Goal: Task Accomplishment & Management: Manage account settings

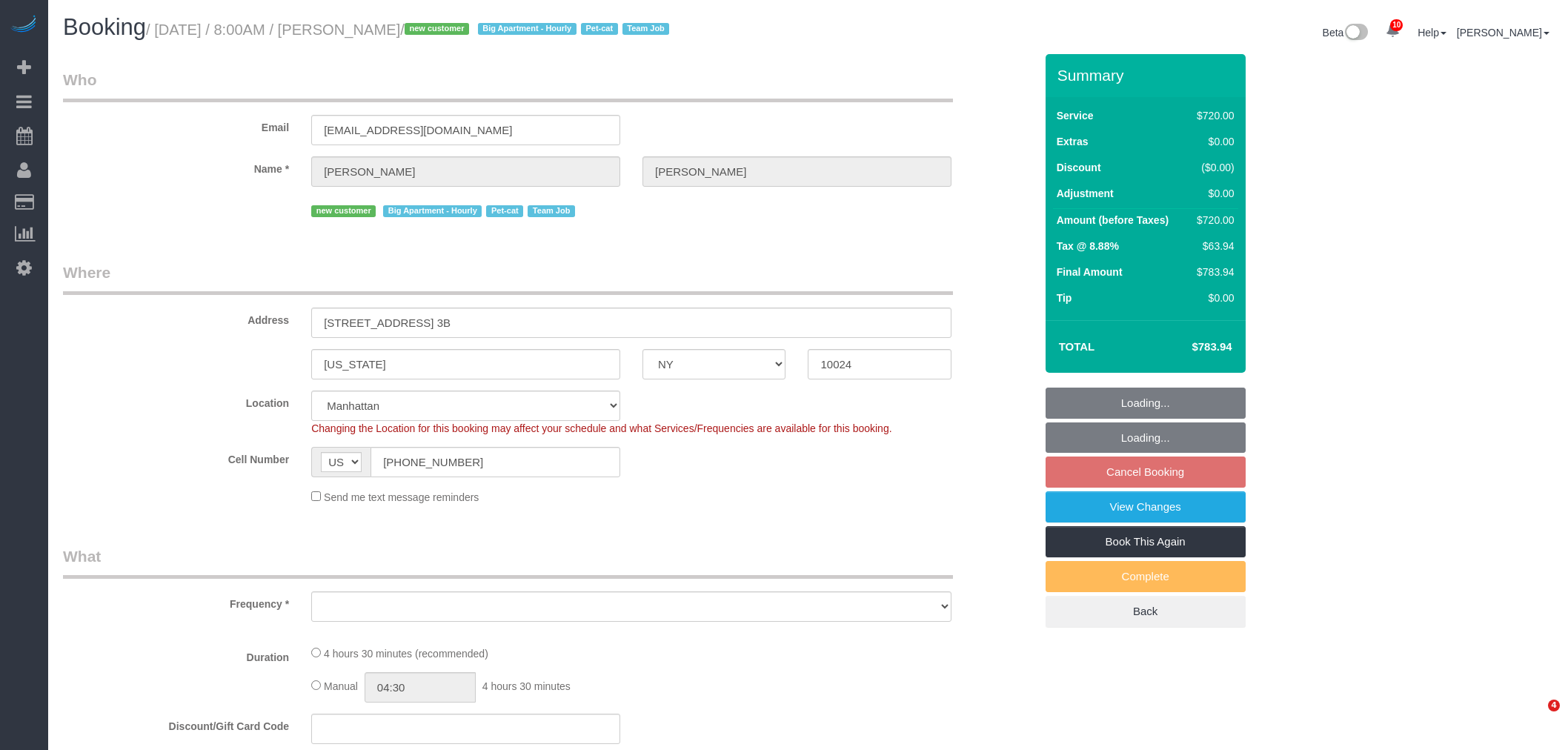
select select "NY"
select select "270"
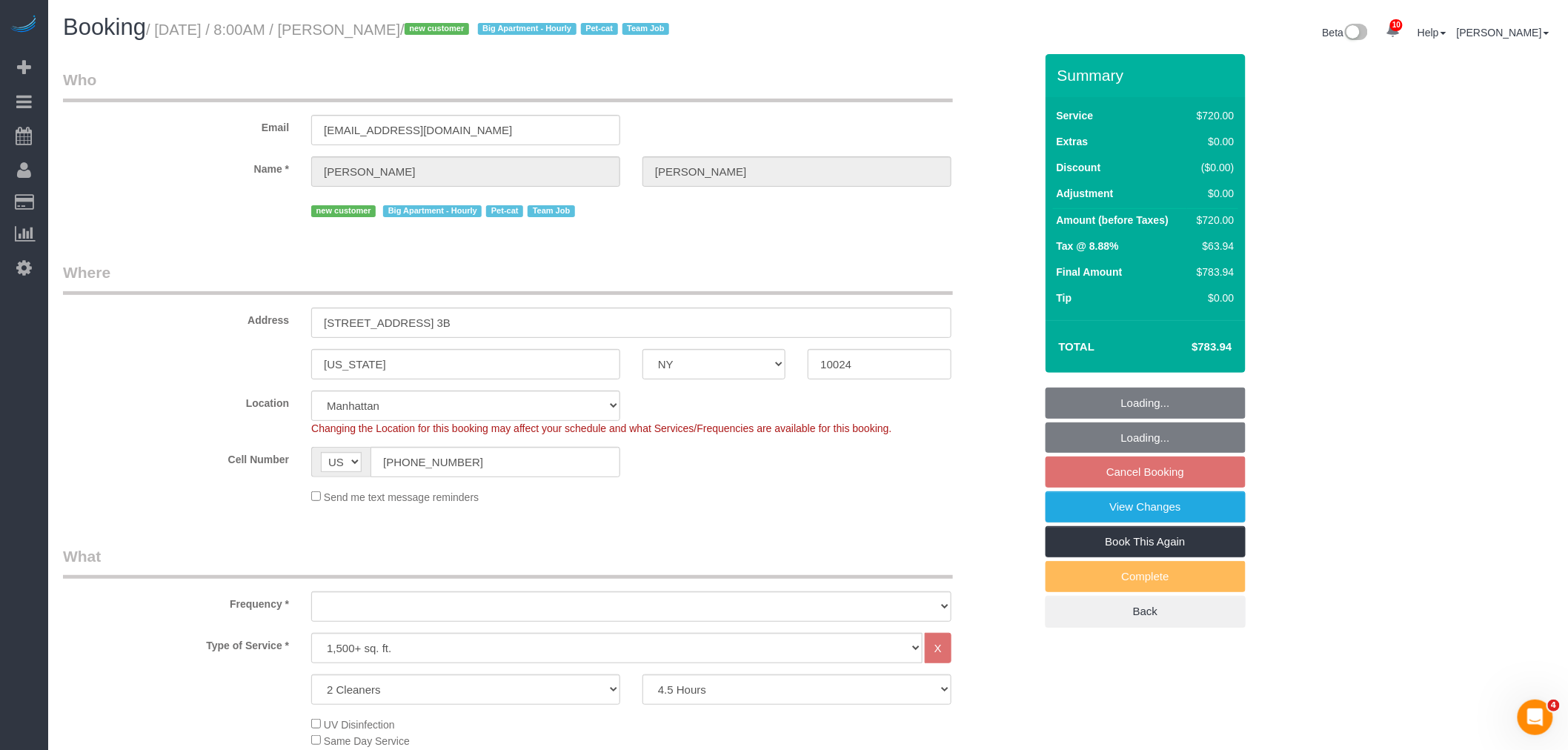
select select "object:815"
select select "spot1"
select select "number:56"
select select "number:68"
select select "number:14"
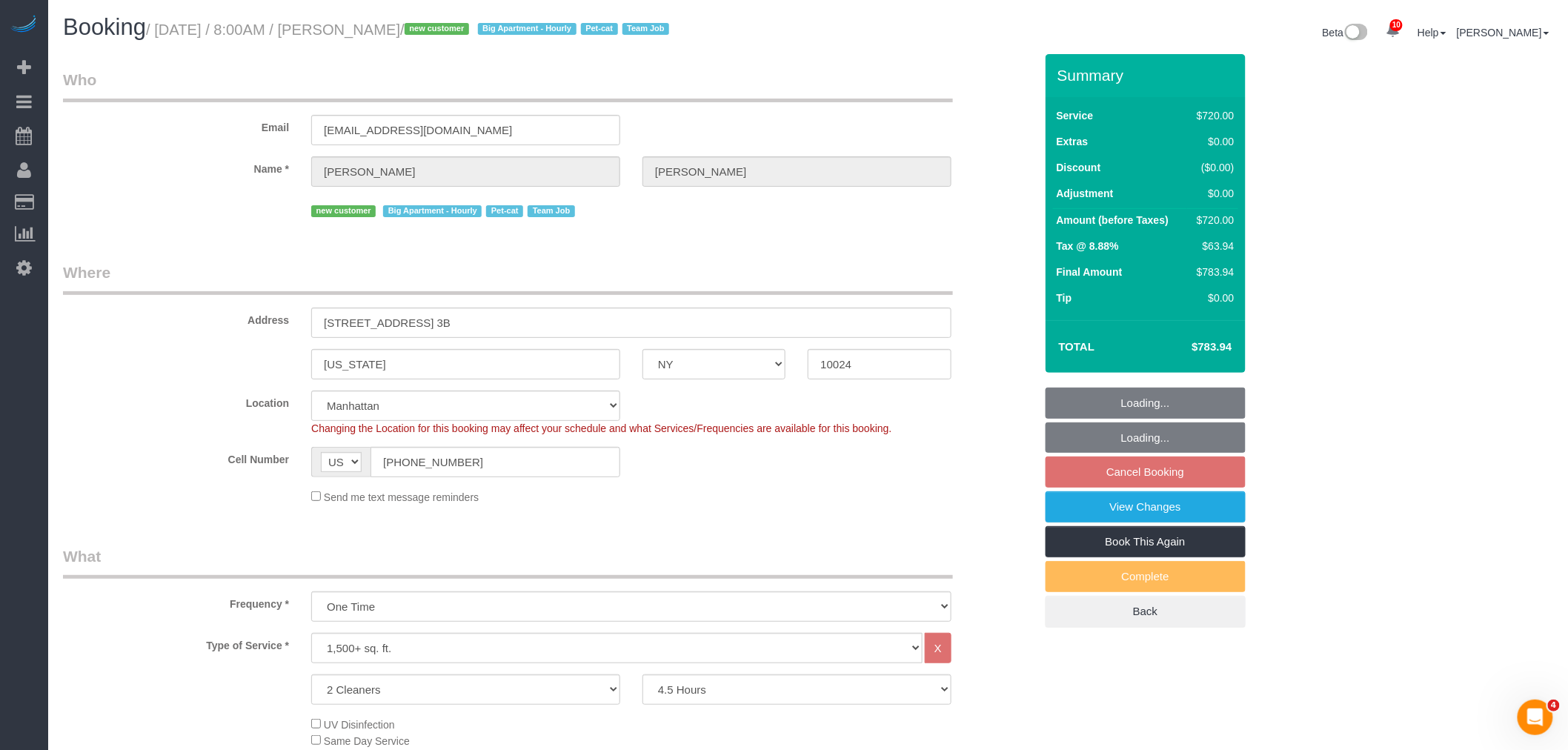
select select "number:5"
select select "object:969"
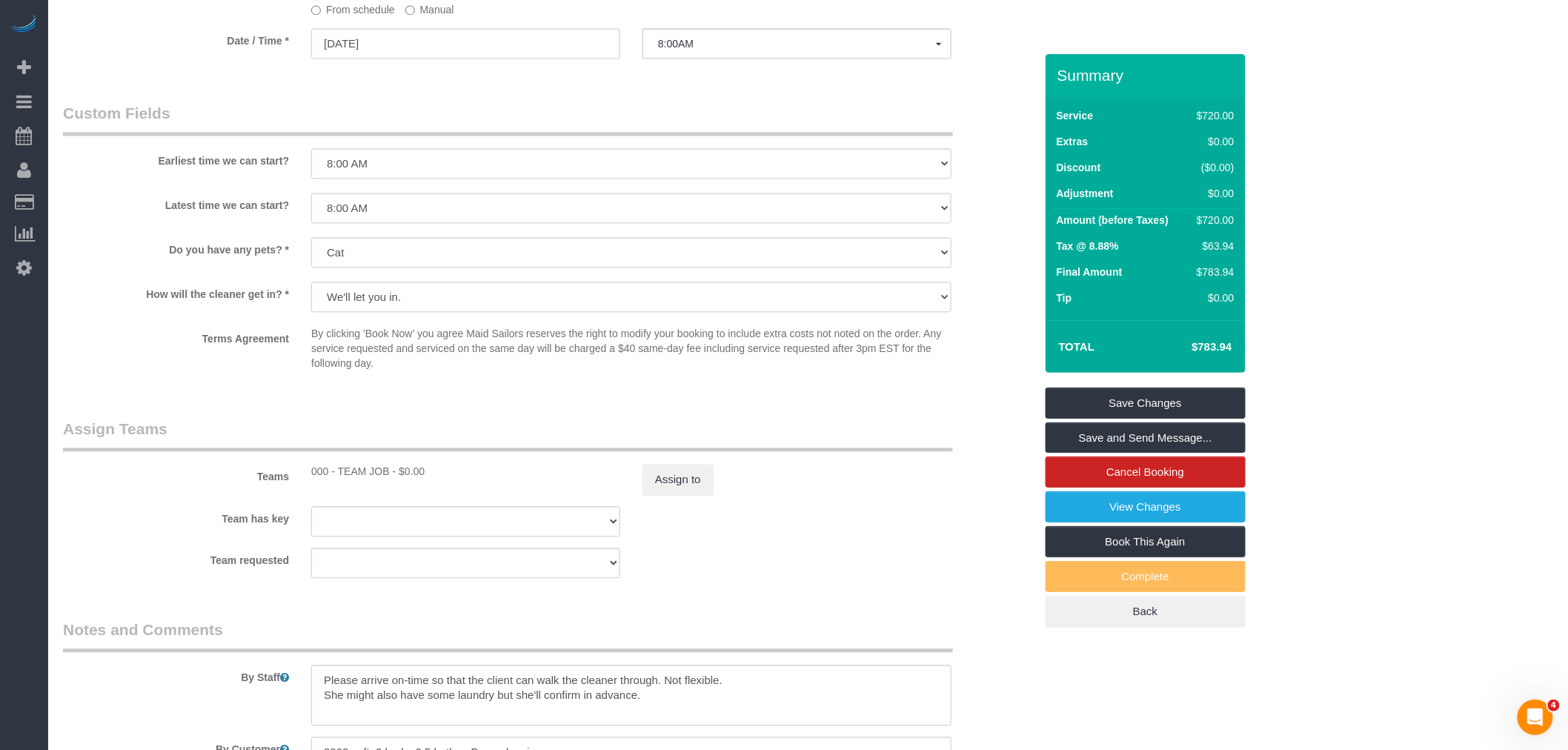
scroll to position [1509, 0]
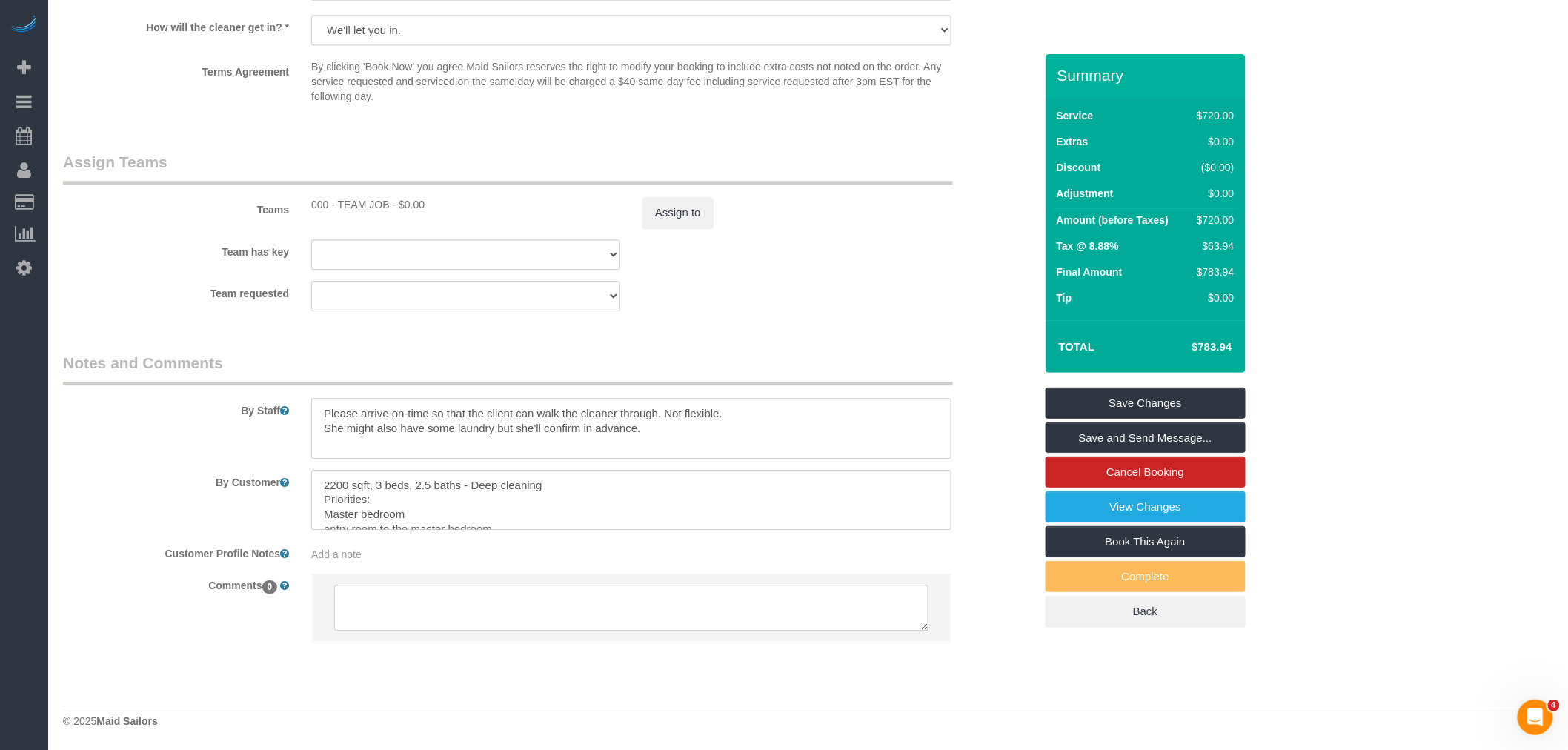
click at [906, 292] on div "Team requested 000 - TEAM JOB 000- Donna Mercado 000 - Partnerships 1 - Abdoula…" at bounding box center [549, 295] width 994 height 30
drag, startPoint x: 484, startPoint y: 428, endPoint x: 565, endPoint y: 428, distance: 81.0
click at [565, 428] on textarea at bounding box center [632, 428] width 640 height 61
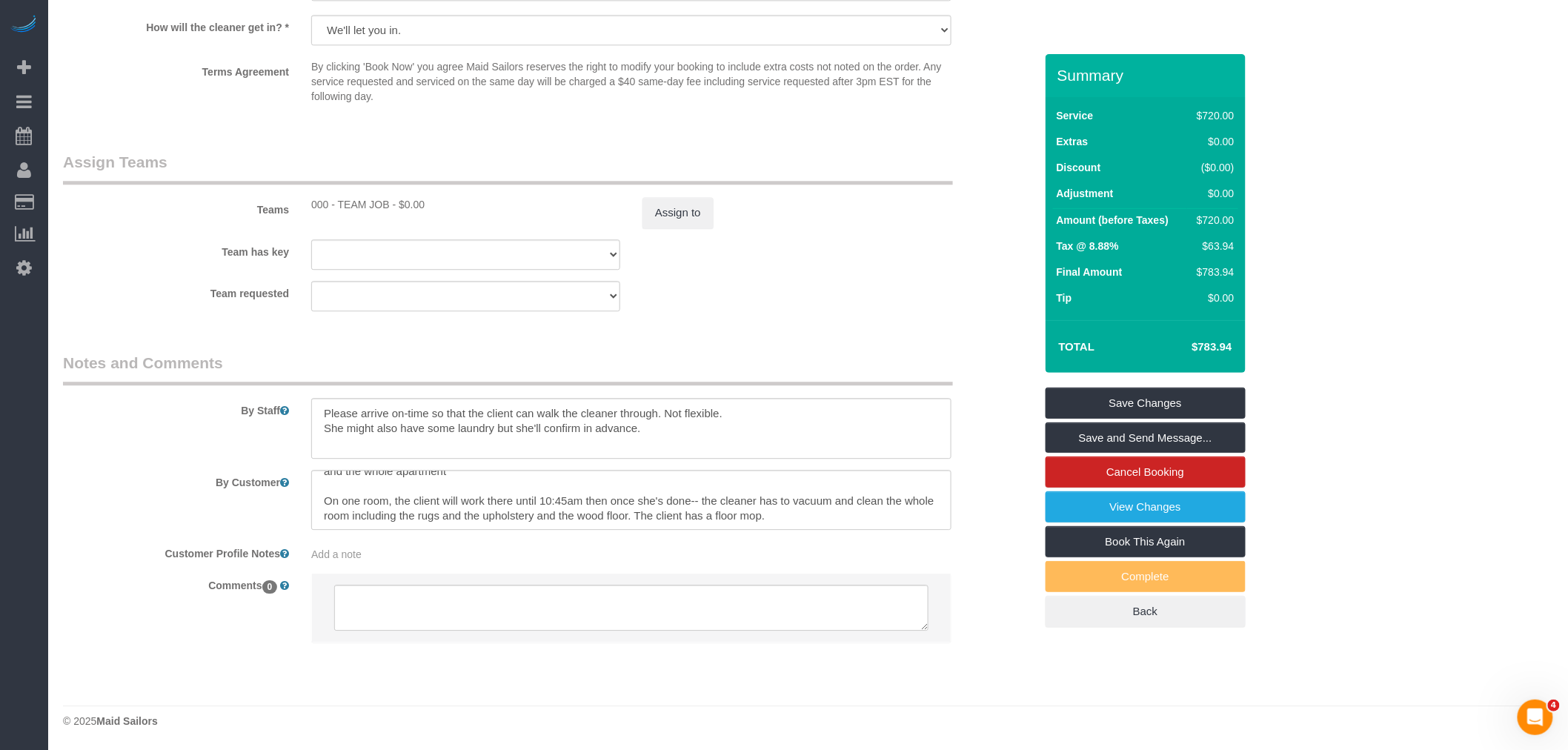
click at [894, 352] on legend "Notes and Comments" at bounding box center [508, 368] width 890 height 33
drag, startPoint x: 932, startPoint y: 279, endPoint x: 1538, endPoint y: 276, distance: 606.0
click at [934, 281] on div "Team requested 000 - TEAM JOB 000- Donna Mercado 000 - Partnerships 1 - Abdoula…" at bounding box center [549, 295] width 994 height 30
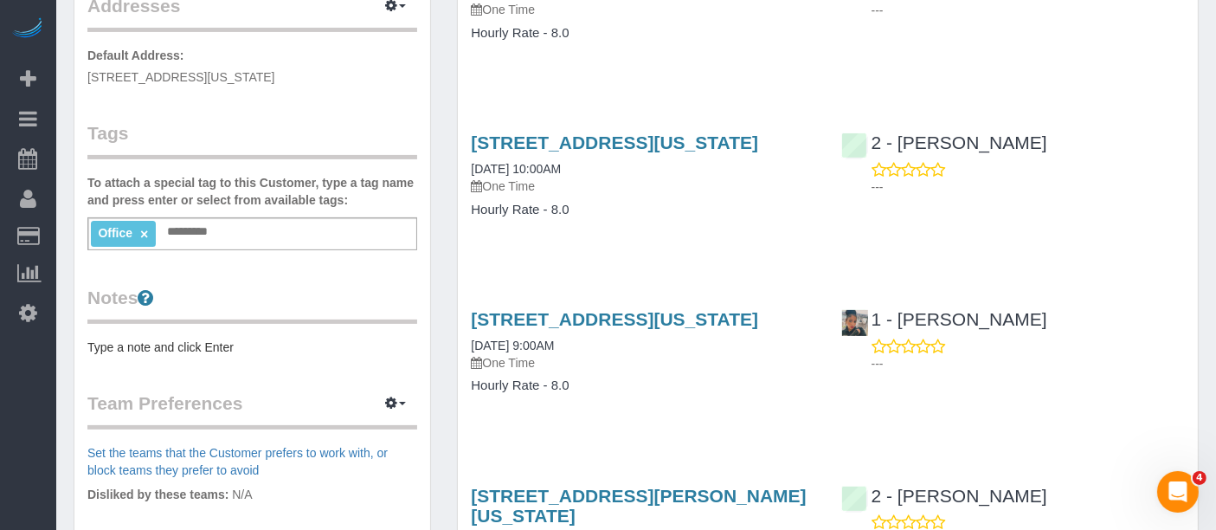
scroll to position [481, 0]
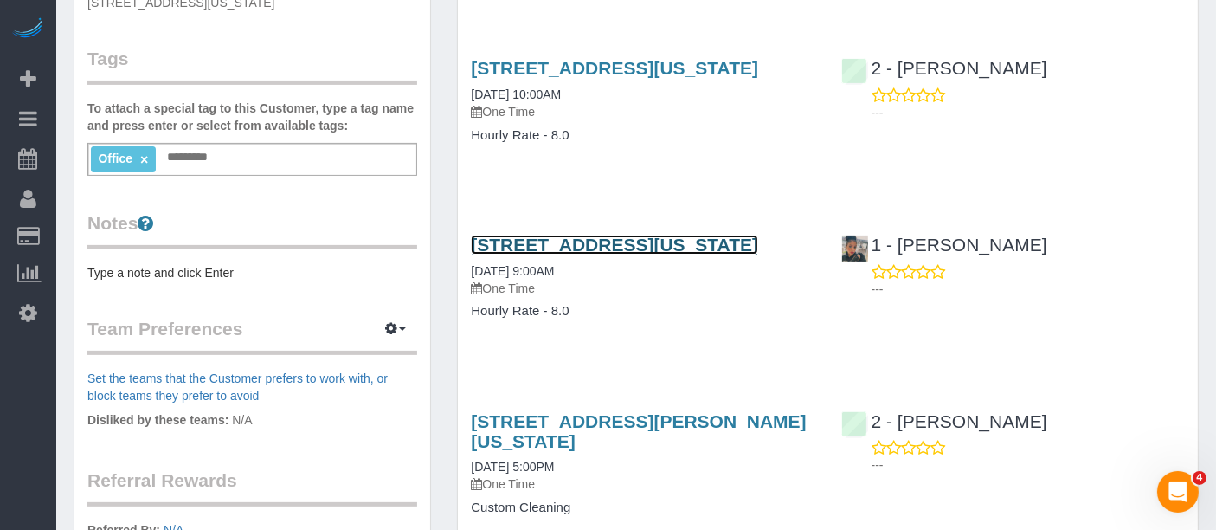
click at [725, 255] on link "[STREET_ADDRESS][US_STATE]" at bounding box center [614, 245] width 287 height 20
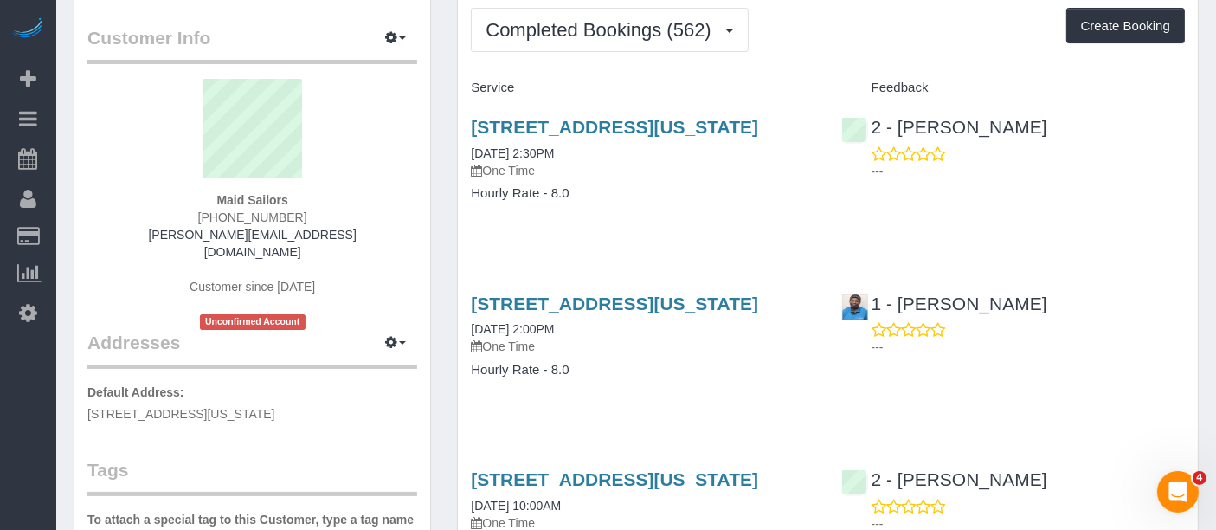
scroll to position [0, 0]
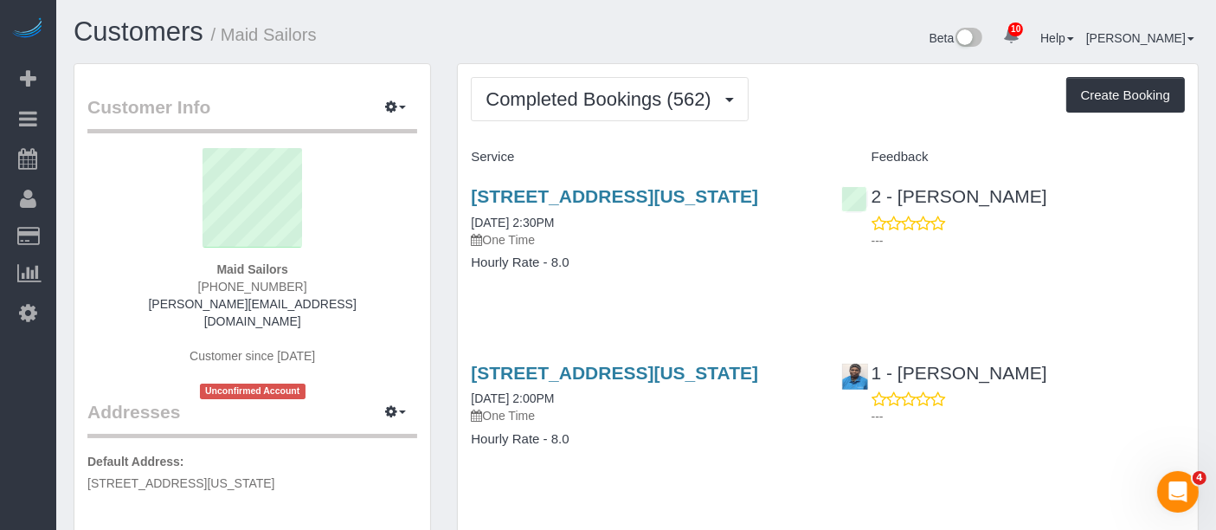
click at [801, 45] on div "Beta 10 Your Notifications You have 0 alerts × You have 6 to charge for 09/02/2…" at bounding box center [924, 40] width 576 height 46
click at [814, 80] on div "Completed Bookings (562) Completed Bookings (562) Upcoming Bookings (0) Cancell…" at bounding box center [828, 99] width 714 height 44
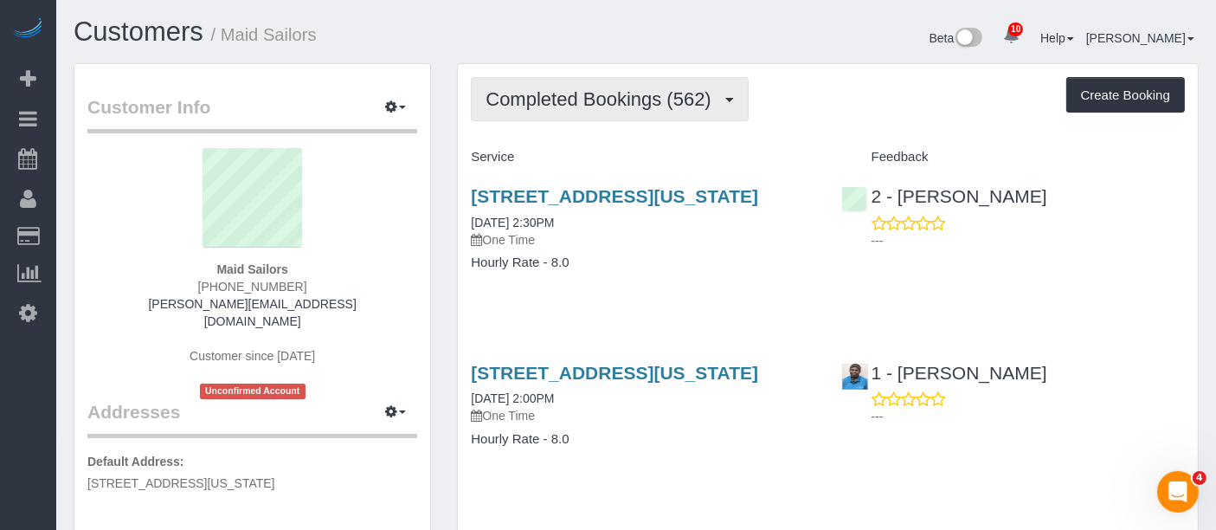
click at [628, 112] on button "Completed Bookings (562)" at bounding box center [610, 99] width 278 height 44
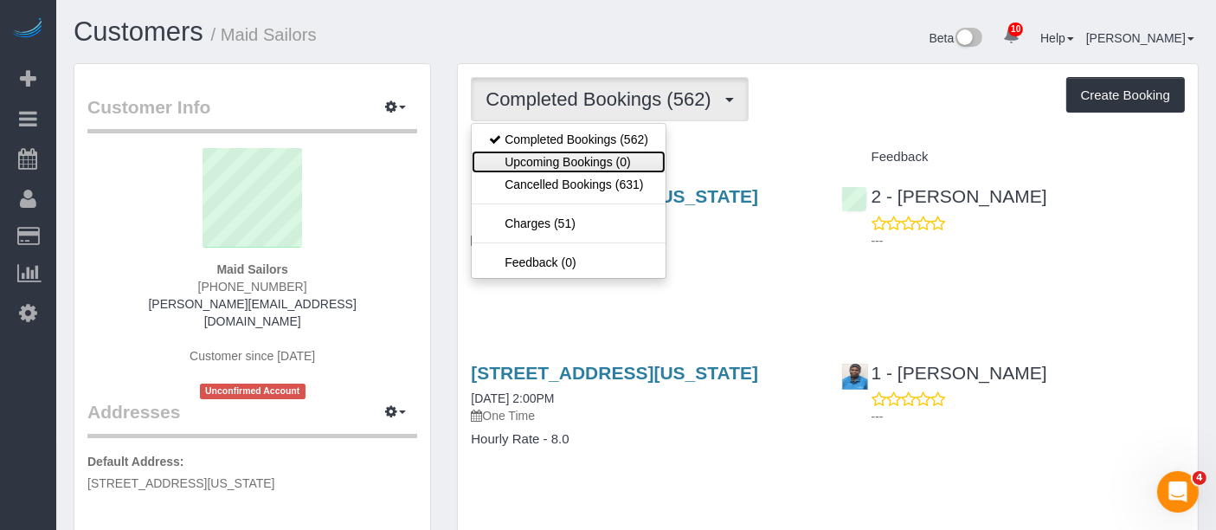
click at [625, 152] on link "Upcoming Bookings (0)" at bounding box center [569, 162] width 194 height 23
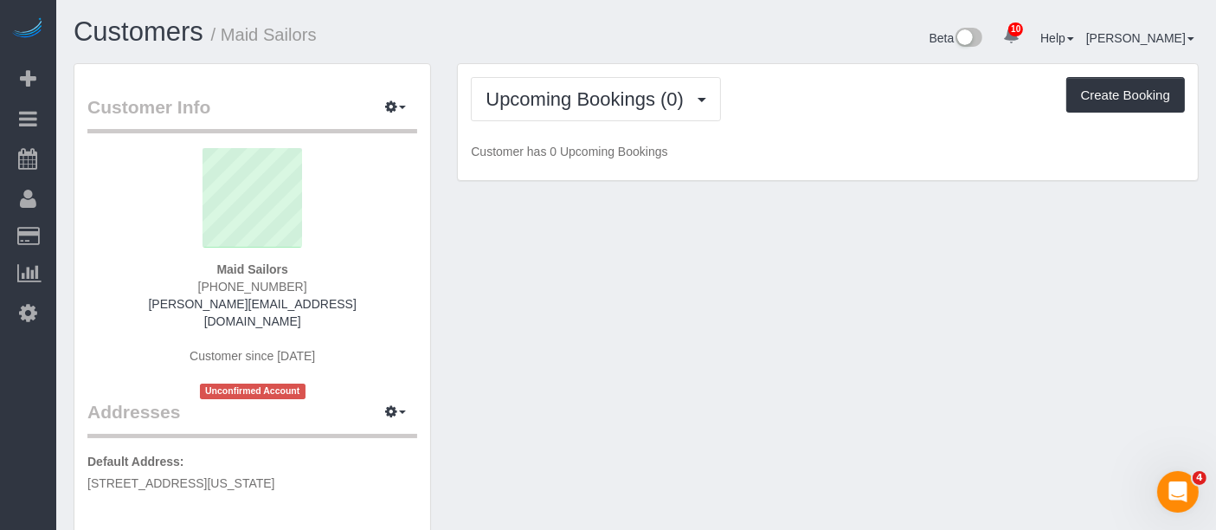
click at [794, 113] on div "Upcoming Bookings (0) Completed Bookings (562) Upcoming Bookings (0) Cancelled …" at bounding box center [828, 99] width 714 height 44
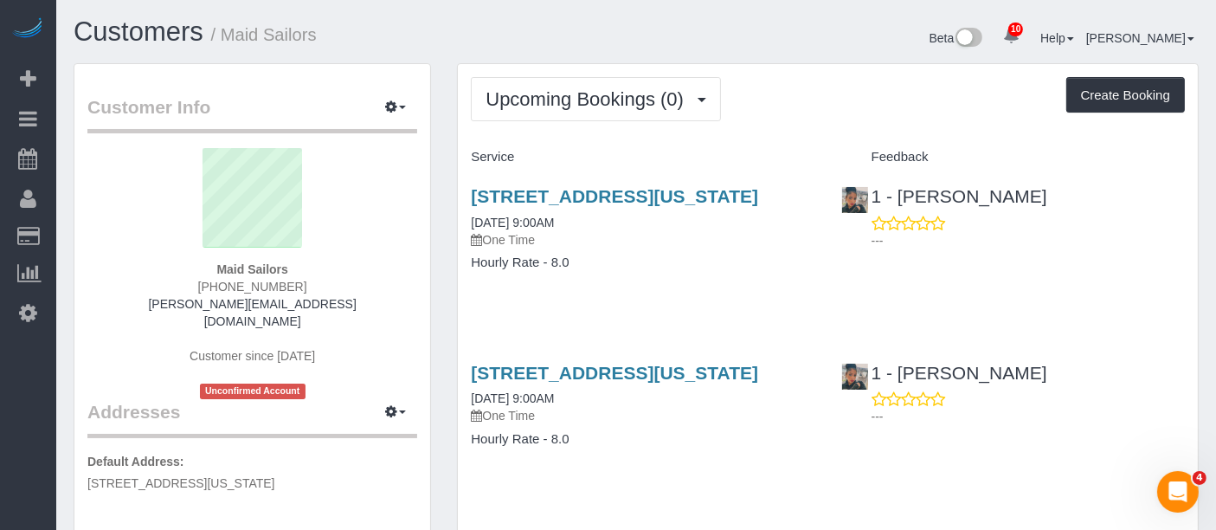
click at [789, 113] on div "Upcoming Bookings (0) Completed Bookings (562) Upcoming Bookings (0) Cancelled …" at bounding box center [828, 99] width 714 height 44
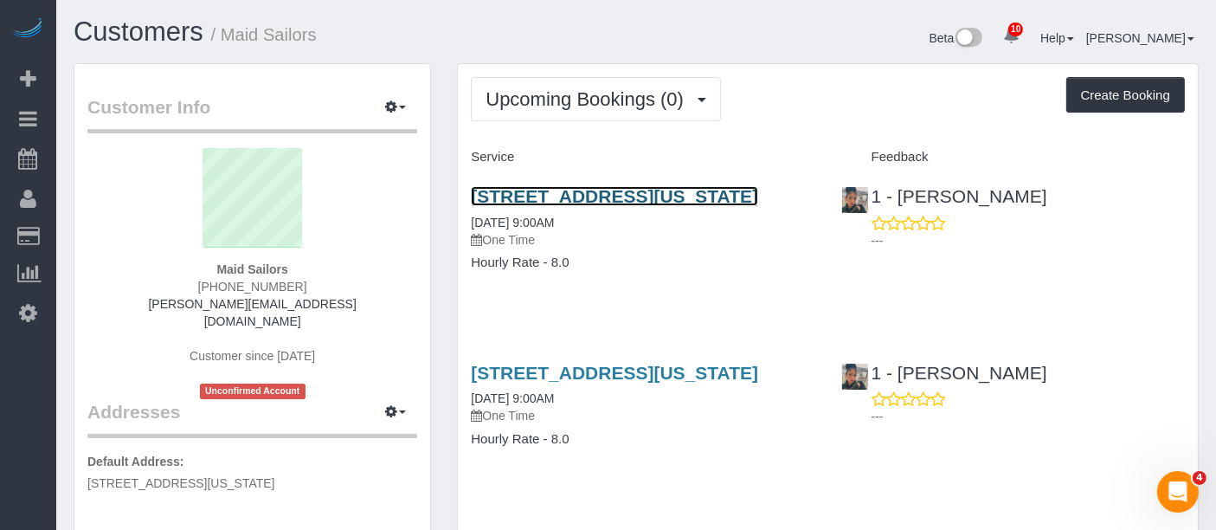
click at [717, 197] on link "[STREET_ADDRESS][US_STATE]" at bounding box center [614, 196] width 287 height 20
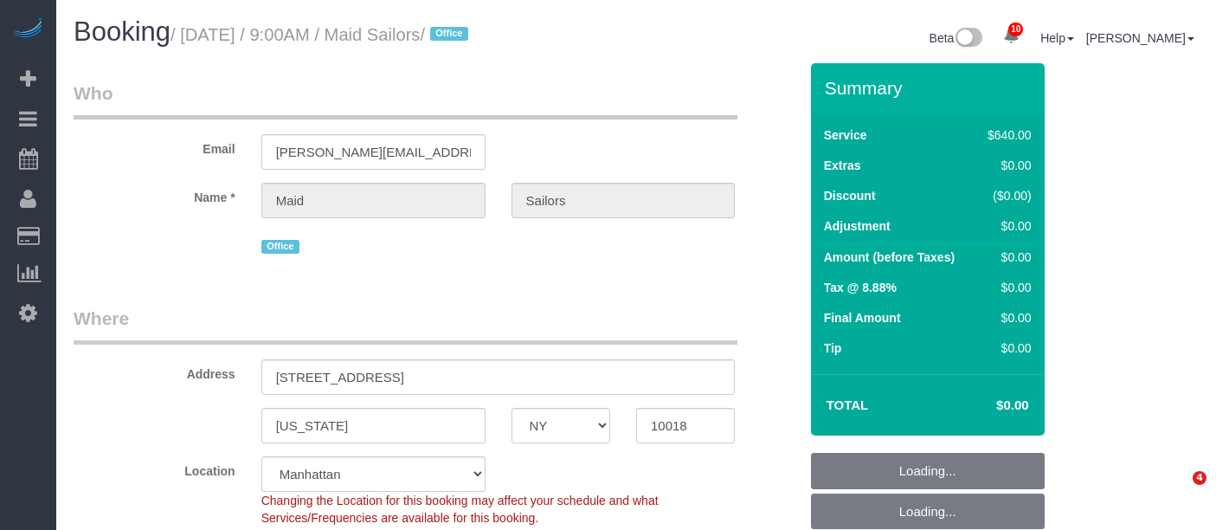
select select "NY"
select select "480"
select select "number:89"
select select "number:90"
select select "number:15"
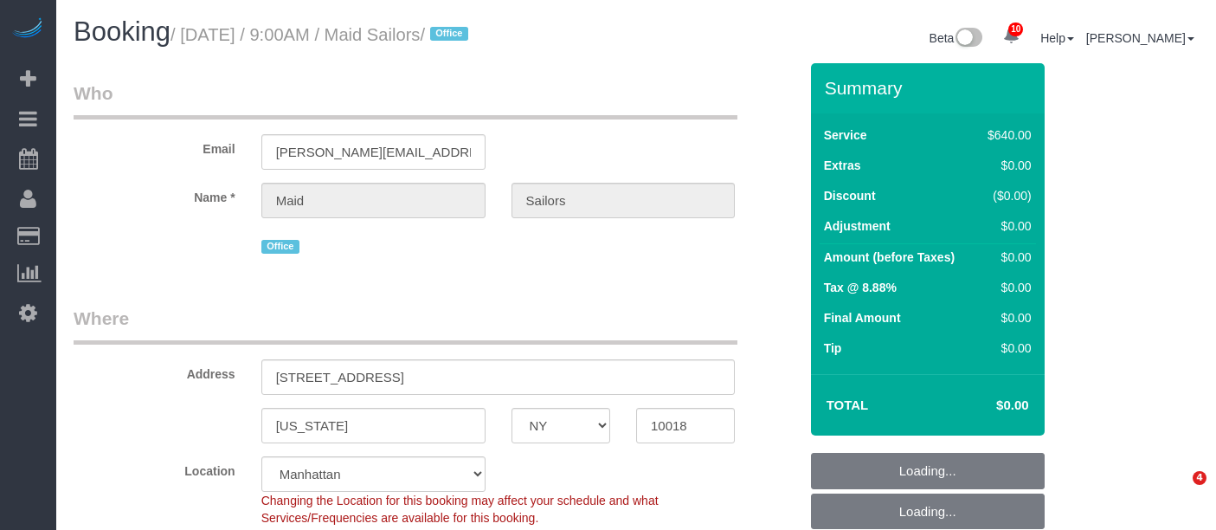
select select "number:5"
select select "object:1399"
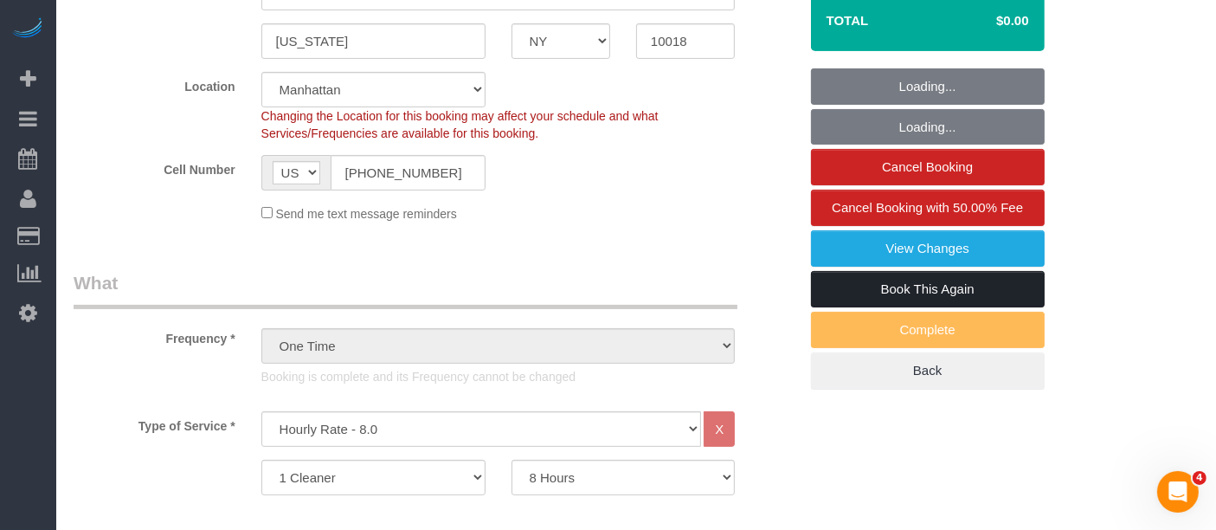
select select "spot1"
click at [952, 281] on link "Book This Again" at bounding box center [928, 289] width 234 height 36
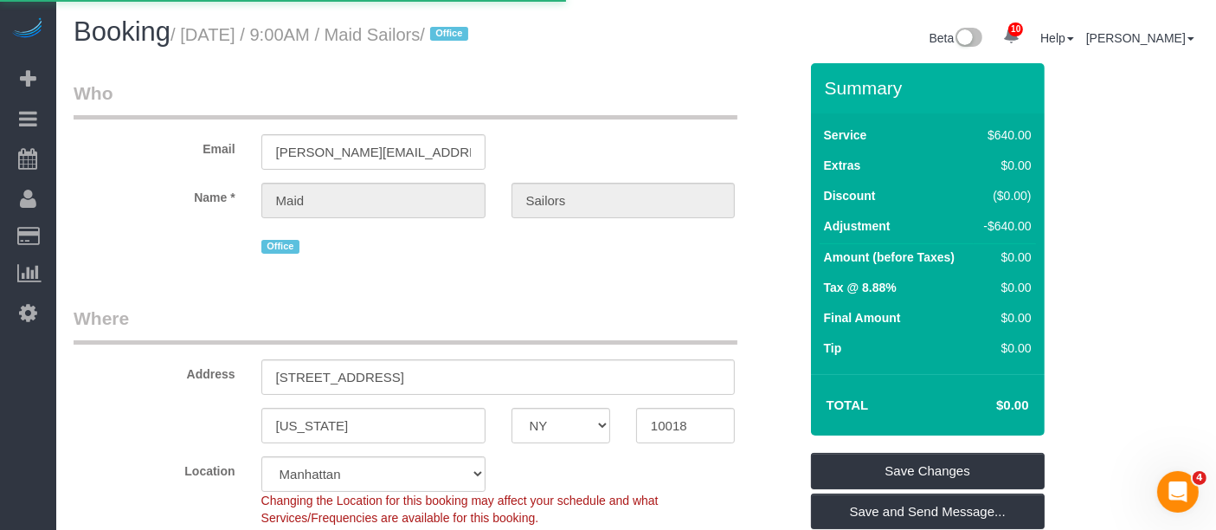
select select "NY"
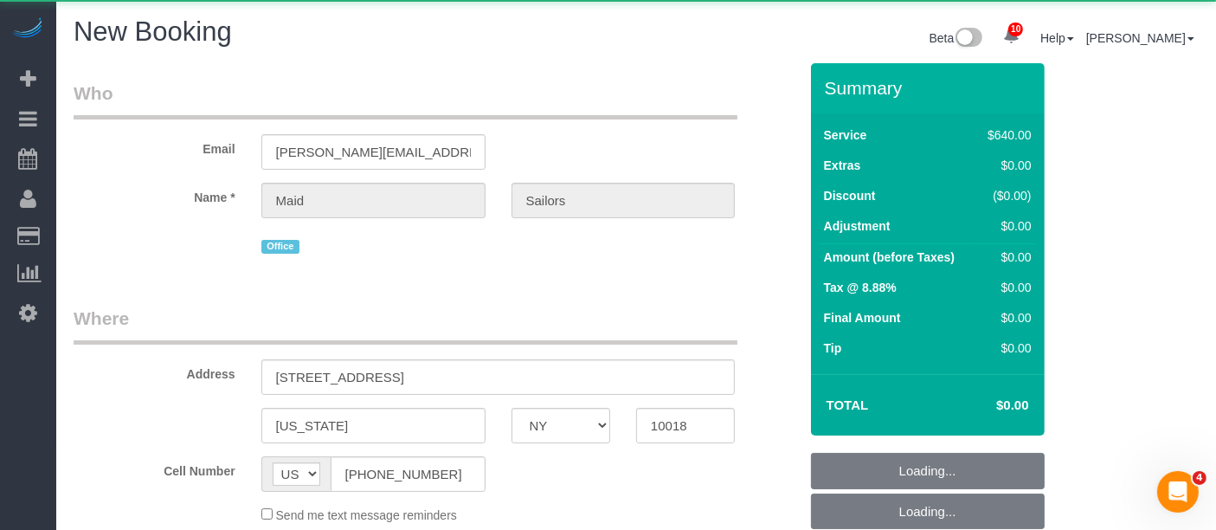
select select "number:89"
select select "number:90"
select select "number:15"
select select "number:5"
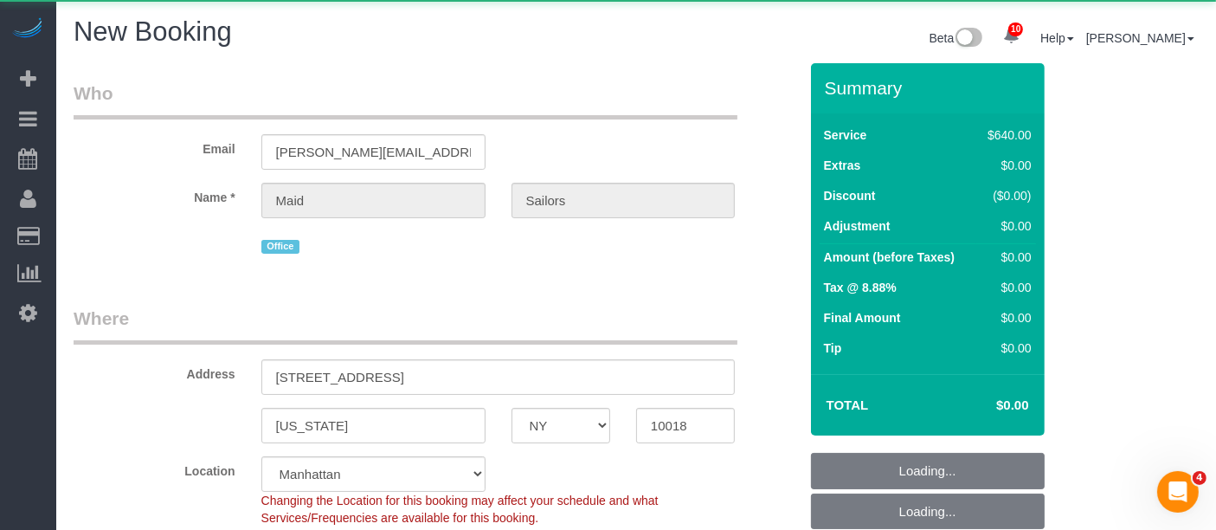
select select "string:stripe"
select select "480"
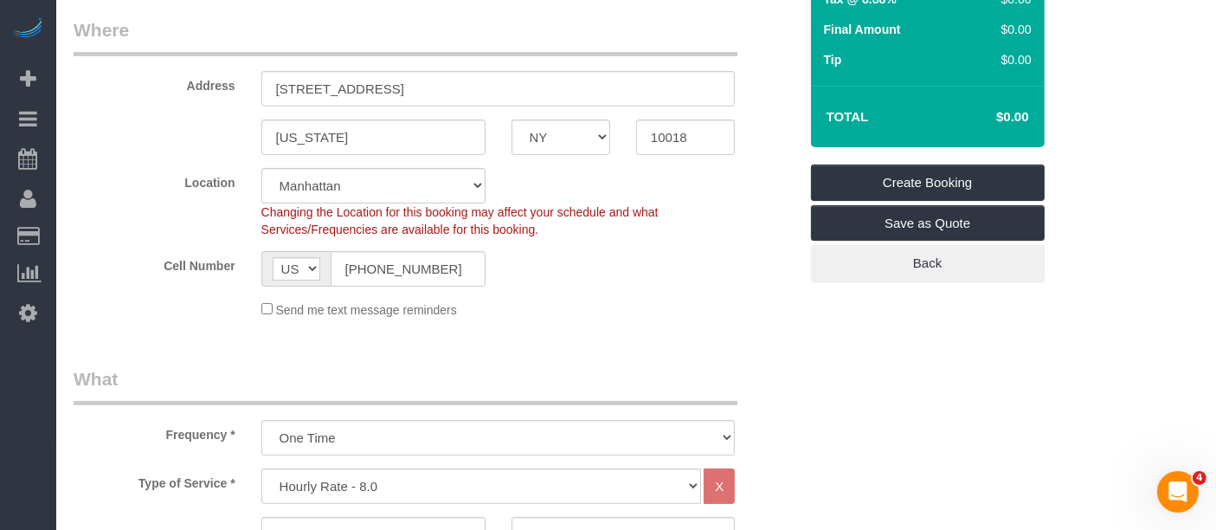
select select "object:2729"
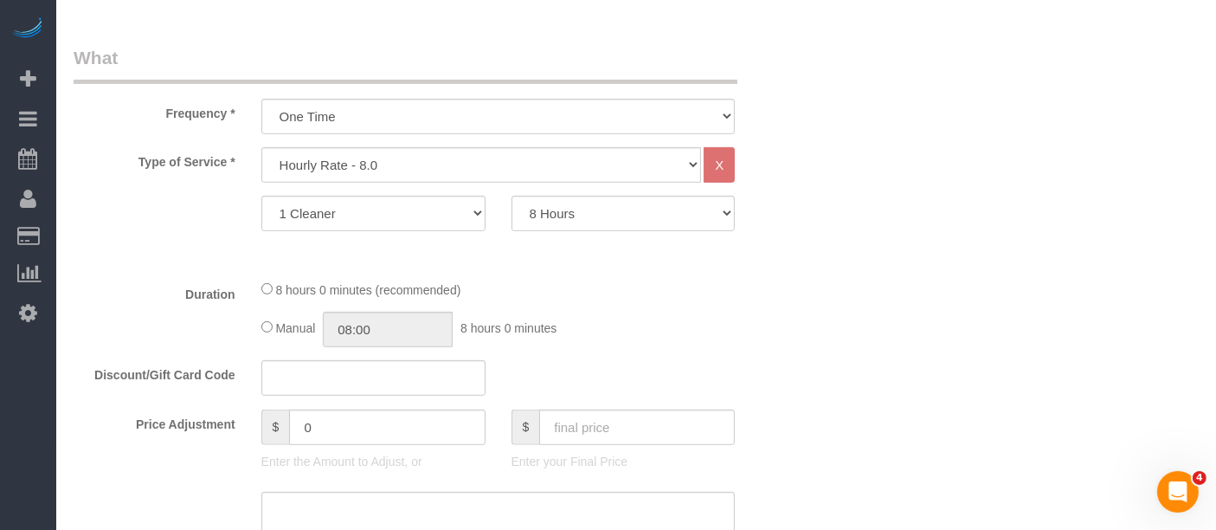
scroll to position [673, 0]
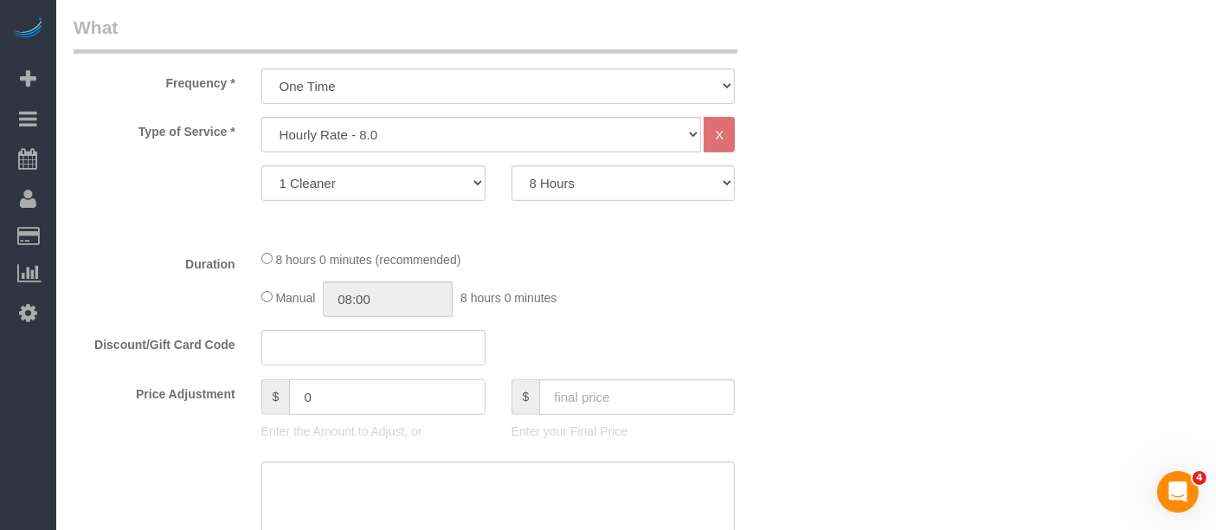
drag, startPoint x: 207, startPoint y: 391, endPoint x: 307, endPoint y: 394, distance: 100.5
click at [197, 393] on div "Price Adjustment $ 0 Enter the Amount to Adjust, or $ Enter your Final Price" at bounding box center [436, 413] width 751 height 69
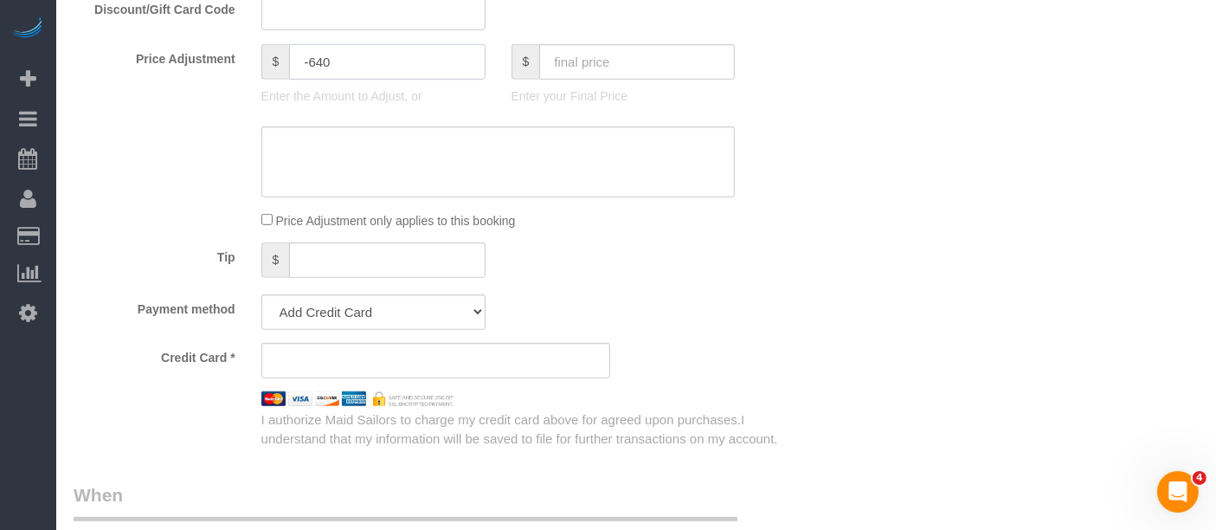
scroll to position [1154, 0]
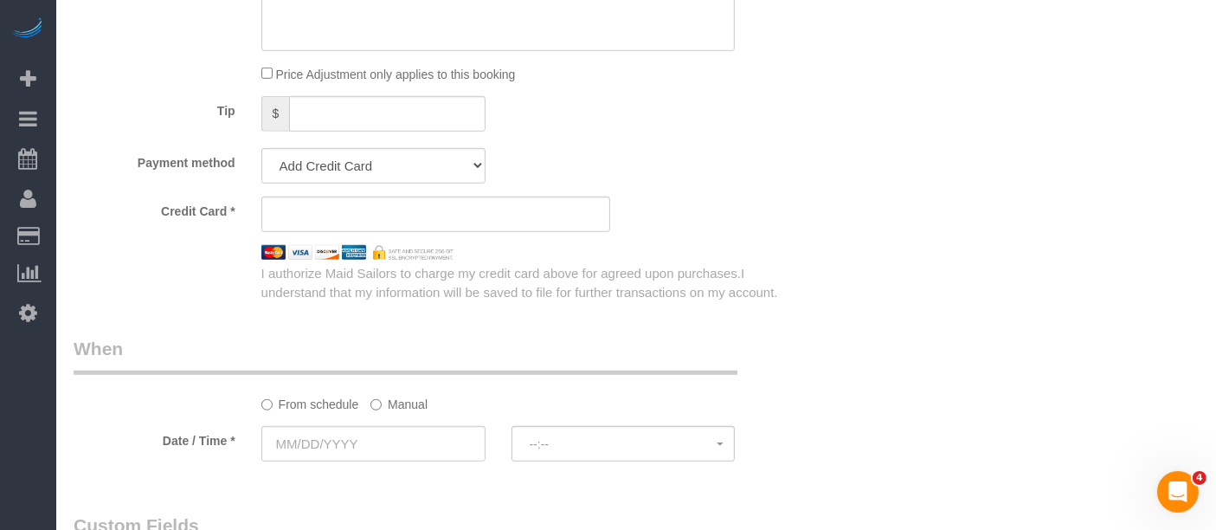
type input "-640"
click at [425, 167] on select "Add Credit Card Cash Check Paypal" at bounding box center [373, 165] width 224 height 35
select select "string:cash"
click at [261, 148] on select "Add Credit Card Cash Check Paypal" at bounding box center [373, 165] width 224 height 35
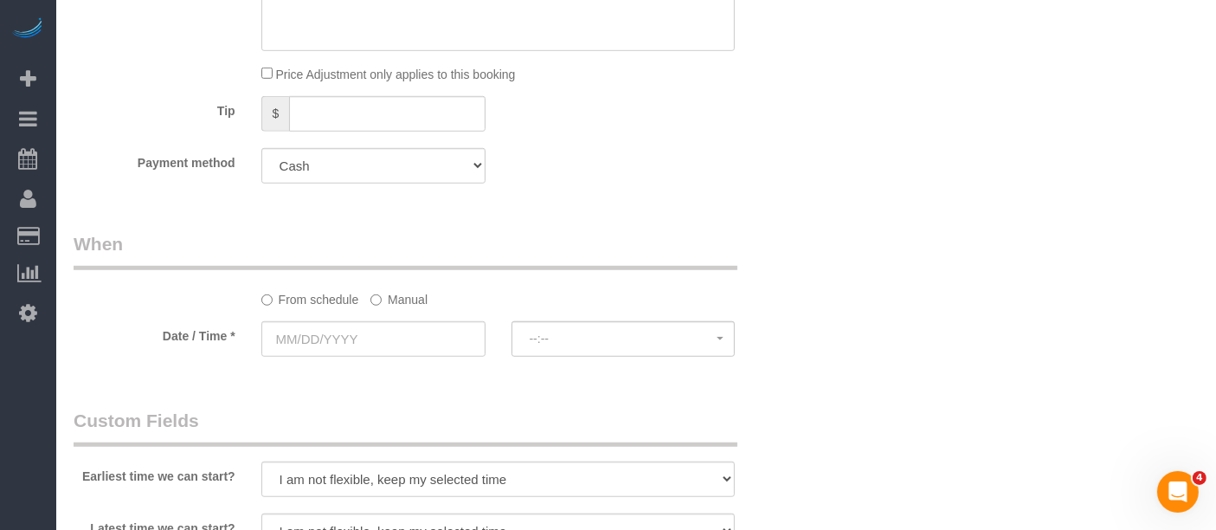
click at [764, 169] on div "Payment method Add Credit Card Cash Check Paypal" at bounding box center [436, 165] width 751 height 35
click at [397, 304] on label "Manual" at bounding box center [399, 296] width 57 height 23
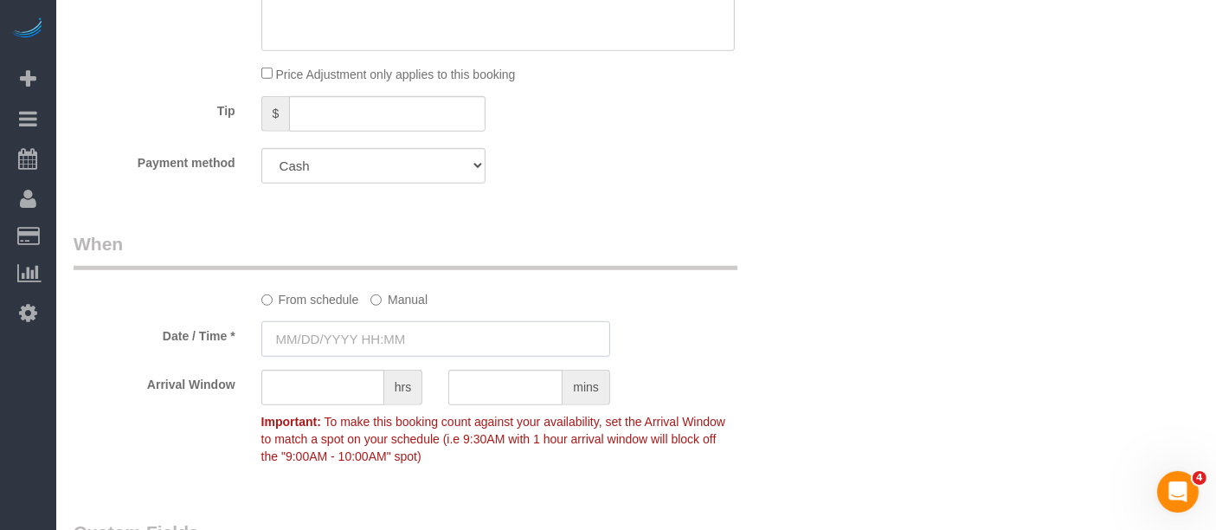
click at [396, 332] on input "text" at bounding box center [435, 338] width 349 height 35
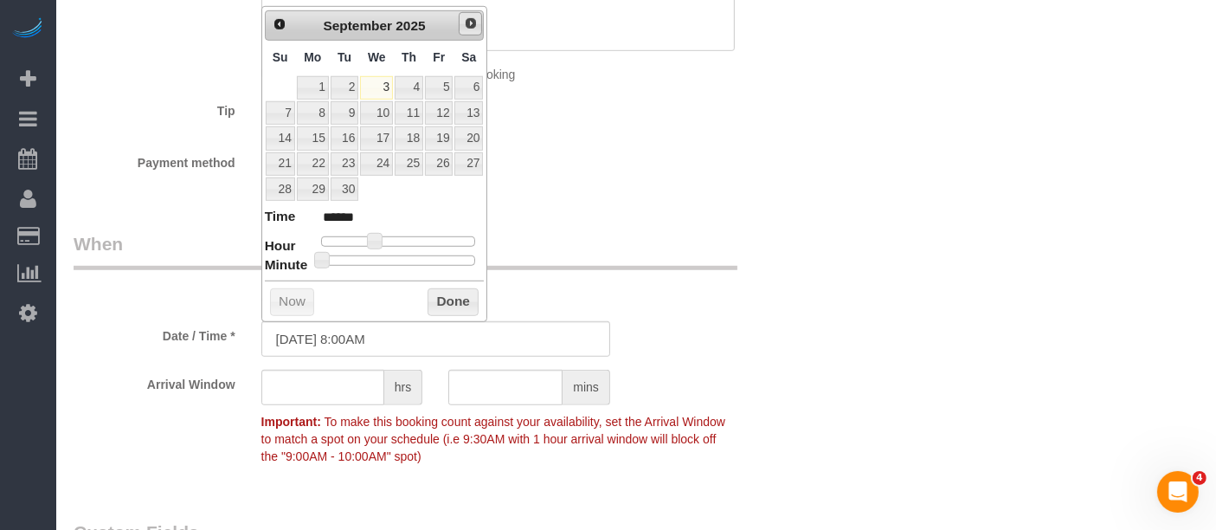
click at [468, 23] on span "Next" at bounding box center [471, 23] width 14 height 14
click at [269, 23] on link "Prev" at bounding box center [280, 25] width 24 height 24
click at [381, 113] on link "10" at bounding box center [376, 112] width 33 height 23
click at [461, 292] on button "Done" at bounding box center [453, 302] width 51 height 28
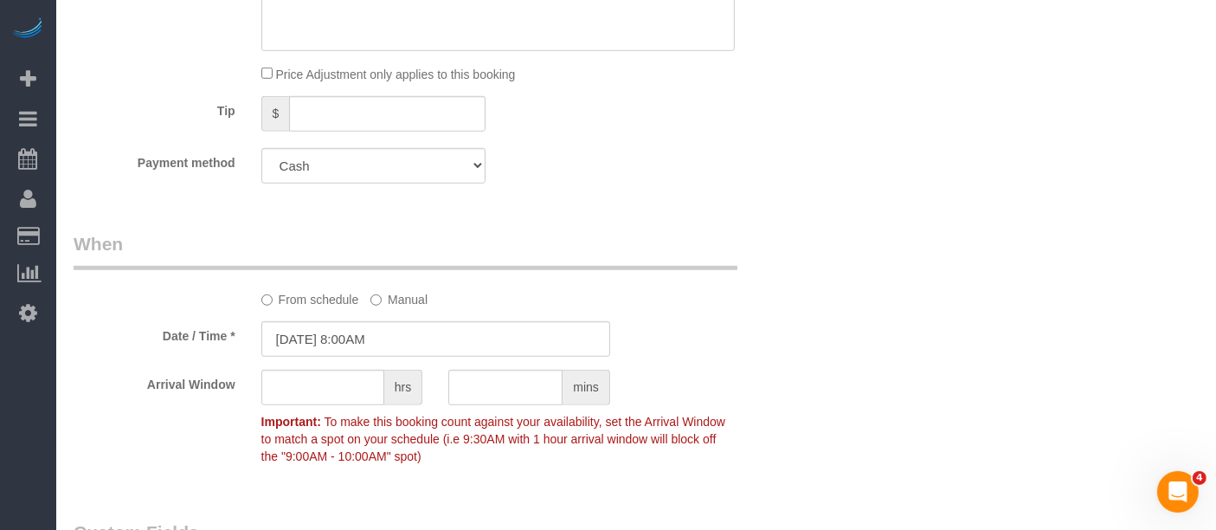
click at [847, 221] on div "Who Email [PERSON_NAME][EMAIL_ADDRESS][DOMAIN_NAME] Name * Maid Sailors Office …" at bounding box center [637, 172] width 1126 height 2526
click at [365, 316] on sui-booking-spot "From schedule Manual Date / Time * 09/10/2025 8:00AM Arrival Window hrs mins Im…" at bounding box center [436, 352] width 725 height 242
click at [366, 334] on input "09/10/2025 8:00AM" at bounding box center [435, 338] width 349 height 35
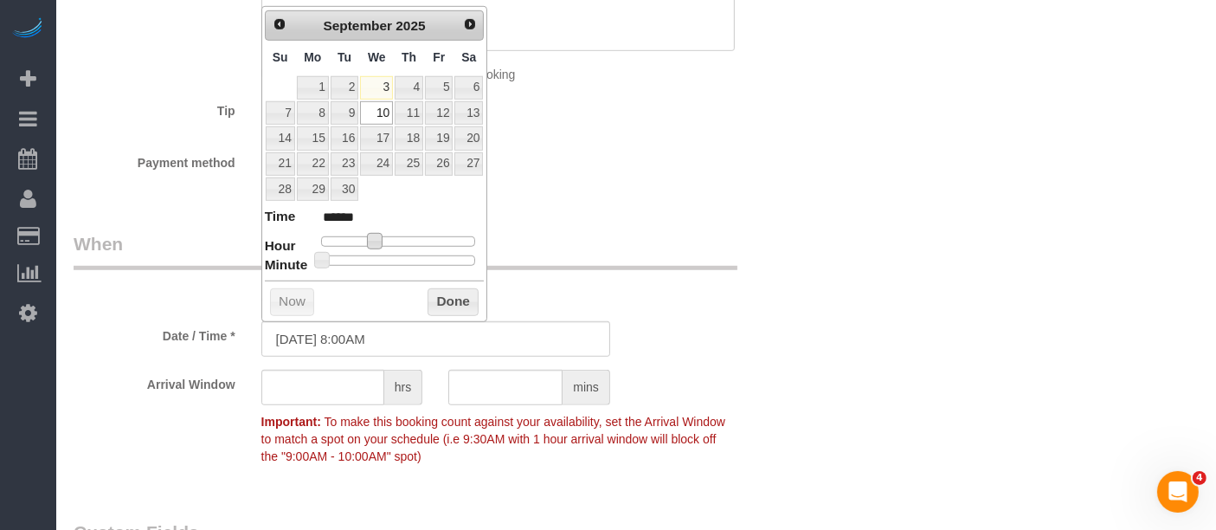
click at [373, 234] on span at bounding box center [375, 241] width 16 height 16
type input "09/10/2025 9:00AM"
type input "******"
drag, startPoint x: 455, startPoint y: 299, endPoint x: 626, endPoint y: 270, distance: 173.8
click at [455, 298] on button "Done" at bounding box center [453, 302] width 51 height 28
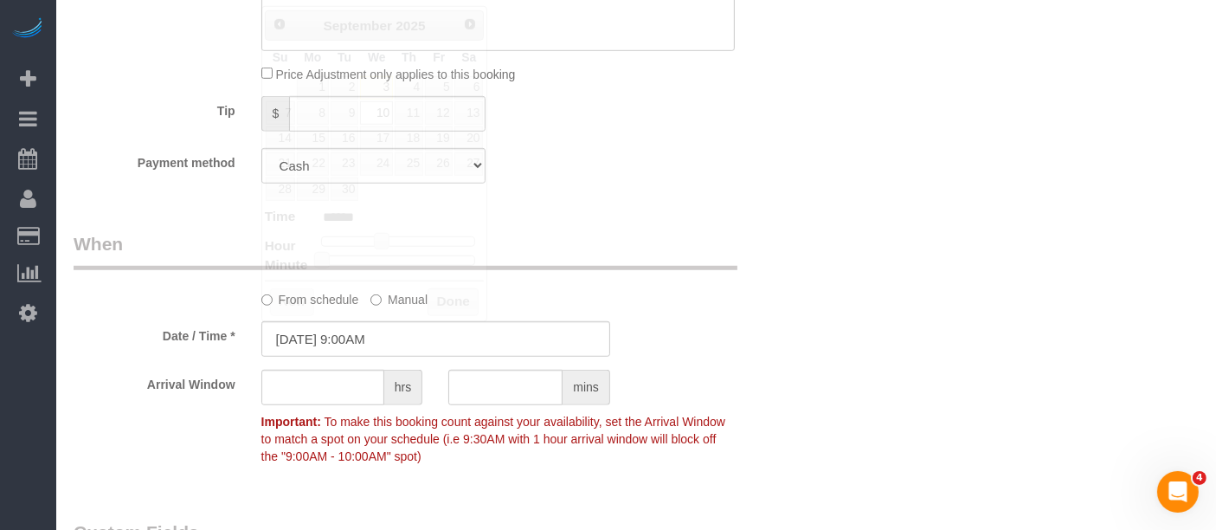
click at [850, 226] on div "Who Email [PERSON_NAME][EMAIL_ADDRESS][DOMAIN_NAME] Name * Maid Sailors Office …" at bounding box center [637, 172] width 1126 height 2526
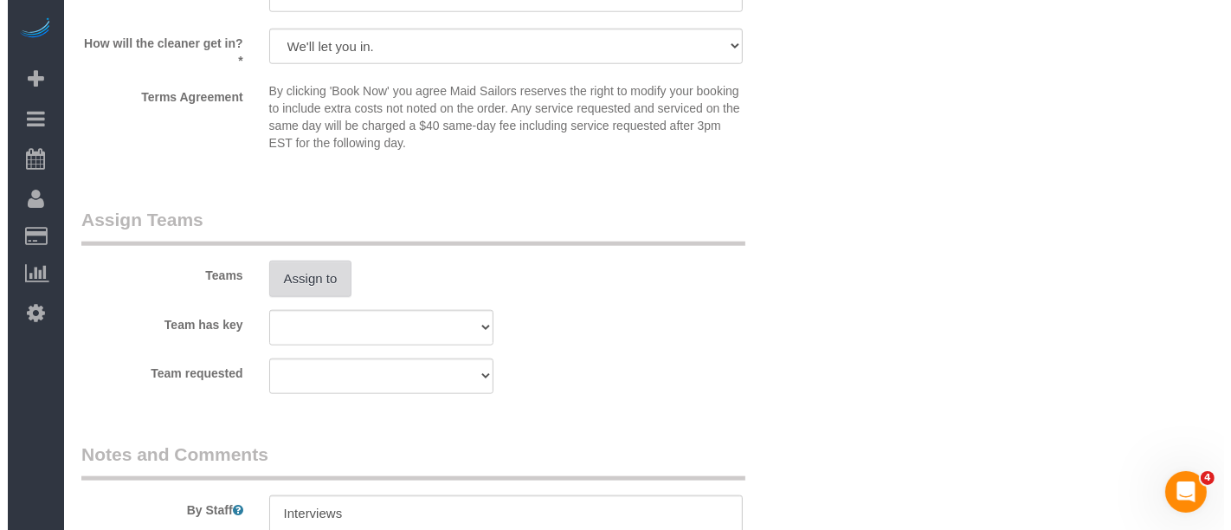
scroll to position [1924, 0]
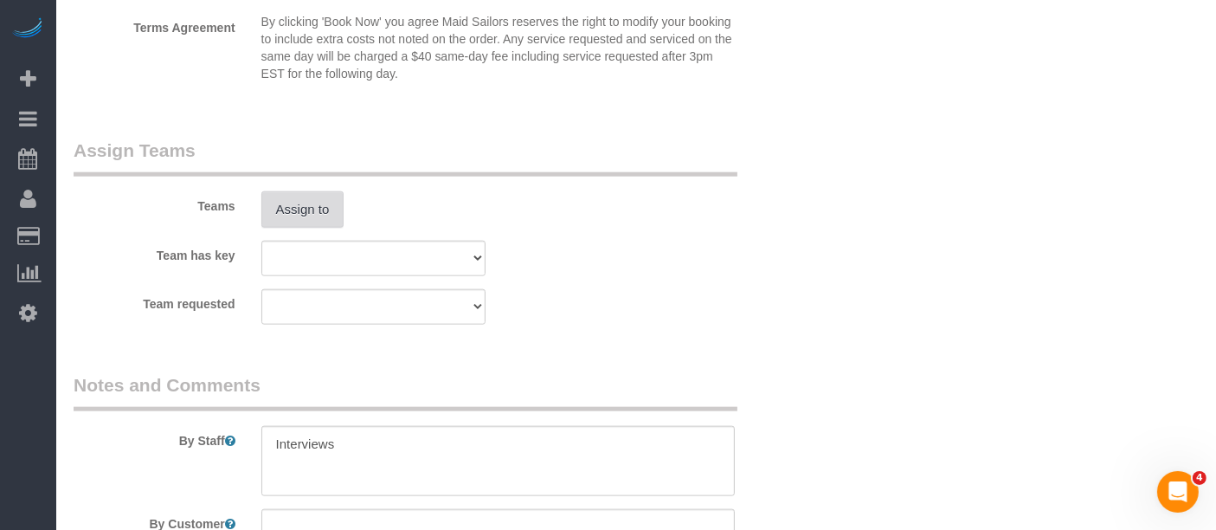
click at [295, 197] on button "Assign to" at bounding box center [302, 209] width 83 height 36
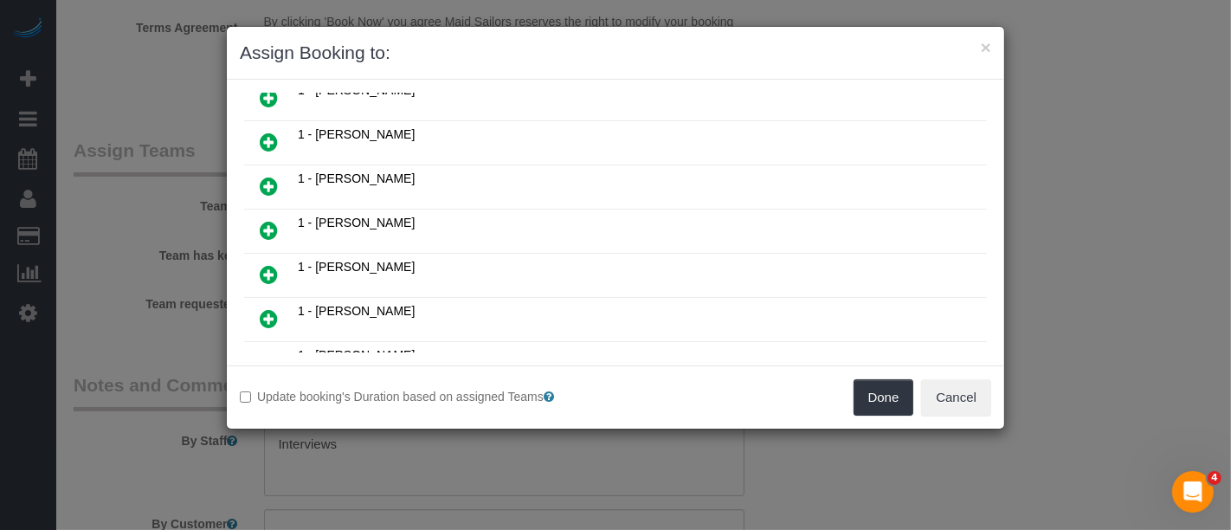
scroll to position [288, 0]
drag, startPoint x: 271, startPoint y: 251, endPoint x: 310, endPoint y: 254, distance: 39.0
click at [271, 265] on icon at bounding box center [269, 275] width 18 height 21
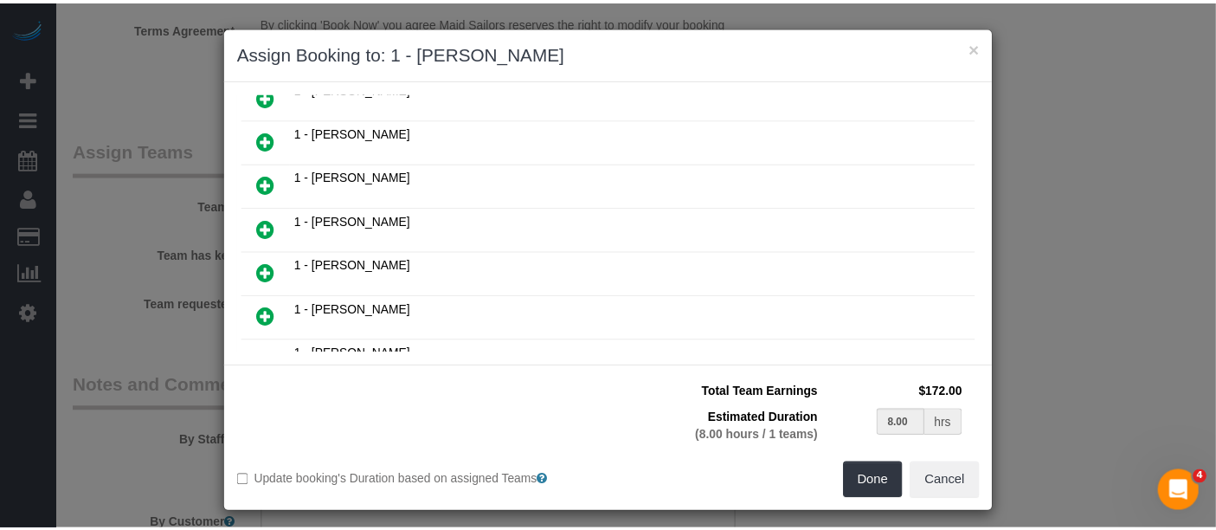
scroll to position [327, 0]
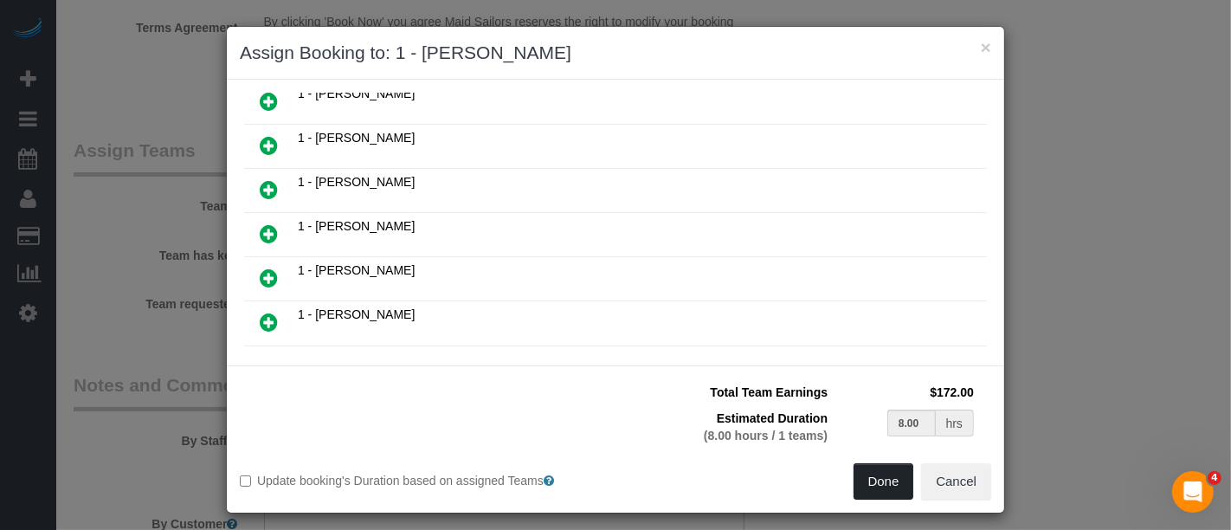
click at [885, 483] on button "Done" at bounding box center [884, 481] width 61 height 36
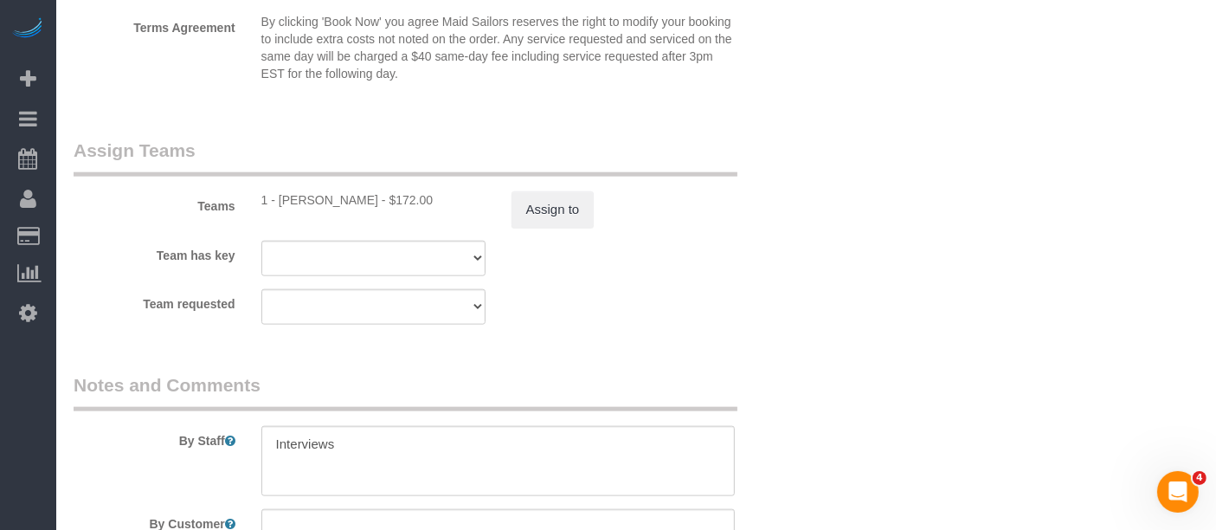
drag, startPoint x: 816, startPoint y: 249, endPoint x: 828, endPoint y: 304, distance: 55.9
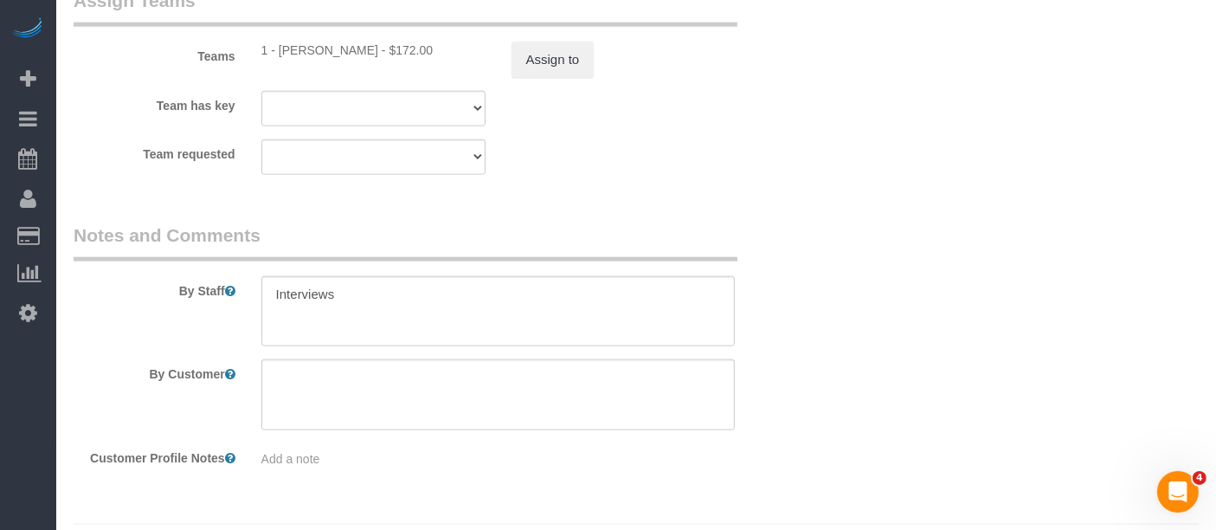
scroll to position [2113, 0]
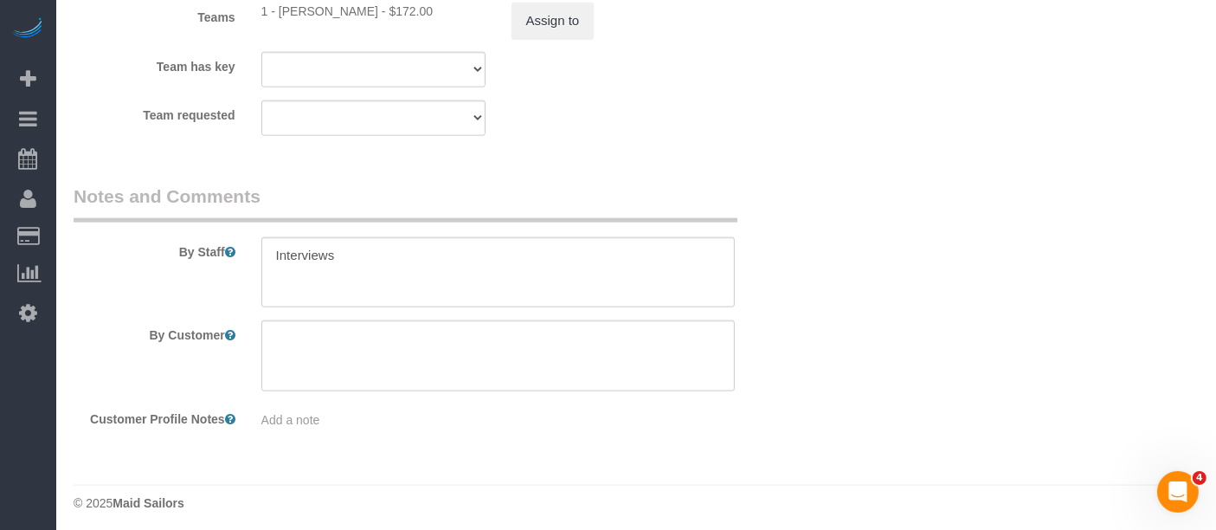
click at [809, 115] on div "Team requested 000- Donna Mercado 000 - Partnerships 000 - TEAM JOB 1 - Abdoula…" at bounding box center [436, 117] width 751 height 35
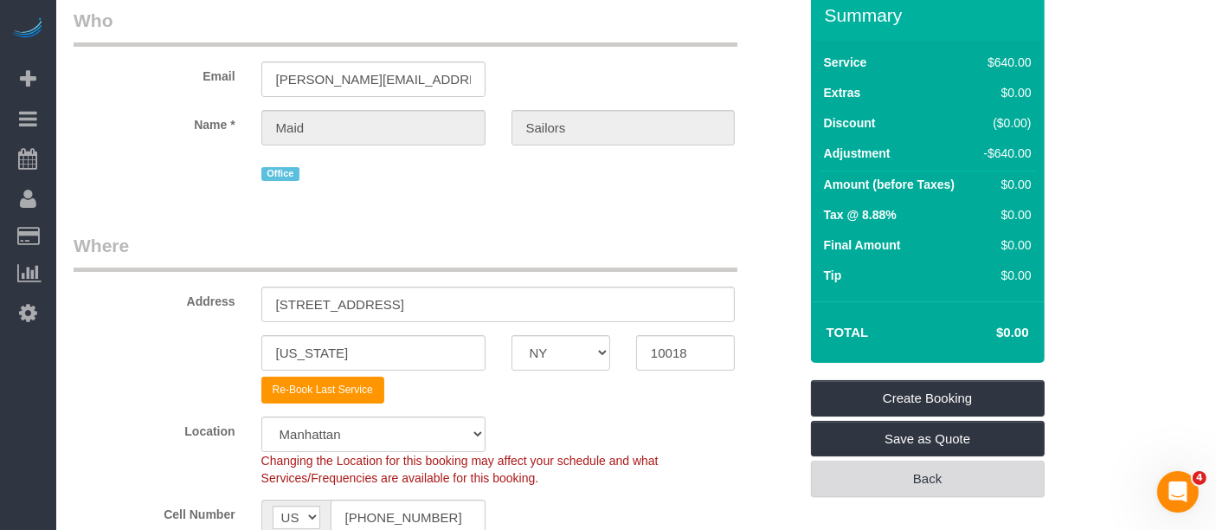
scroll to position [192, 0]
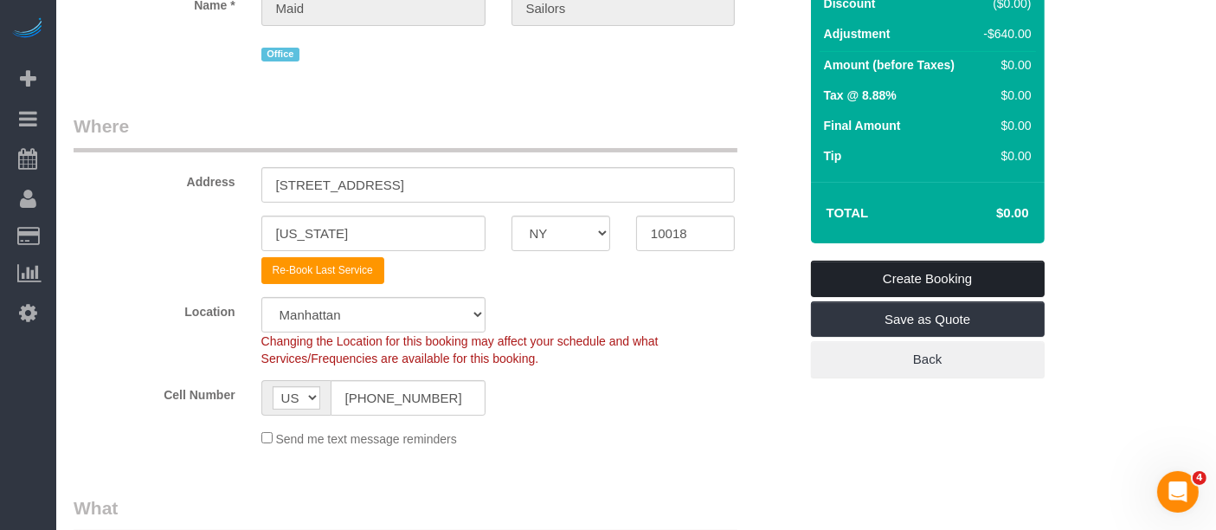
drag, startPoint x: 1006, startPoint y: 273, endPoint x: 931, endPoint y: 268, distance: 75.5
click at [1006, 271] on link "Create Booking" at bounding box center [928, 279] width 234 height 36
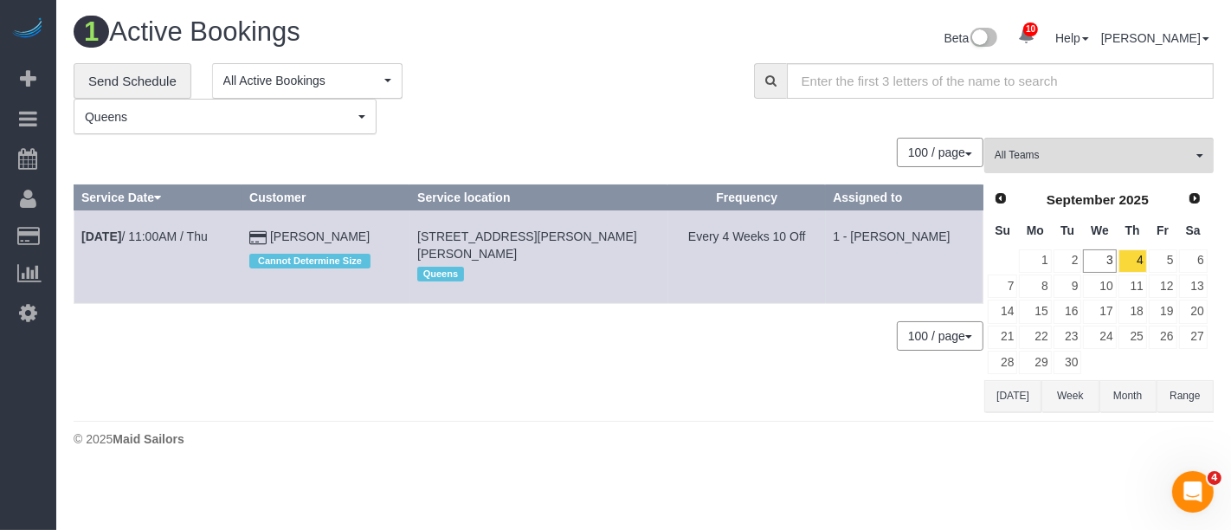
click at [206, 119] on span "Queens" at bounding box center [219, 116] width 269 height 17
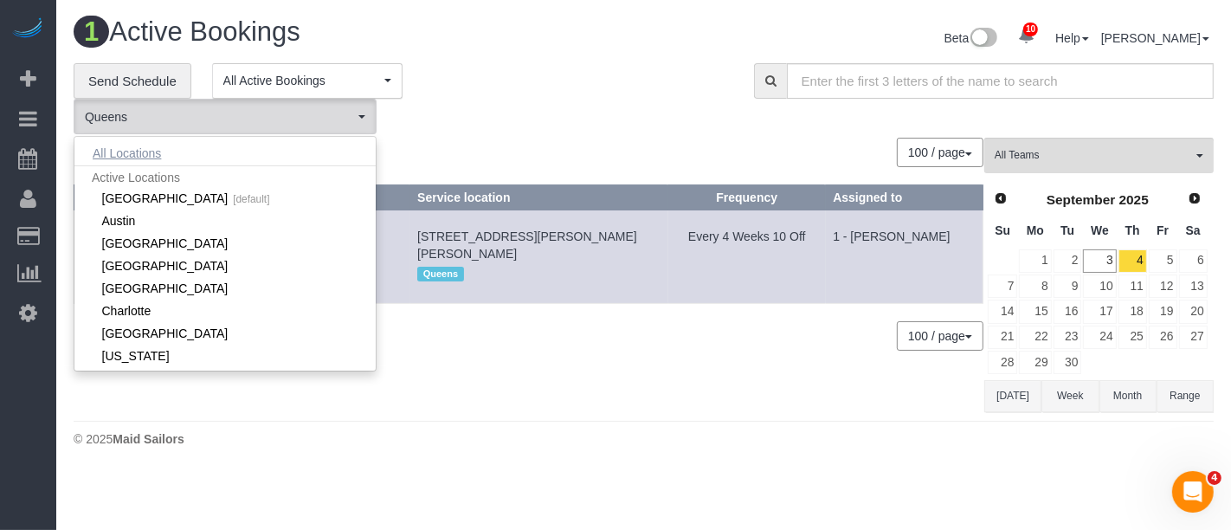
click at [138, 159] on button "All Locations" at bounding box center [126, 153] width 105 height 24
click at [872, 79] on input "text" at bounding box center [1000, 80] width 427 height 35
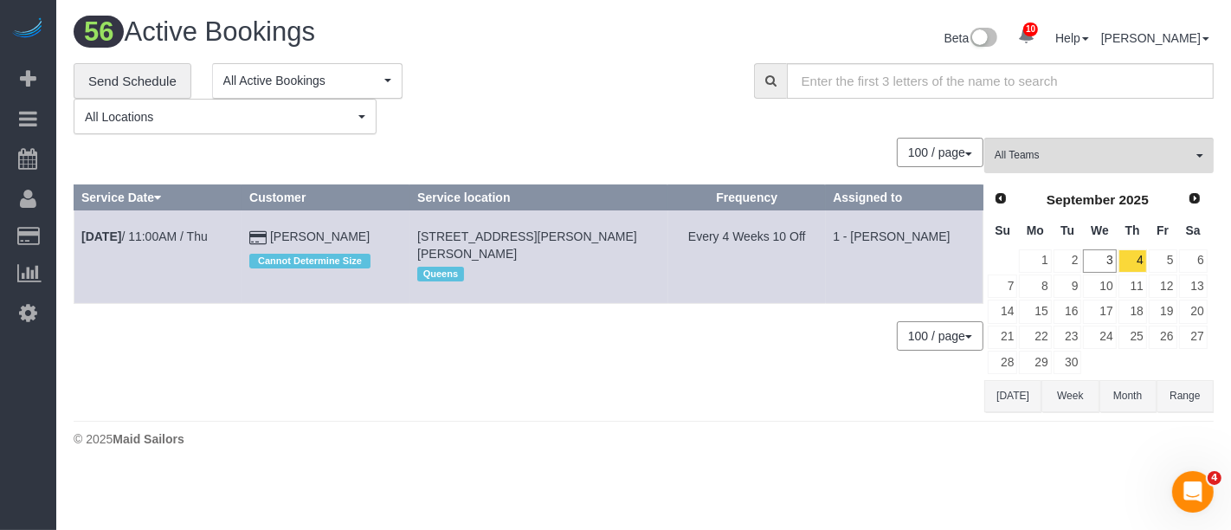
click at [689, 85] on div "**********" at bounding box center [401, 99] width 655 height 72
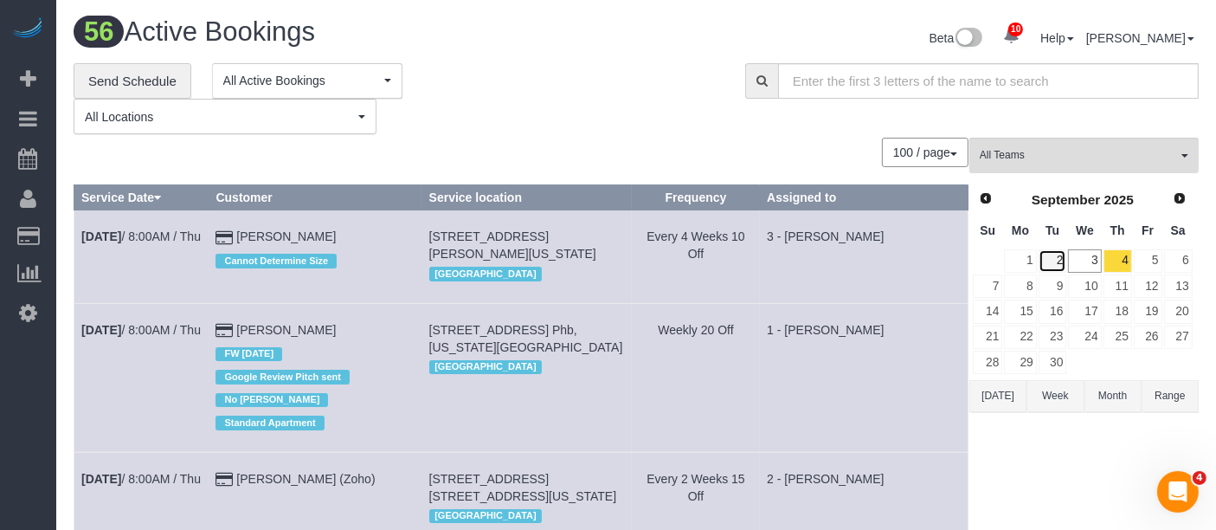
click at [1055, 264] on link "2" at bounding box center [1053, 260] width 29 height 23
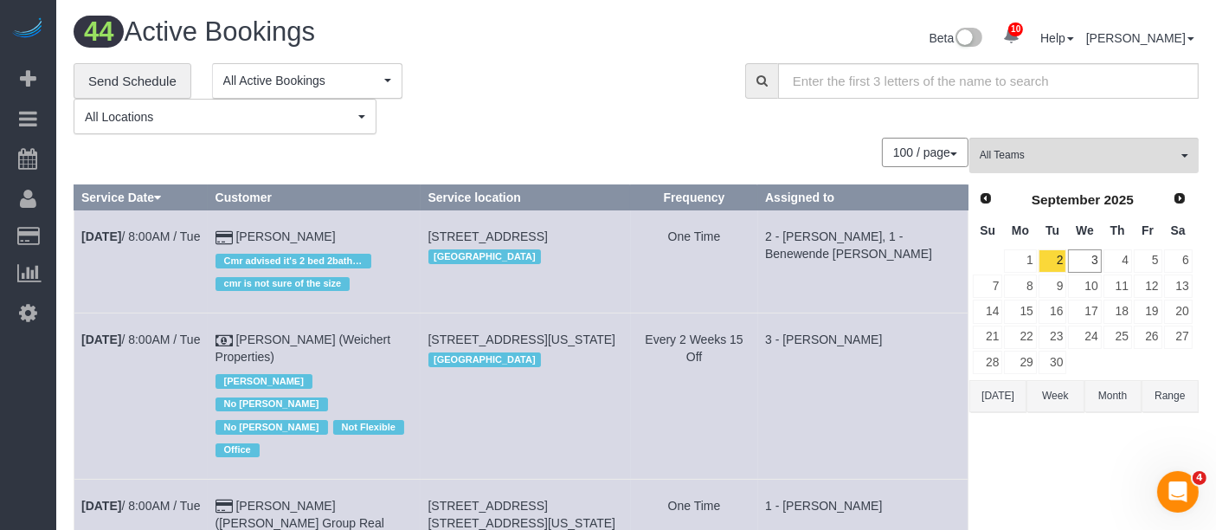
click at [625, 115] on div "**********" at bounding box center [397, 99] width 646 height 72
click at [1029, 158] on span "All Teams" at bounding box center [1078, 155] width 197 height 15
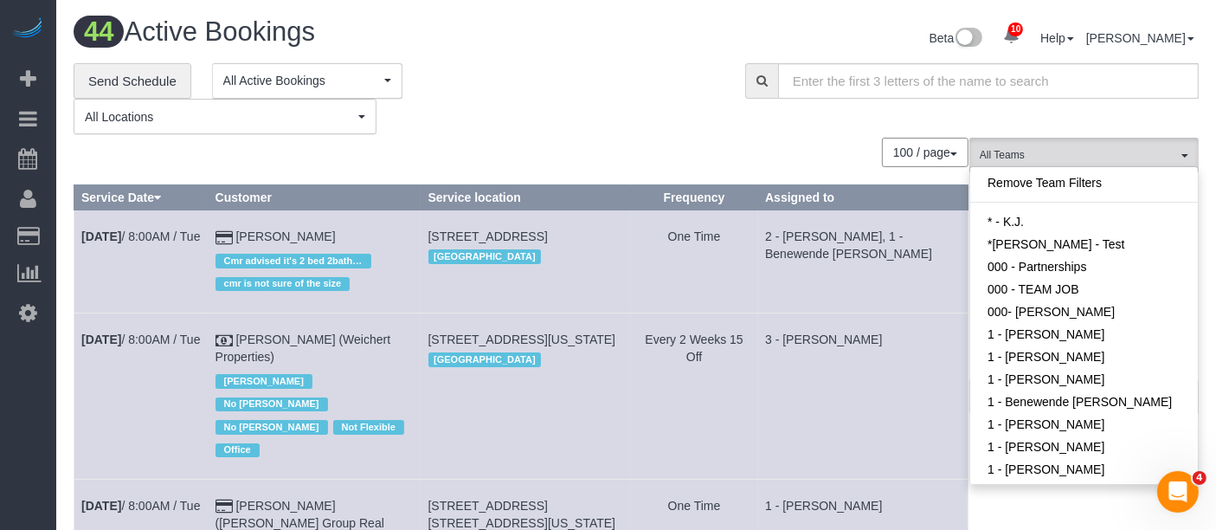
click at [610, 127] on div "**********" at bounding box center [397, 99] width 646 height 72
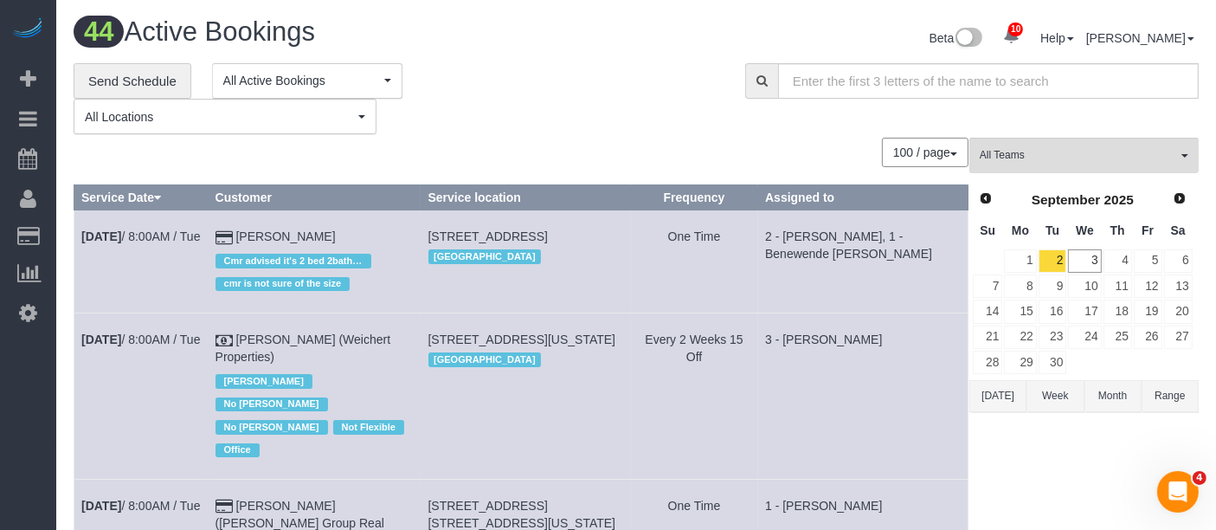
click at [468, 110] on div "**********" at bounding box center [397, 99] width 646 height 72
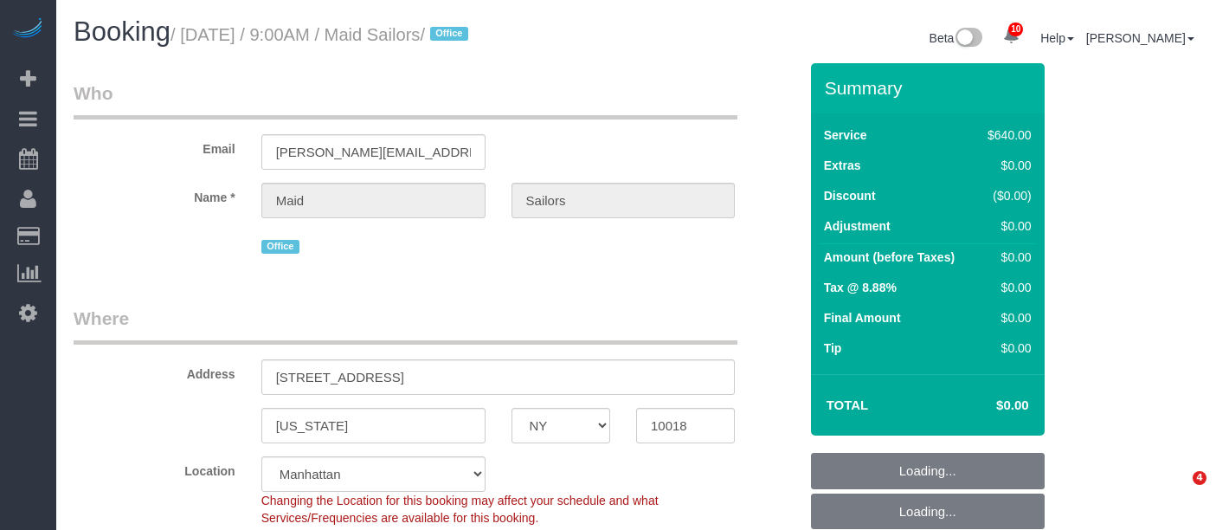
select select "NY"
select select "number:89"
select select "number:90"
select select "number:15"
select select "number:5"
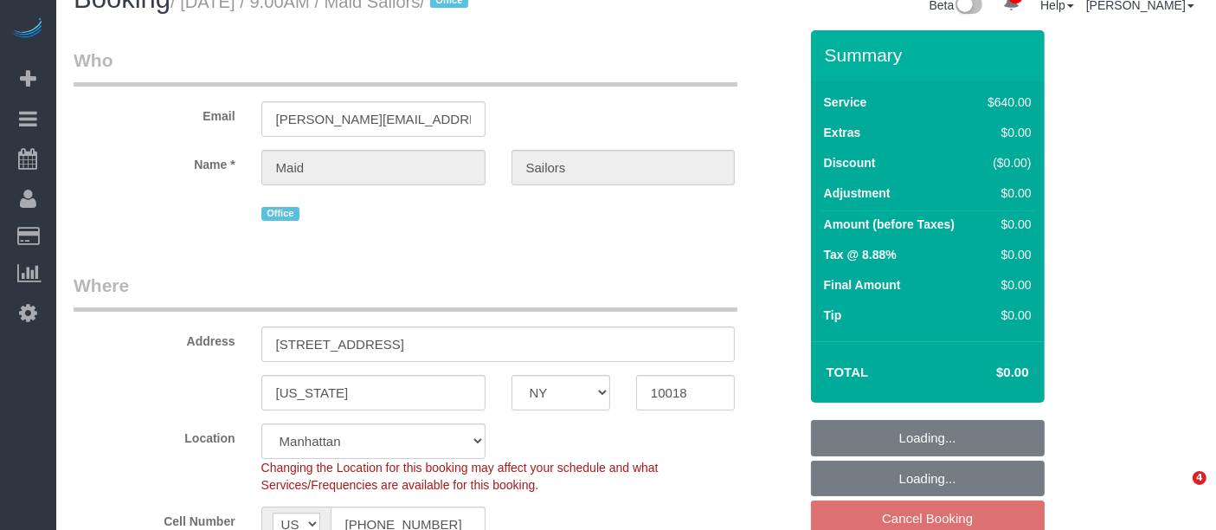
select select "object:845"
select select "spot2"
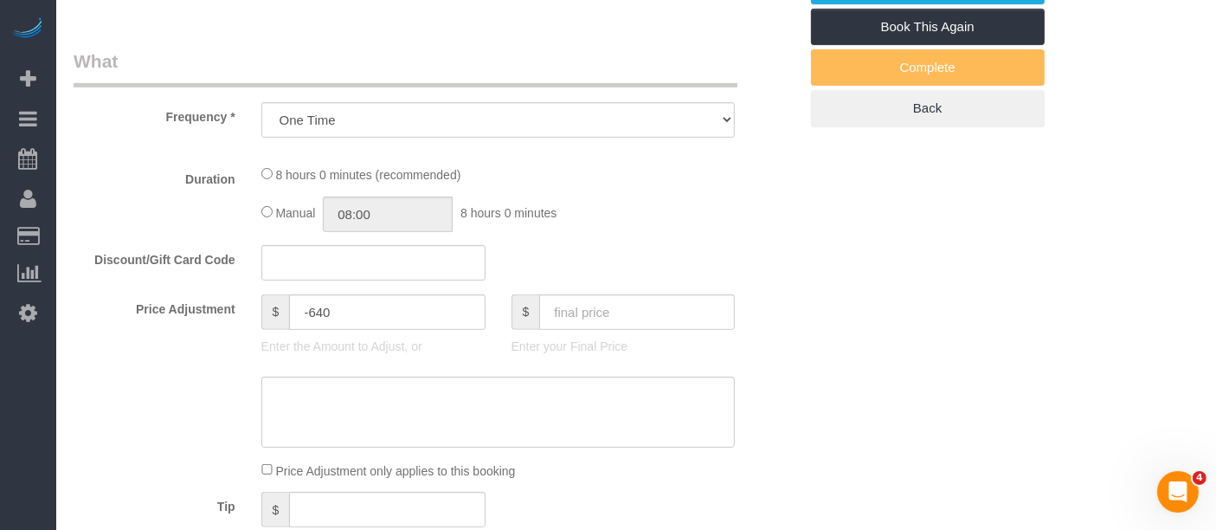
select select "480"
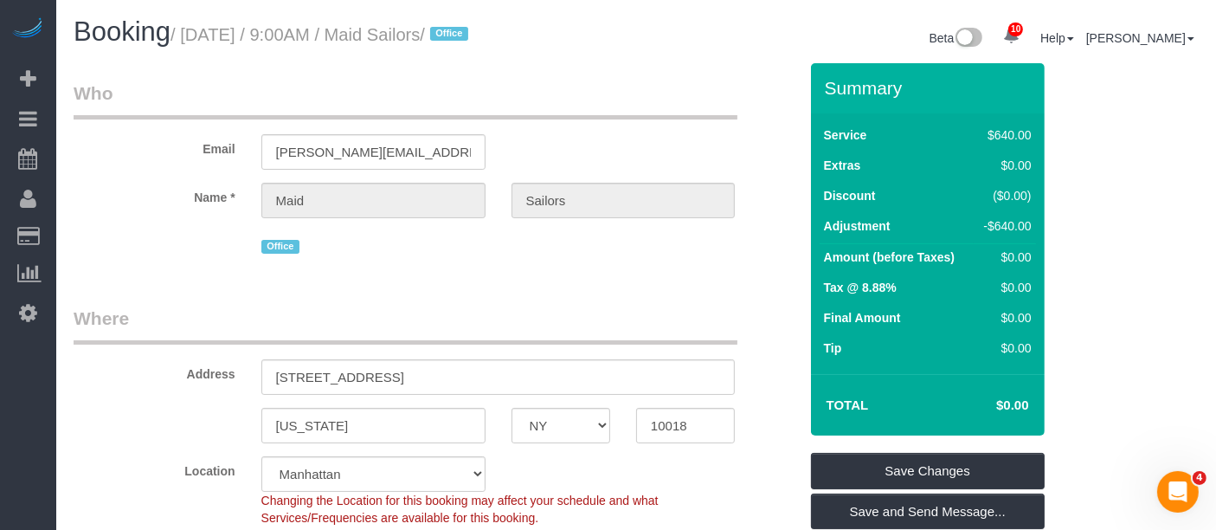
scroll to position [384, 0]
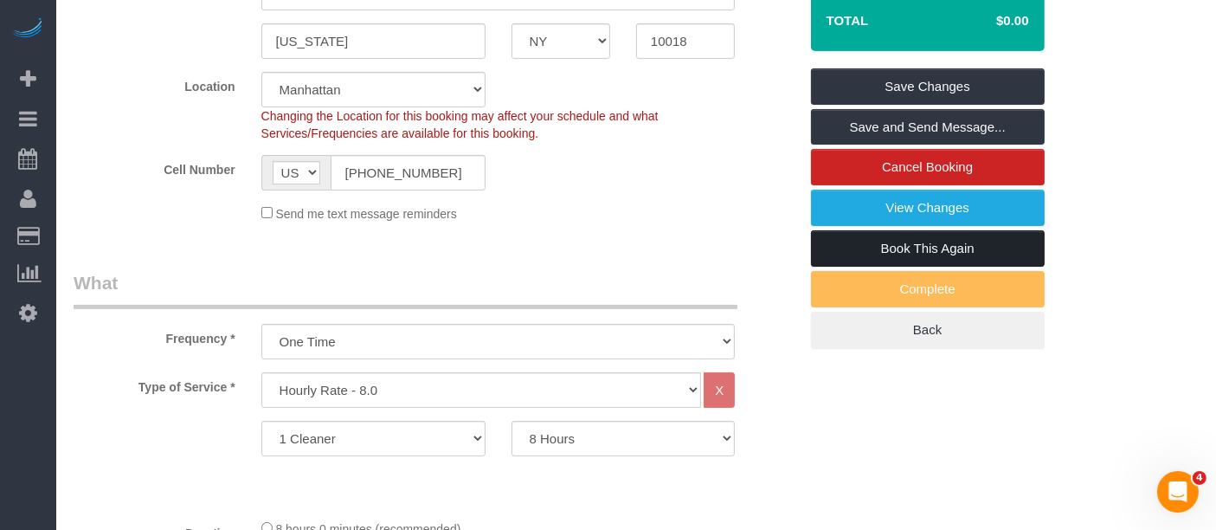
click at [912, 243] on link "Book This Again" at bounding box center [928, 248] width 234 height 36
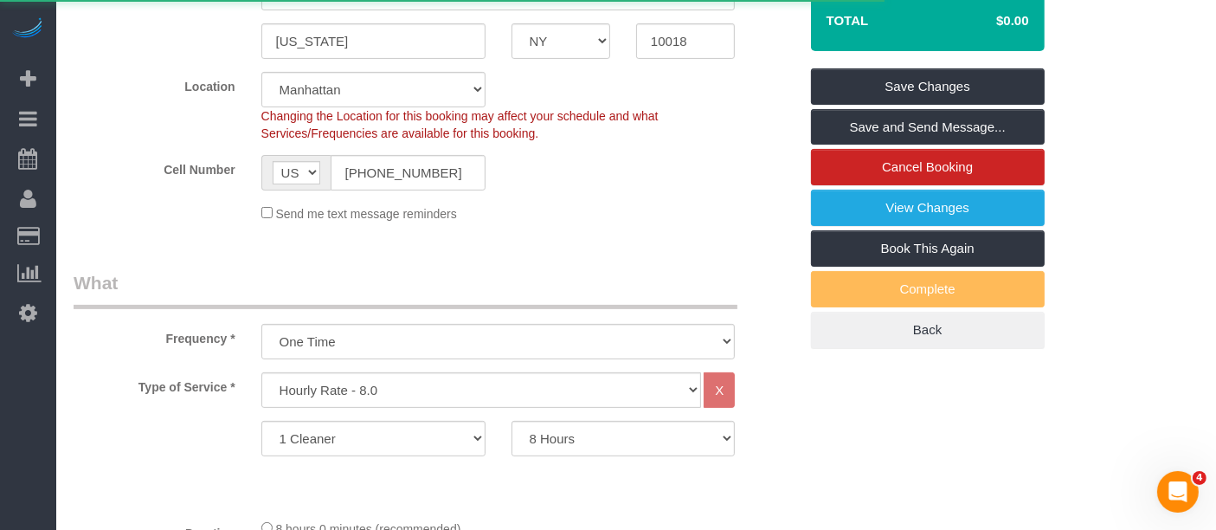
select select "NY"
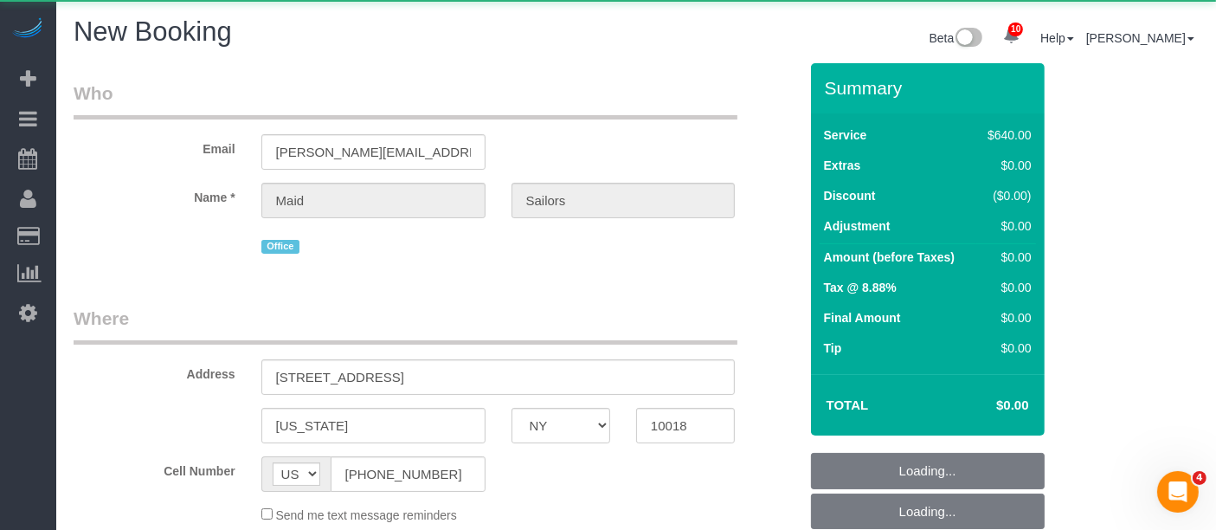
select select "string:stripe"
select select "number:89"
select select "number:90"
select select "number:15"
select select "number:5"
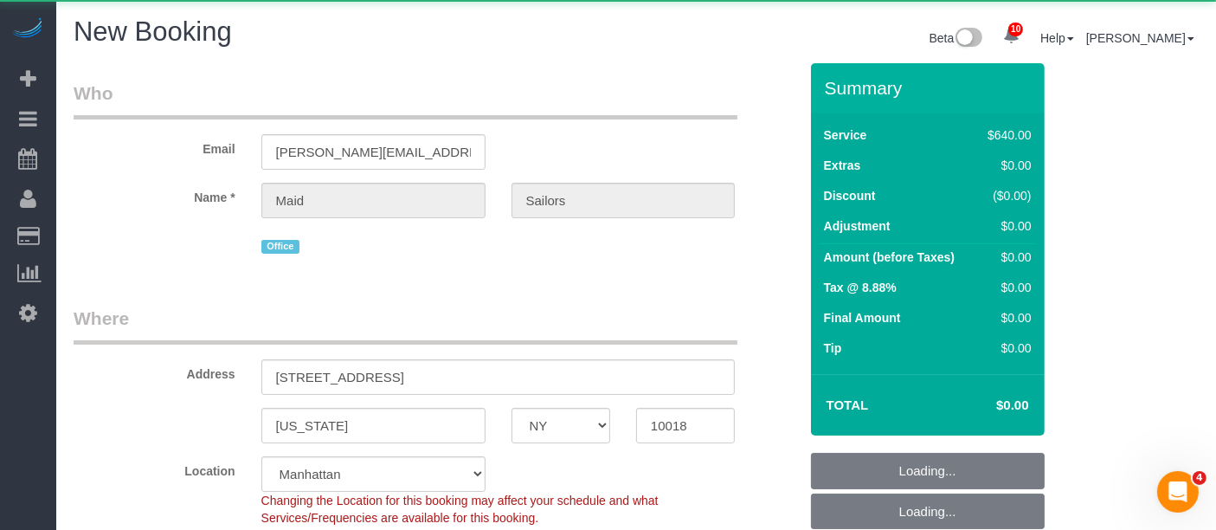
select select "object:2180"
select select "480"
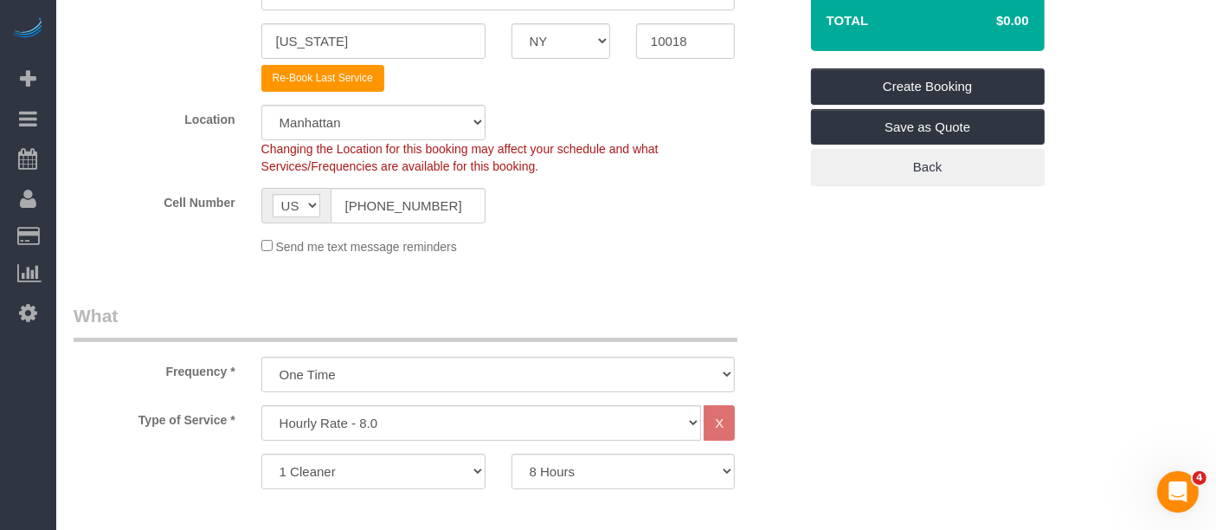
select select "object:2726"
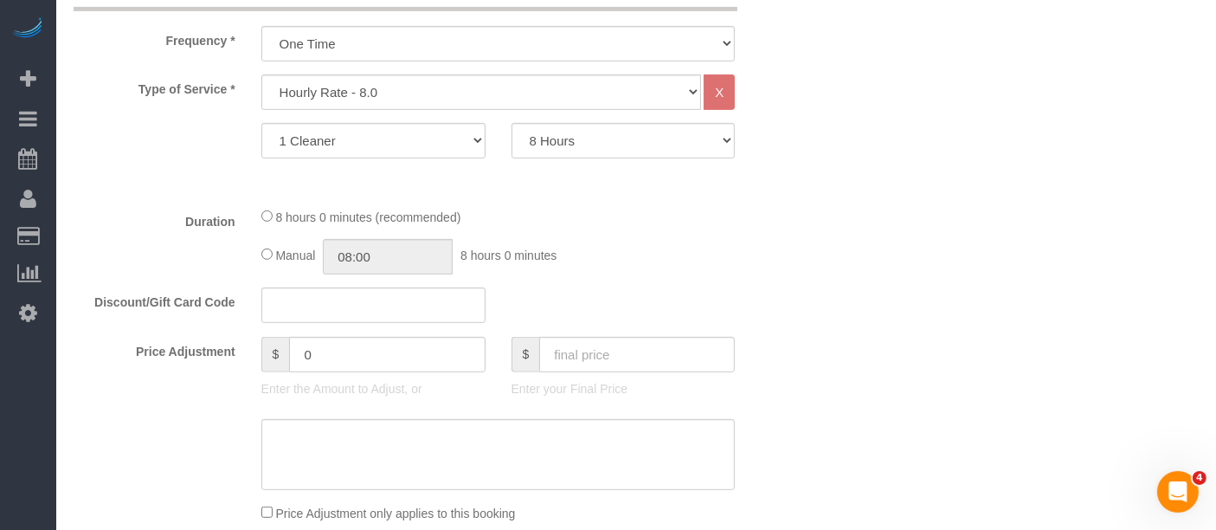
scroll to position [673, 0]
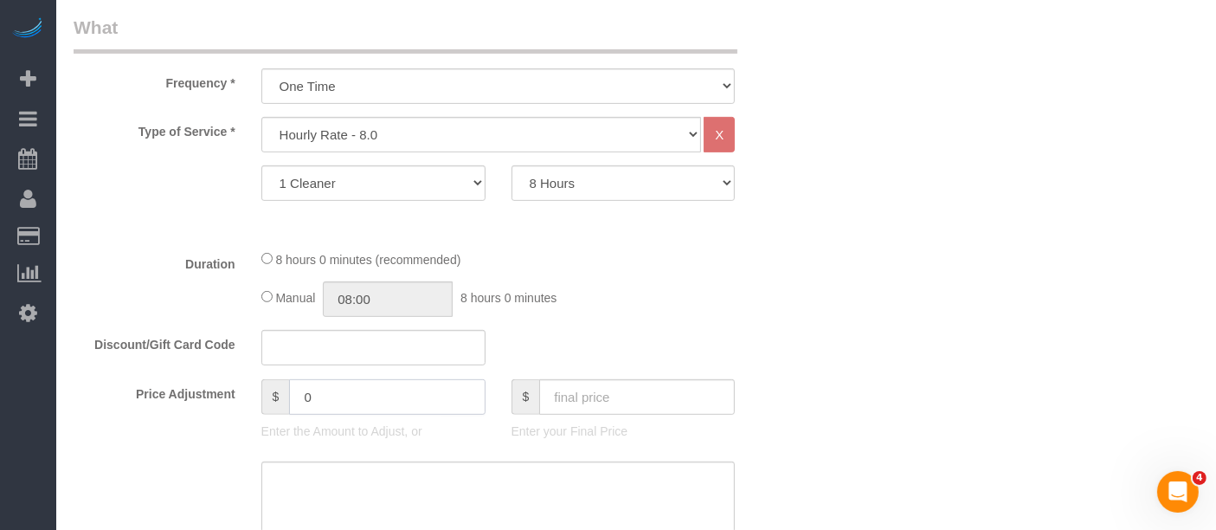
drag, startPoint x: 275, startPoint y: 399, endPoint x: 287, endPoint y: 401, distance: 11.4
click at [173, 402] on div "Price Adjustment $ 0 Enter the Amount to Adjust, or $ Enter your Final Price" at bounding box center [436, 413] width 751 height 69
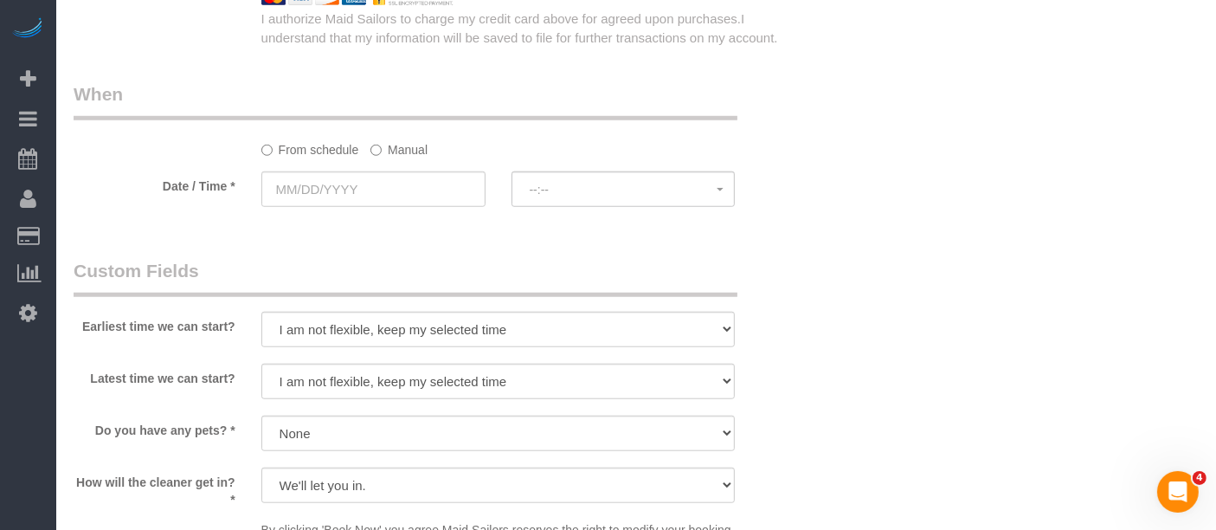
scroll to position [1154, 0]
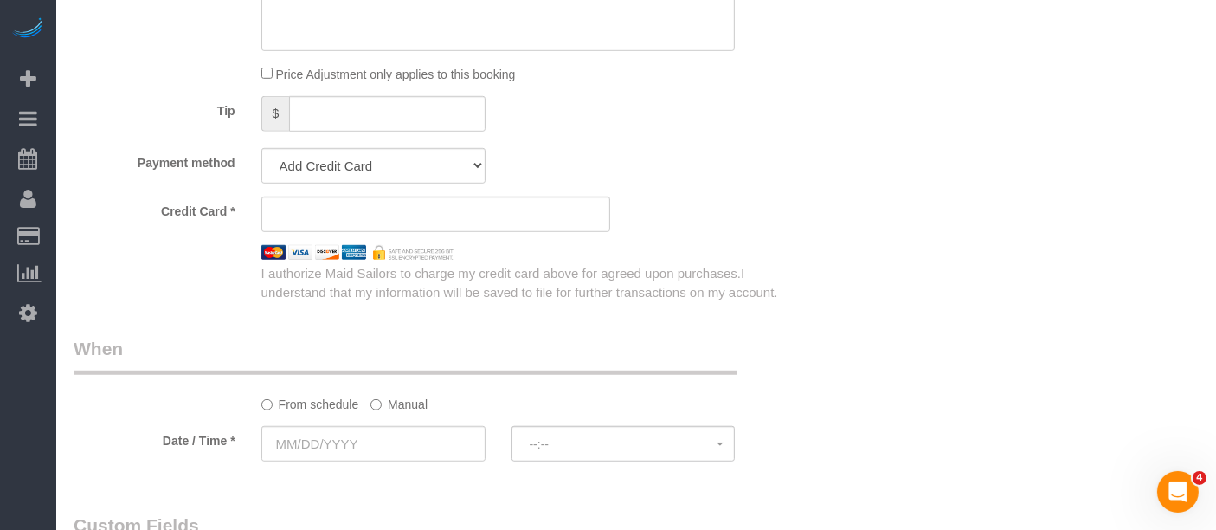
type input "-640"
click at [381, 164] on select "Add Credit Card Cash Check Paypal" at bounding box center [373, 165] width 224 height 35
click at [261, 148] on select "Add Credit Card Cash Check Paypal" at bounding box center [373, 165] width 224 height 35
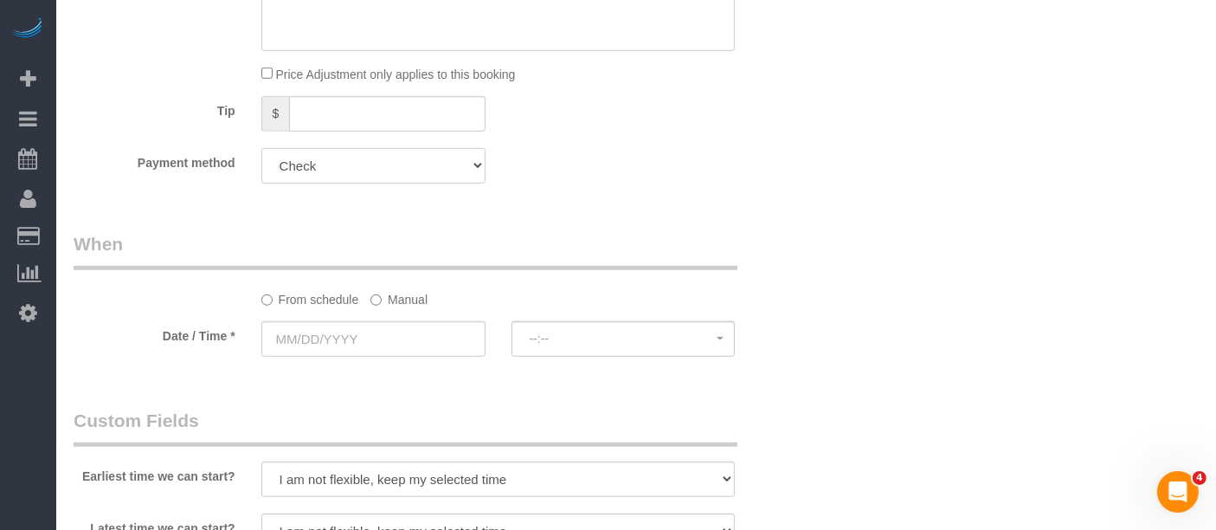
click at [416, 157] on select "Add Credit Card Cash Check Paypal" at bounding box center [373, 165] width 224 height 35
select select "string:cash"
click at [261, 148] on select "Add Credit Card Cash Check Paypal" at bounding box center [373, 165] width 224 height 35
click at [425, 299] on label "Manual" at bounding box center [399, 296] width 57 height 23
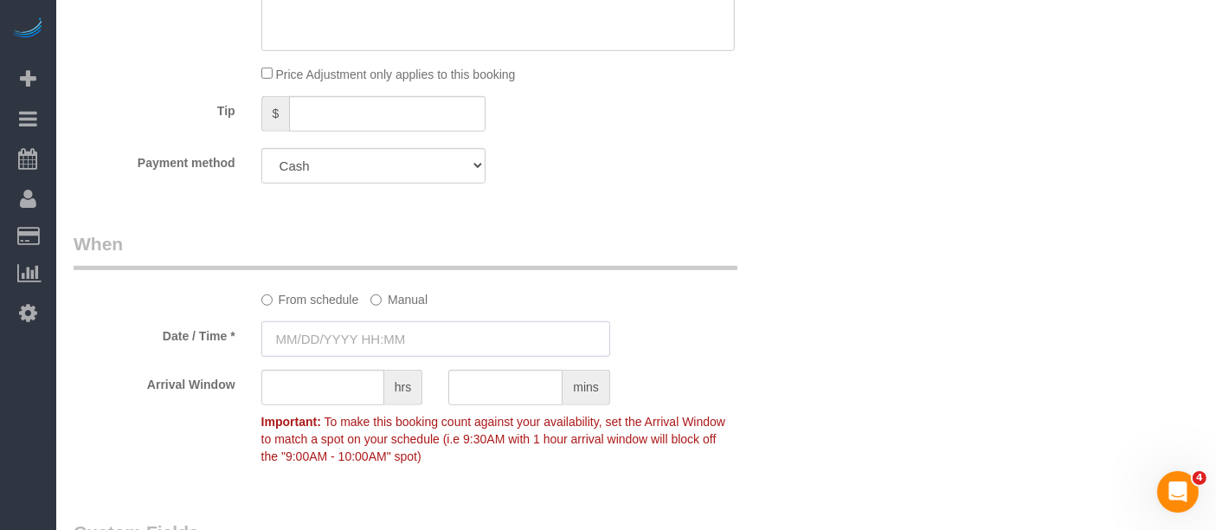
click at [398, 339] on input "text" at bounding box center [435, 338] width 349 height 35
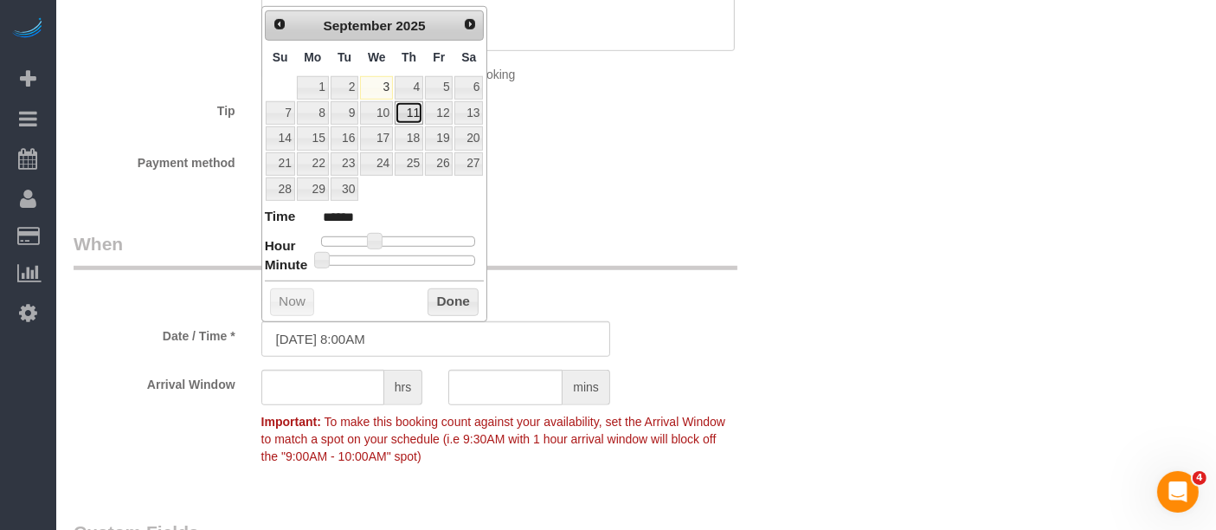
click at [406, 111] on link "11" at bounding box center [409, 112] width 29 height 23
click at [378, 235] on span at bounding box center [375, 241] width 16 height 16
type input "09/11/2025 9:00AM"
type input "******"
click at [447, 295] on button "Done" at bounding box center [453, 302] width 51 height 28
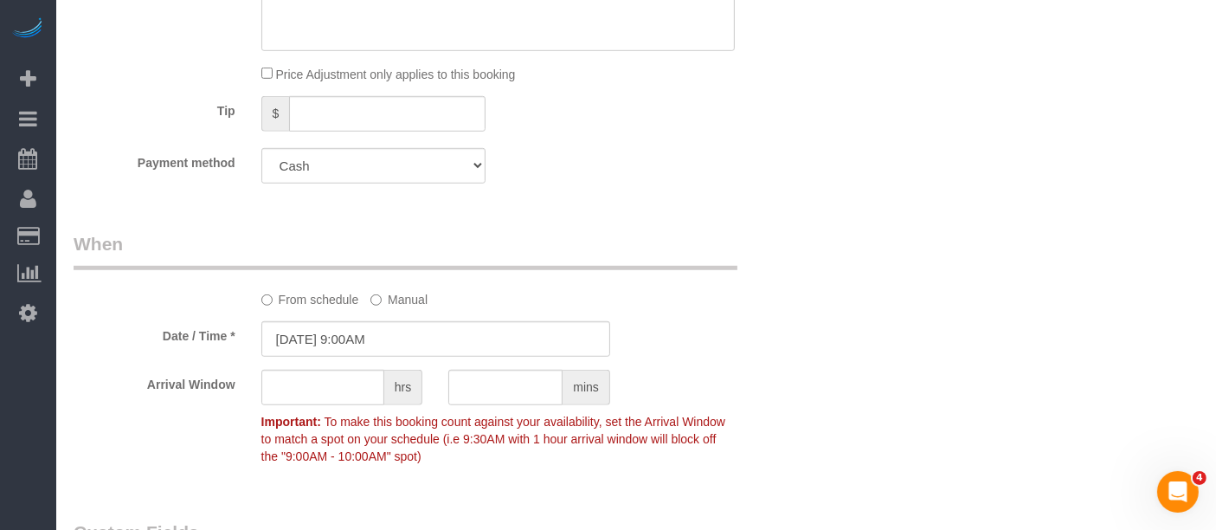
click at [796, 203] on div "Who Email brendan+officecleaning@maidsailors.com Name * Maid Sailors Office Whe…" at bounding box center [436, 172] width 751 height 2526
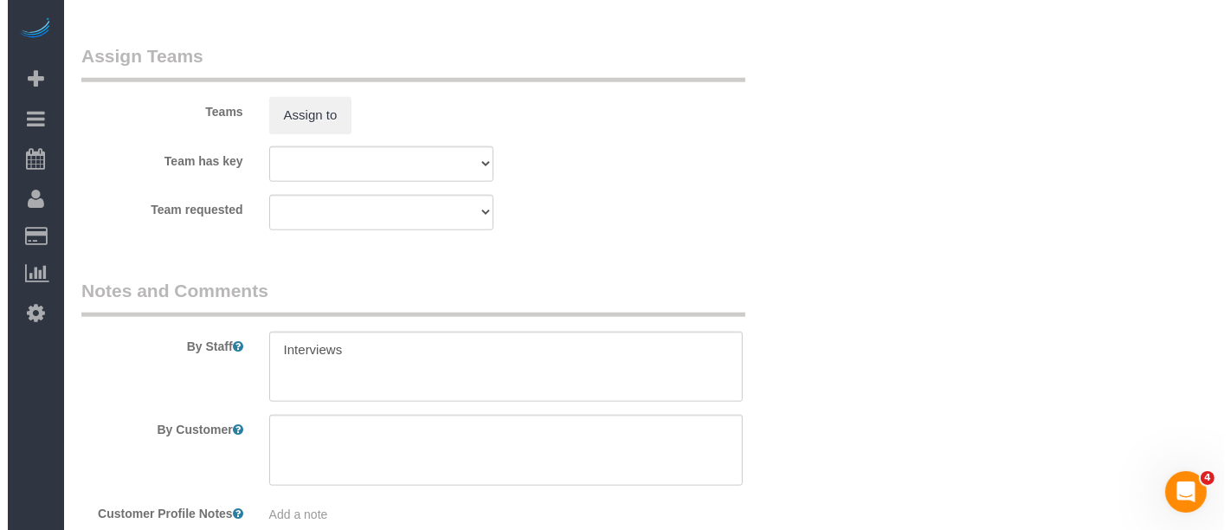
scroll to position [2020, 0]
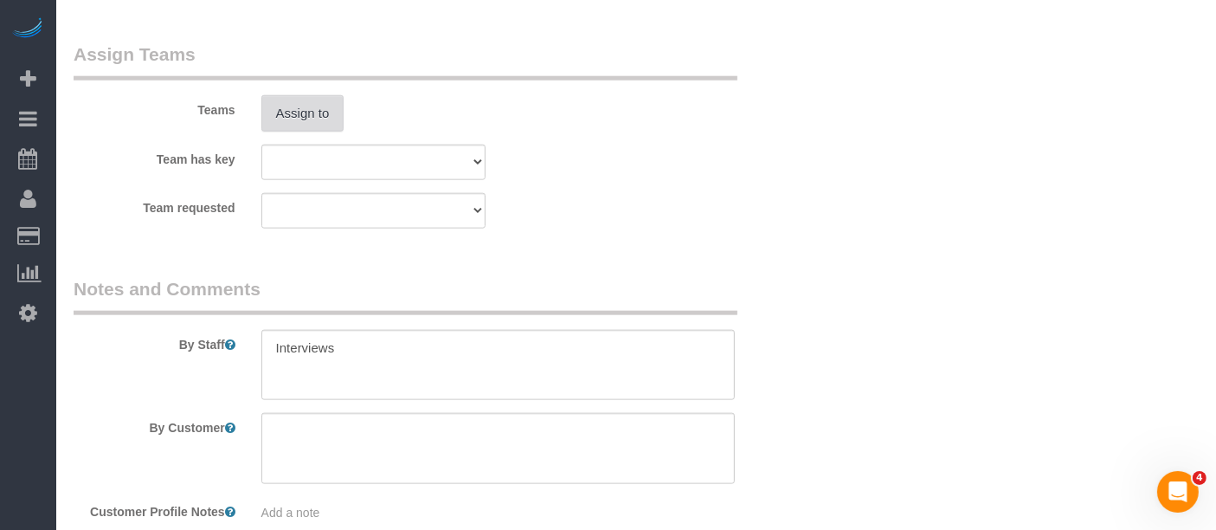
click at [306, 100] on button "Assign to" at bounding box center [302, 113] width 83 height 36
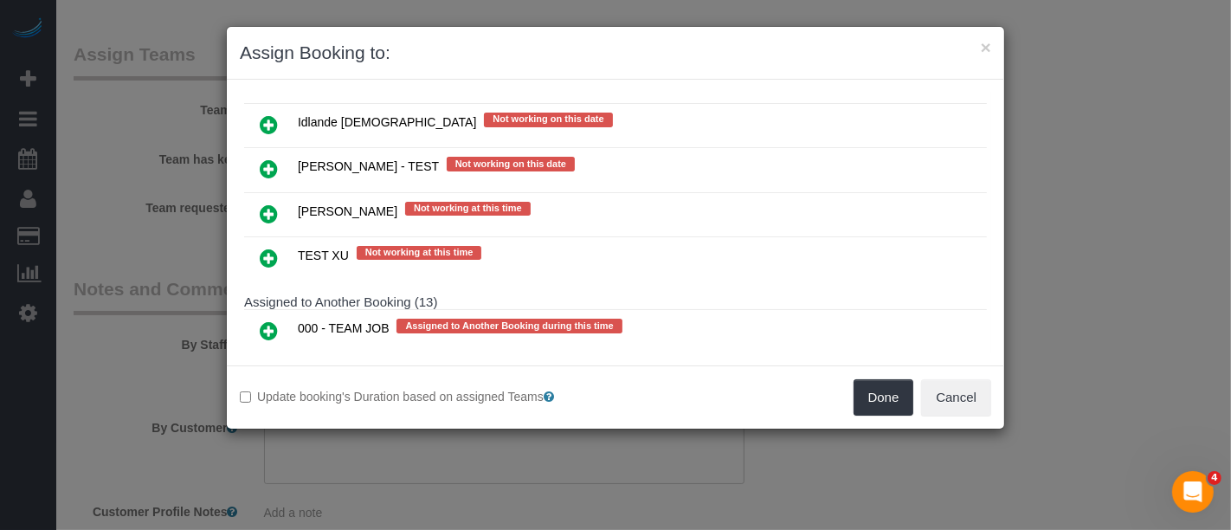
scroll to position [2886, 0]
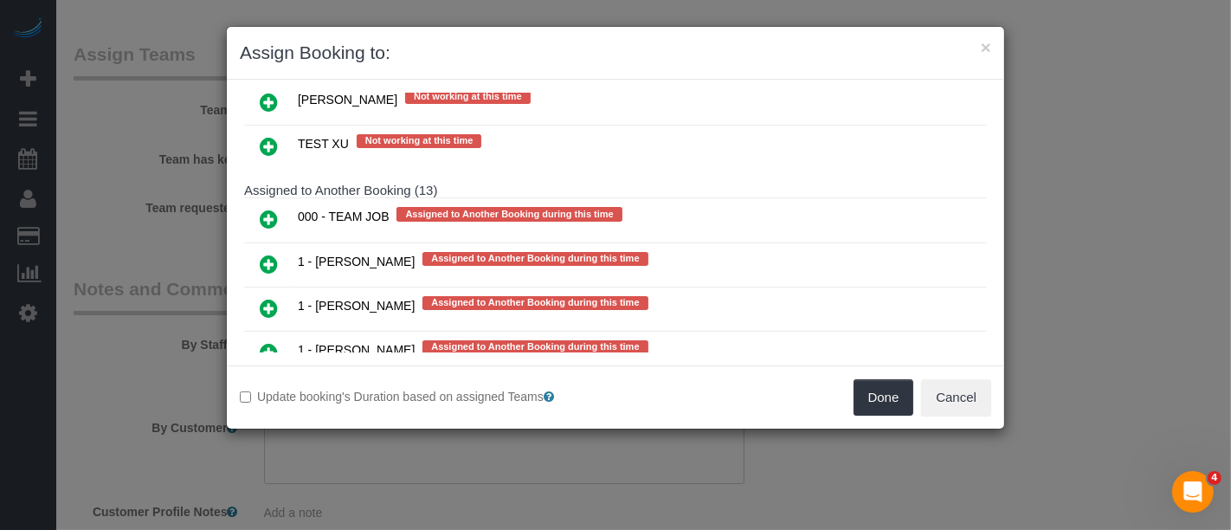
click at [262, 342] on icon at bounding box center [269, 352] width 18 height 21
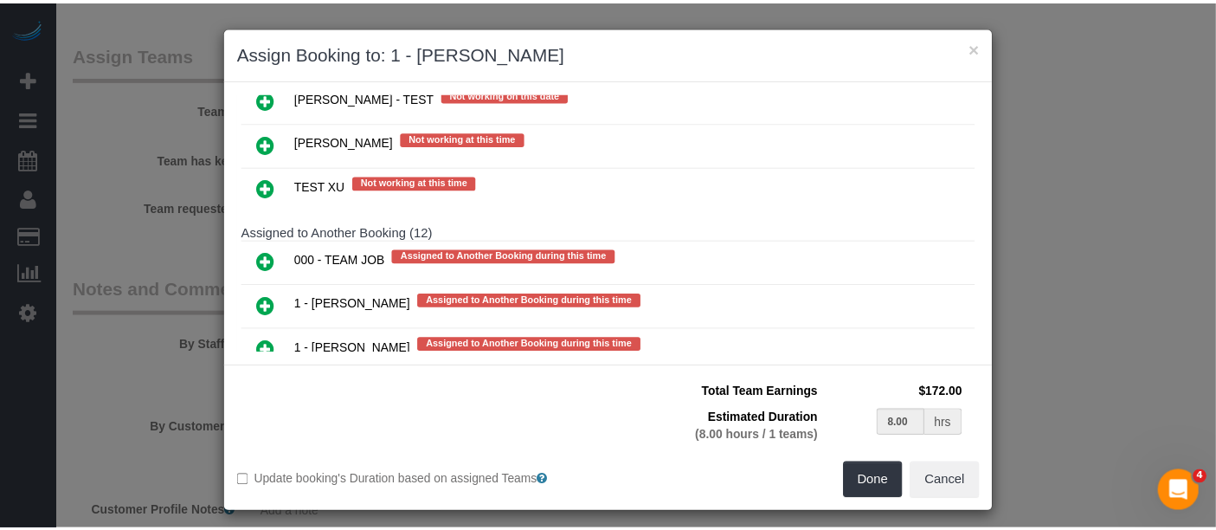
scroll to position [2925, 0]
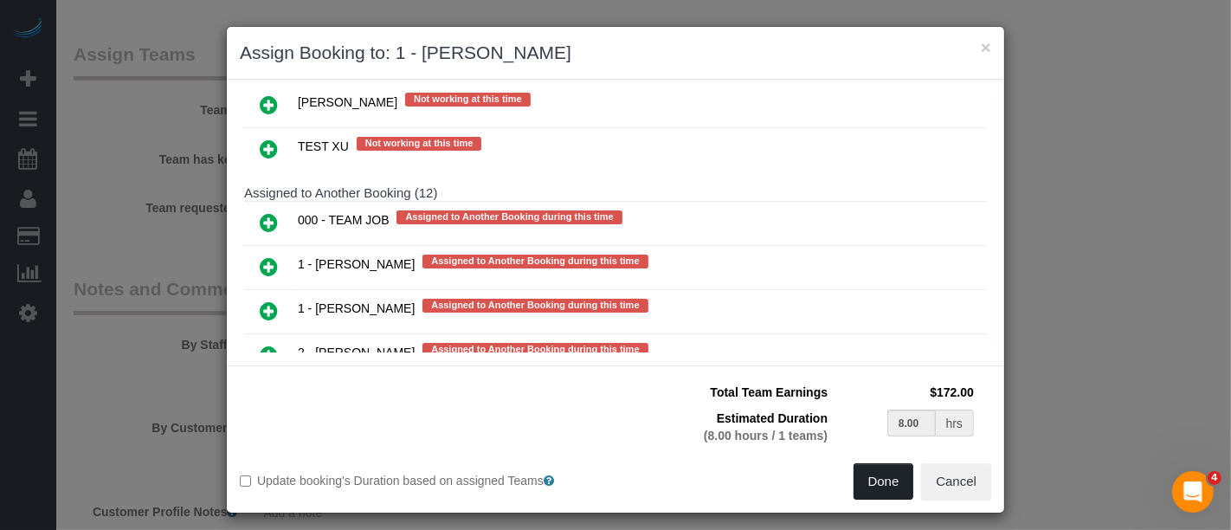
click at [875, 481] on button "Done" at bounding box center [884, 481] width 61 height 36
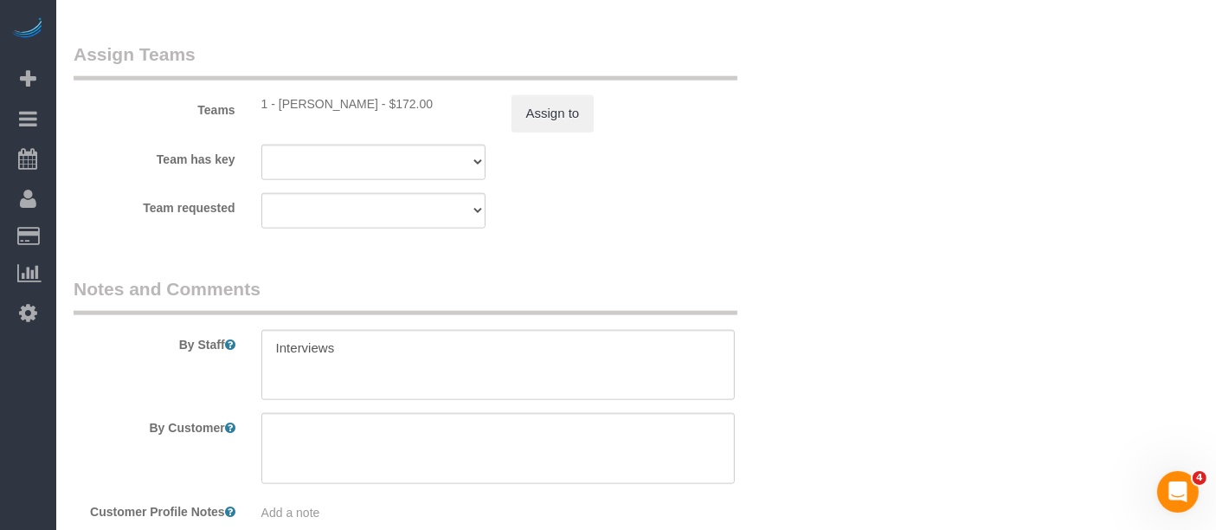
drag, startPoint x: 73, startPoint y: 334, endPoint x: 134, endPoint y: 364, distance: 68.5
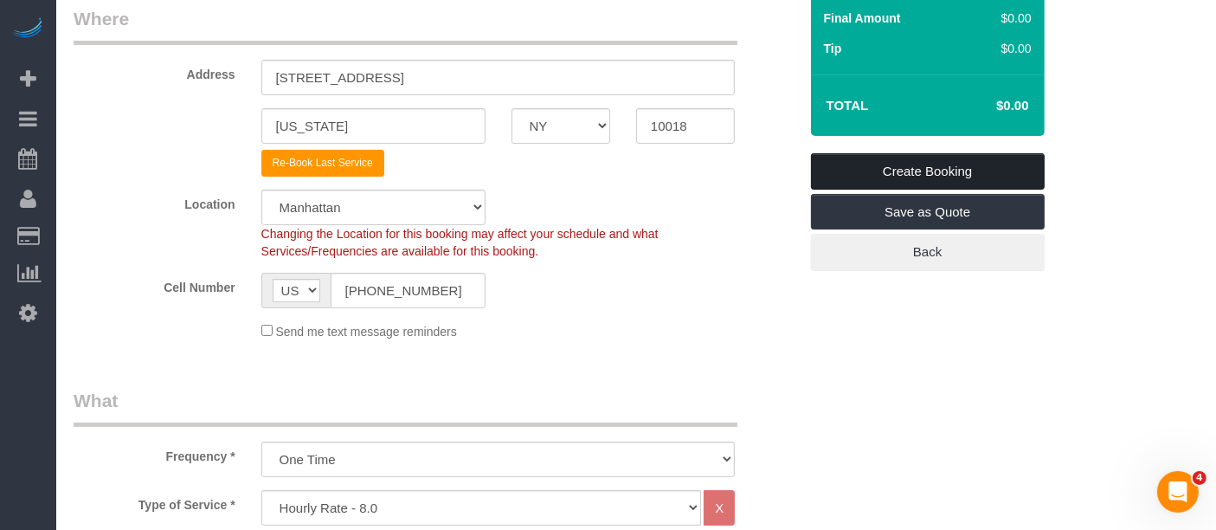
scroll to position [192, 0]
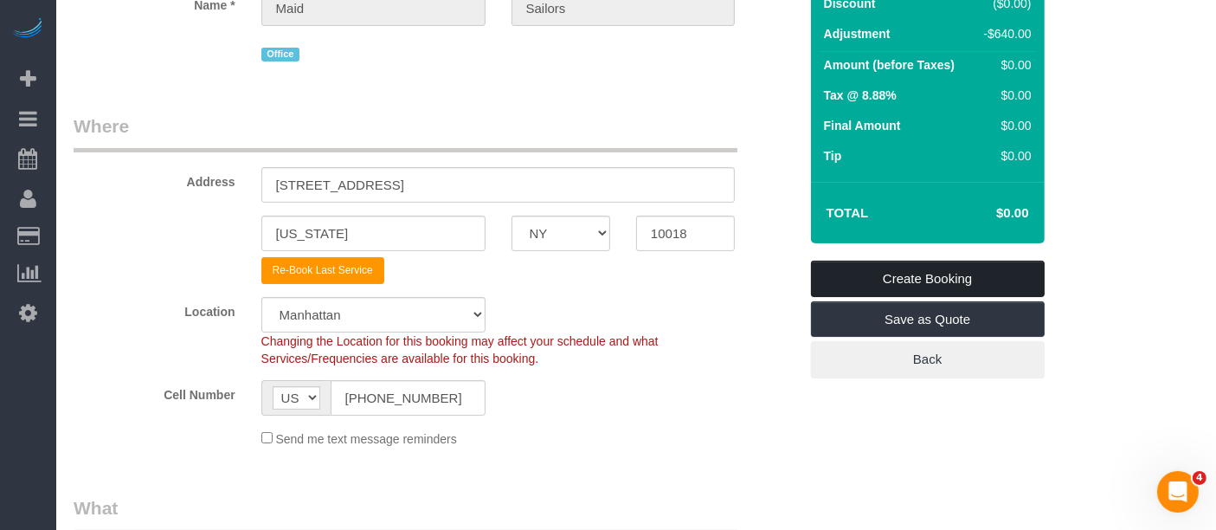
type textarea "Orientation"
click at [961, 279] on link "Create Booking" at bounding box center [928, 279] width 234 height 36
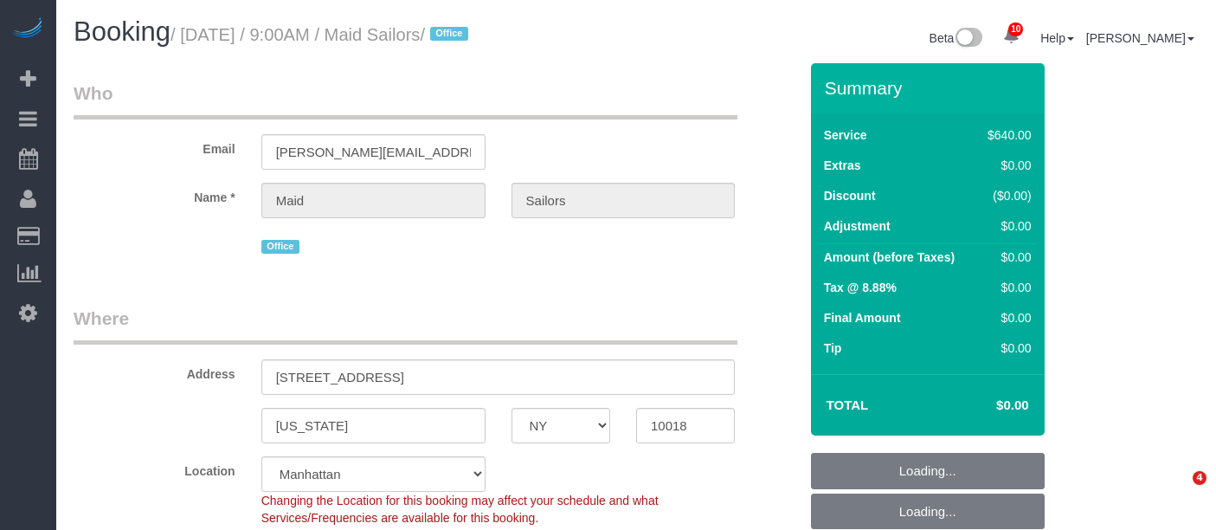
select select "NY"
select select "string:[GEOGRAPHIC_DATA]"
select select "480"
select select "number:89"
select select "number:90"
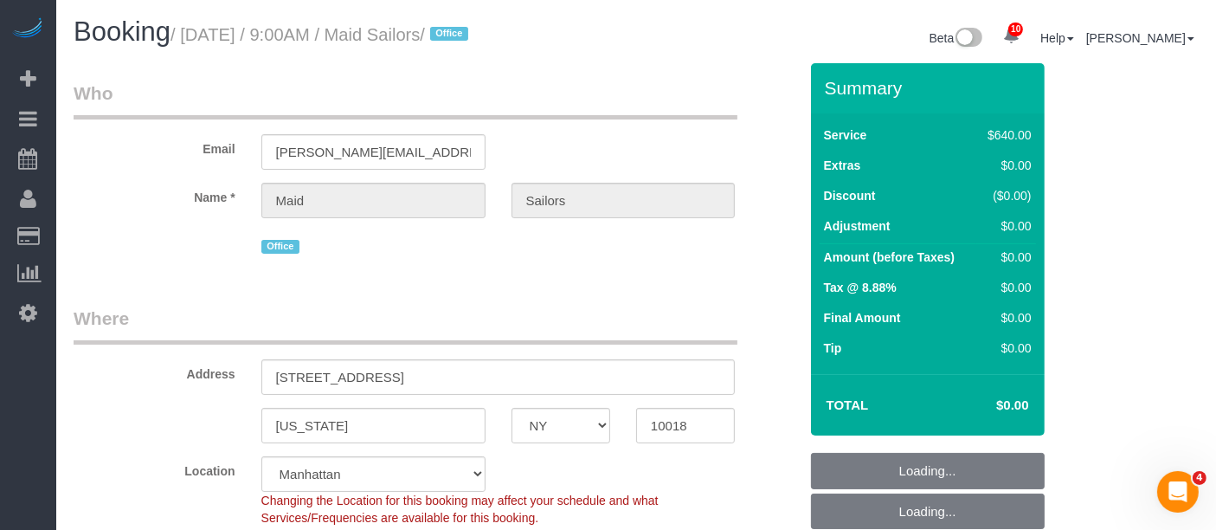
select select "number:15"
select select "number:5"
select select "object:847"
select select "spot2"
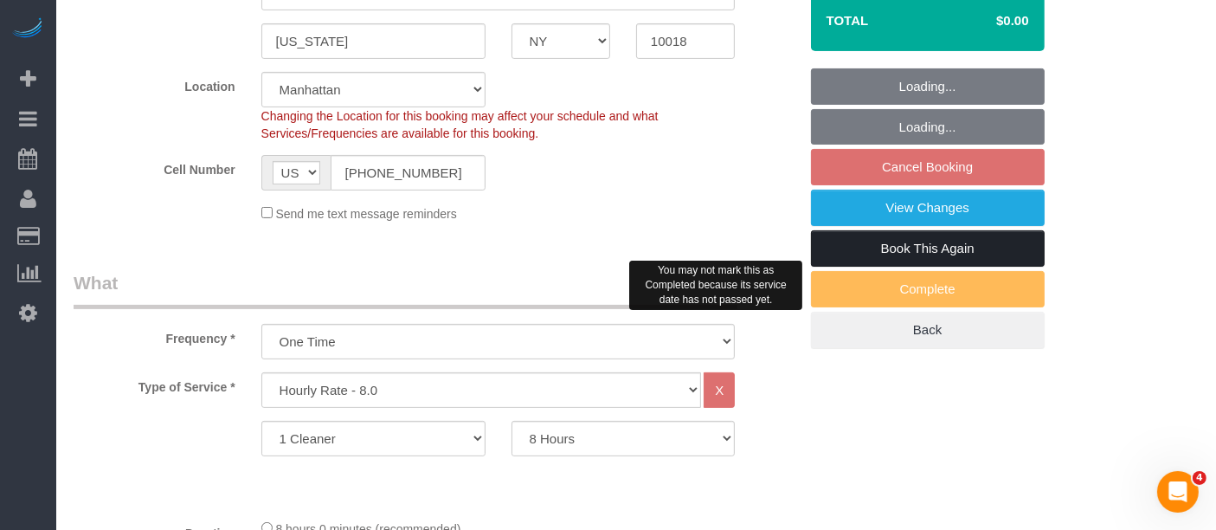
click at [977, 241] on link "Book This Again" at bounding box center [928, 248] width 234 height 36
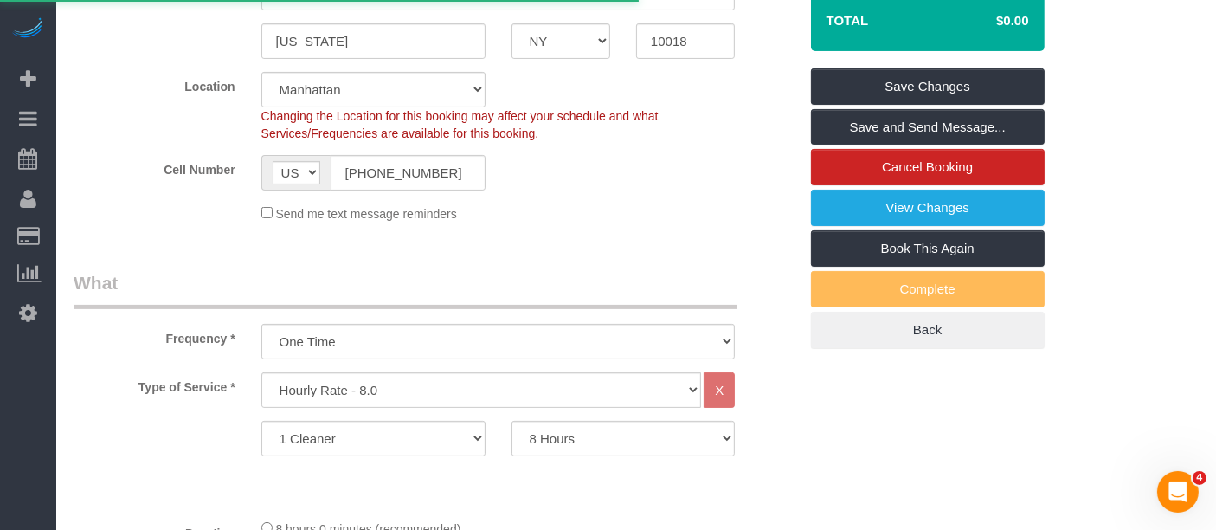
select select "NY"
select select "number:89"
select select "number:90"
select select "number:15"
select select "number:5"
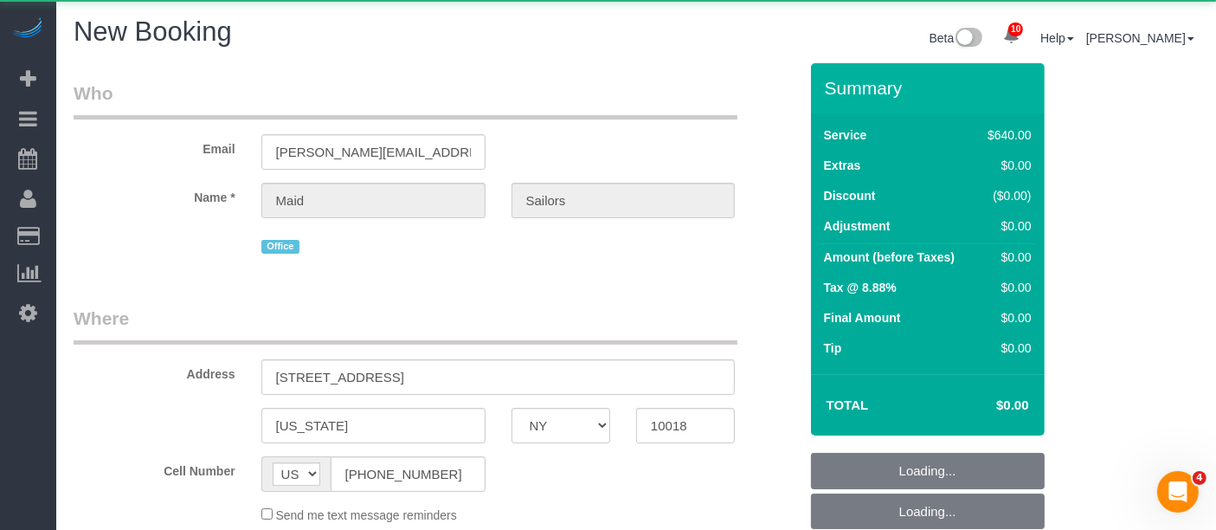
select select "object:2161"
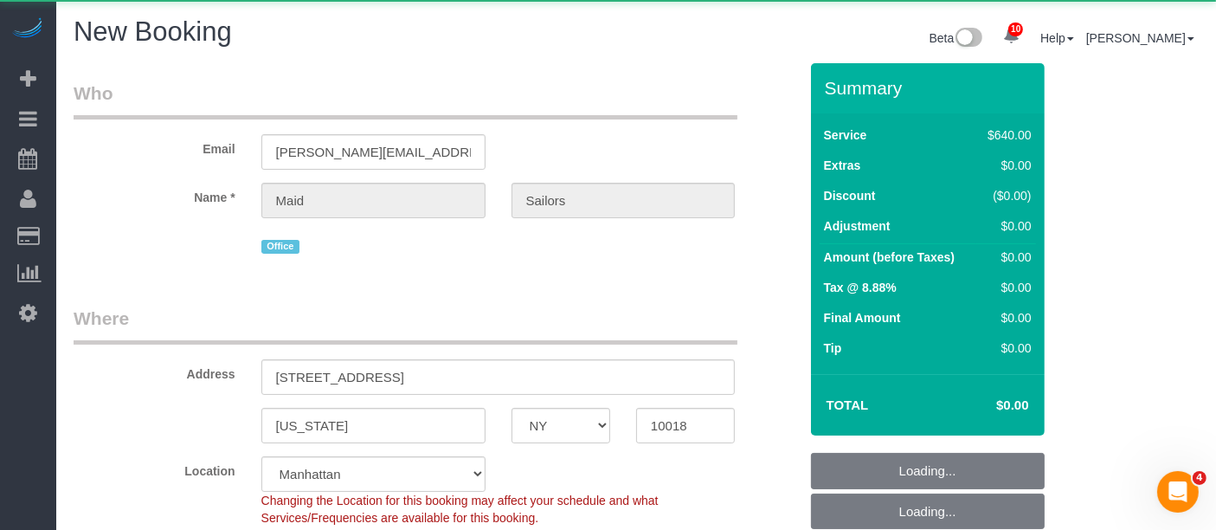
select select "string:stripe"
select select "480"
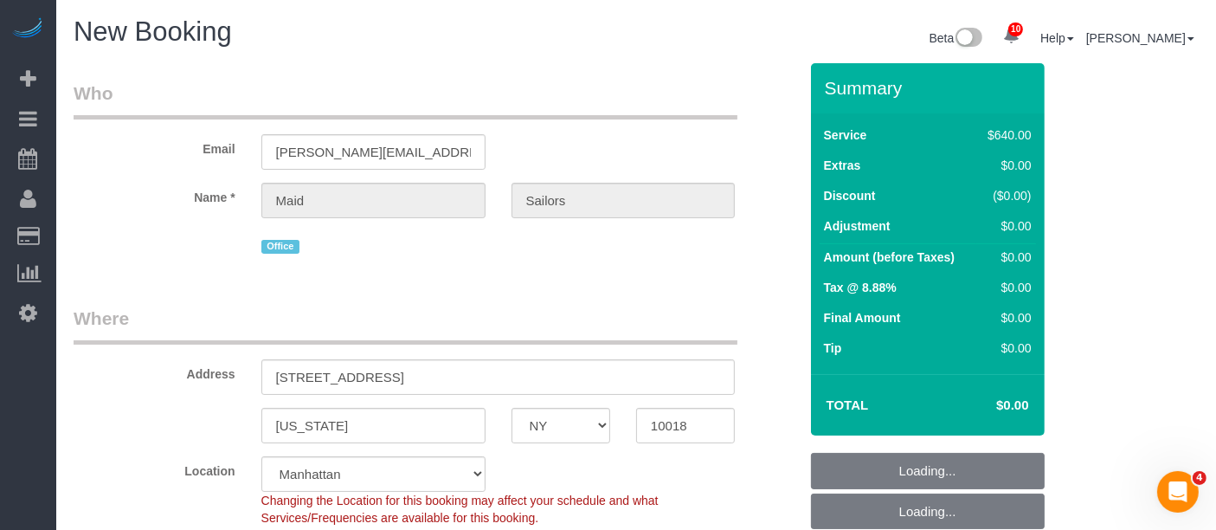
select select "object:2718"
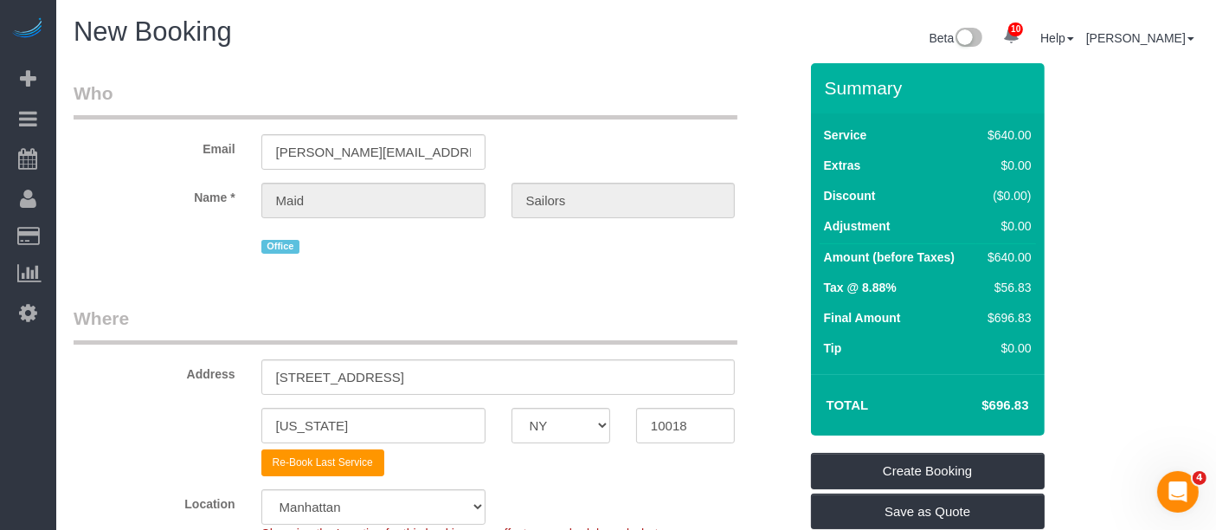
click at [646, 110] on legend "Who" at bounding box center [406, 100] width 664 height 39
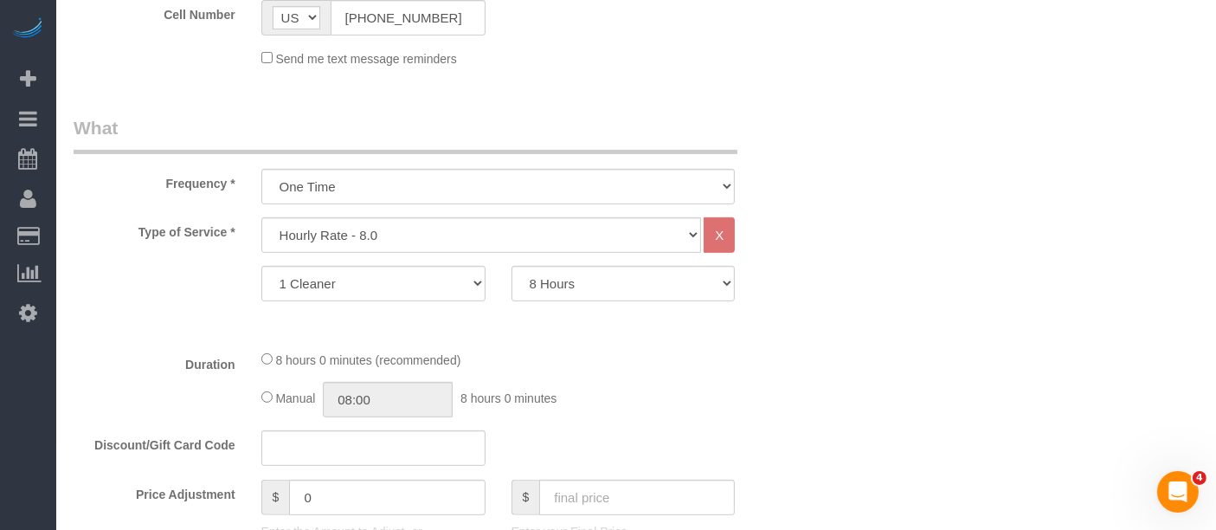
scroll to position [577, 0]
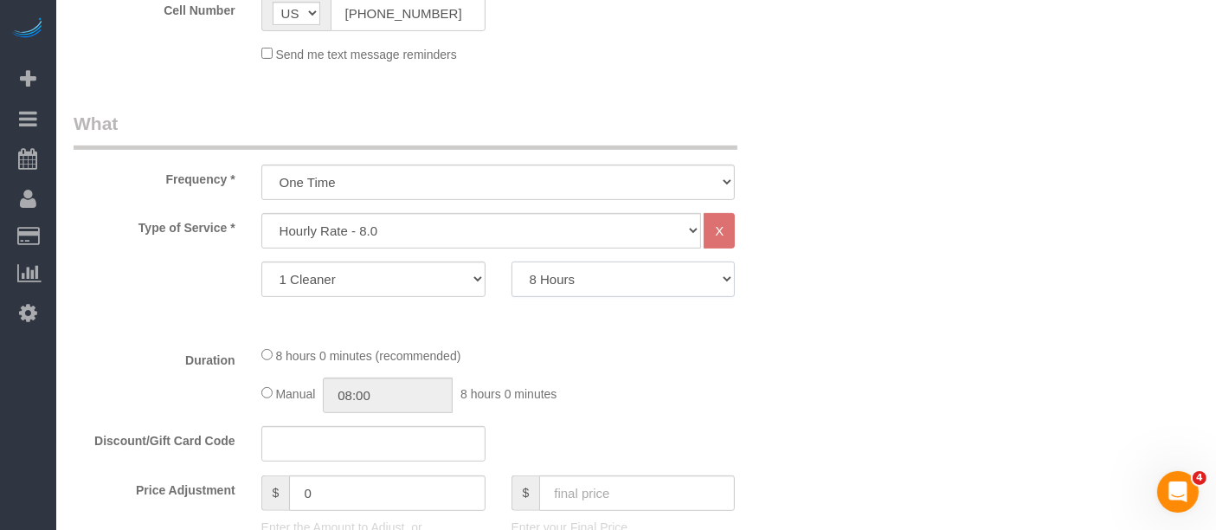
drag, startPoint x: 589, startPoint y: 269, endPoint x: 586, endPoint y: 287, distance: 18.4
click at [589, 269] on select "1 Hour 1.5 Hour 2 Hours 2.5 Hours 3 Hours 3.5 Hours 4 Hours 4.5 Hours 5 Hours 5…" at bounding box center [624, 278] width 224 height 35
select select "180"
click at [512, 261] on select "1 Hour 1.5 Hour 2 Hours 2.5 Hours 3 Hours 3.5 Hours 4 Hours 4.5 Hours 5 Hours 5…" at bounding box center [624, 278] width 224 height 35
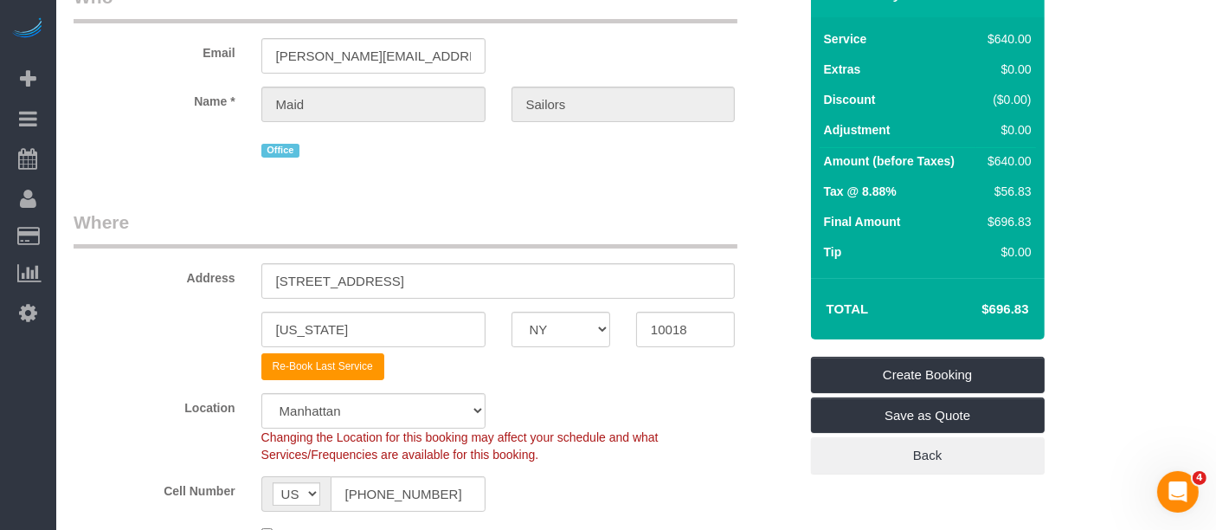
scroll to position [0, 0]
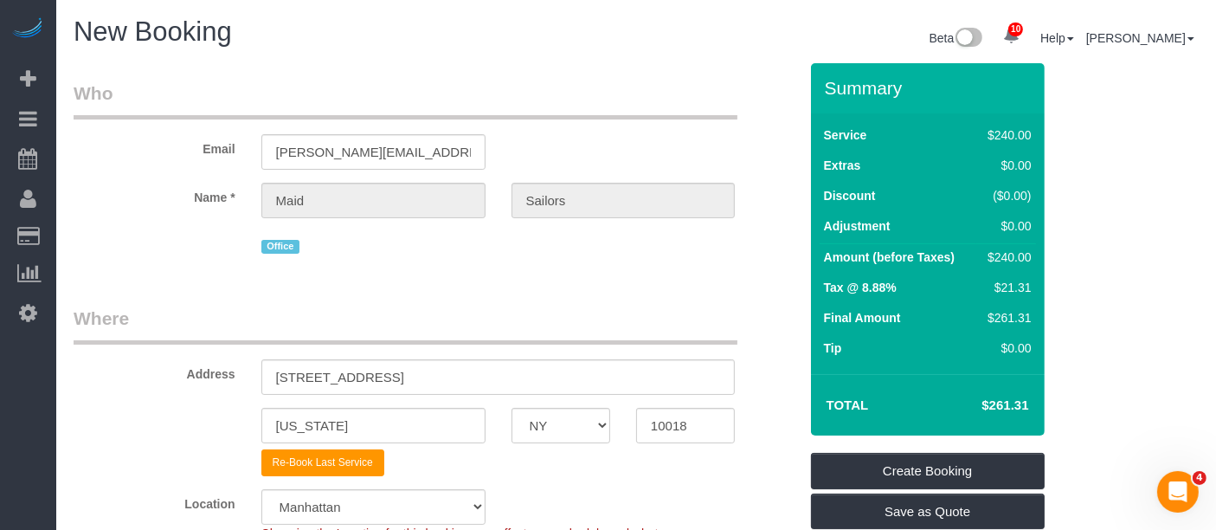
click at [631, 269] on fieldset "Who Email [PERSON_NAME][EMAIL_ADDRESS][DOMAIN_NAME] Name * Maid Sailors Office" at bounding box center [436, 176] width 725 height 190
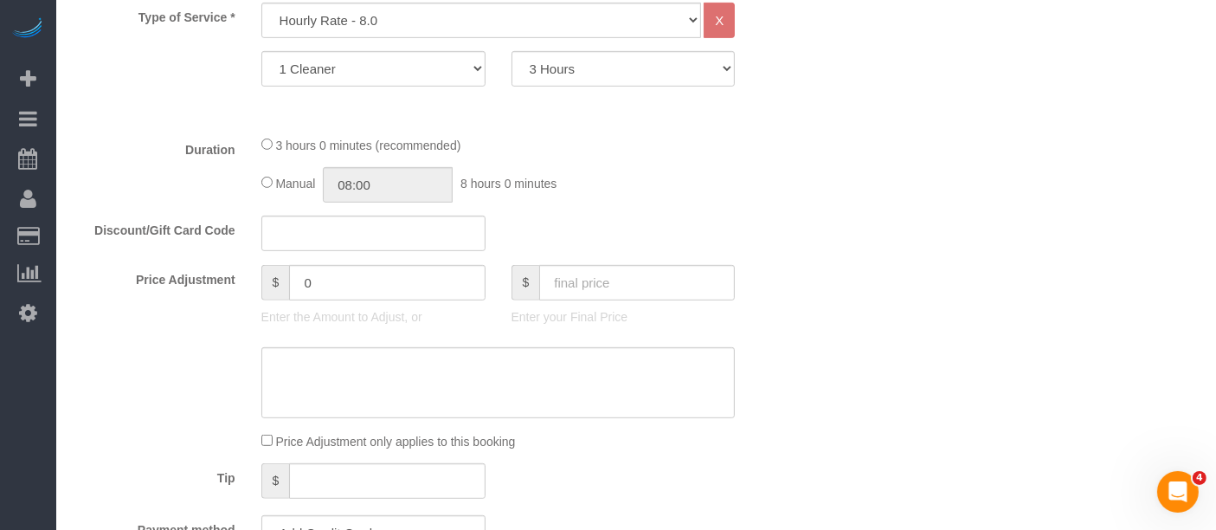
scroll to position [769, 0]
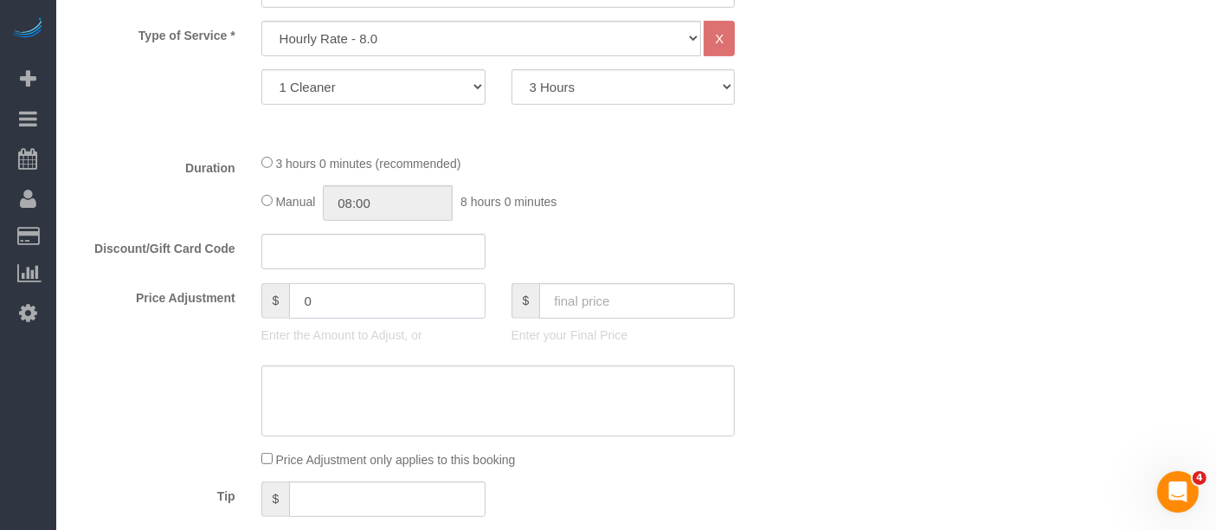
drag, startPoint x: 230, startPoint y: 303, endPoint x: 256, endPoint y: 301, distance: 26.0
click at [171, 307] on div "Price Adjustment $ 0 Enter the Amount to Adjust, or $ Enter your Final Price" at bounding box center [436, 317] width 751 height 69
type input "-240"
click at [621, 77] on select "1 Hour 1.5 Hour 2 Hours 2.5 Hours 3 Hours 3.5 Hours 4 Hours 4.5 Hours 5 Hours 5…" at bounding box center [624, 86] width 224 height 35
select select "120"
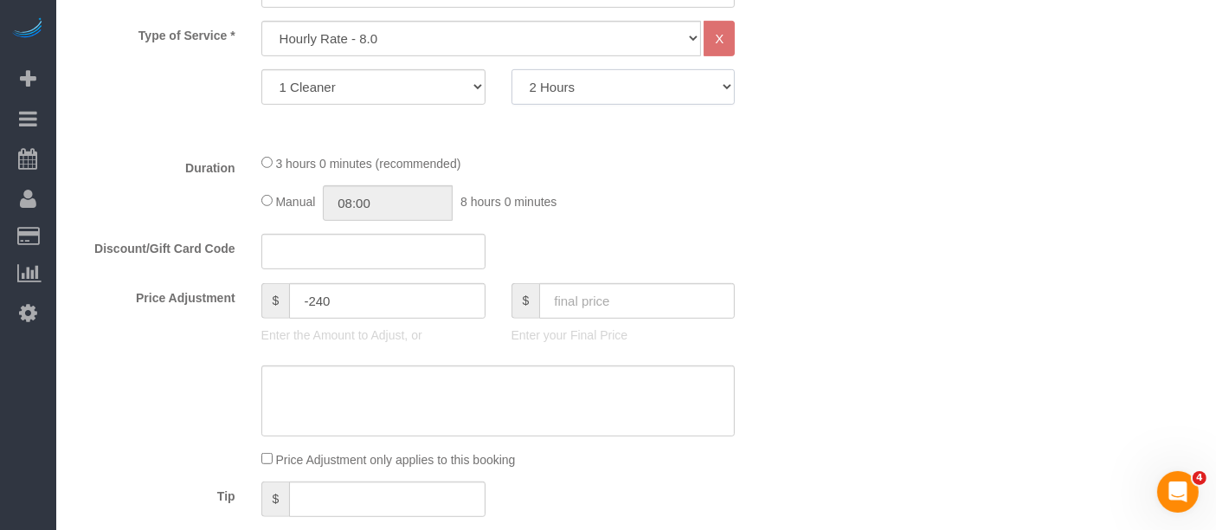
click at [512, 69] on select "1 Hour 1.5 Hour 2 Hours 2.5 Hours 3 Hours 3.5 Hours 4 Hours 4.5 Hours 5 Hours 5…" at bounding box center [624, 86] width 224 height 35
click at [368, 349] on div "$ -240 Enter the Amount to Adjust, or" at bounding box center [373, 317] width 250 height 69
drag, startPoint x: 852, startPoint y: 198, endPoint x: 774, endPoint y: 299, distance: 127.1
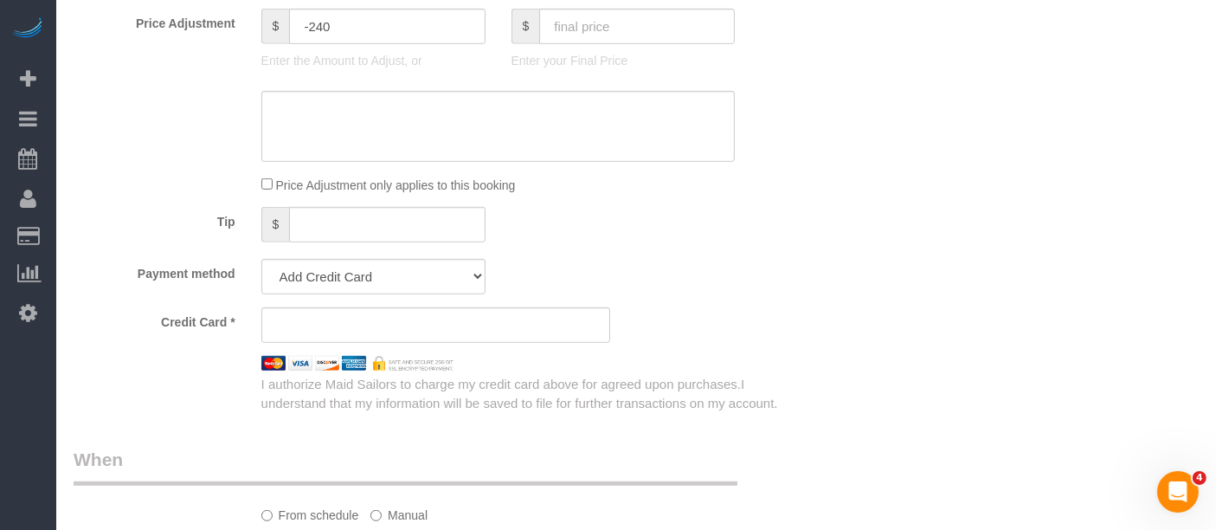
scroll to position [1250, 0]
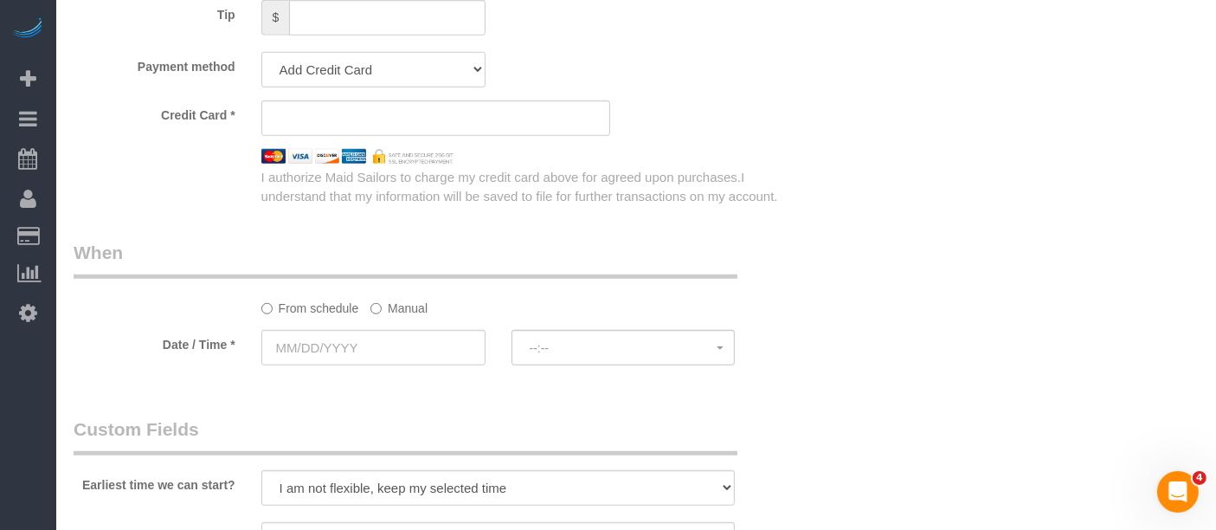
click at [404, 61] on select "Add Credit Card Cash Check Paypal" at bounding box center [373, 69] width 224 height 35
click at [390, 64] on select "Add Credit Card Cash Check Paypal" at bounding box center [373, 69] width 224 height 35
select select "string:cash"
click at [261, 52] on select "Add Credit Card Cash Check Paypal" at bounding box center [373, 69] width 224 height 35
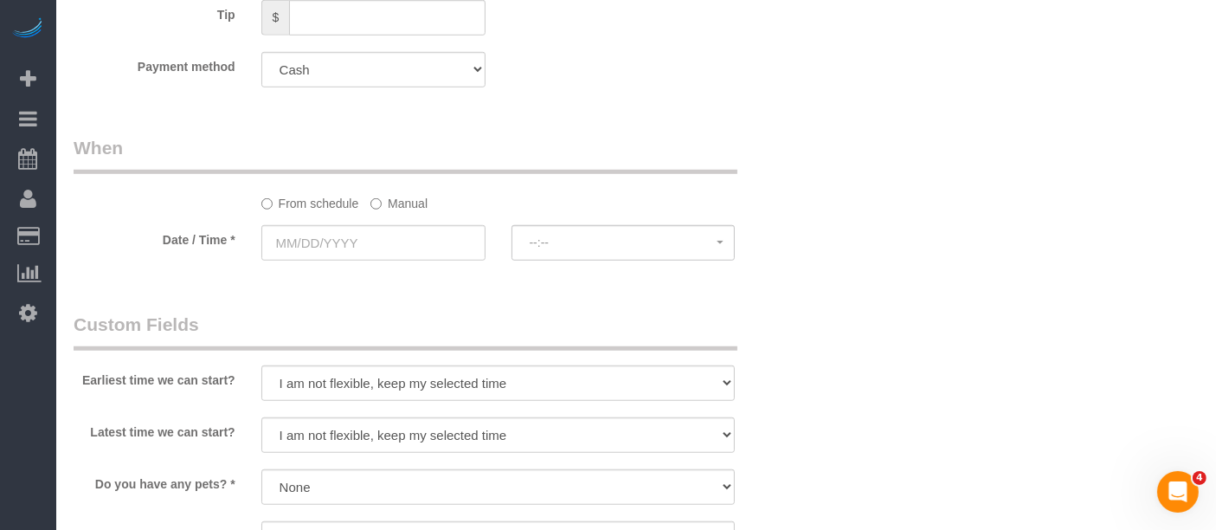
click at [720, 61] on div "Payment method Add Credit Card Cash Check Paypal" at bounding box center [436, 69] width 751 height 35
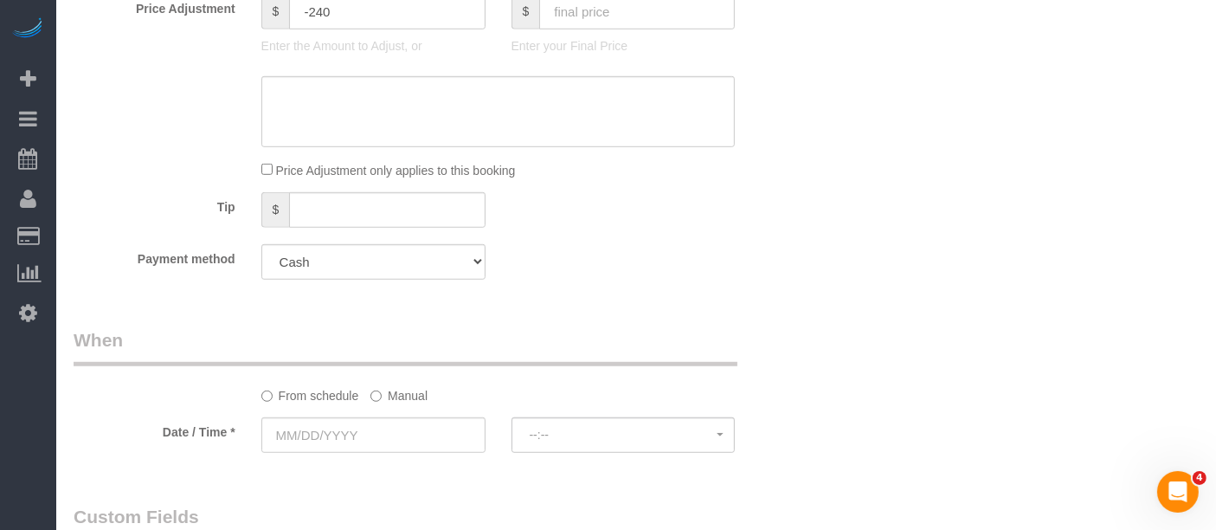
scroll to position [1346, 0]
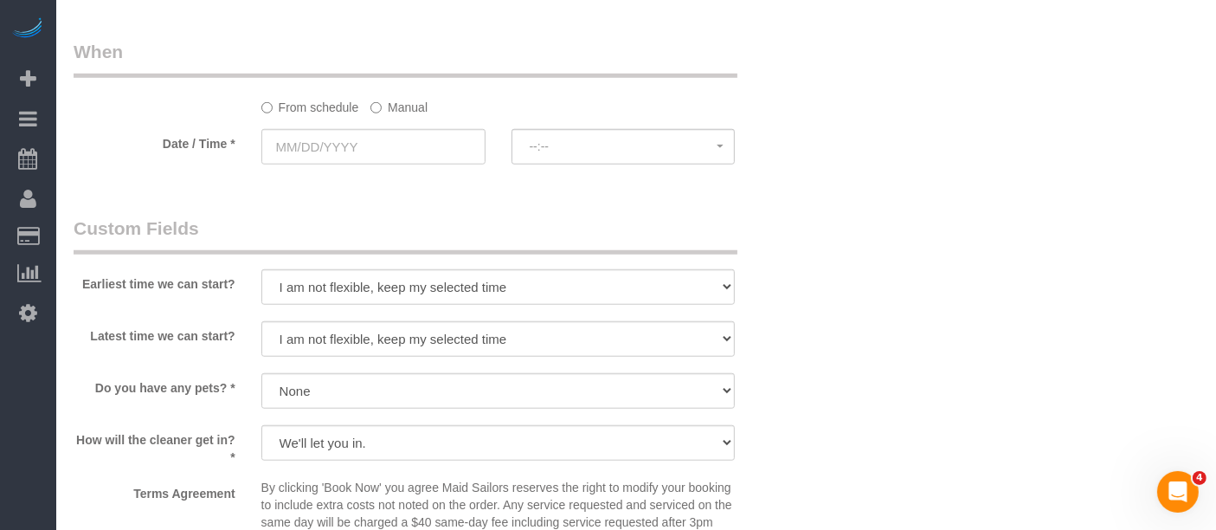
click at [399, 106] on label "Manual" at bounding box center [399, 104] width 57 height 23
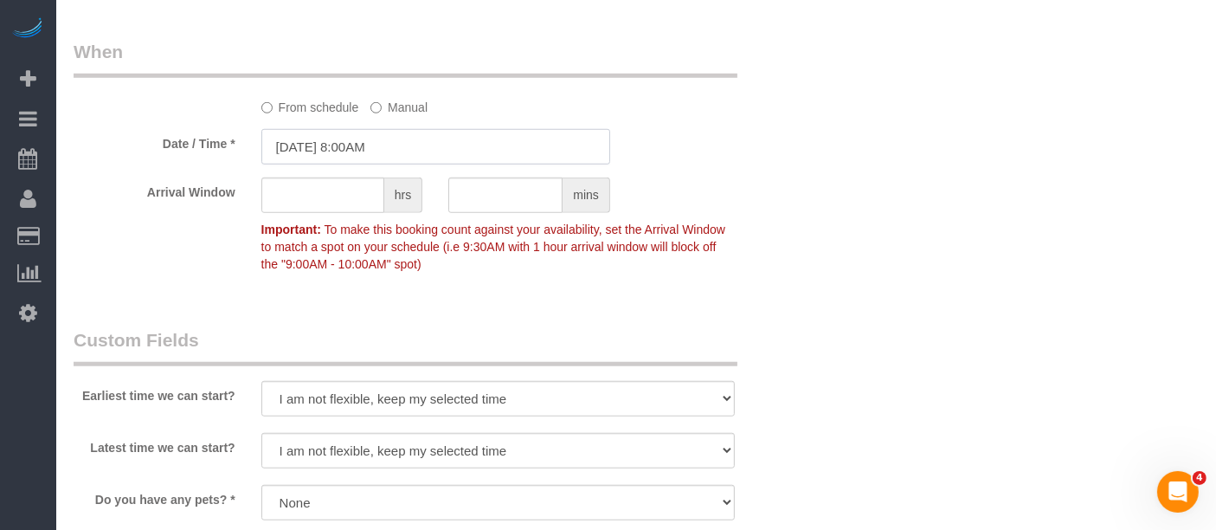
click at [407, 135] on input "[DATE] 8:00AM" at bounding box center [435, 146] width 349 height 35
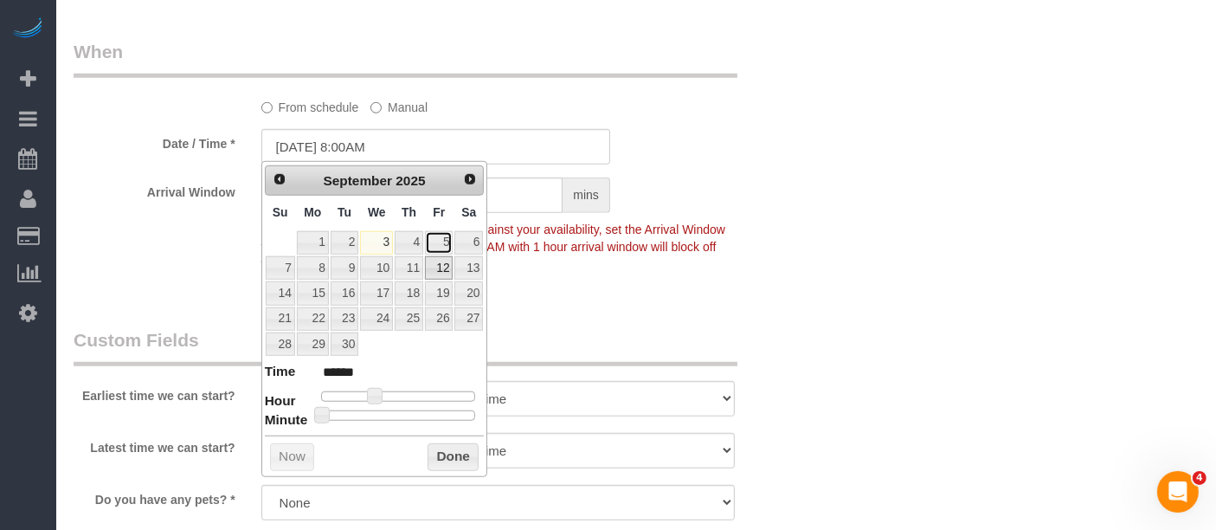
click at [442, 240] on link "5" at bounding box center [439, 242] width 28 height 23
type input "[DATE] 9:00AM"
type input "******"
click at [383, 392] on div at bounding box center [398, 396] width 155 height 10
type input "[DATE] 10:00AM"
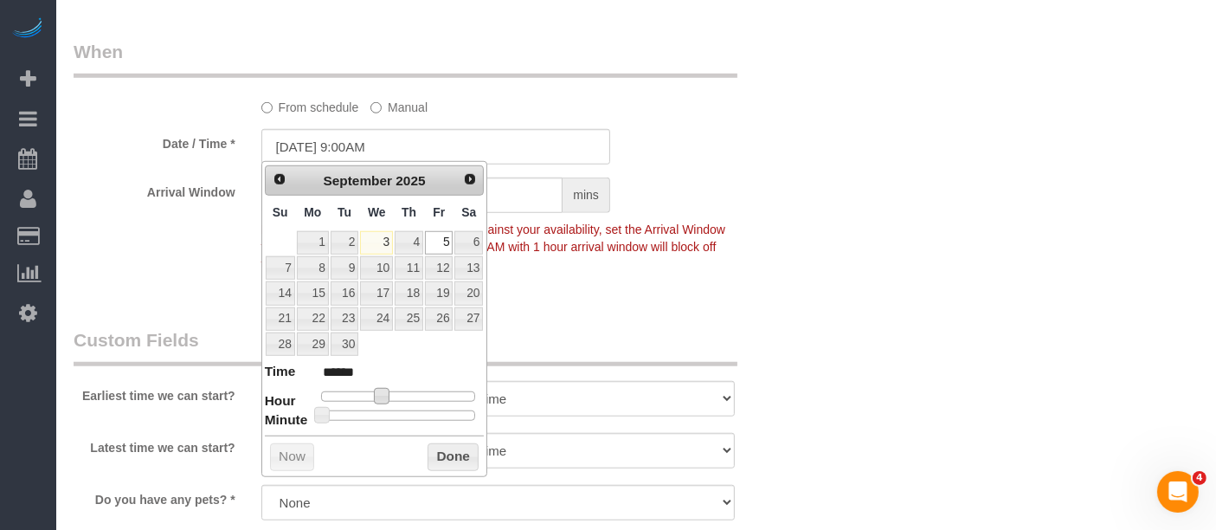
type input "*******"
click at [452, 448] on button "Done" at bounding box center [453, 457] width 51 height 28
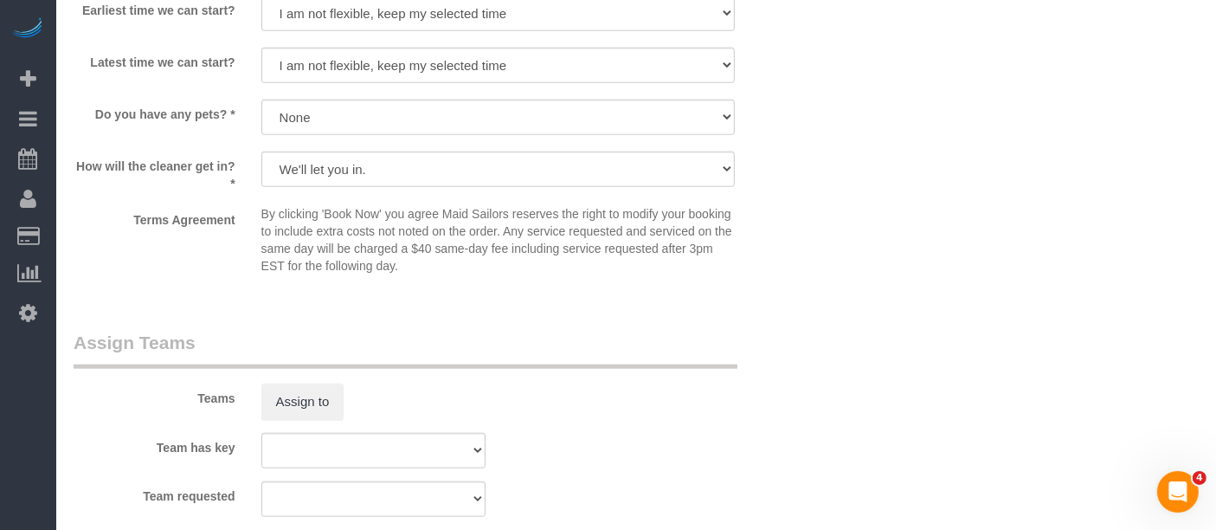
scroll to position [2113, 0]
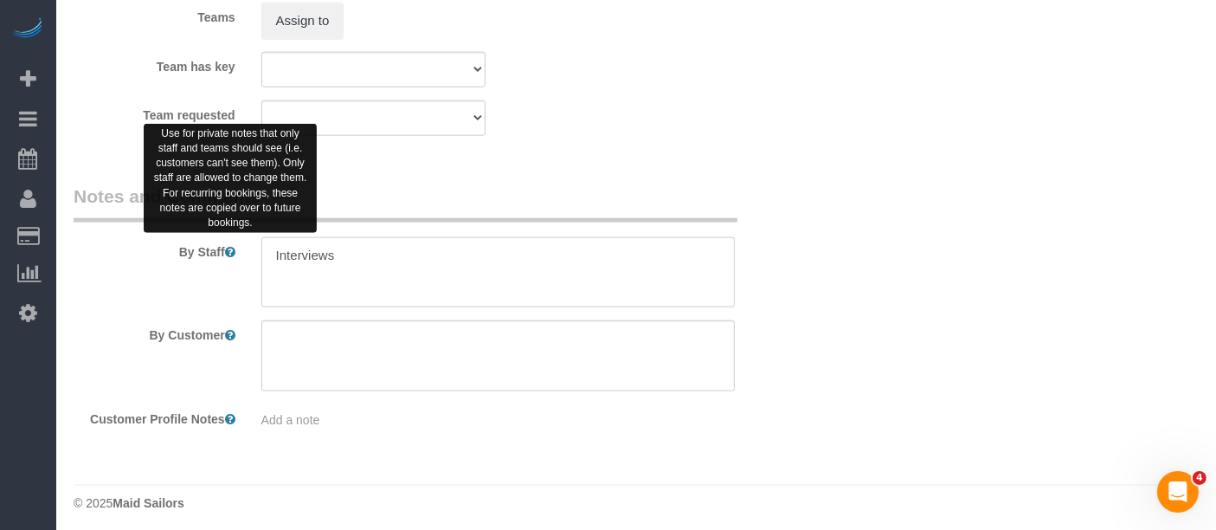
drag, startPoint x: 356, startPoint y: 239, endPoint x: 169, endPoint y: 257, distance: 187.9
click at [170, 257] on div "By Staff" at bounding box center [436, 246] width 751 height 125
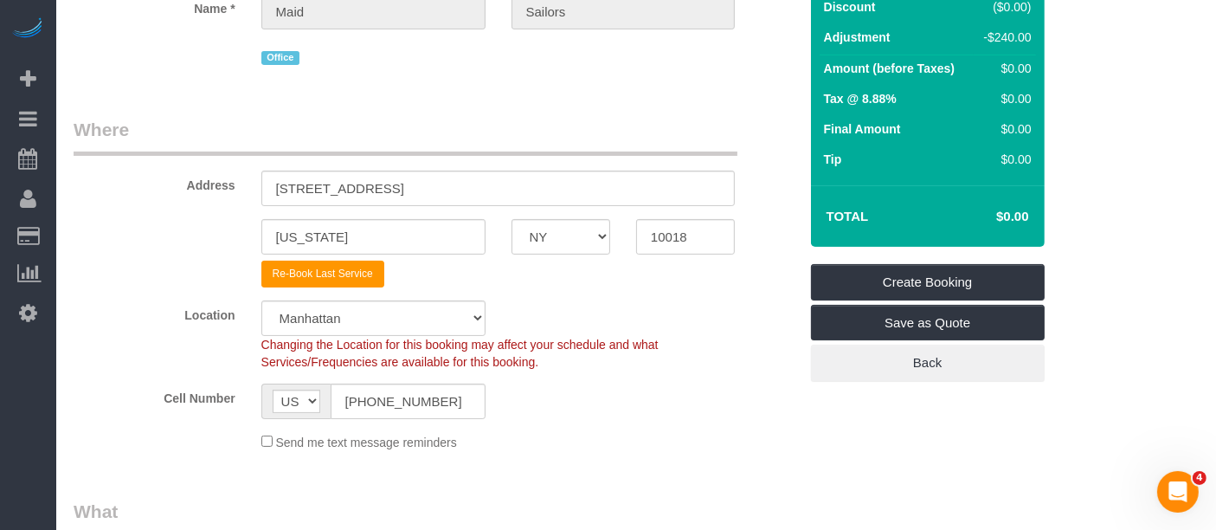
scroll to position [0, 0]
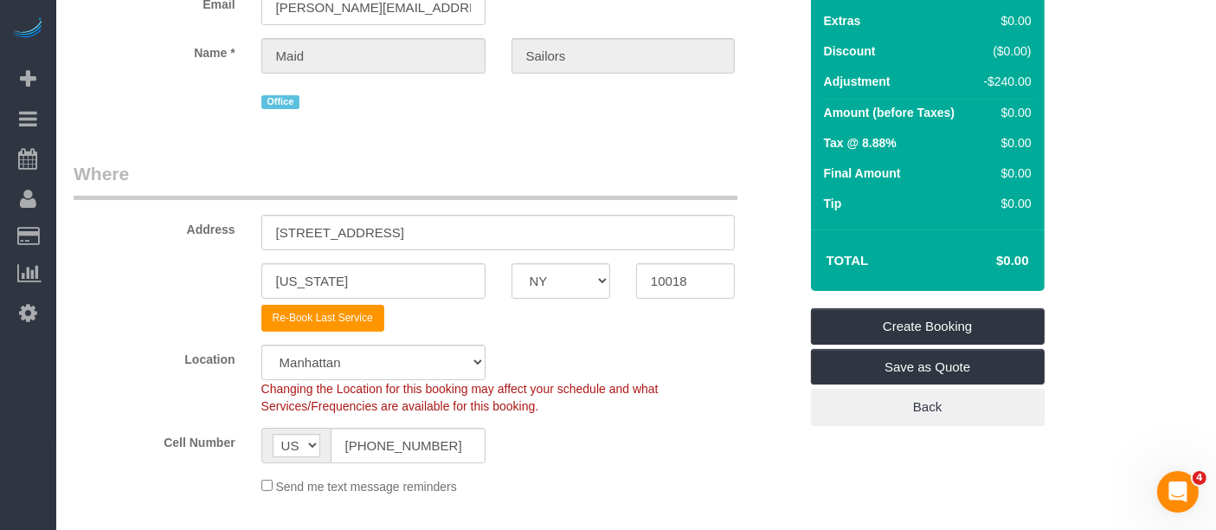
scroll to position [96, 0]
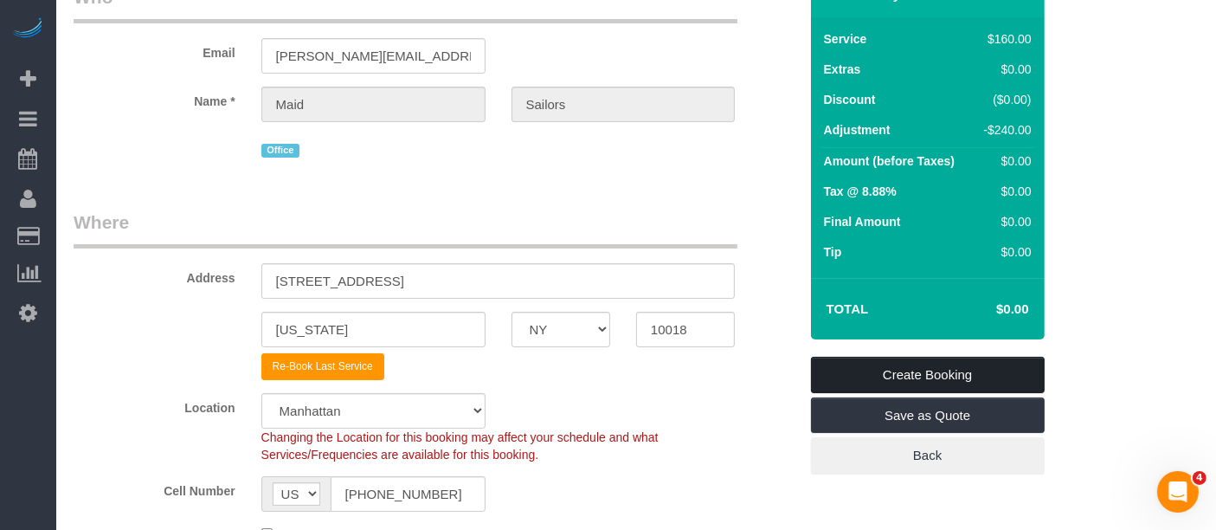
click at [977, 365] on link "Create Booking" at bounding box center [928, 375] width 234 height 36
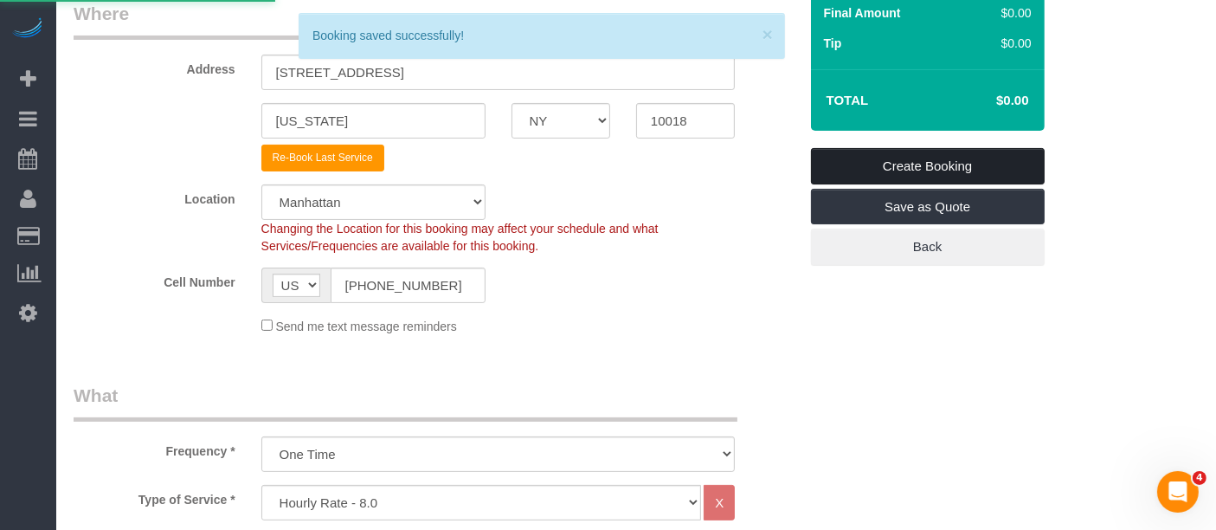
scroll to position [481, 0]
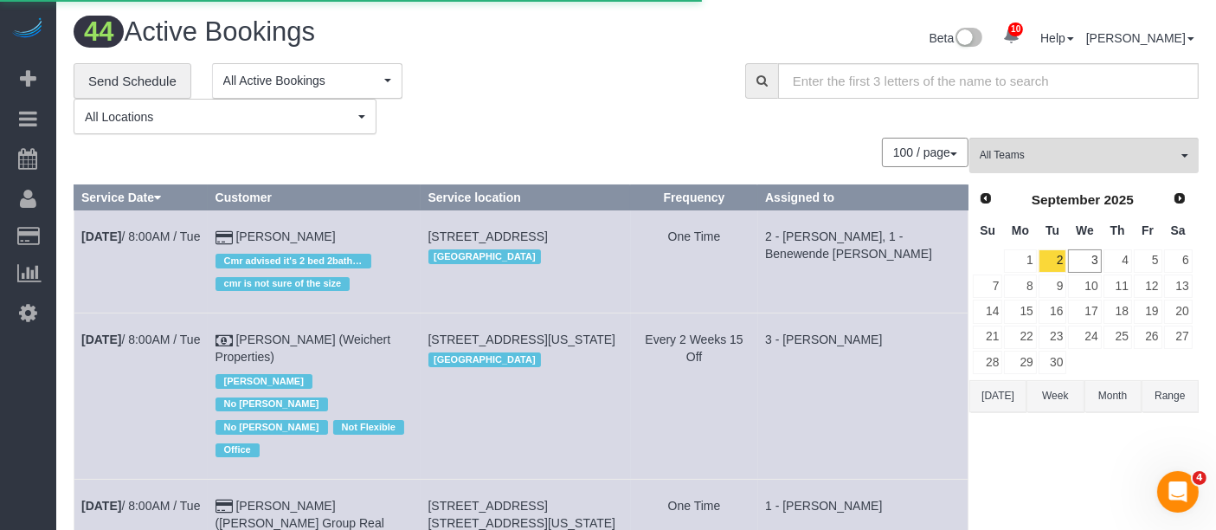
select select "NY"
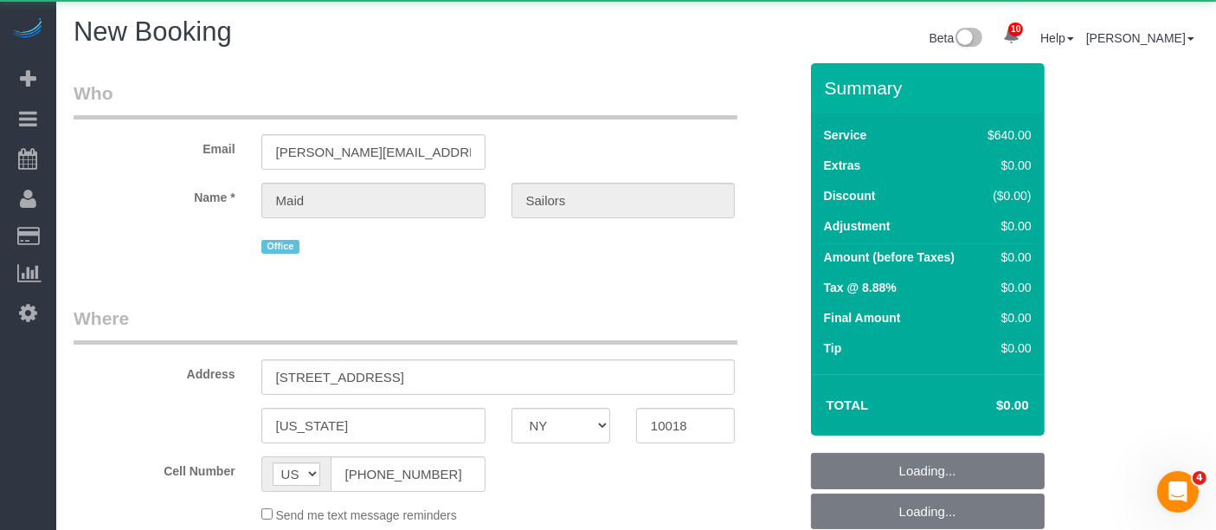
select select "number:89"
select select "number:90"
select select "number:15"
select select "number:5"
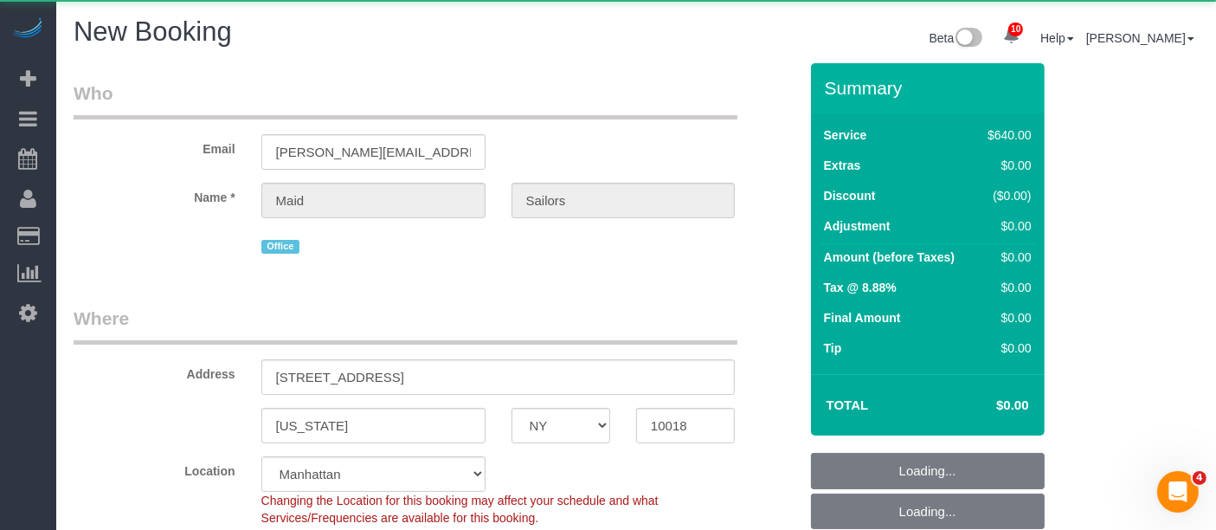
select select "string:stripe"
select select "object:5935"
select select "480"
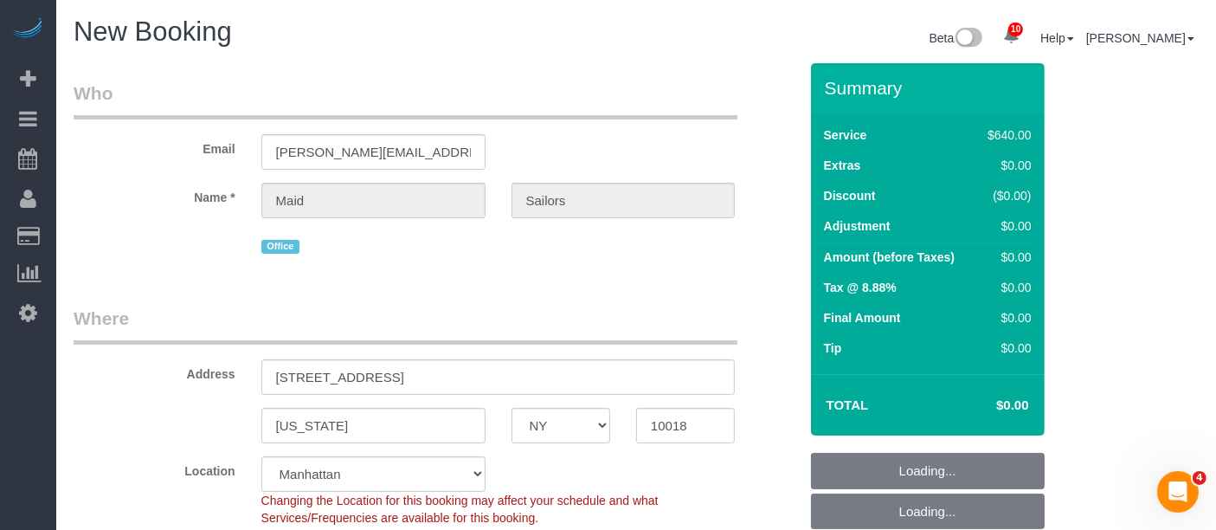
select select "object:6330"
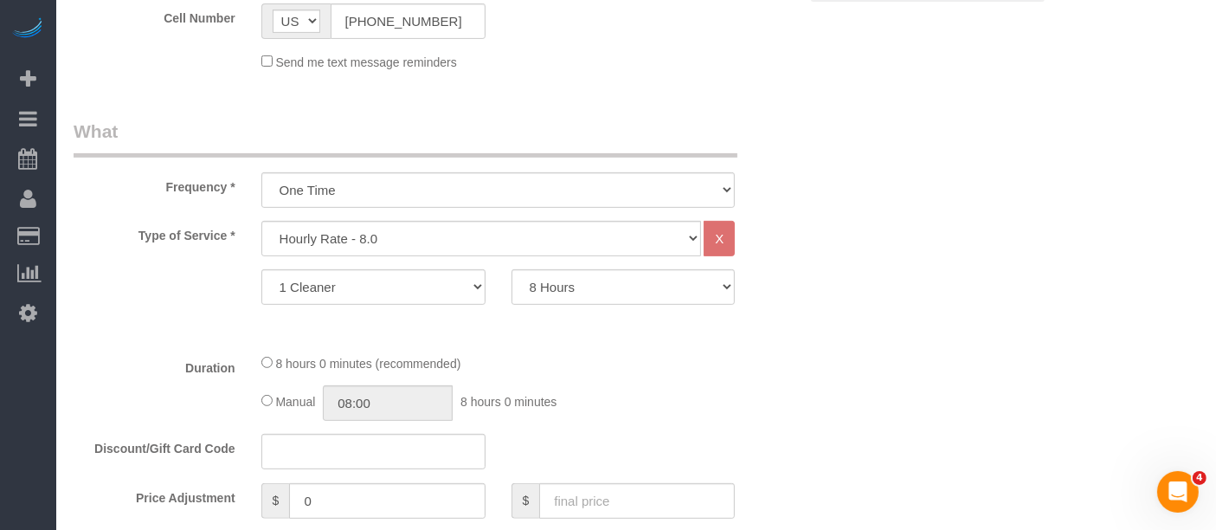
scroll to position [673, 0]
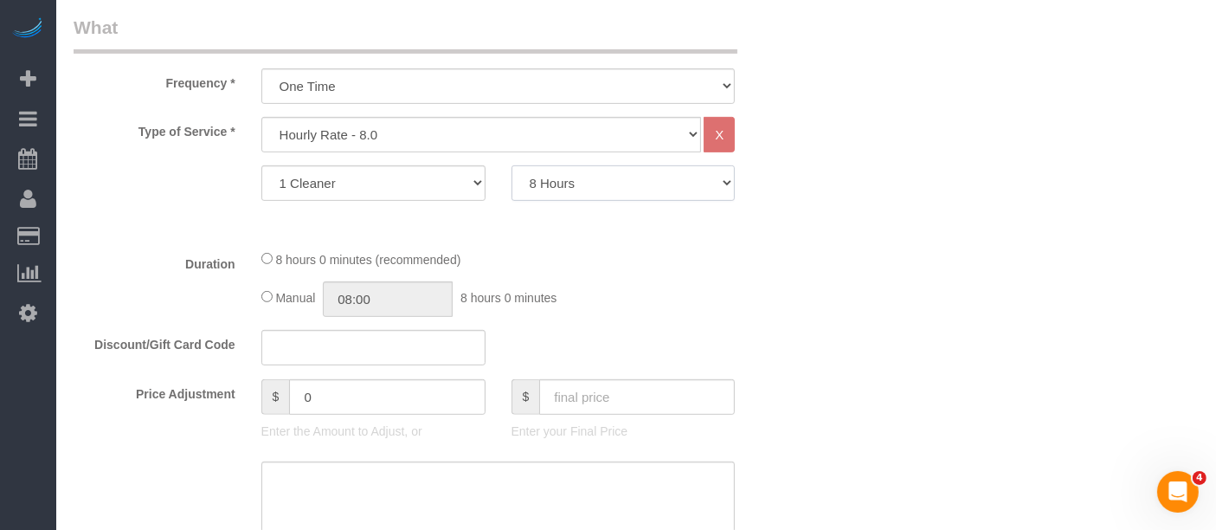
click at [571, 194] on select "1 Hour 1.5 Hour 2 Hours 2.5 Hours 3 Hours 3.5 Hours 4 Hours 4.5 Hours 5 Hours 5…" at bounding box center [624, 182] width 224 height 35
select select "120"
click at [512, 165] on select "1 Hour 1.5 Hour 2 Hours 2.5 Hours 3 Hours 3.5 Hours 4 Hours 4.5 Hours 5 Hours 5…" at bounding box center [624, 182] width 224 height 35
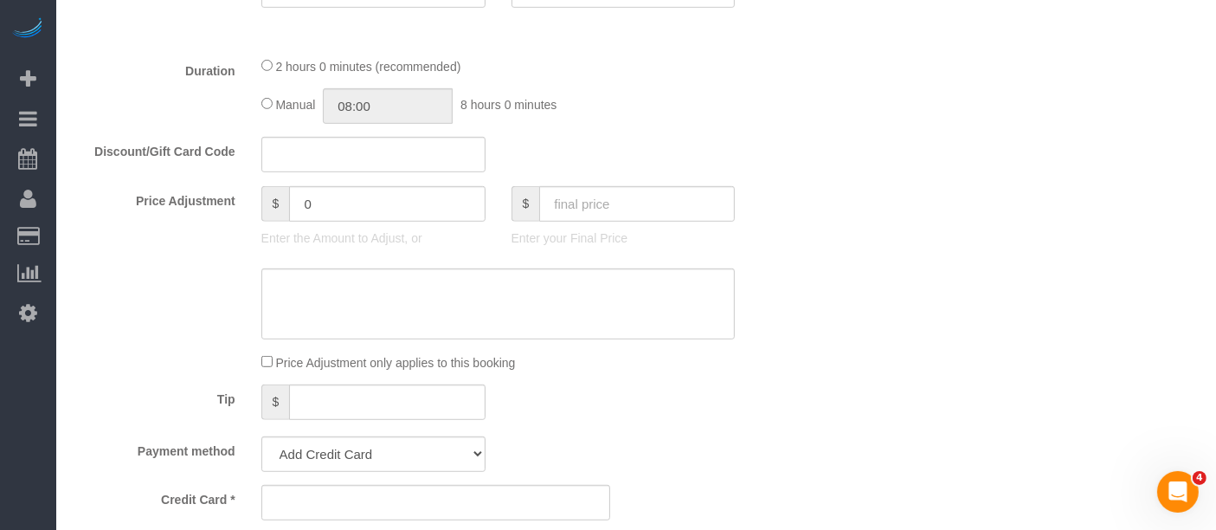
scroll to position [1154, 0]
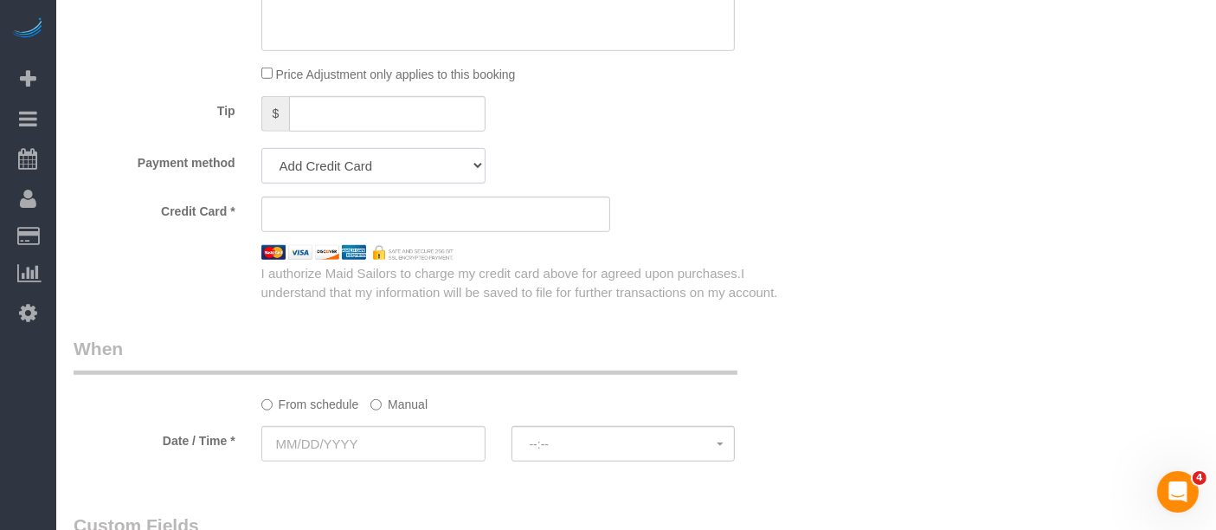
click at [395, 159] on select "Add Credit Card Cash Check Paypal" at bounding box center [373, 165] width 224 height 35
select select "string:cash"
click at [261, 148] on select "Add Credit Card Cash Check Paypal" at bounding box center [373, 165] width 224 height 35
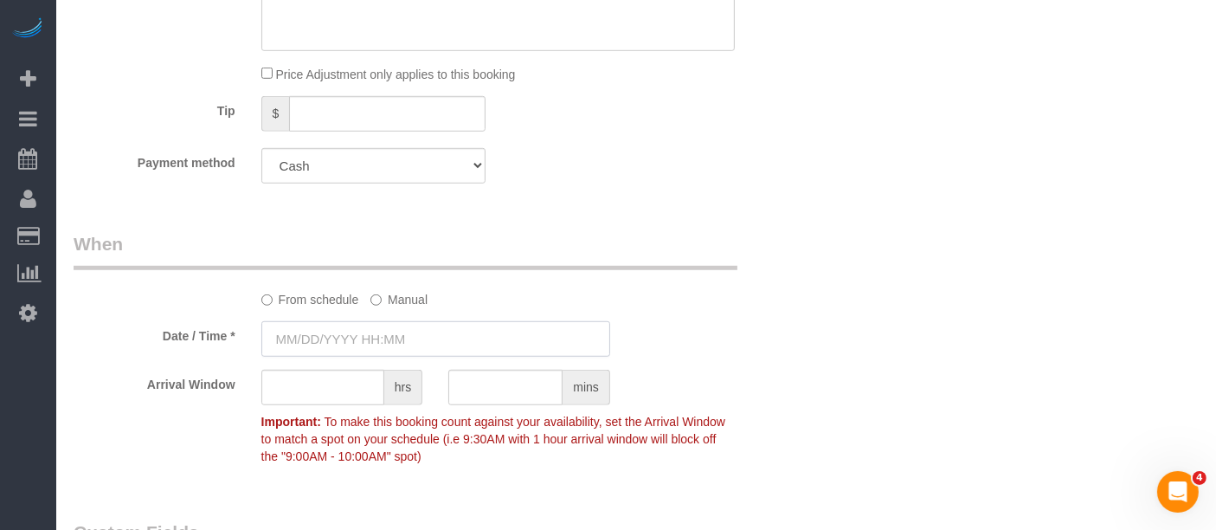
click at [390, 337] on input "text" at bounding box center [435, 338] width 349 height 35
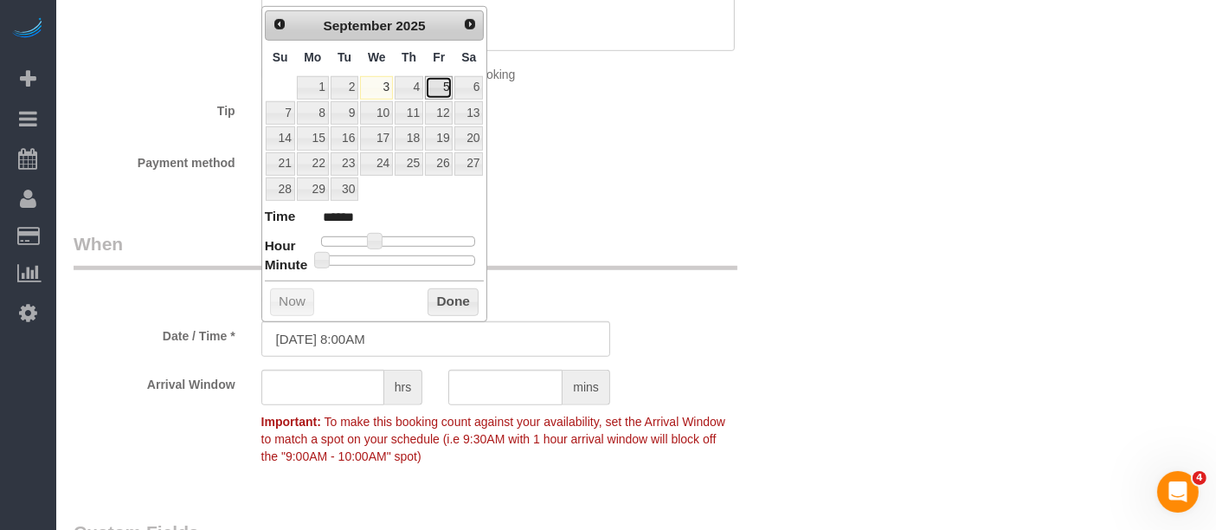
click at [436, 88] on link "5" at bounding box center [439, 87] width 28 height 23
click at [372, 237] on span at bounding box center [375, 241] width 16 height 16
type input "09/05/2025 9:00AM"
type input "******"
click at [445, 295] on button "Done" at bounding box center [453, 302] width 51 height 28
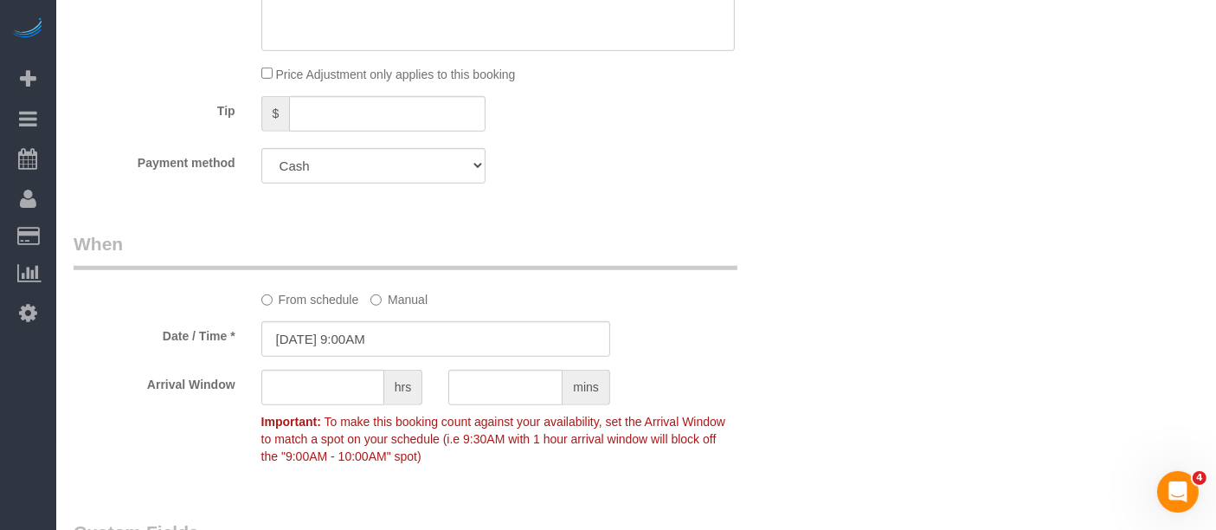
drag, startPoint x: 806, startPoint y: 229, endPoint x: 774, endPoint y: 303, distance: 81.1
click at [807, 231] on div "From schedule Manual" at bounding box center [436, 269] width 751 height 77
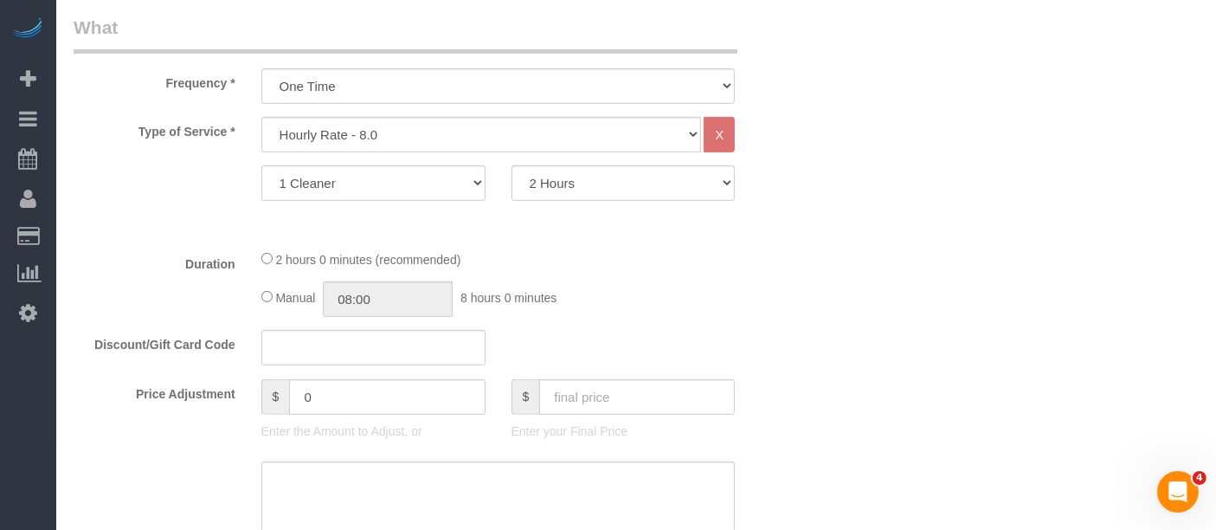
scroll to position [769, 0]
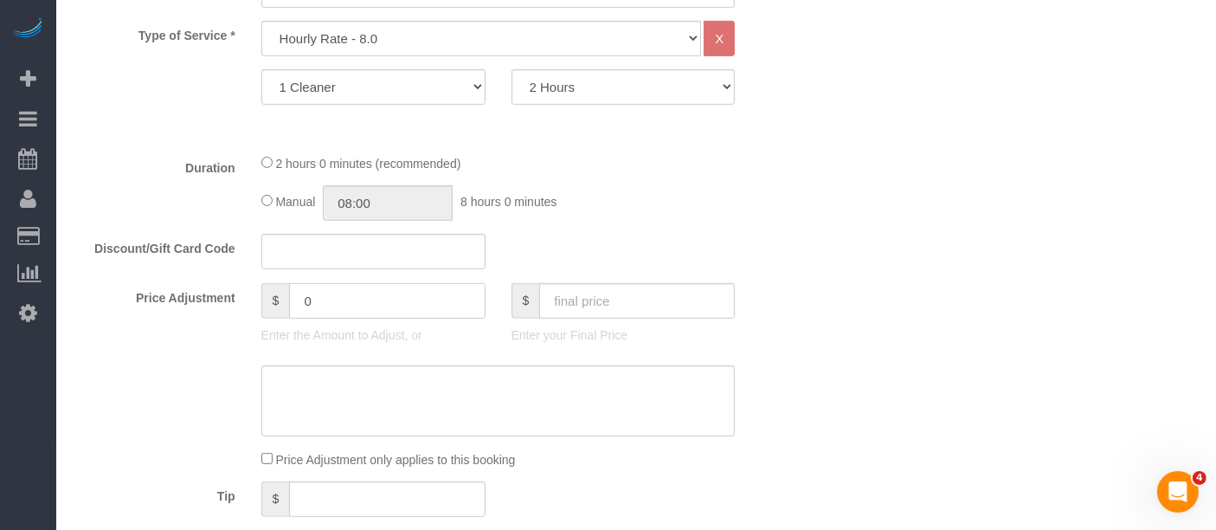
drag, startPoint x: 257, startPoint y: 291, endPoint x: 209, endPoint y: 296, distance: 48.8
click at [210, 296] on div "Price Adjustment $ 0 Enter the Amount to Adjust, or $ Enter your Final Price" at bounding box center [436, 317] width 751 height 69
type input "-160"
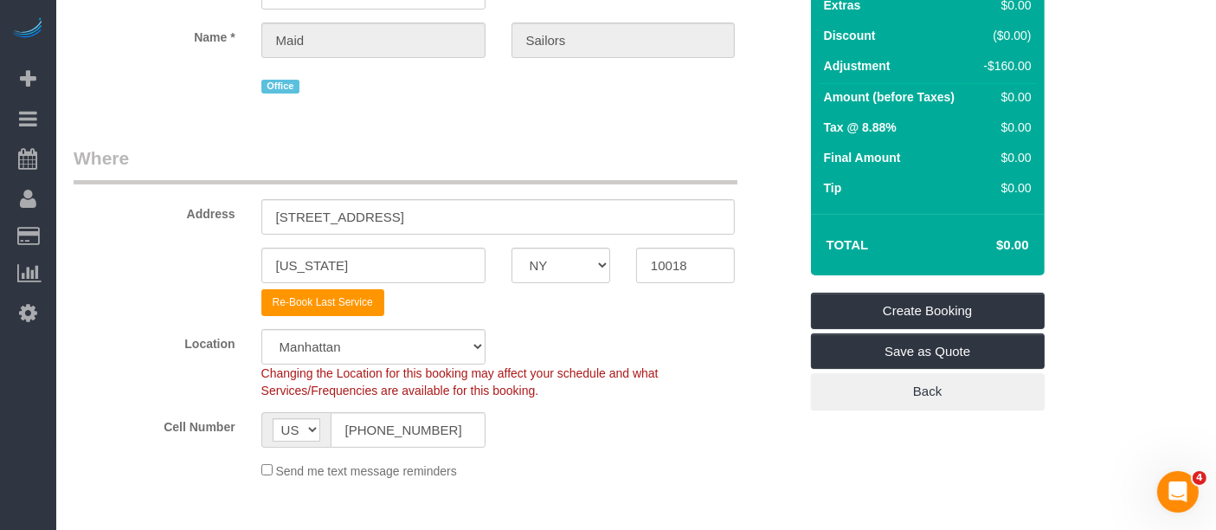
scroll to position [288, 0]
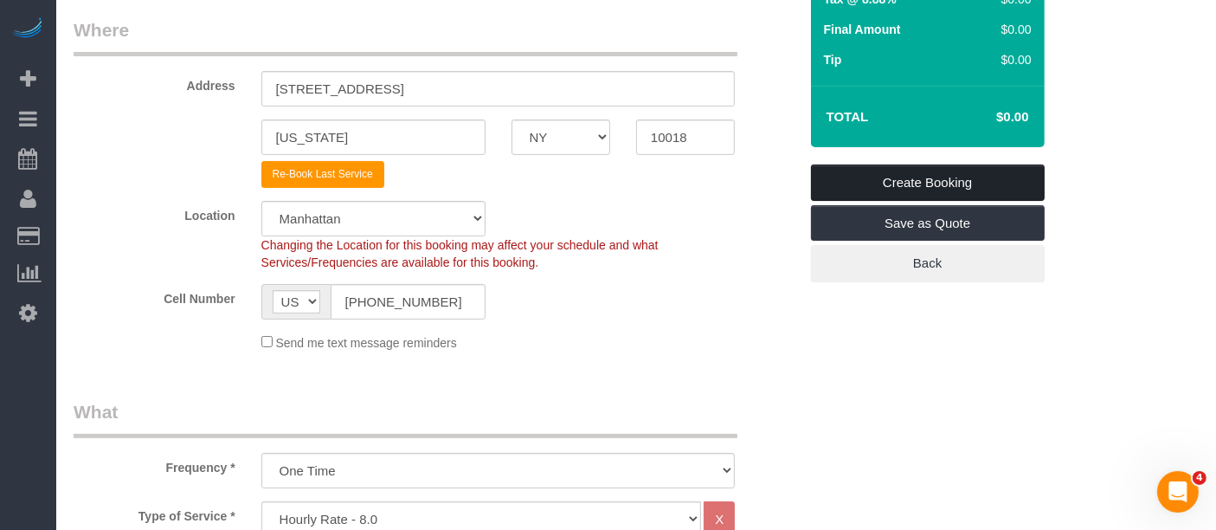
click at [946, 176] on link "Create Booking" at bounding box center [928, 183] width 234 height 36
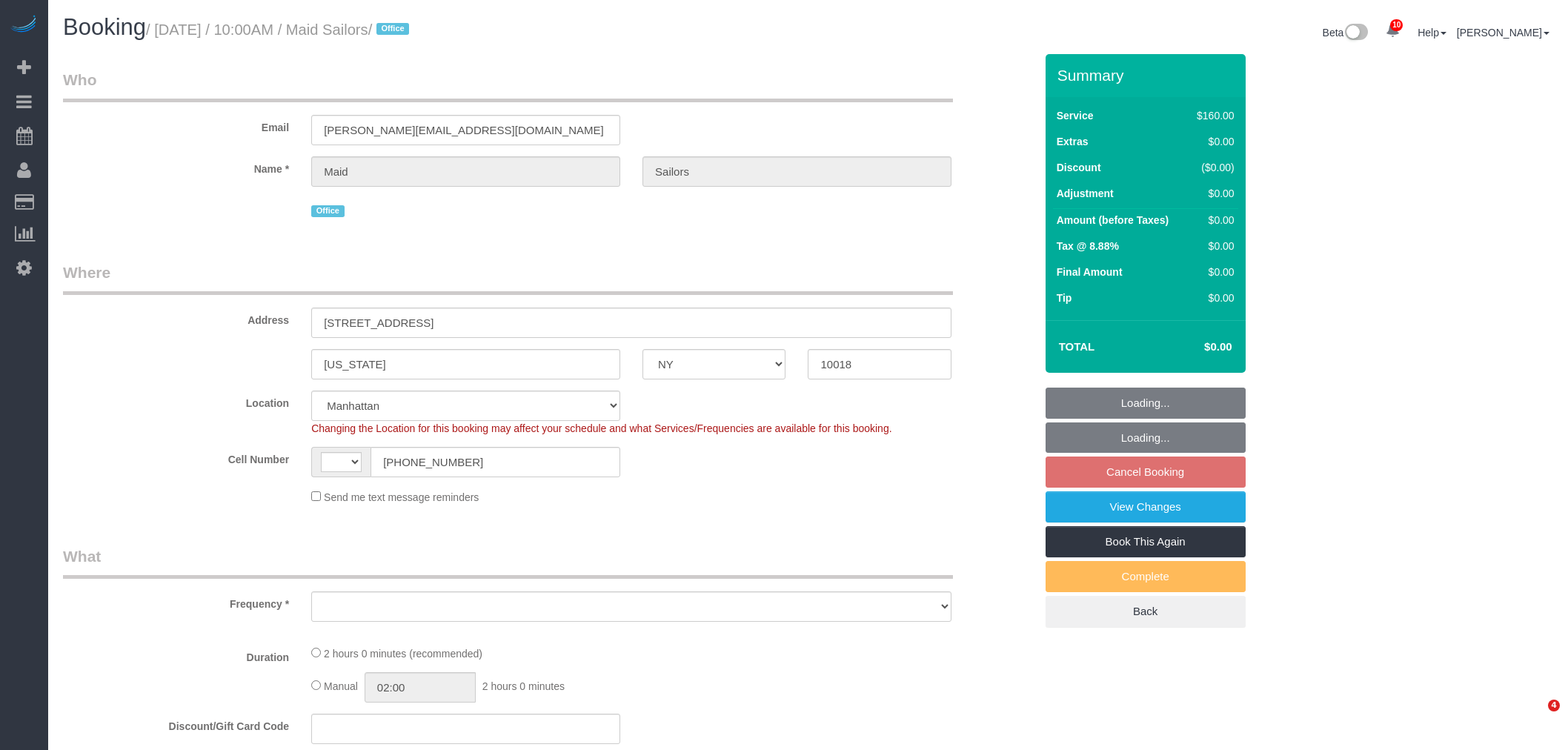
select select "NY"
select select "object:443"
select select "number:89"
select select "number:90"
select select "number:15"
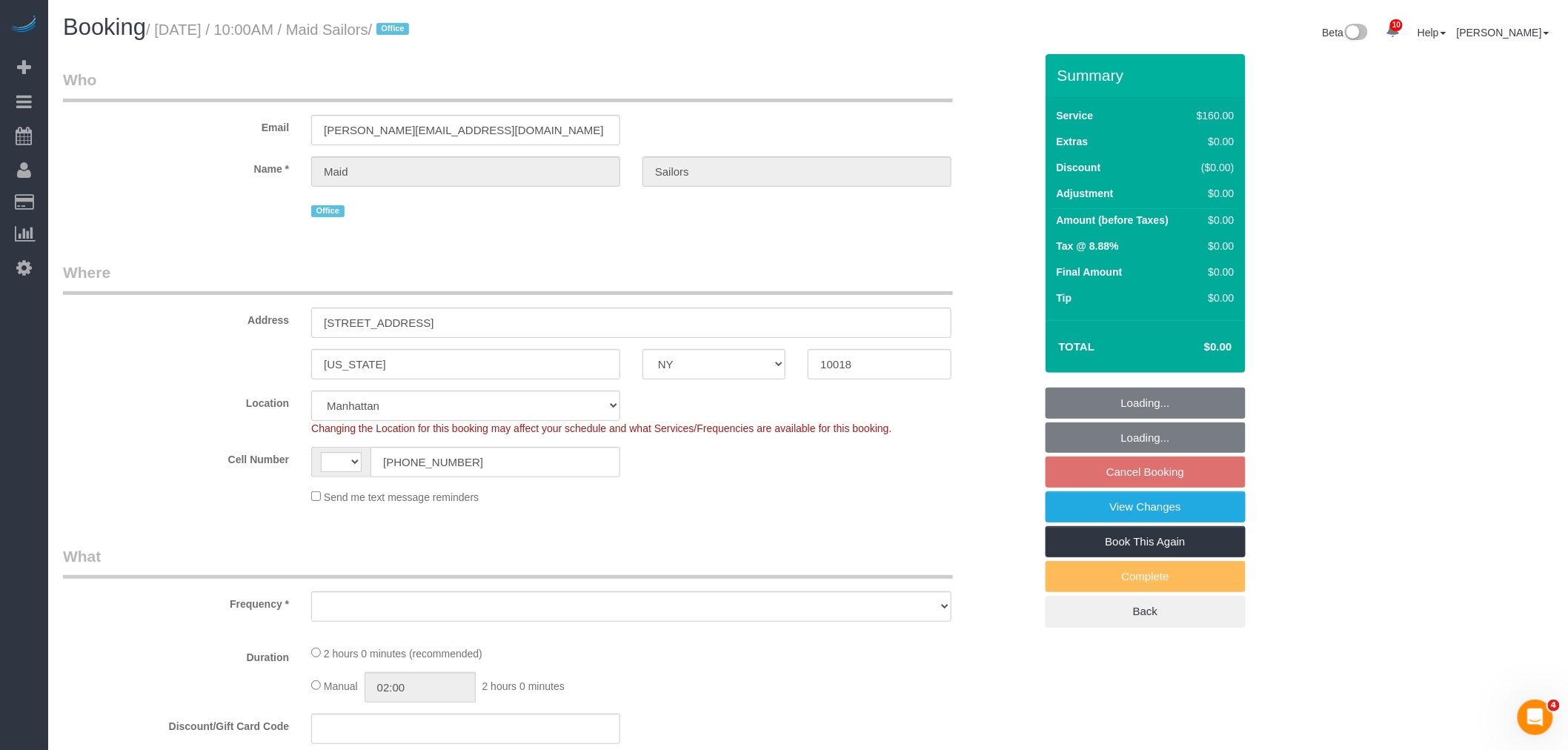
select select "number:5"
select select "object:839"
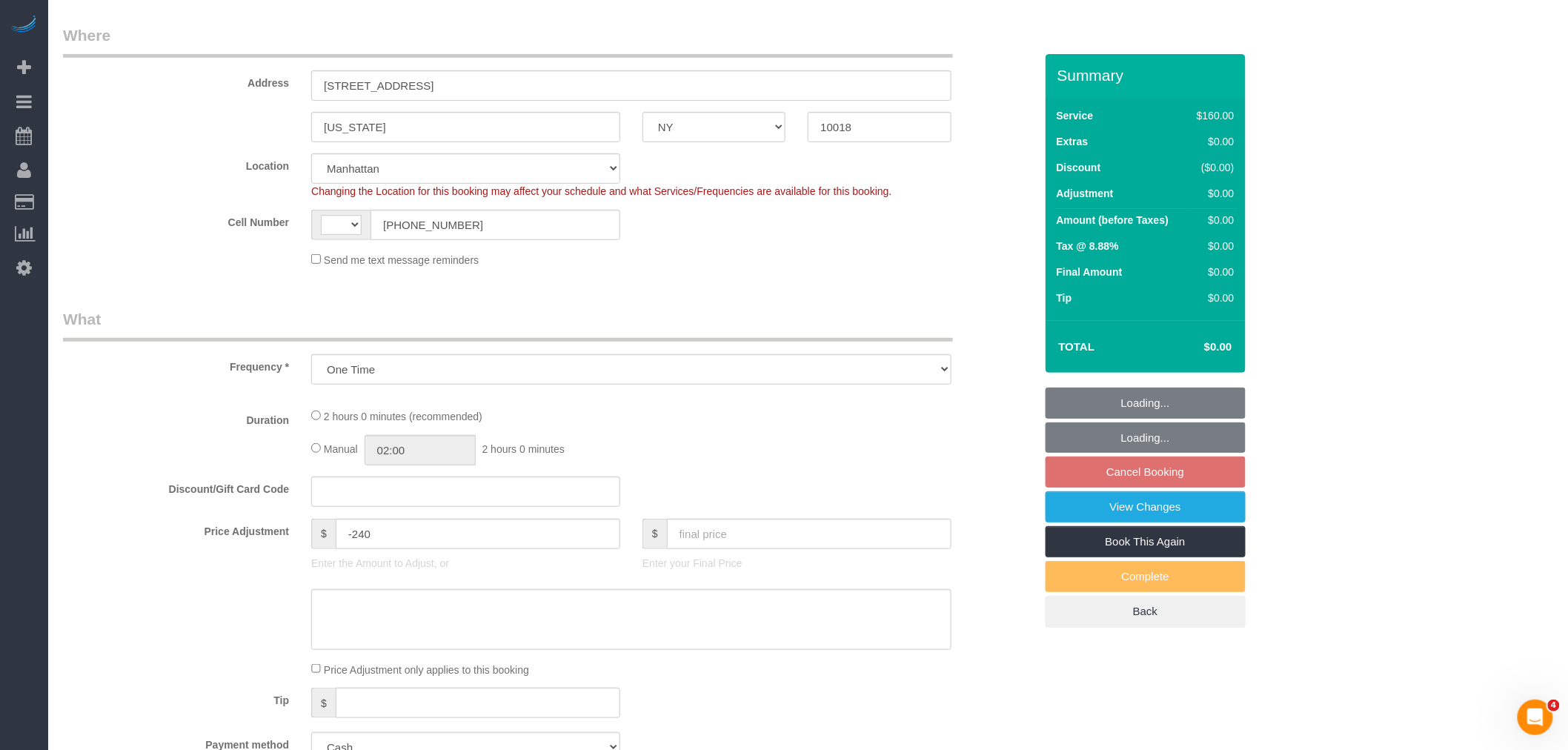
select select "string:[GEOGRAPHIC_DATA]"
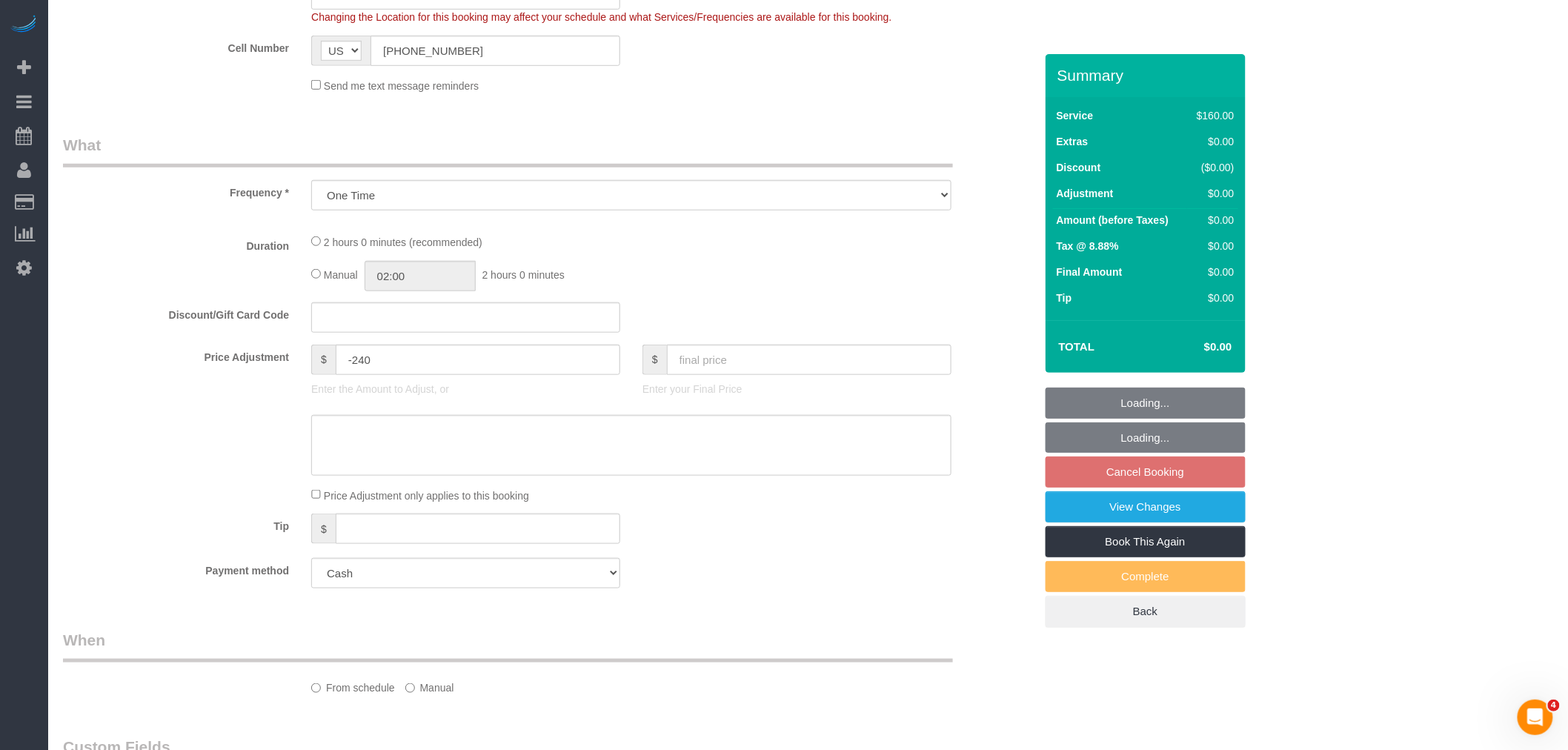
select select "120"
select select "spot3"
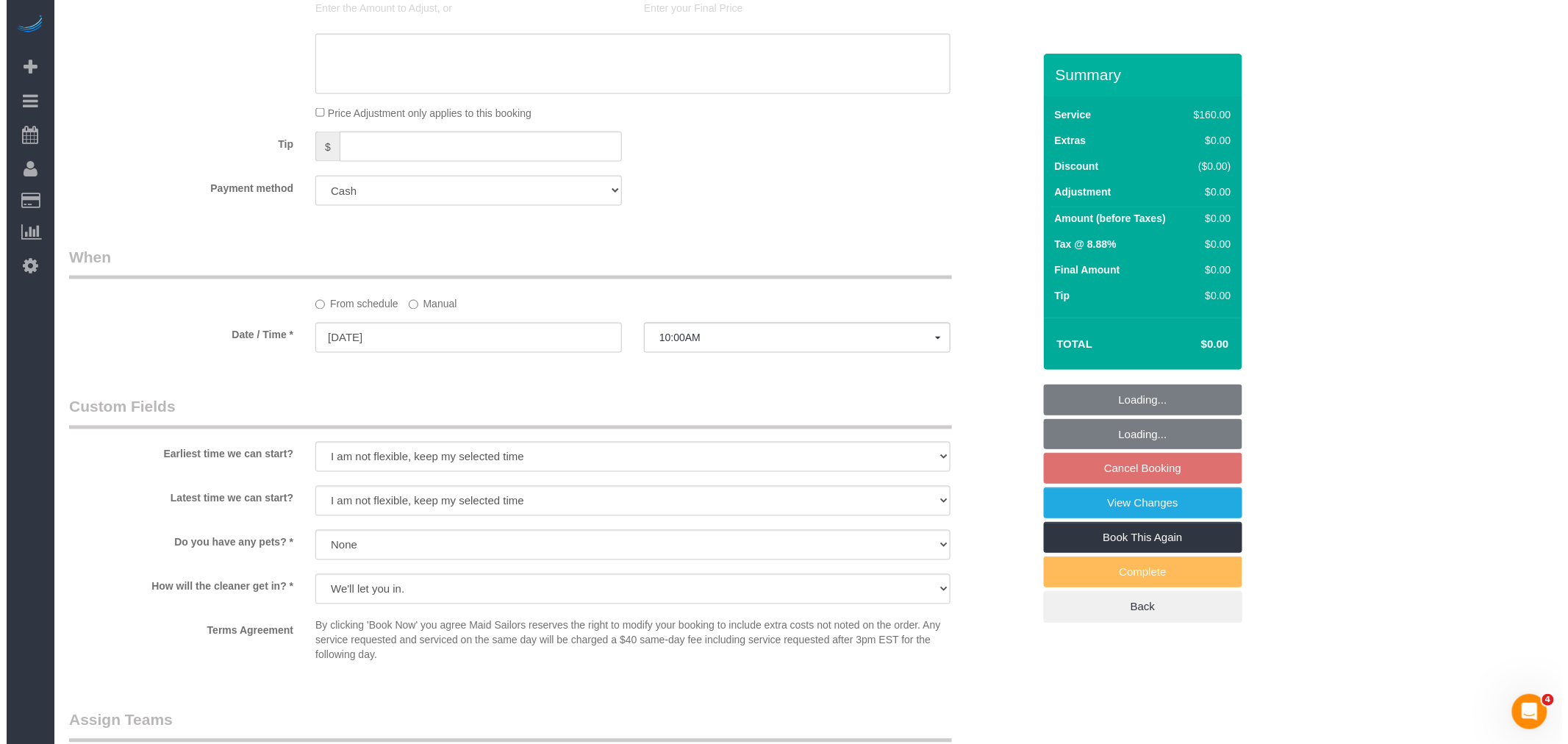
scroll to position [1389, 0]
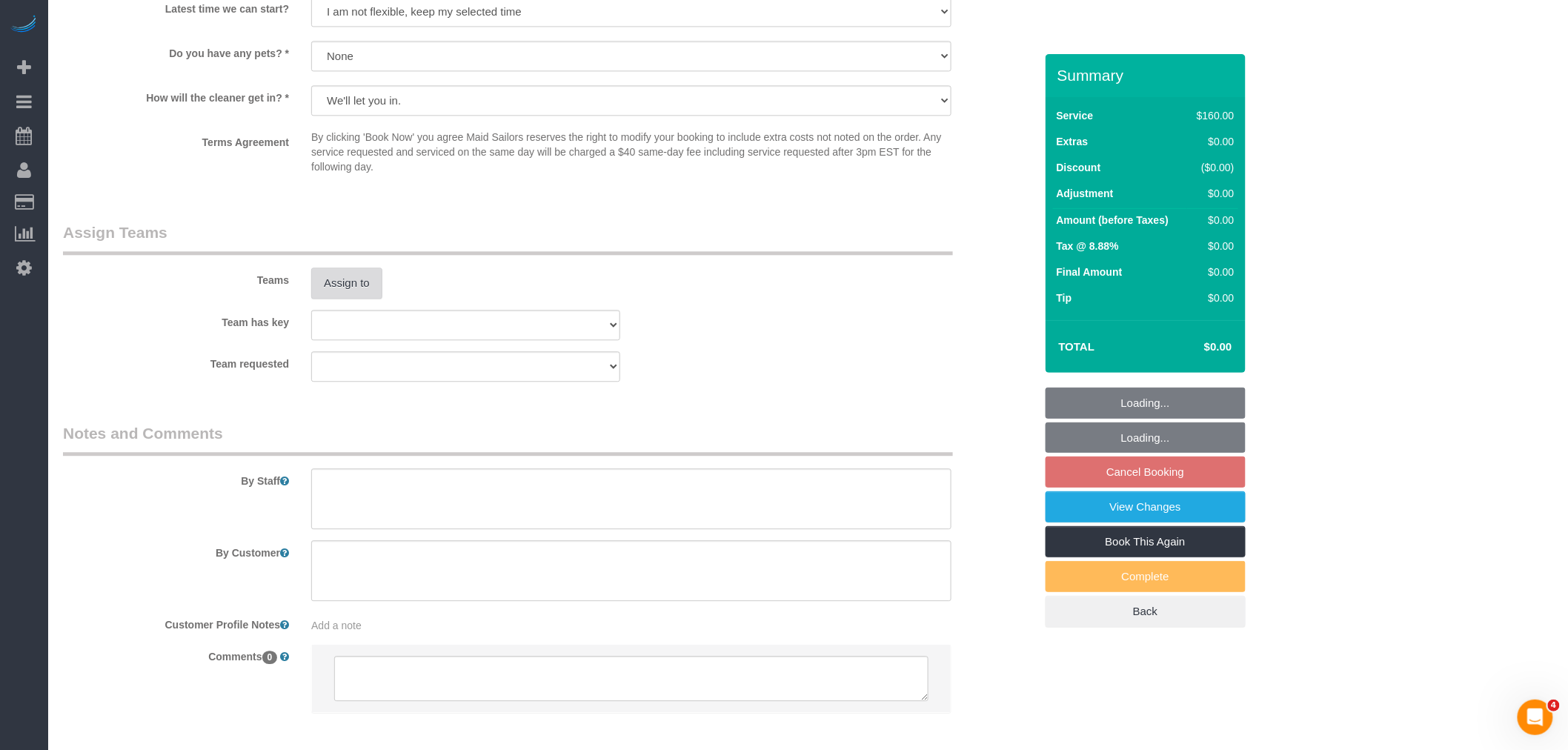
click at [345, 280] on button "Assign to" at bounding box center [347, 283] width 71 height 31
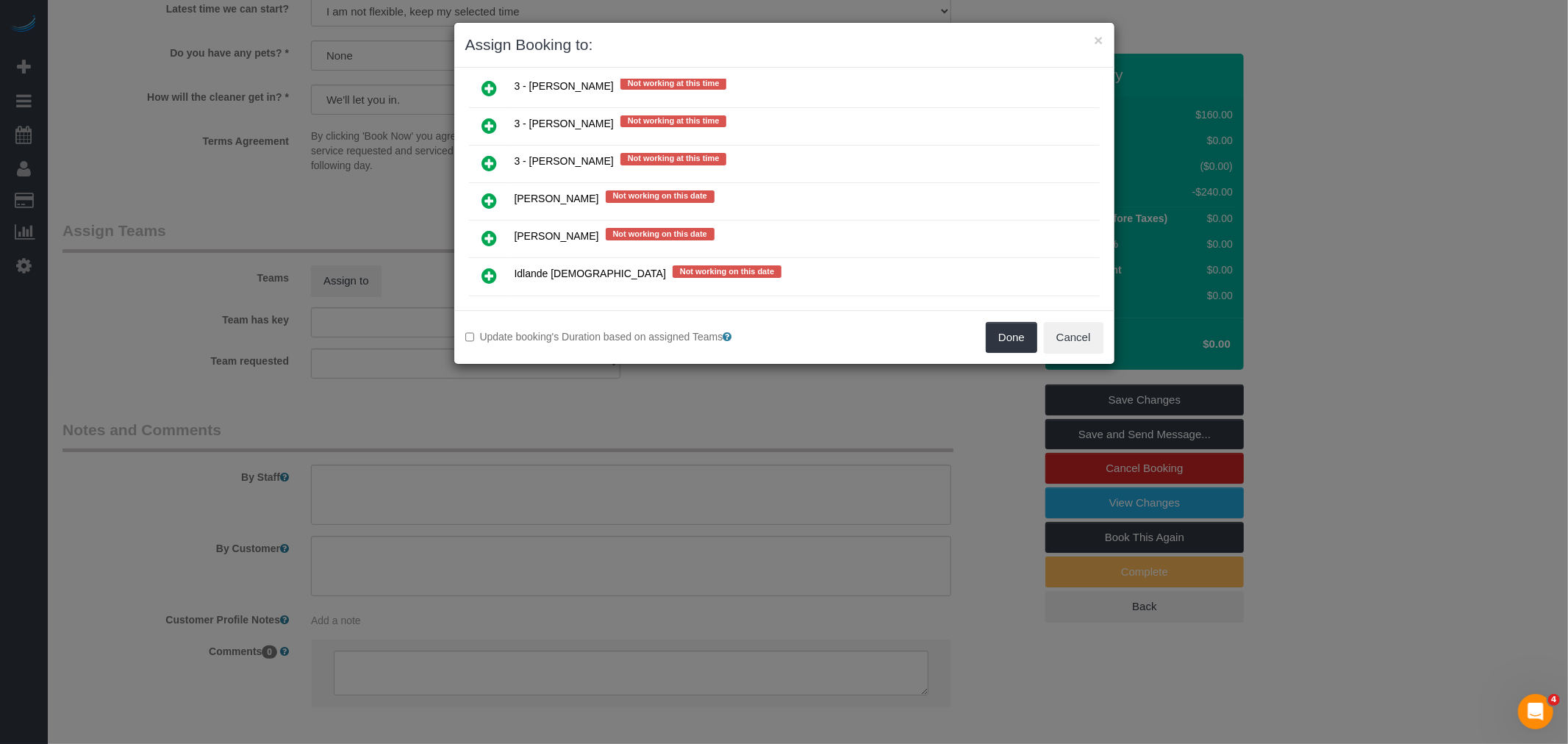
scroll to position [2042, 0]
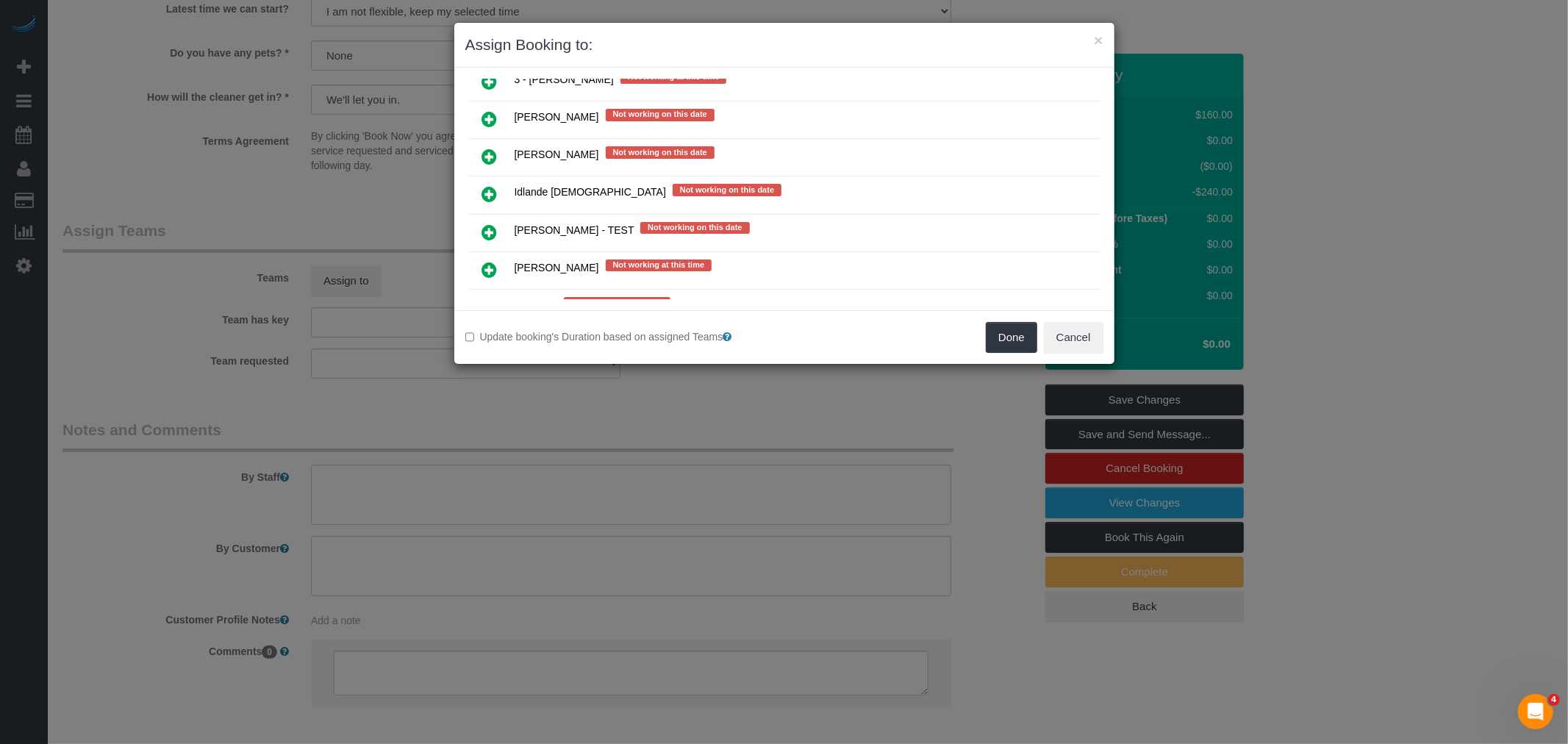
click at [489, 223] on icon at bounding box center [490, 232] width 15 height 18
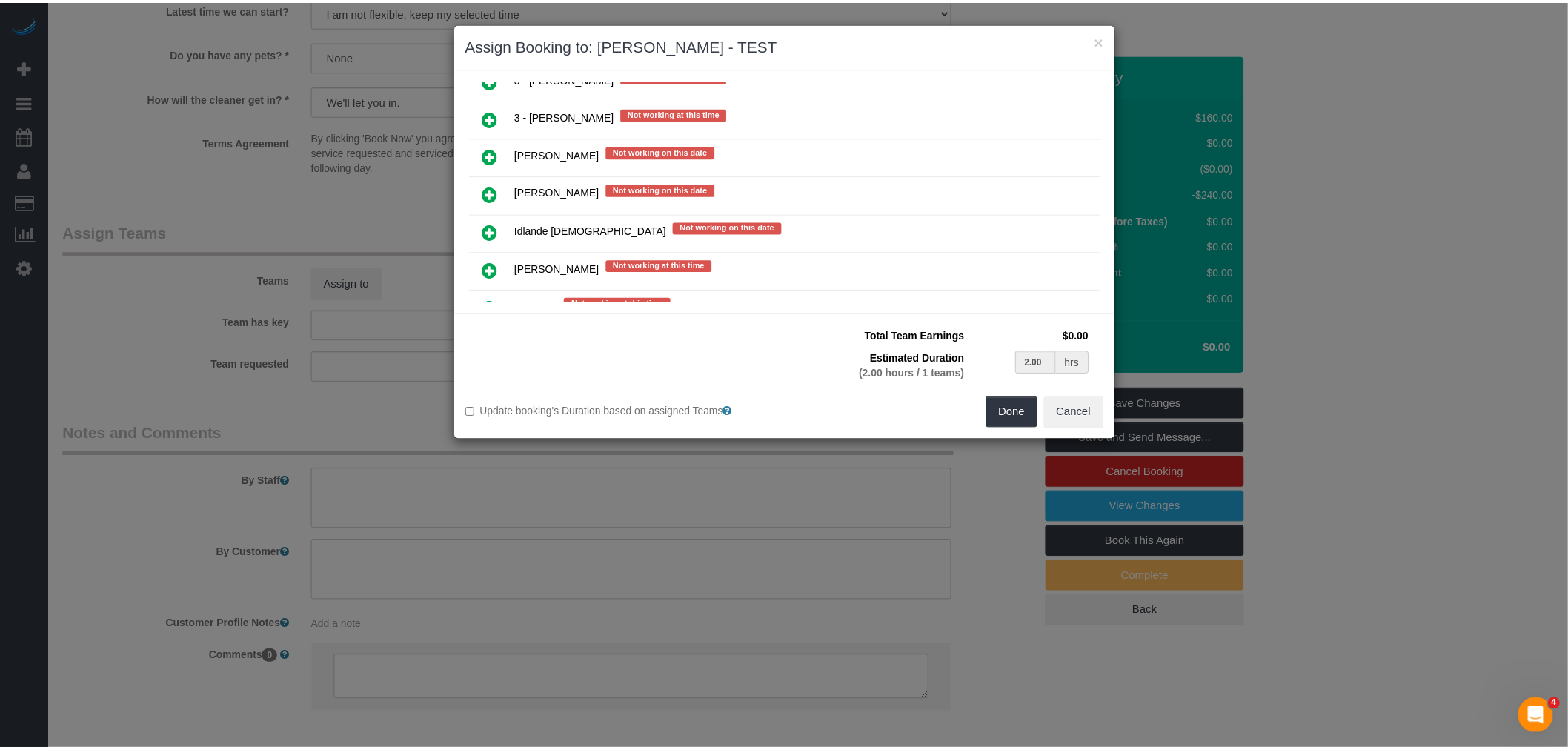
scroll to position [2093, 0]
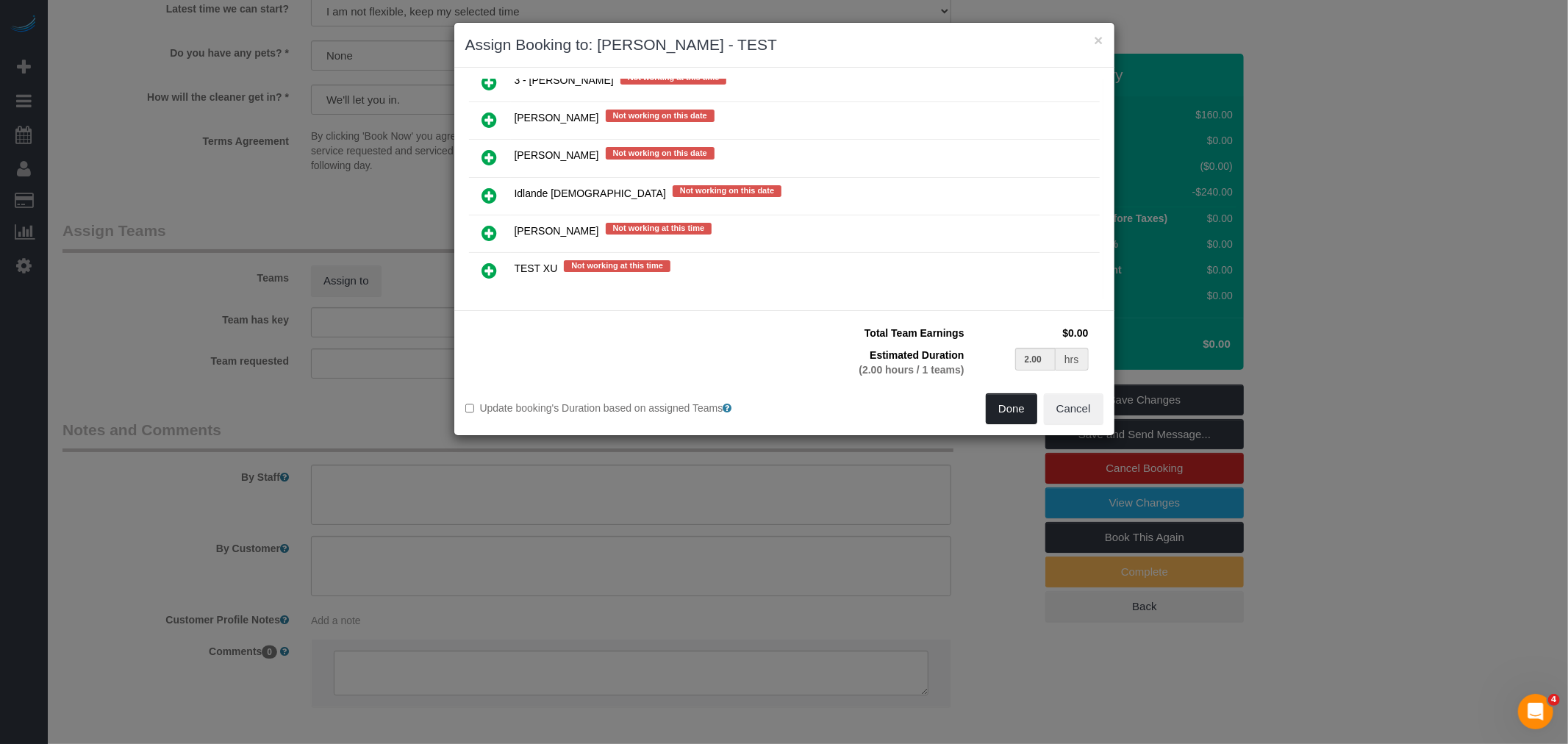
click at [1003, 409] on button "Done" at bounding box center [1011, 409] width 52 height 31
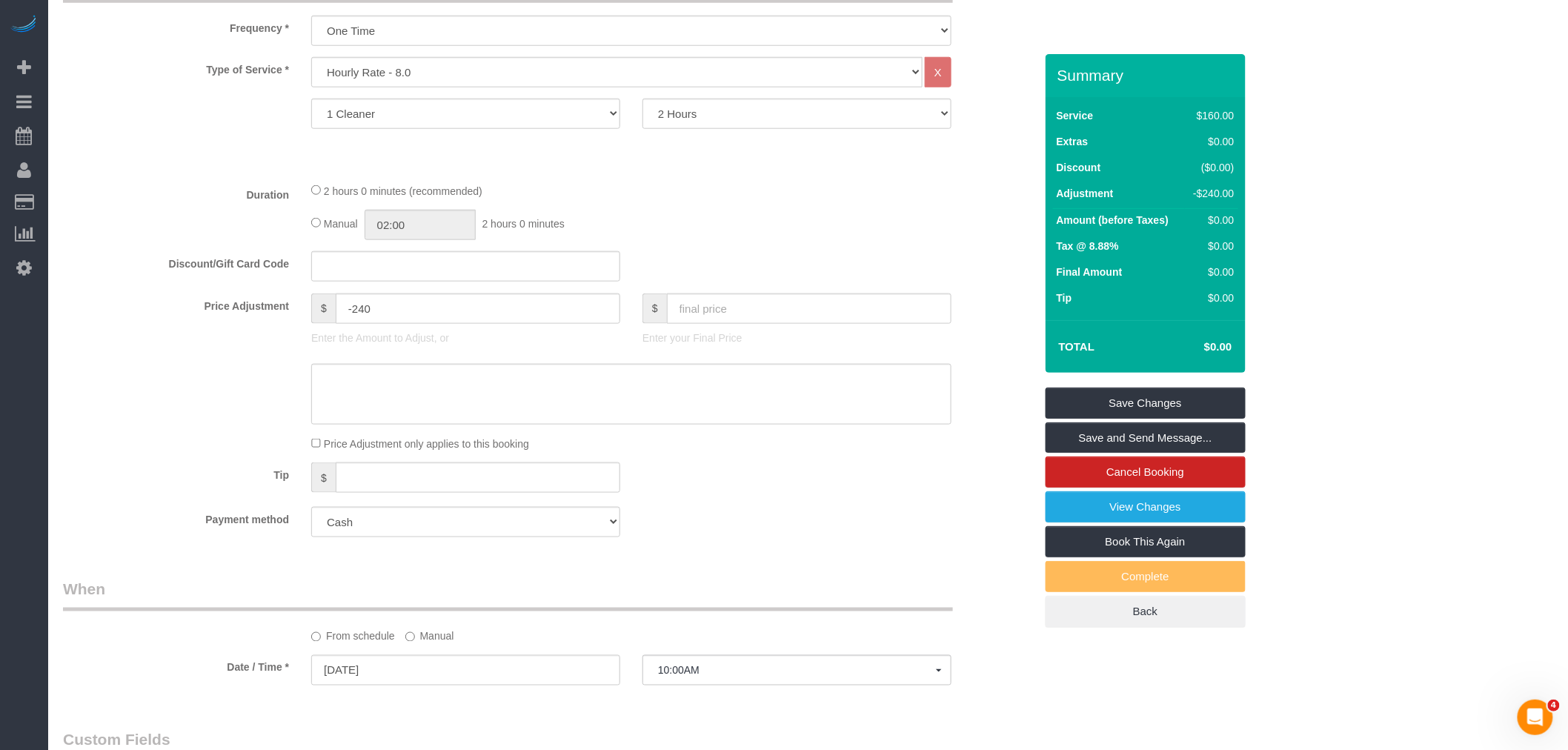
scroll to position [247, 0]
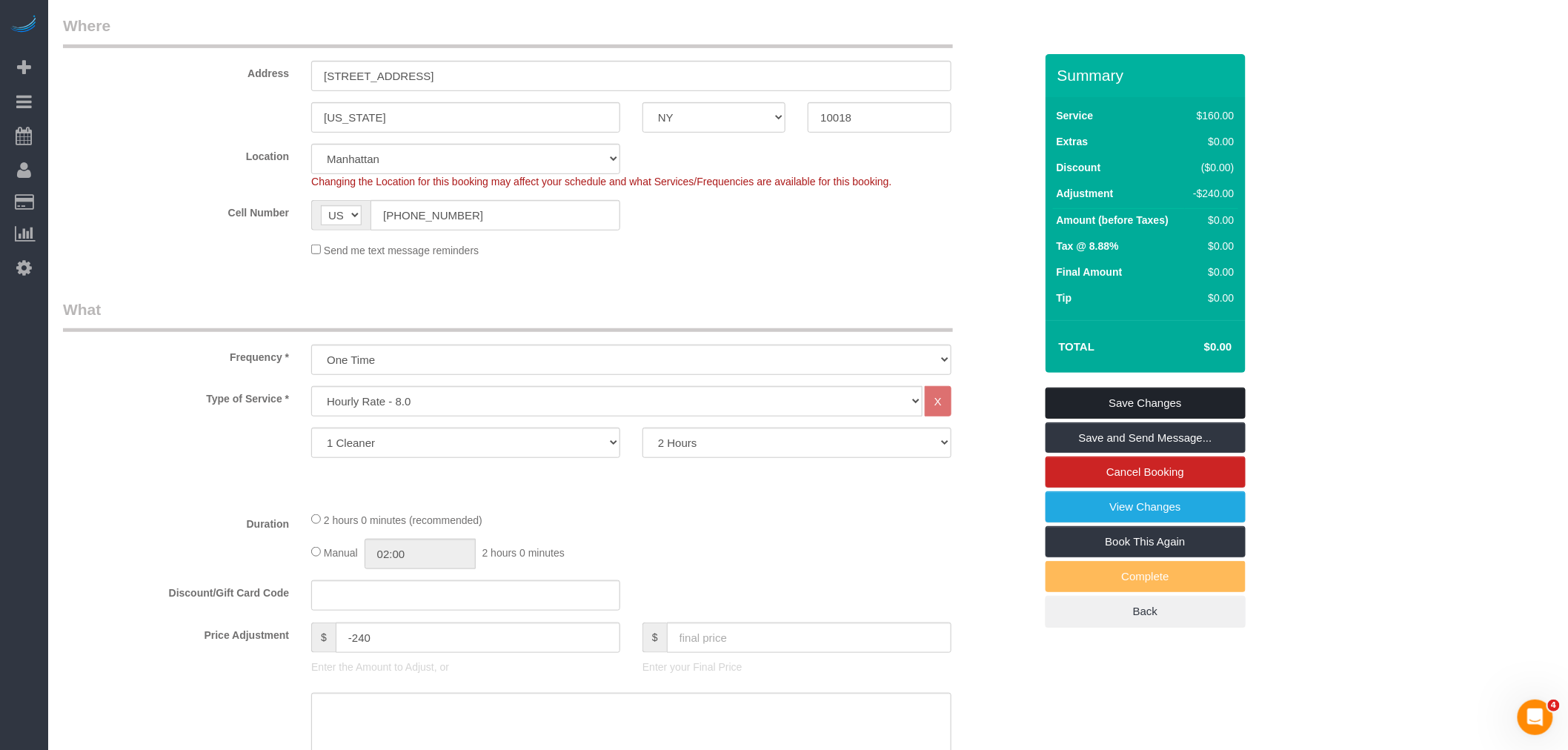
click at [1239, 411] on link "Save Changes" at bounding box center [1146, 403] width 200 height 31
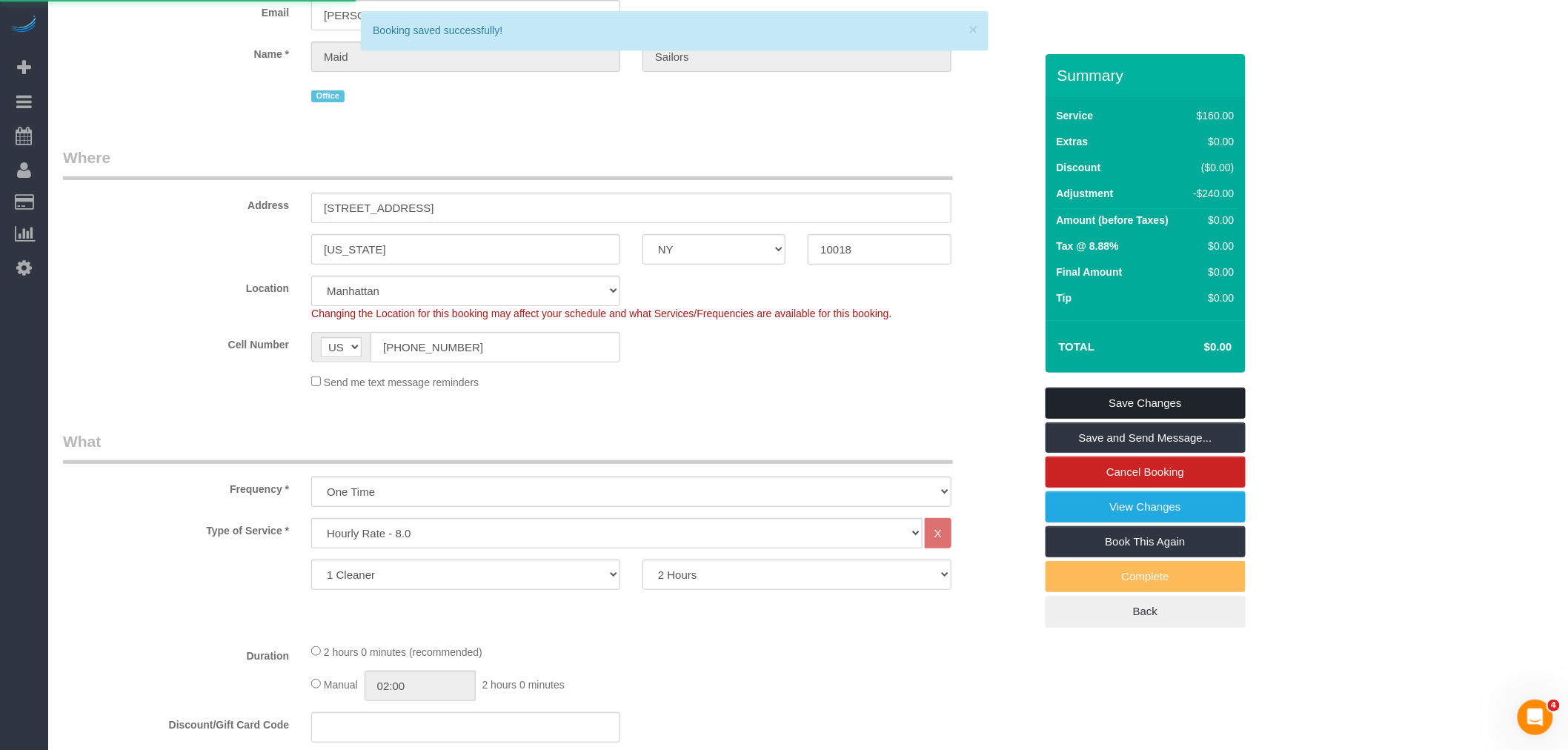
scroll to position [0, 0]
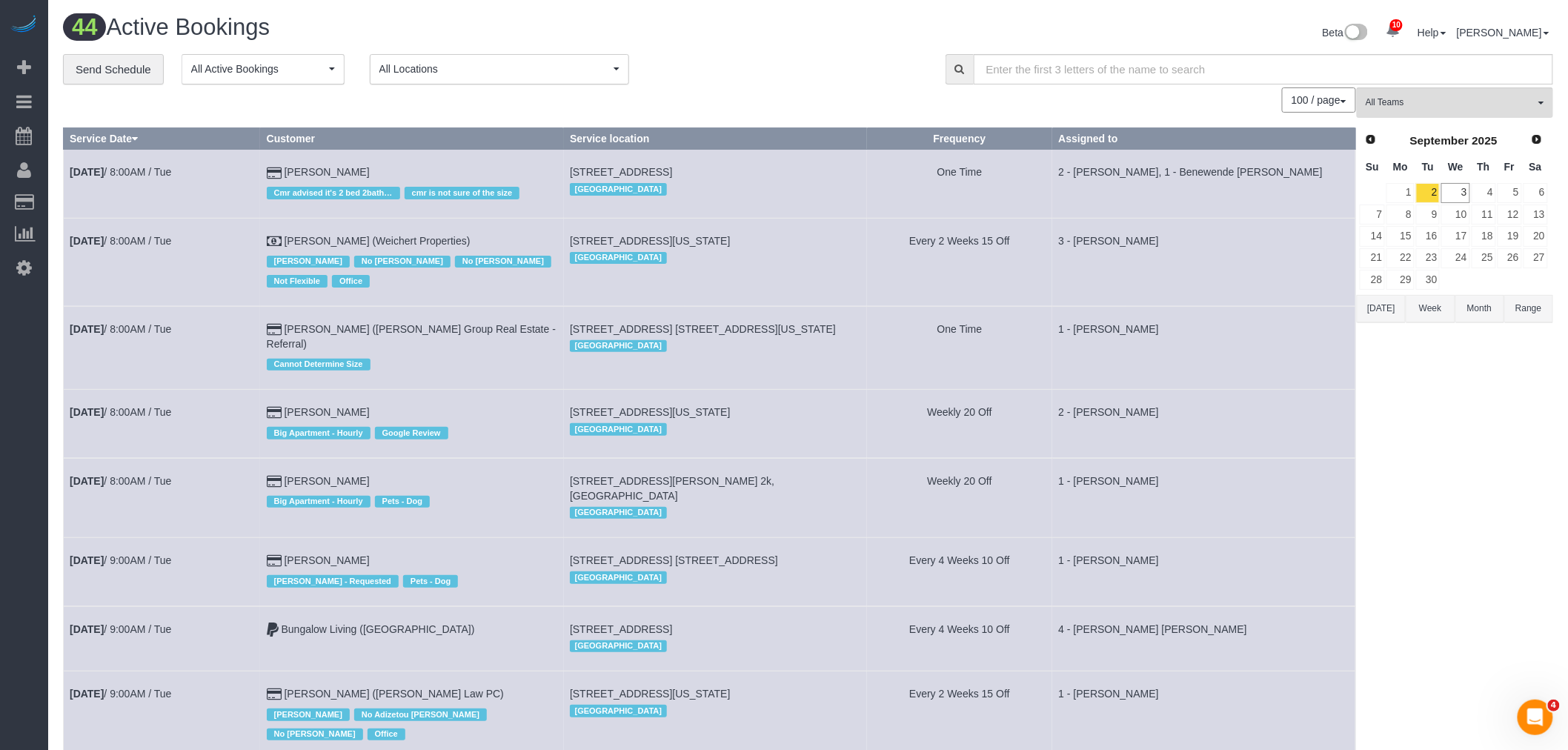
click at [858, 74] on div "**********" at bounding box center [493, 69] width 860 height 31
click at [811, 63] on div "**********" at bounding box center [493, 69] width 860 height 31
click at [1506, 191] on link "5" at bounding box center [1510, 193] width 25 height 20
click at [1439, 86] on div "**********" at bounding box center [808, 69] width 1512 height 31
drag, startPoint x: 1439, startPoint y: 98, endPoint x: 1438, endPoint y: 241, distance: 143.0
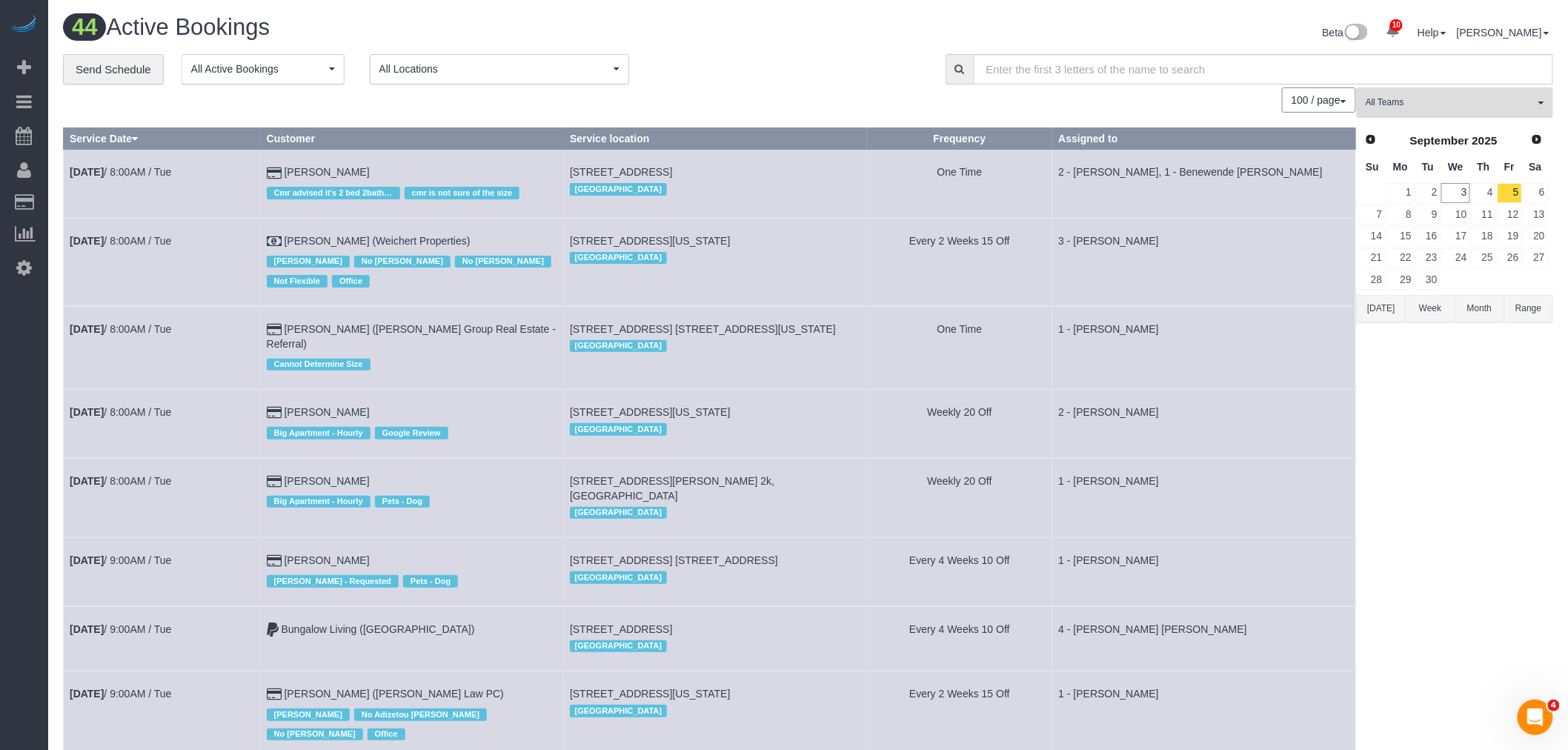
click at [1439, 98] on span "All Teams" at bounding box center [1450, 103] width 169 height 13
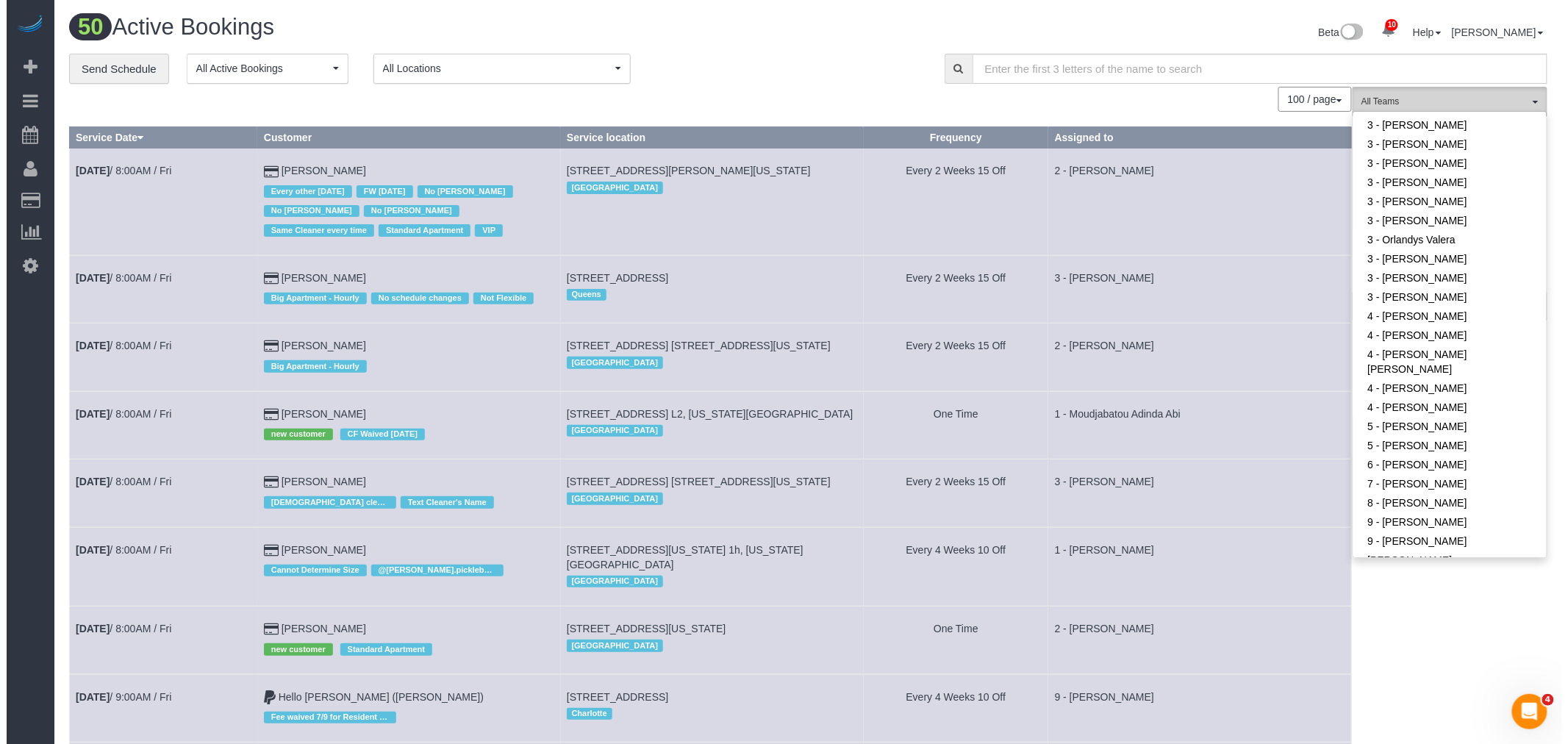
scroll to position [1376, 0]
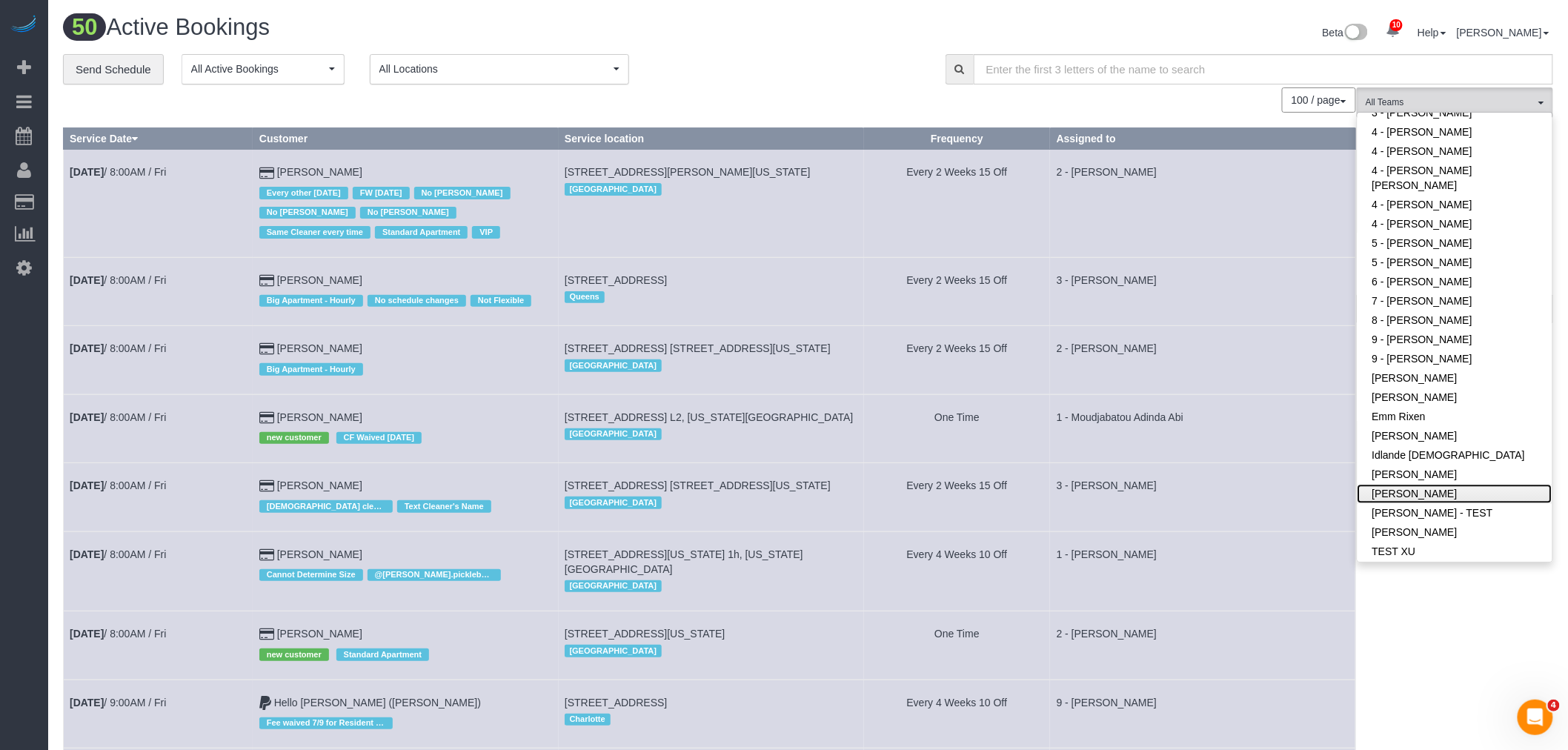
click at [1460, 494] on link "LaShekka Gallegos" at bounding box center [1455, 493] width 195 height 20
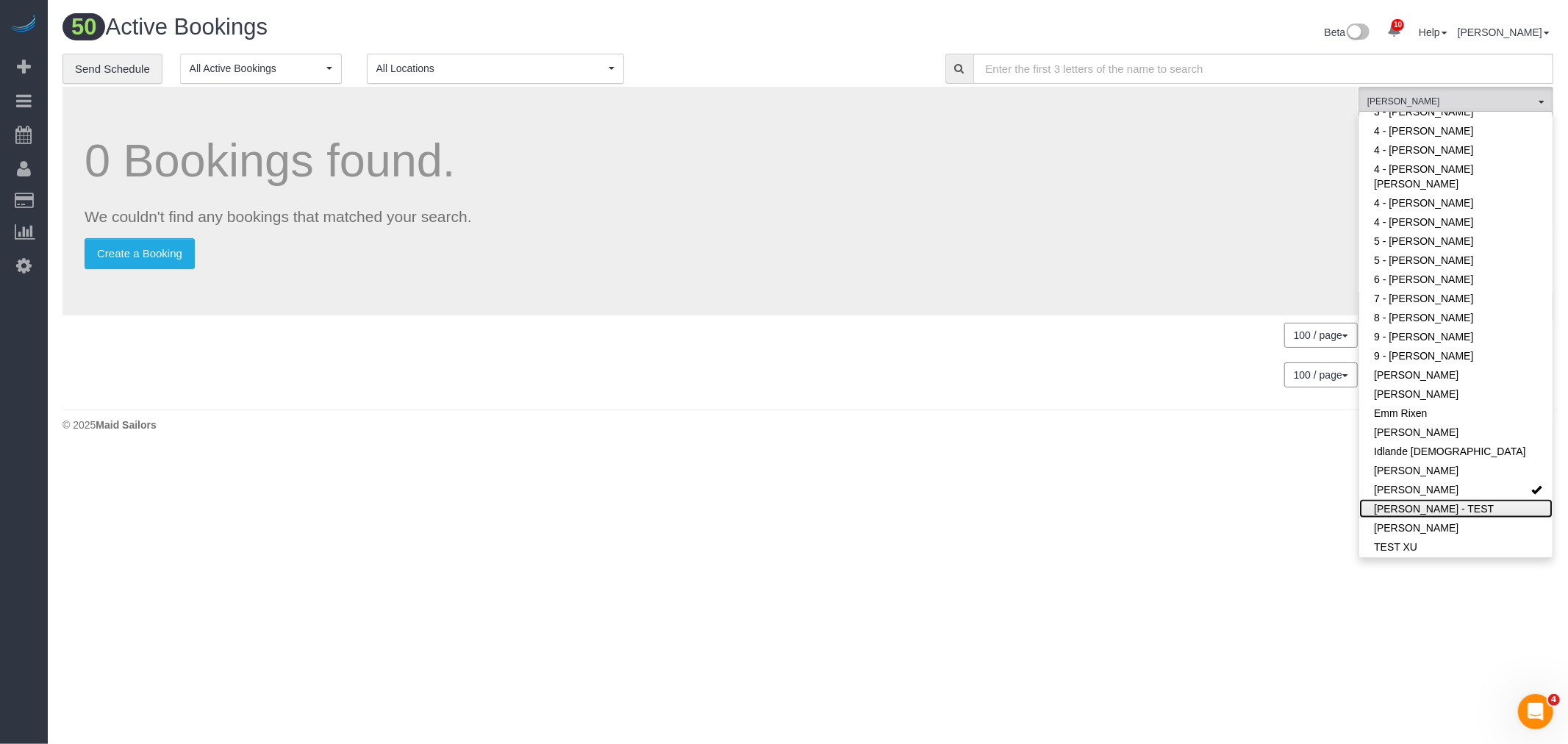
click at [1443, 502] on link "[PERSON_NAME] - TEST" at bounding box center [1456, 509] width 194 height 20
click at [1479, 483] on link "LaShekka Gallegos" at bounding box center [1456, 489] width 194 height 20
click at [1111, 454] on body "10 Beta Your Notifications You have 0 alerts × You have 6 to charge for 09/02/2…" at bounding box center [784, 372] width 1568 height 744
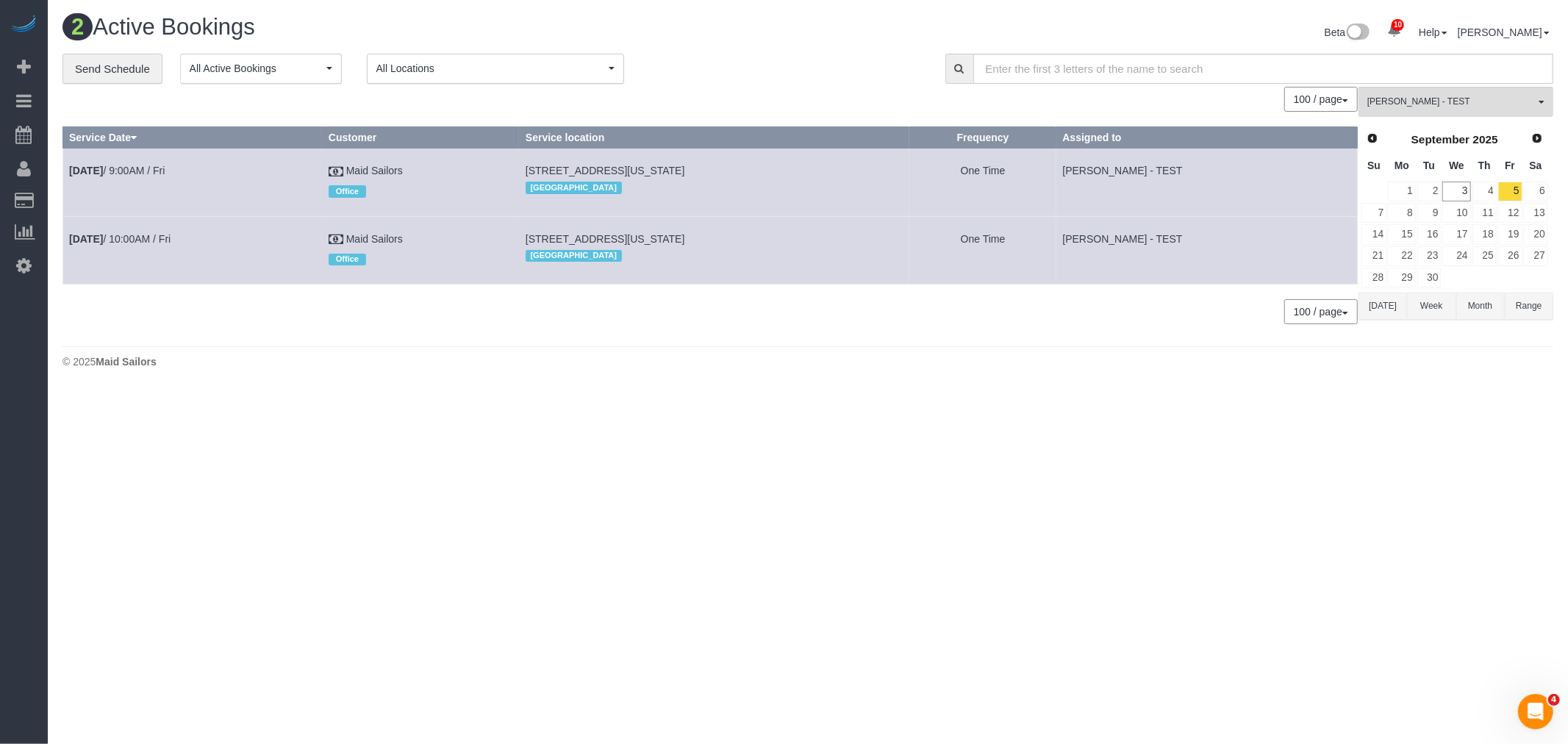
click at [733, 78] on div "**********" at bounding box center [493, 69] width 861 height 31
click at [875, 375] on footer "© 2025 Maid Sailors" at bounding box center [808, 361] width 1491 height 30
drag, startPoint x: 101, startPoint y: 165, endPoint x: 356, endPoint y: 239, distance: 265.5
click at [196, 163] on td "Sep 5th / 9:00AM / Fri" at bounding box center [193, 183] width 260 height 68
copy link "Sep 5th / 9:00AM / Fri"
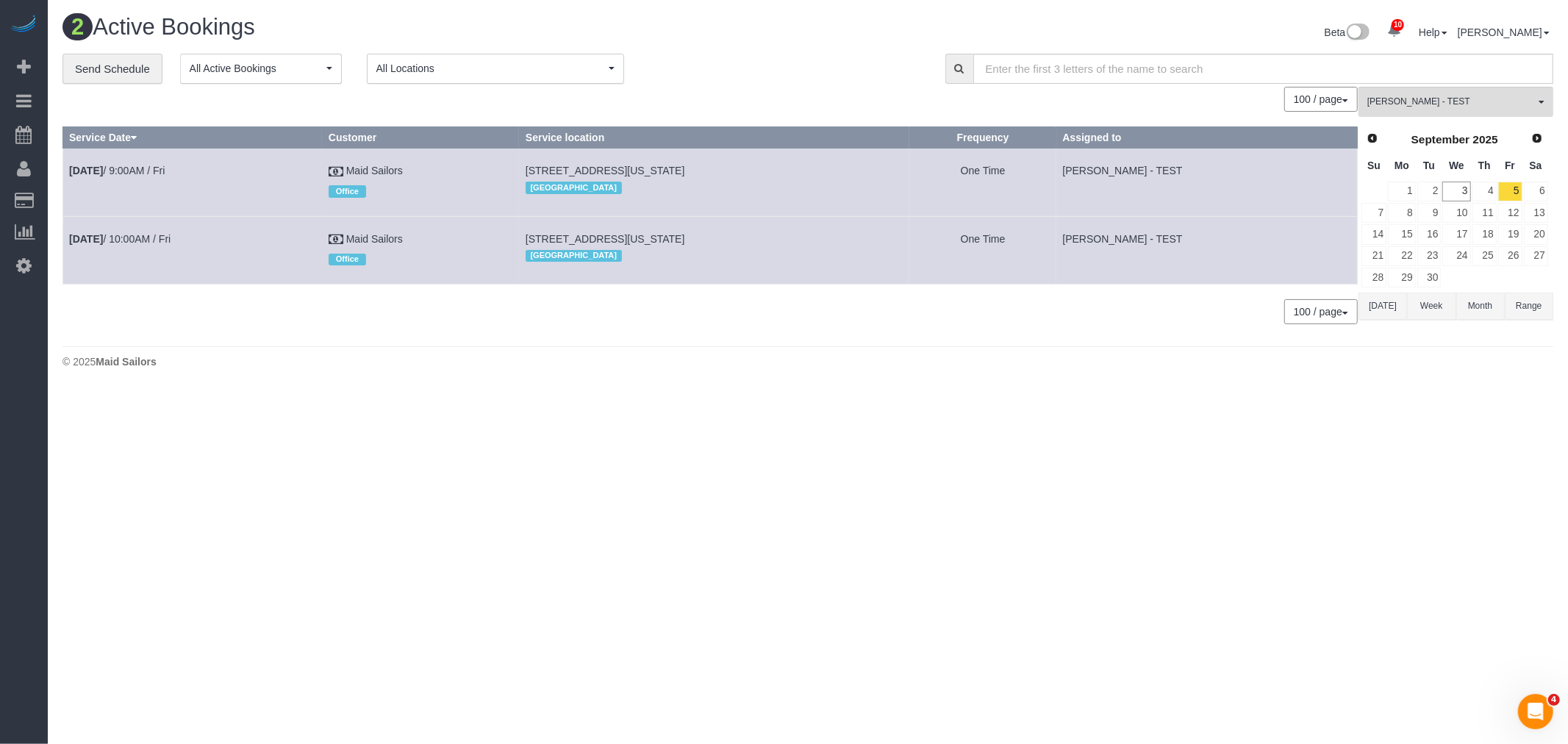
drag, startPoint x: 63, startPoint y: 236, endPoint x: 207, endPoint y: 243, distance: 144.2
click at [207, 243] on td "Sep 5th / 10:00AM / Fri" at bounding box center [193, 251] width 260 height 68
copy link "Sep 5th / 10:00AM / Fri"
drag, startPoint x: 534, startPoint y: 170, endPoint x: 692, endPoint y: 169, distance: 158.0
click at [692, 169] on td "333 West 39th Street, Suite. 405, New York, NY 10018 Manhattan" at bounding box center [714, 183] width 391 height 68
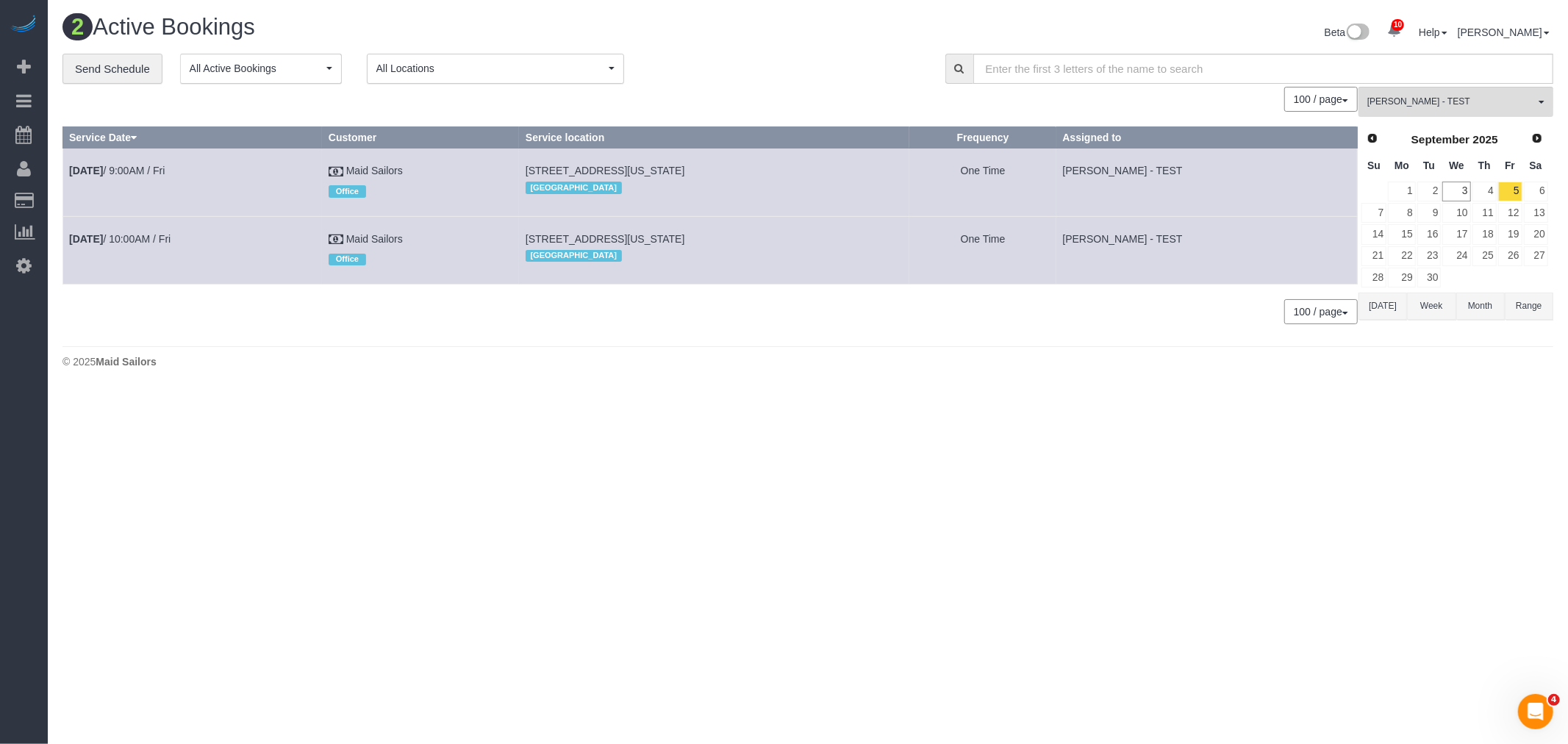
copy span "333 West 39th Street, Suite. 405,"
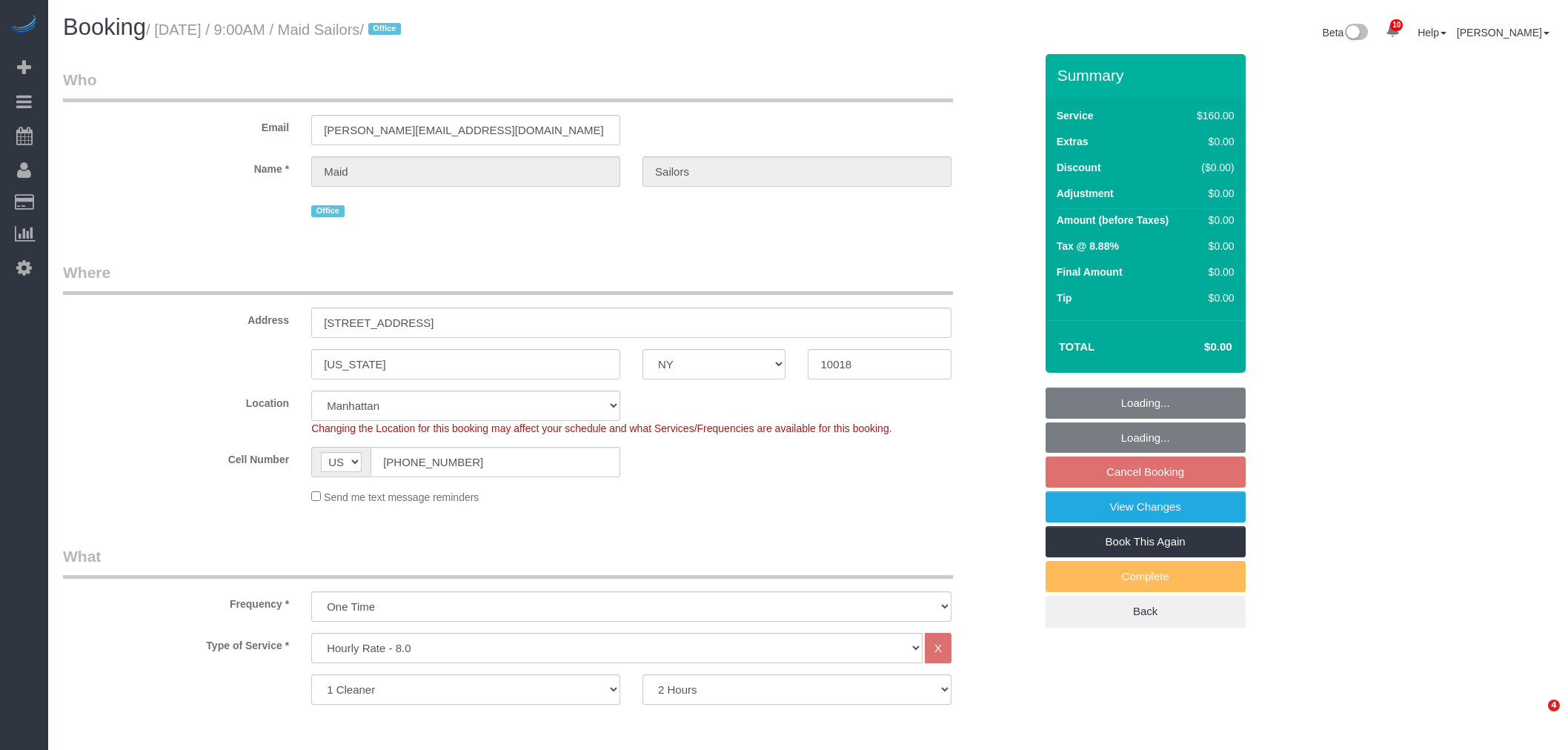
select select "NY"
select select "120"
select select "spot2"
select select "number:89"
select select "number:90"
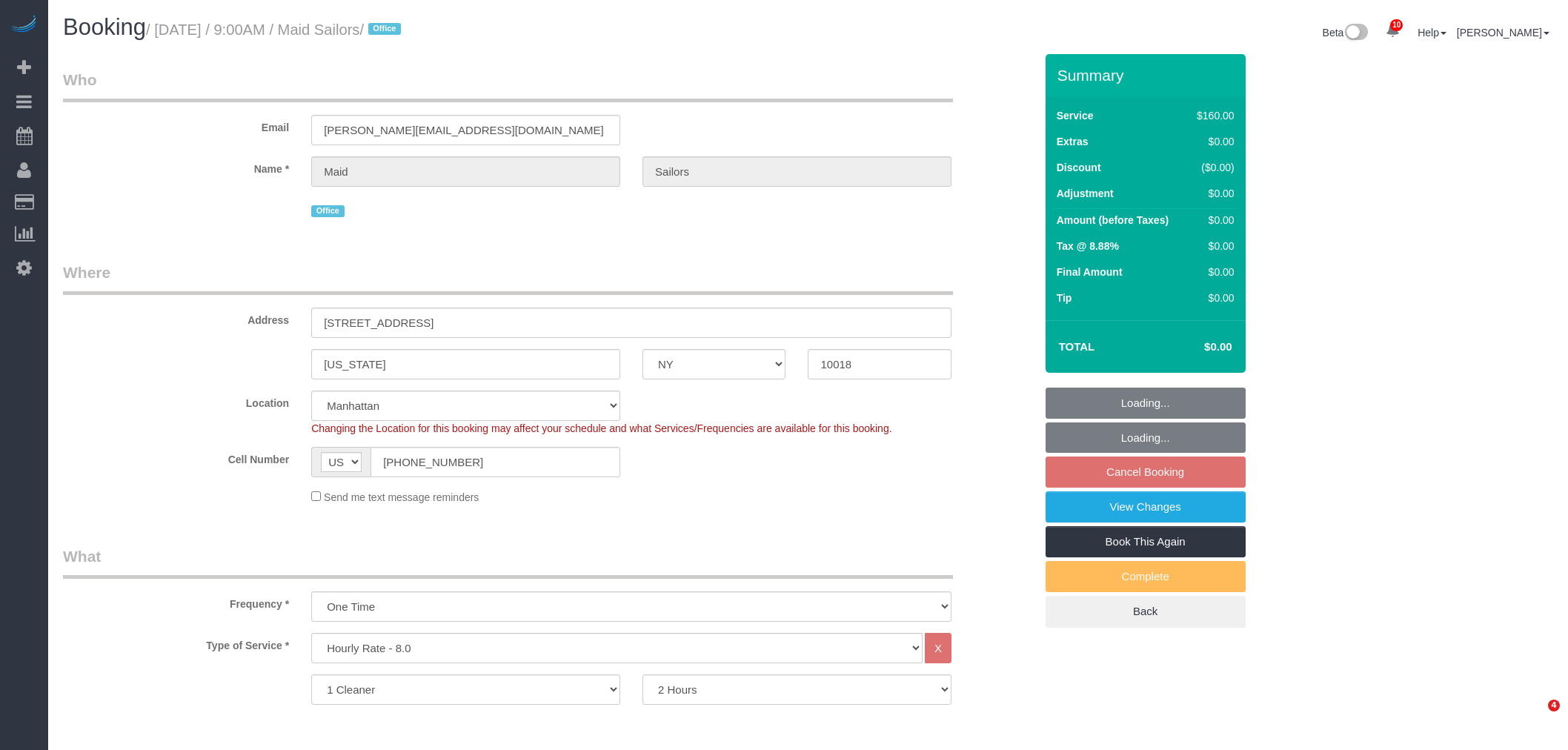
select select "number:15"
select select "number:5"
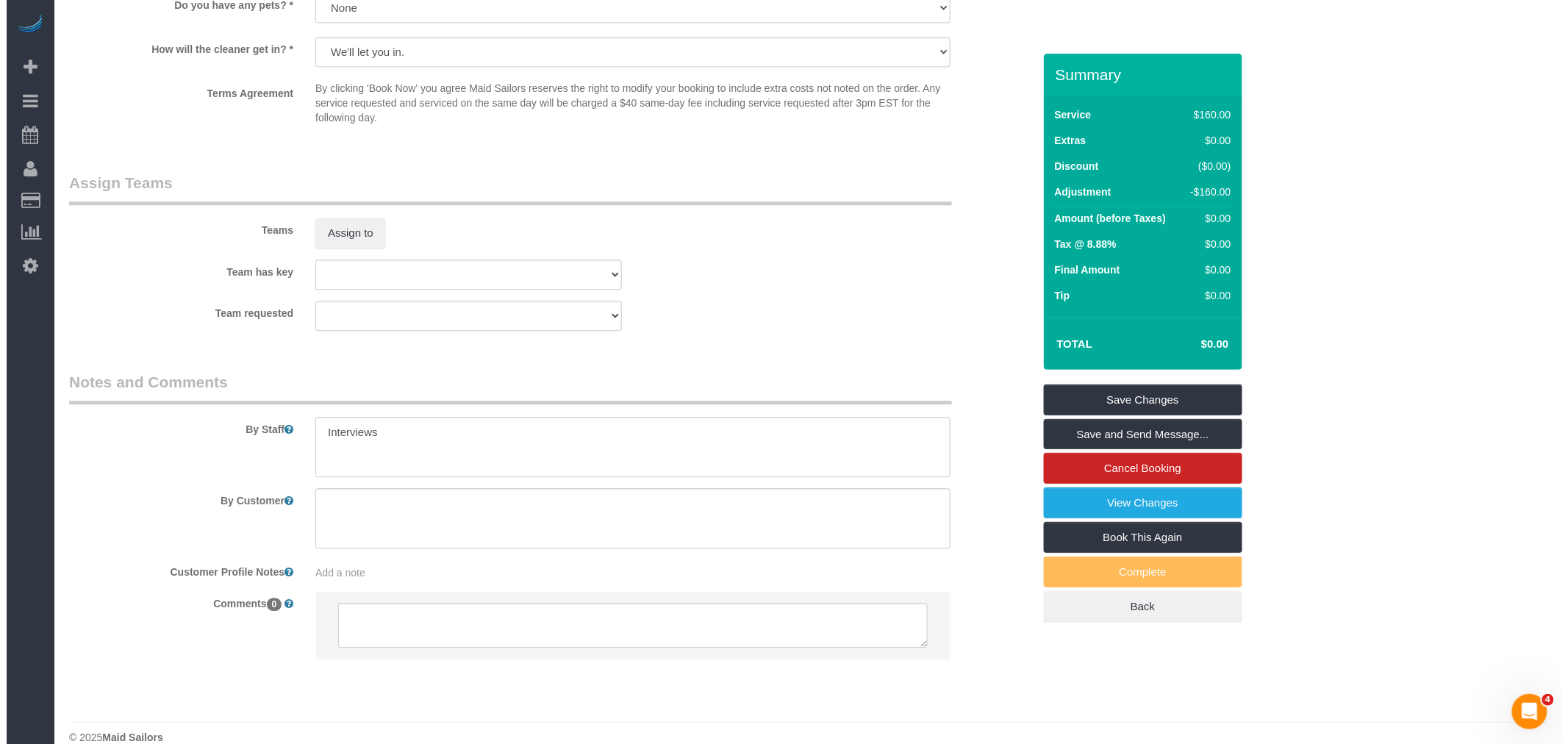
scroll to position [1462, 0]
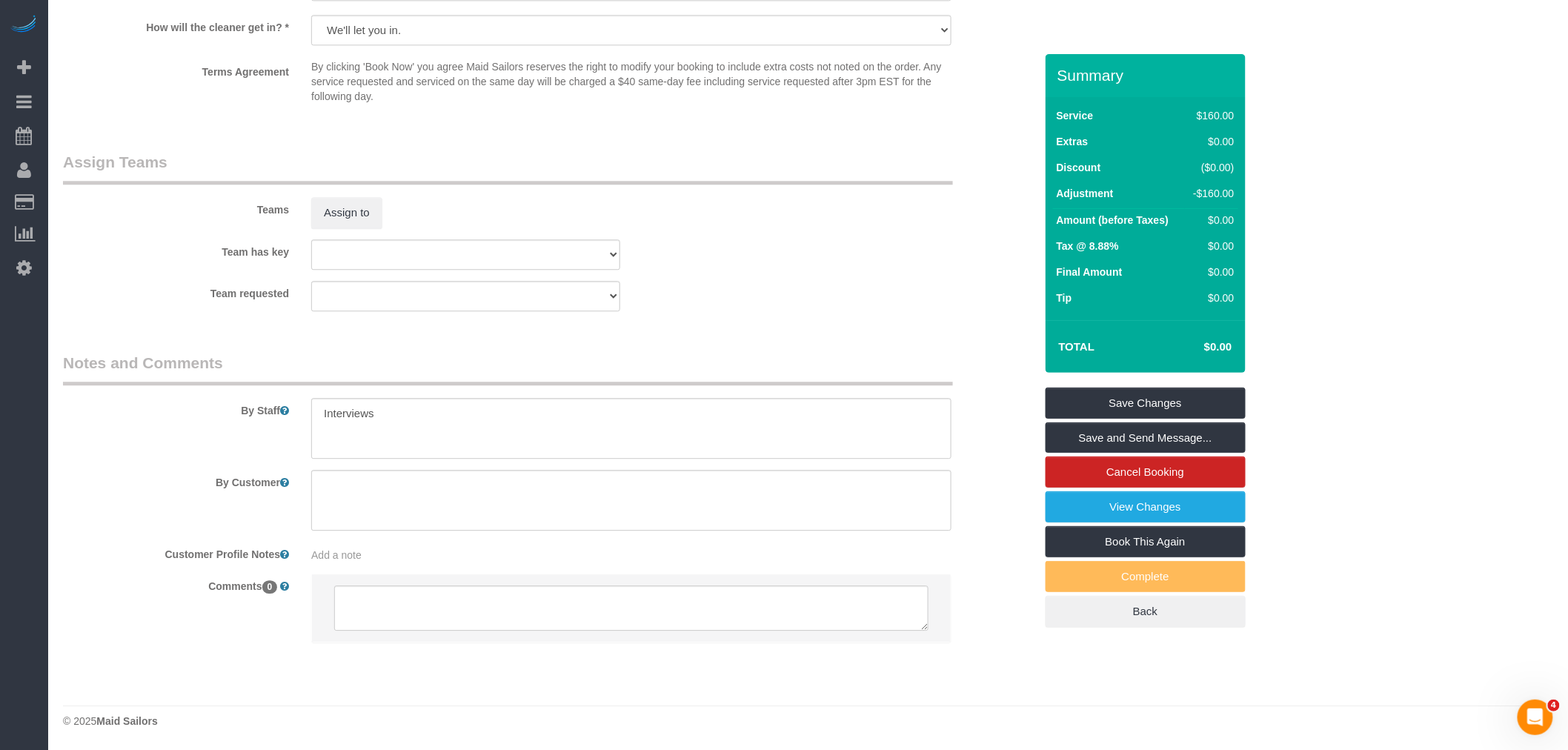
click at [332, 193] on div "Teams Assign to" at bounding box center [549, 190] width 994 height 77
drag, startPoint x: 425, startPoint y: 417, endPoint x: 167, endPoint y: 430, distance: 258.3
click at [180, 426] on div "By Staff" at bounding box center [549, 405] width 994 height 107
click at [327, 204] on button "Assign to" at bounding box center [347, 212] width 71 height 31
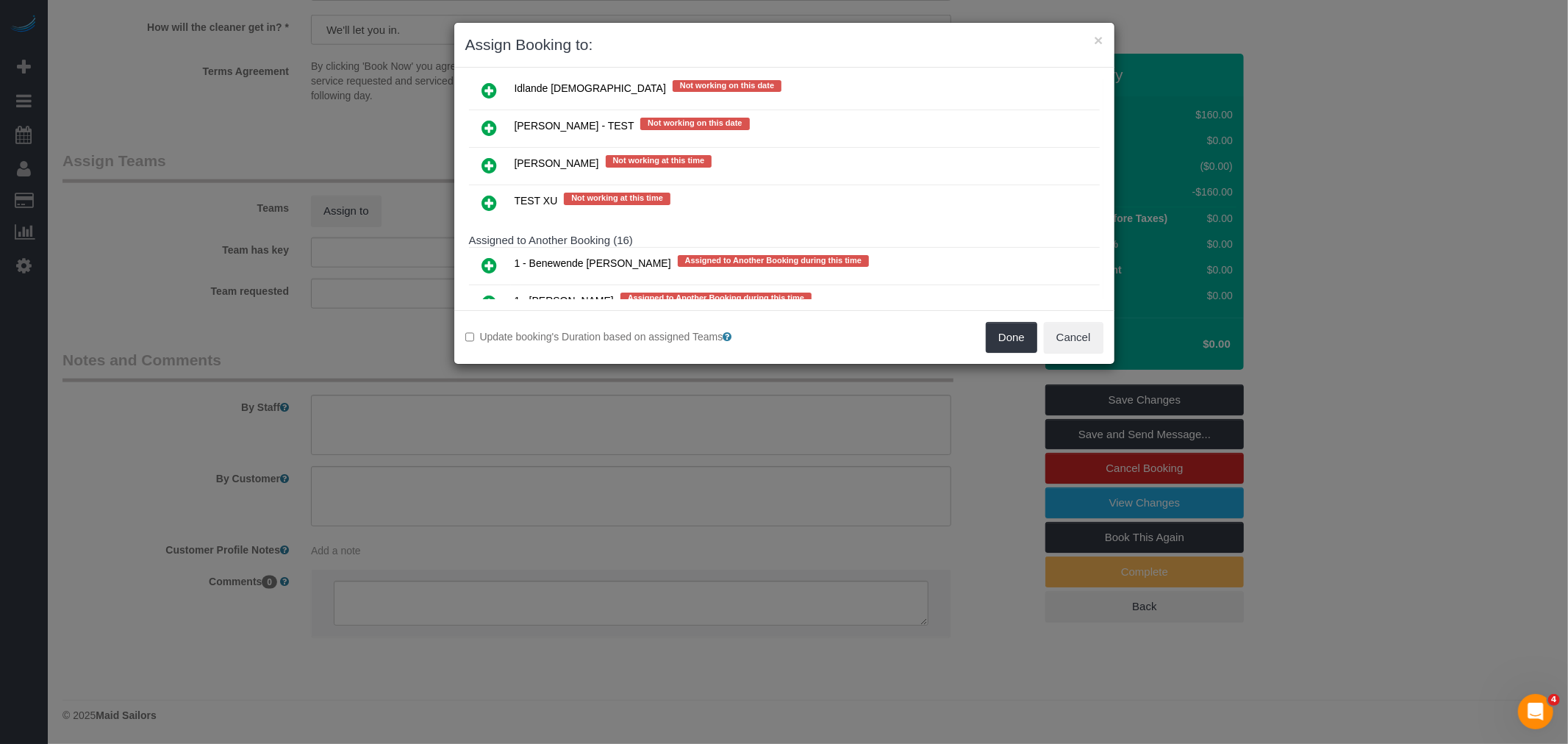
scroll to position [2216, 0]
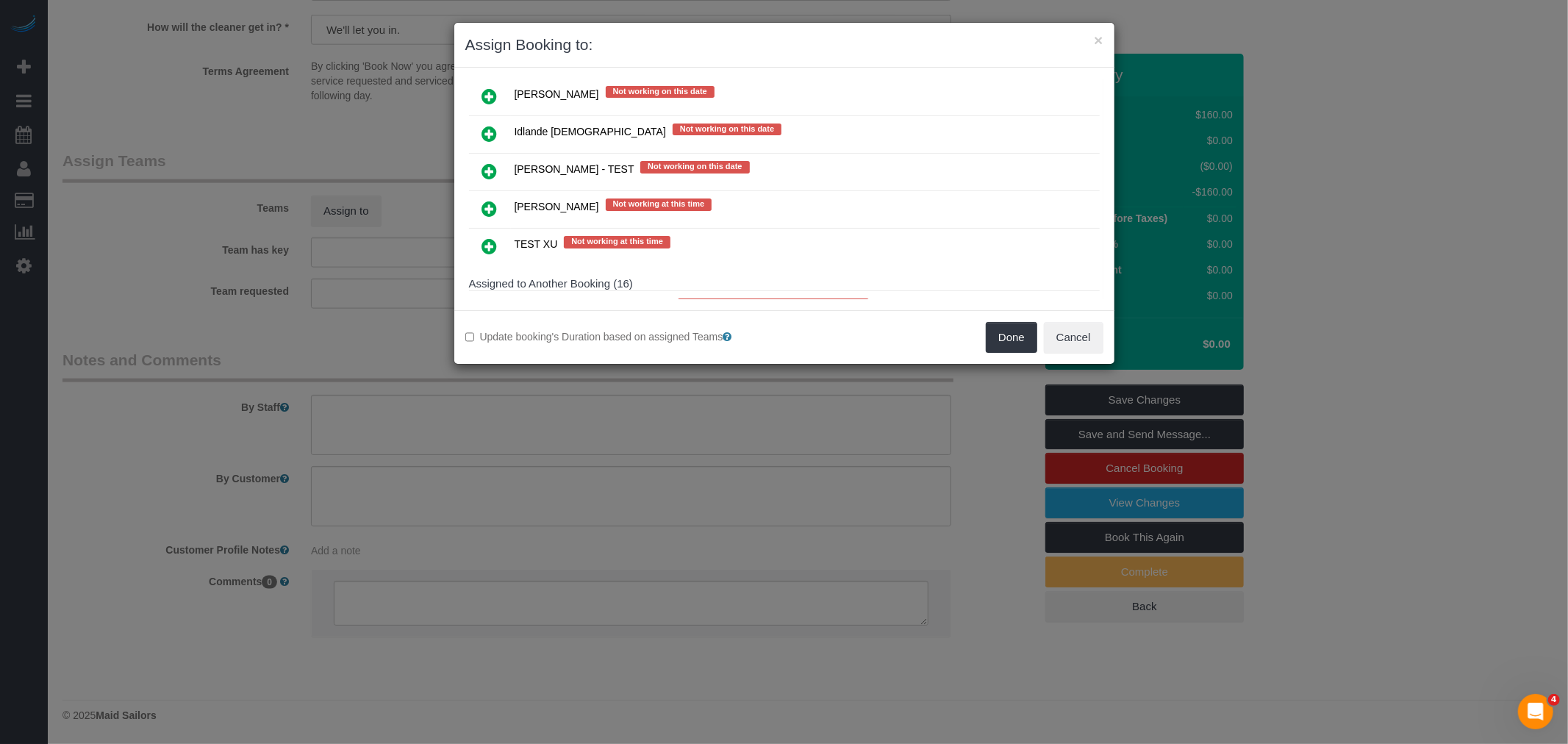
drag, startPoint x: 486, startPoint y: 135, endPoint x: 506, endPoint y: 134, distance: 20.0
click at [486, 162] on icon at bounding box center [490, 171] width 15 height 18
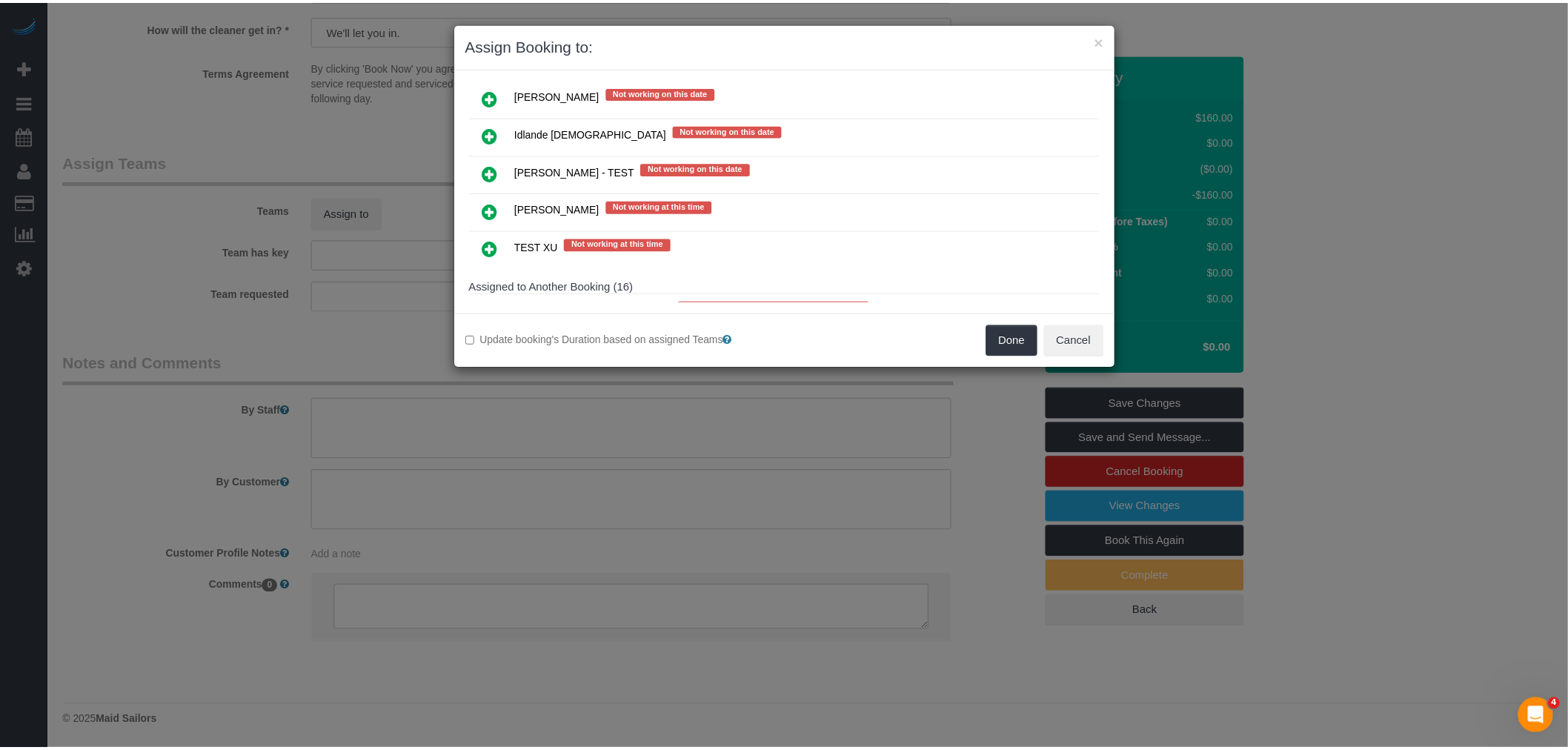
scroll to position [2269, 0]
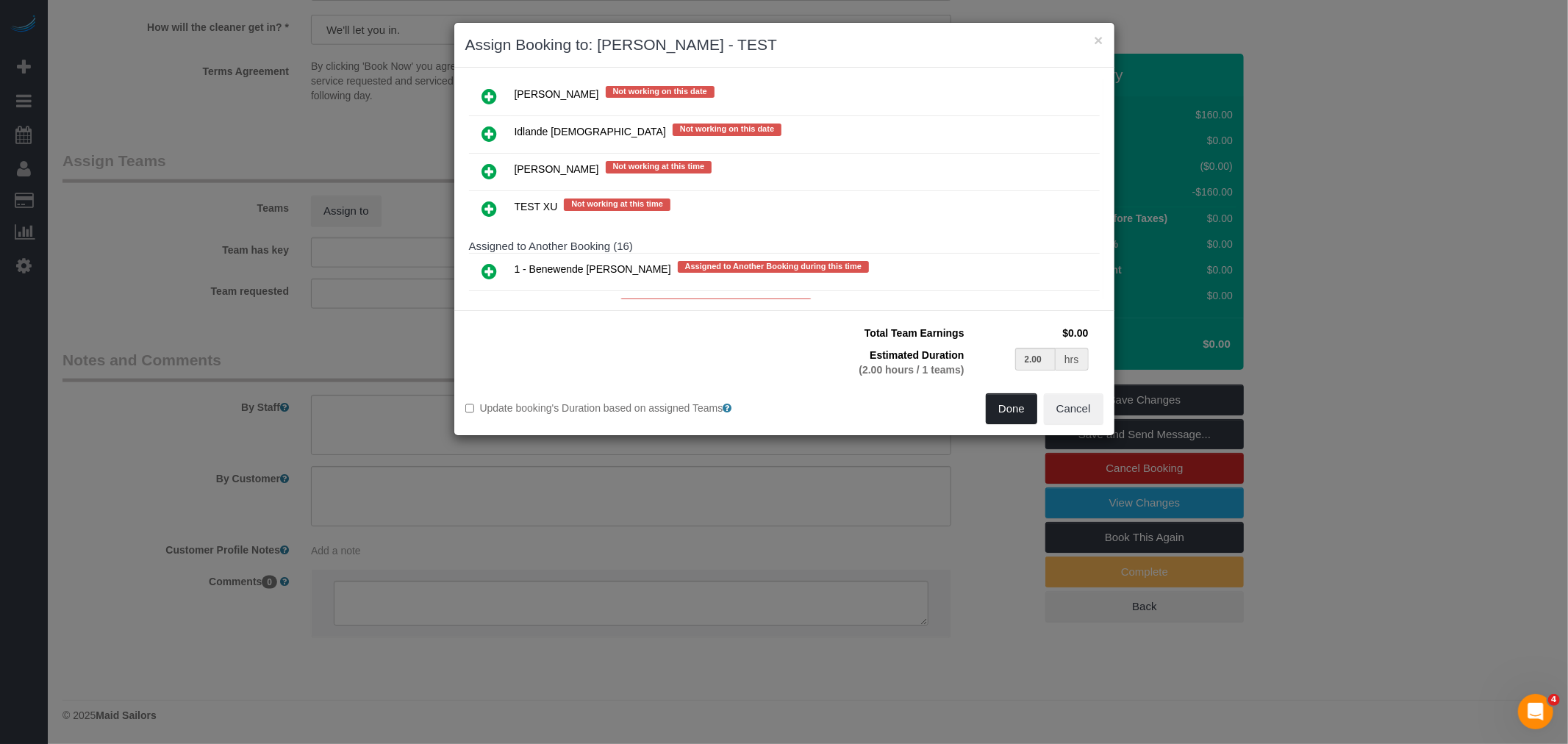
click at [1001, 414] on button "Done" at bounding box center [1011, 409] width 52 height 31
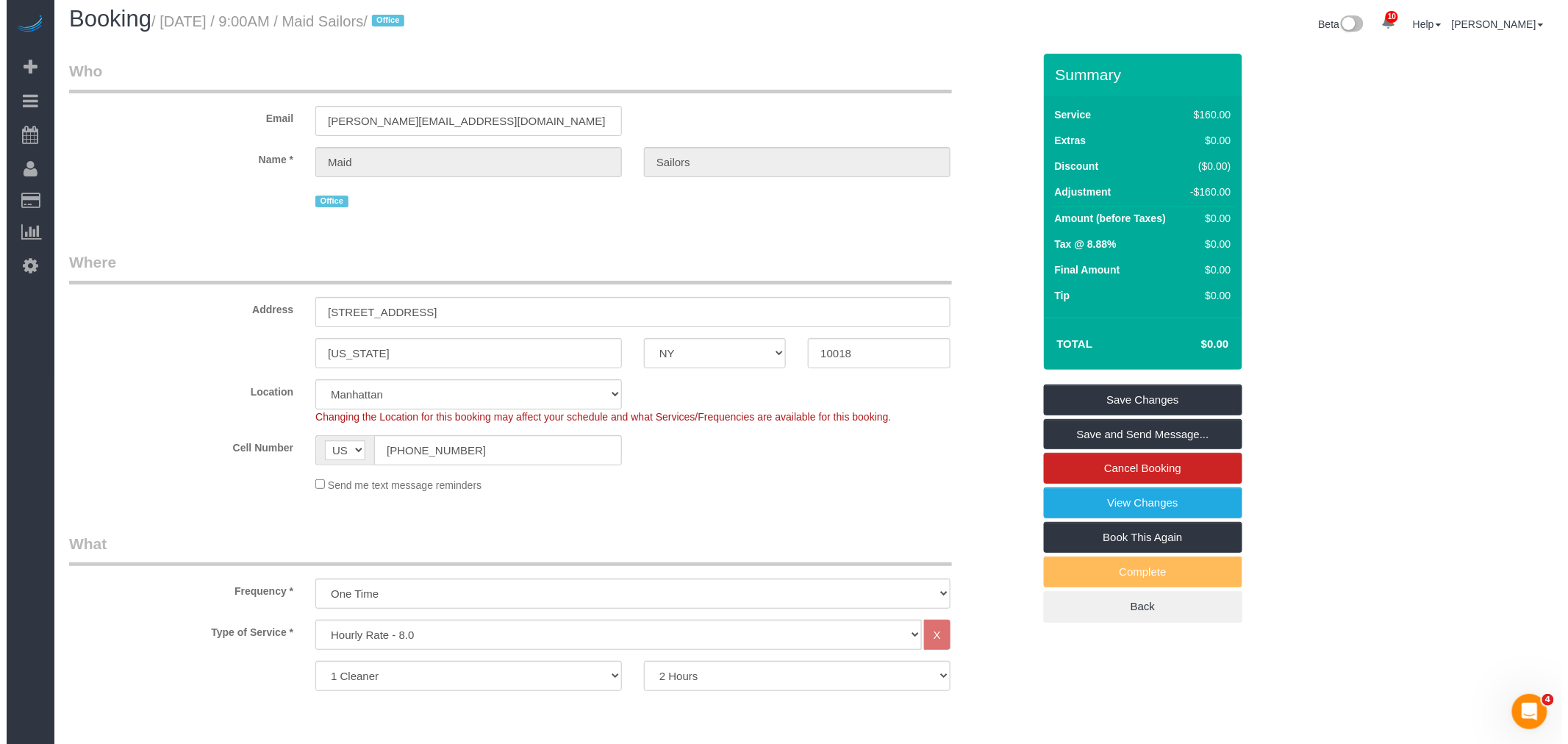
scroll to position [0, 0]
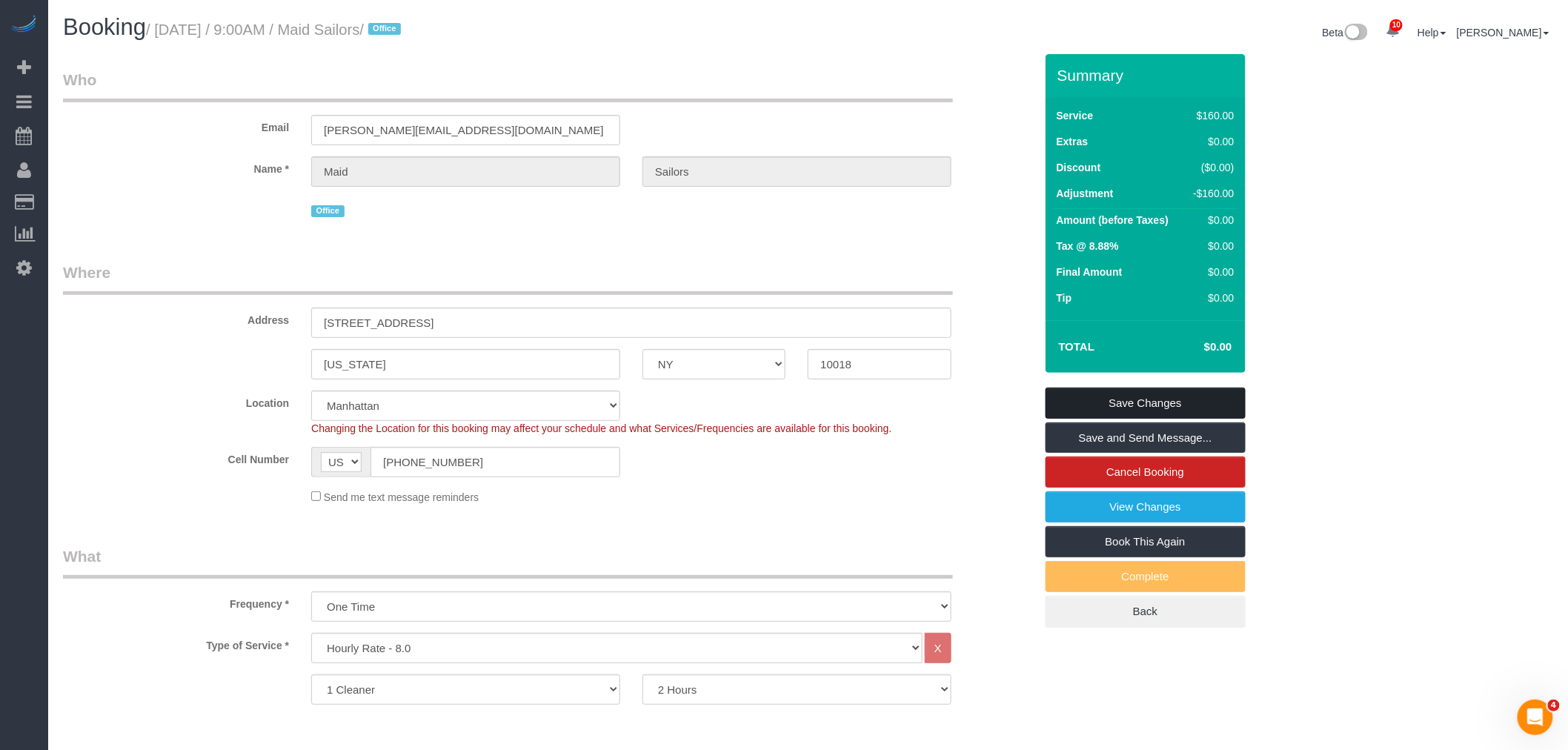
click at [1143, 398] on link "Save Changes" at bounding box center [1146, 403] width 200 height 31
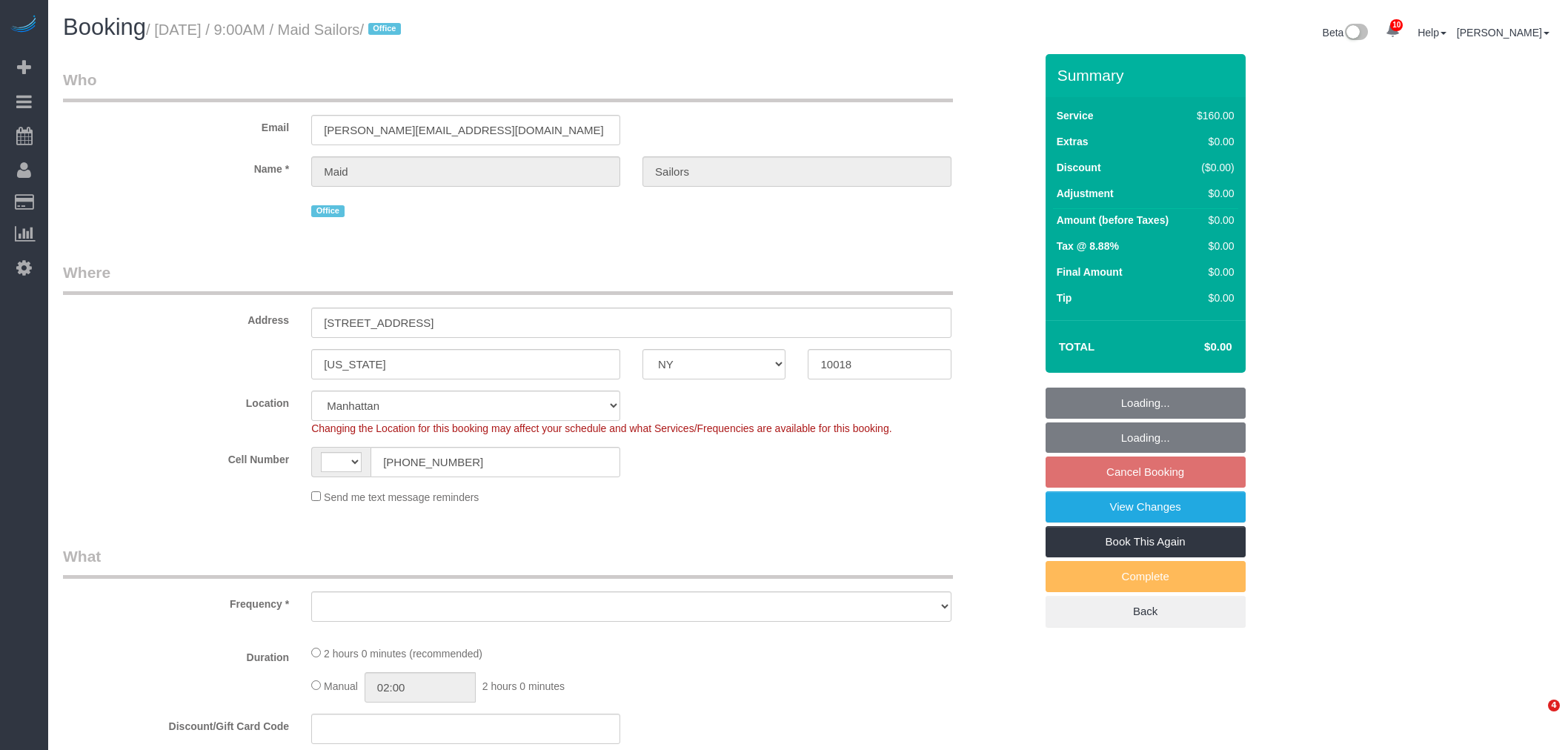
select select "NY"
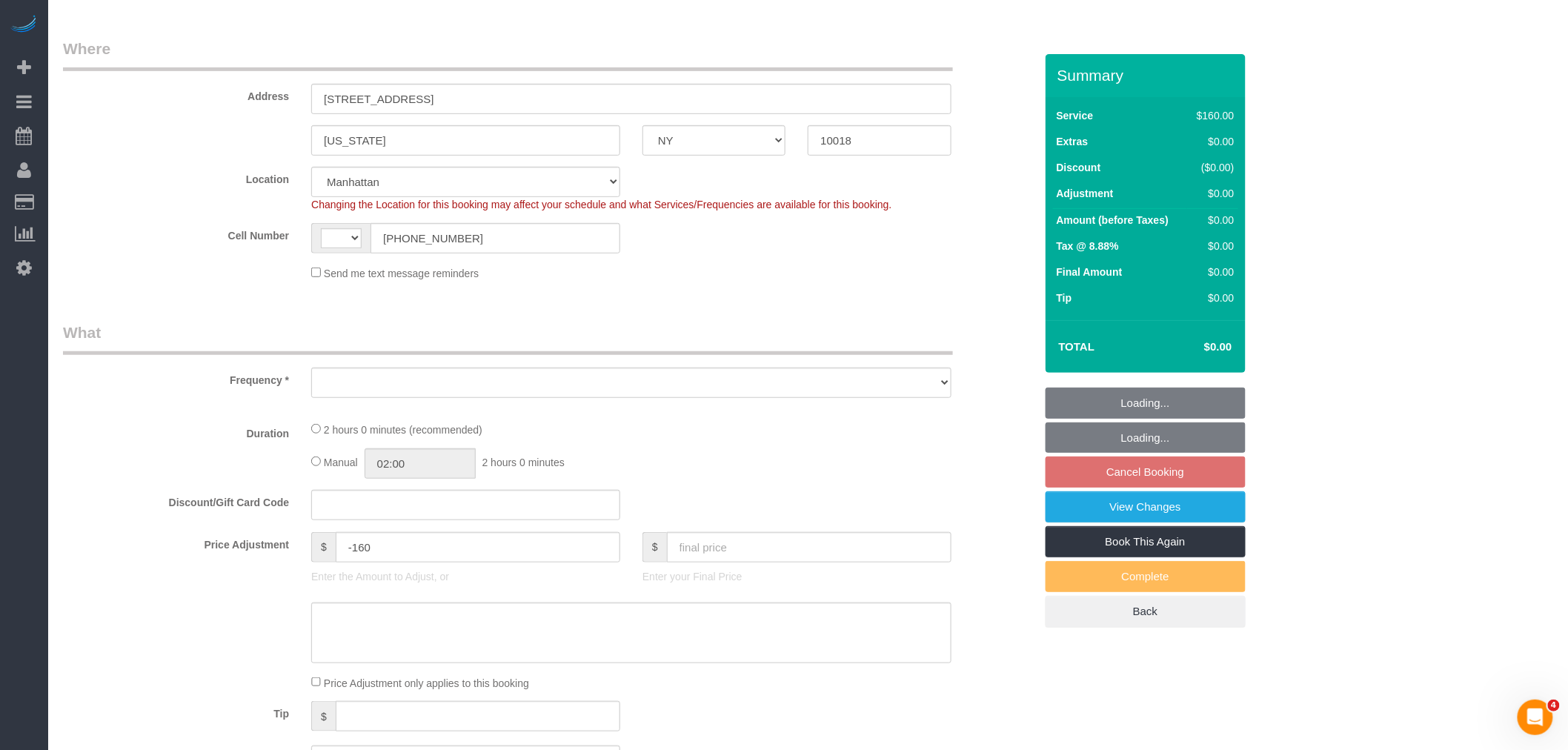
select select "number:89"
select select "number:90"
select select "number:15"
select select "number:5"
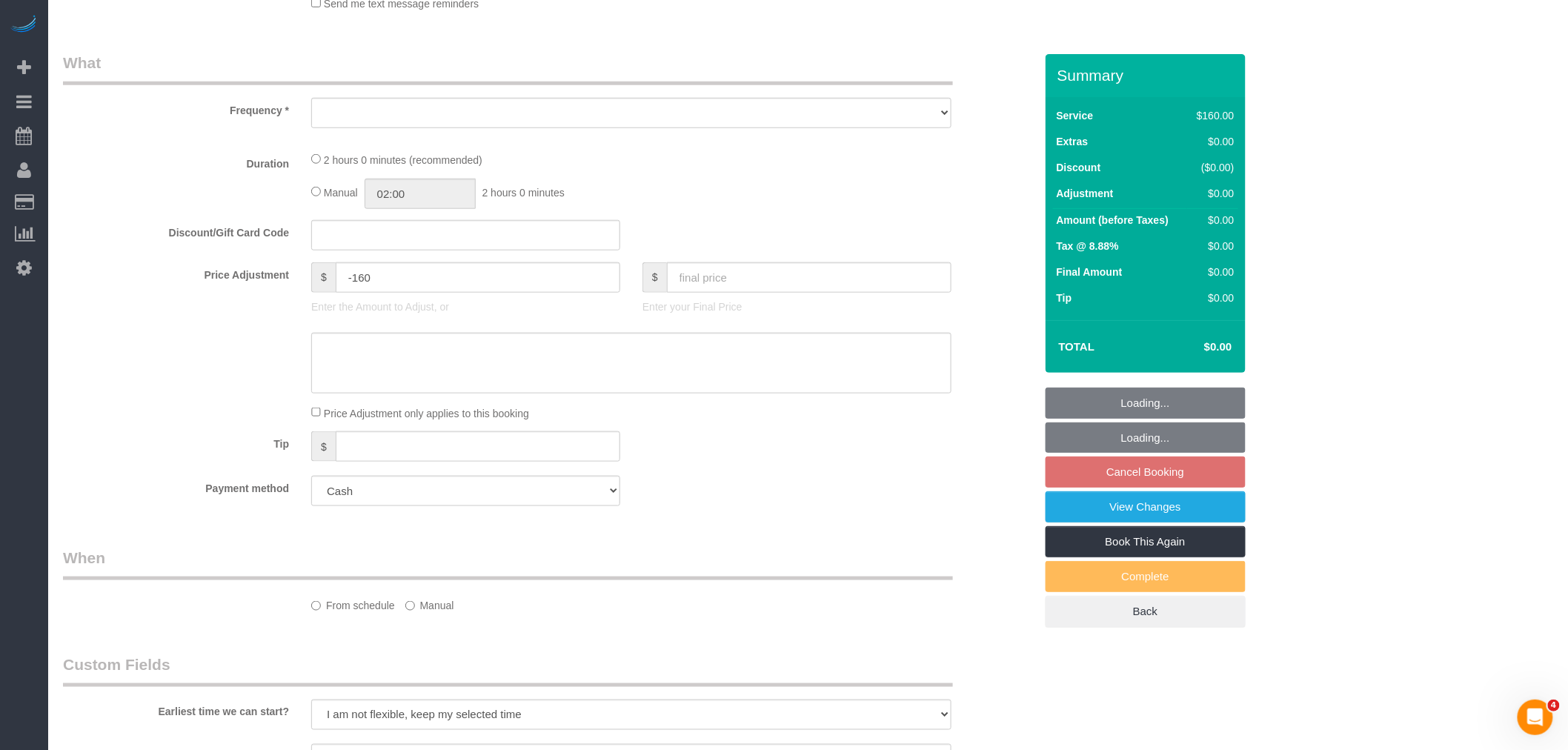
select select "string:[GEOGRAPHIC_DATA]"
select select "object:988"
select select "120"
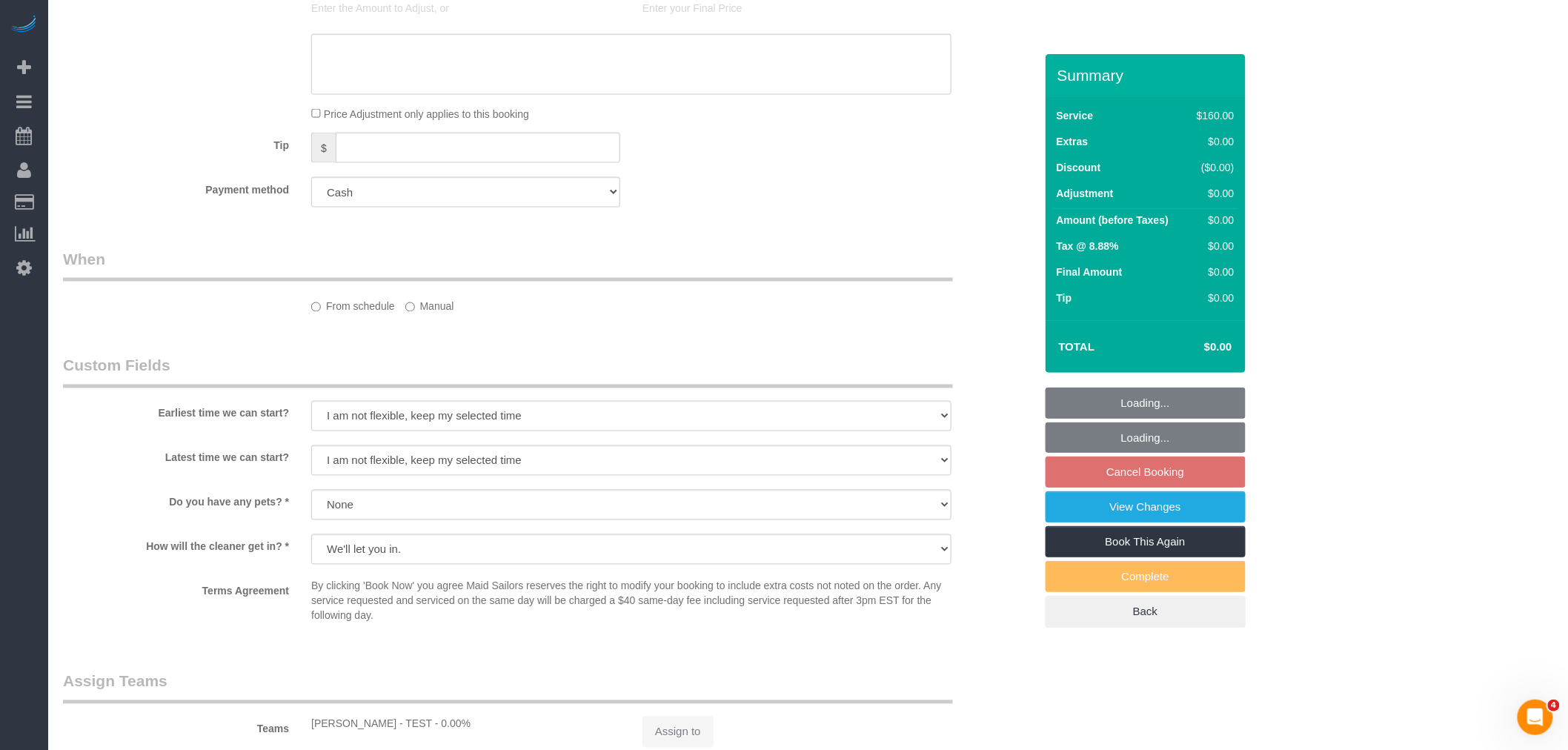
select select "spot2"
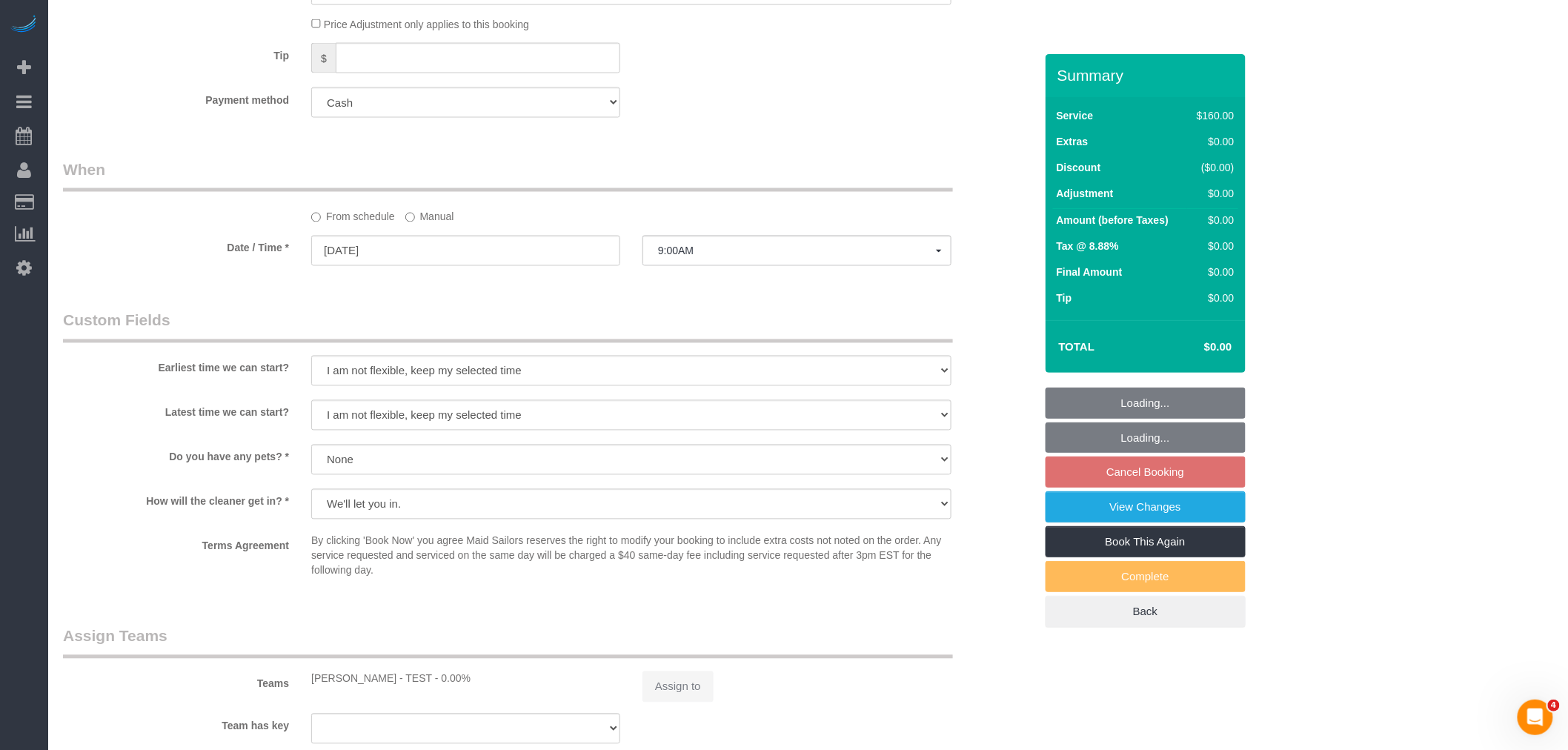
select select "object:1385"
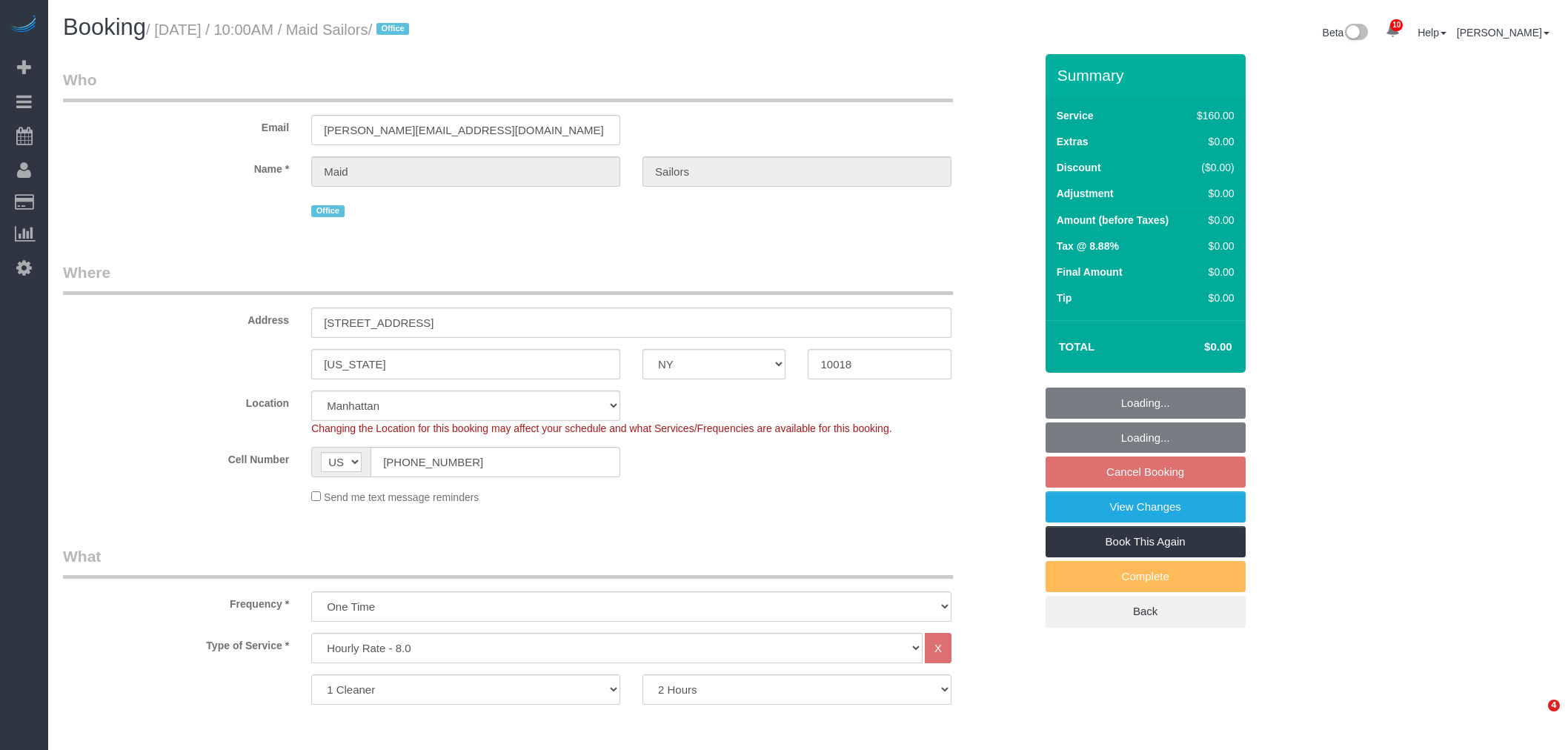
select select "NY"
select select "120"
select select "spot3"
select select "number:89"
select select "number:90"
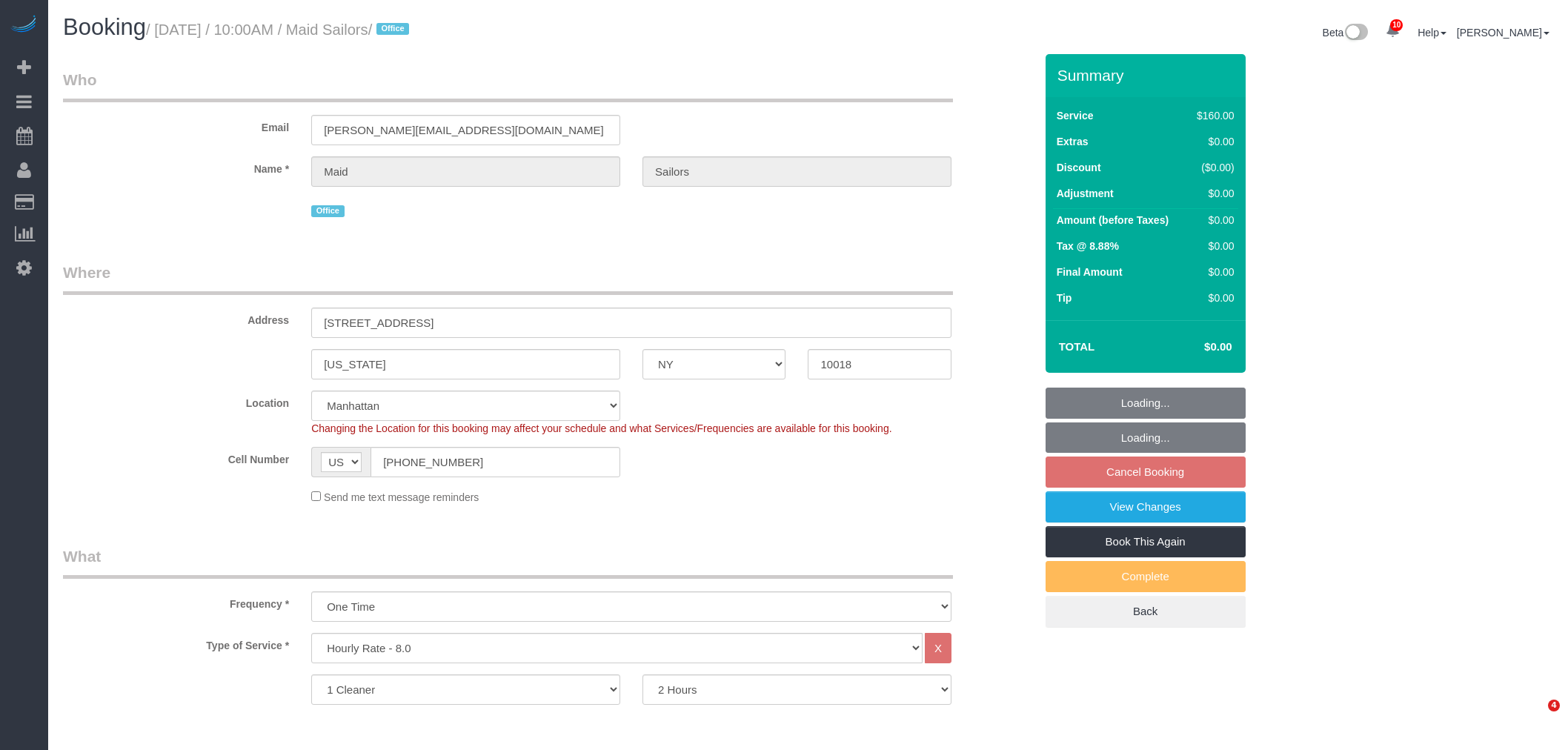
select select "number:15"
select select "number:5"
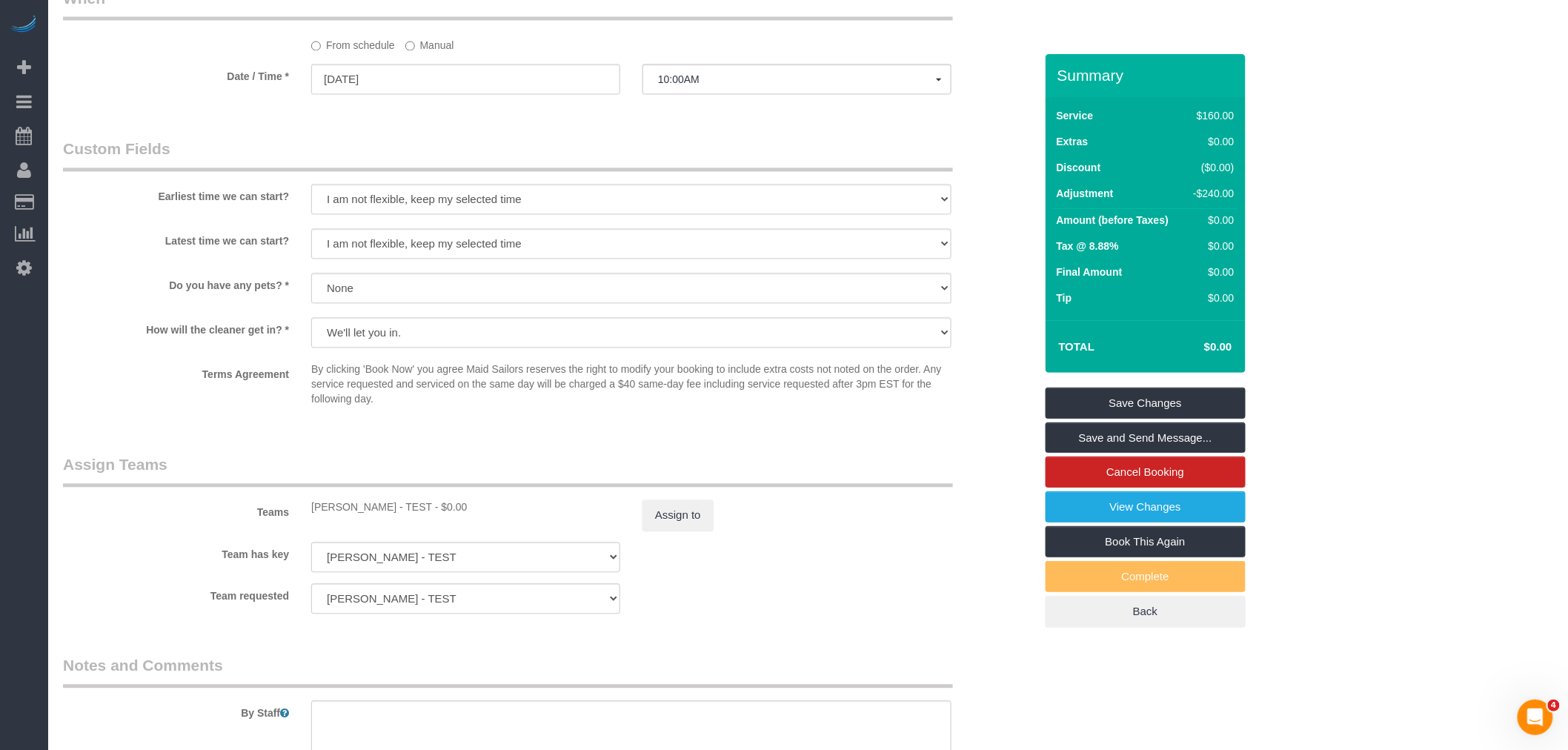
scroll to position [980, 0]
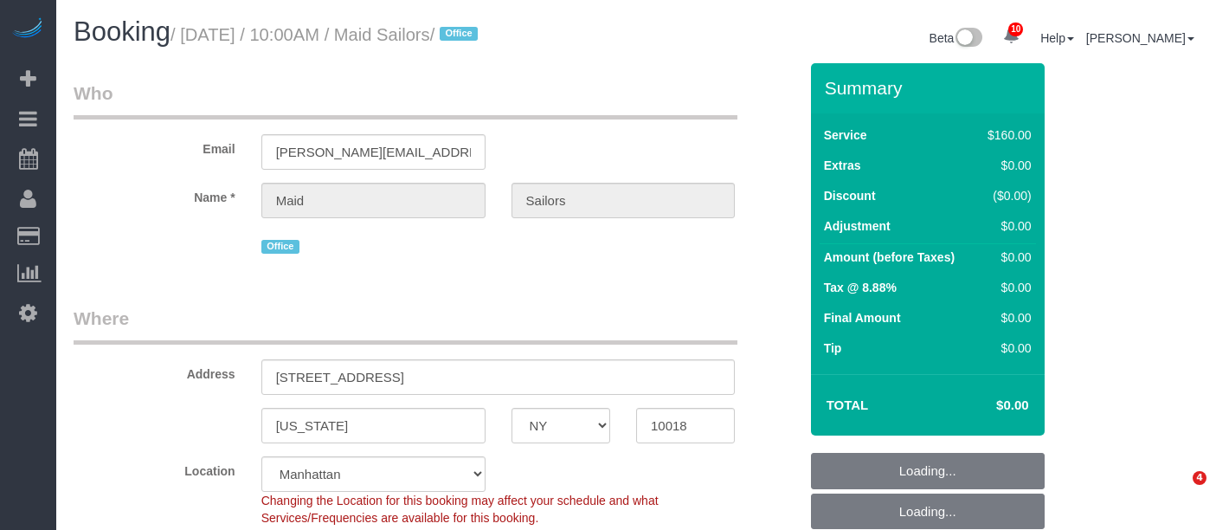
select select "NY"
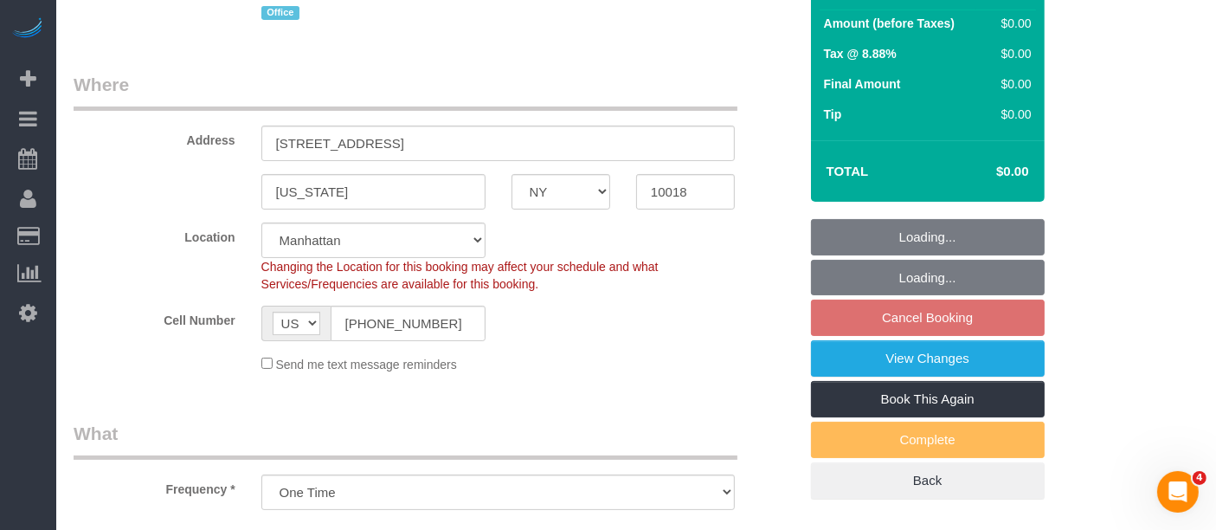
select select "object:847"
select select "120"
select select "spot3"
select select "number:89"
select select "number:90"
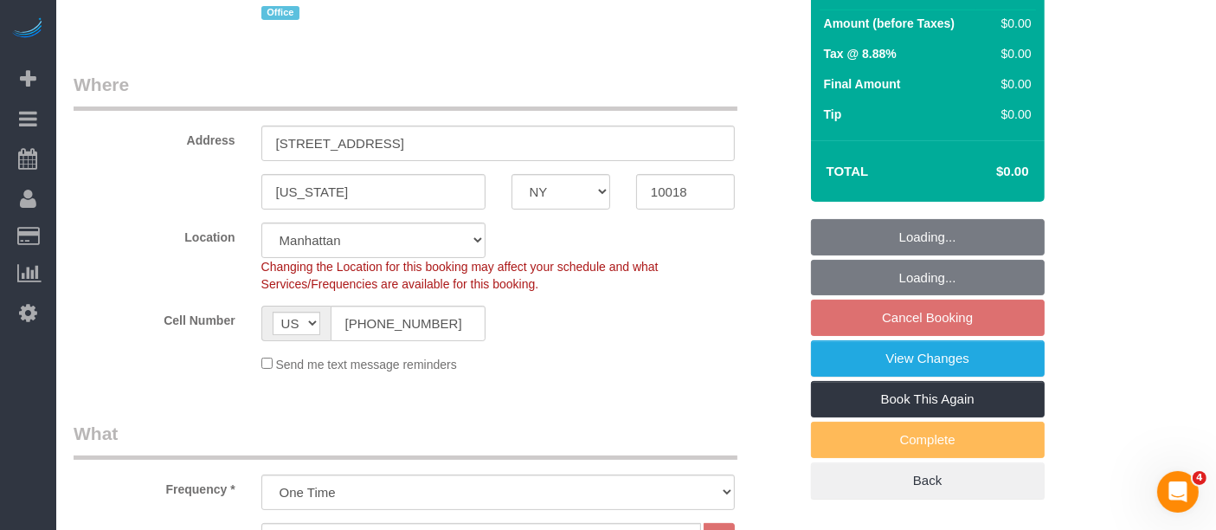
select select "number:15"
select select "number:5"
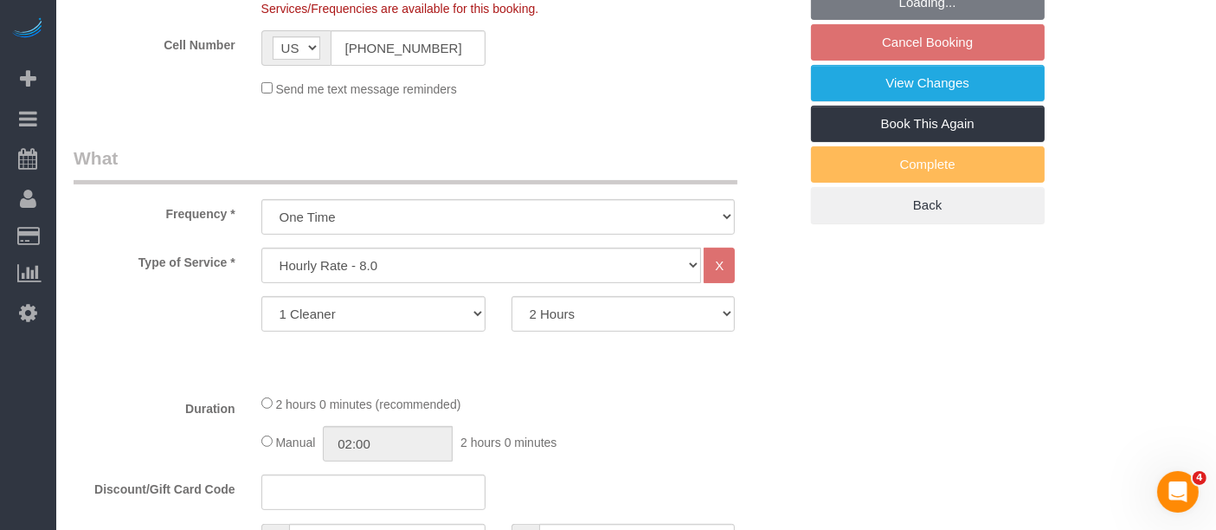
scroll to position [384, 0]
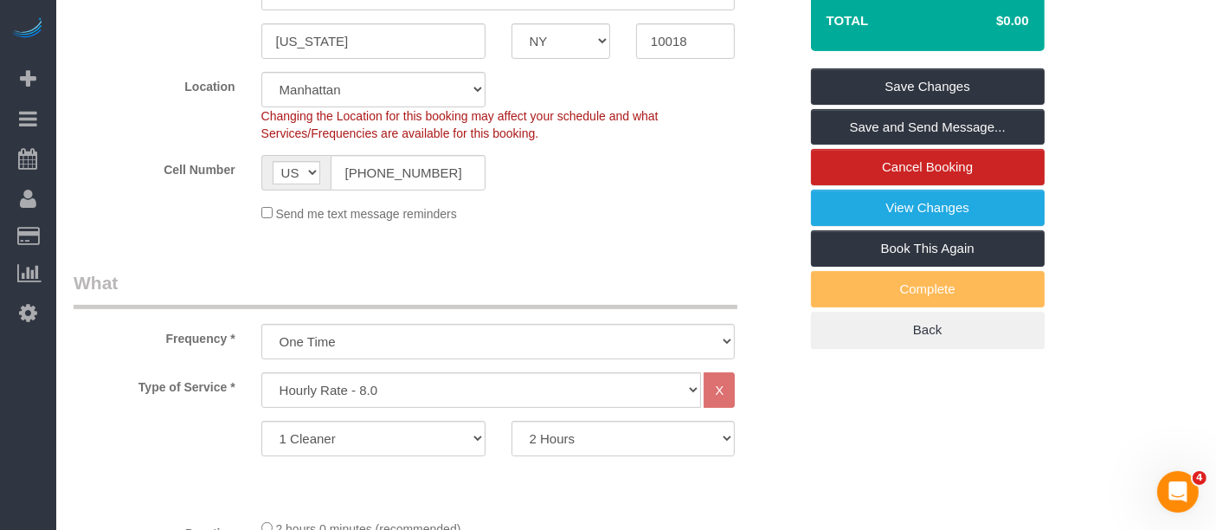
click at [727, 231] on fieldset "Where Address 333 West 39th Street, Suite. 405 New York AK AL AR AZ CA CO CT DC…" at bounding box center [436, 78] width 725 height 314
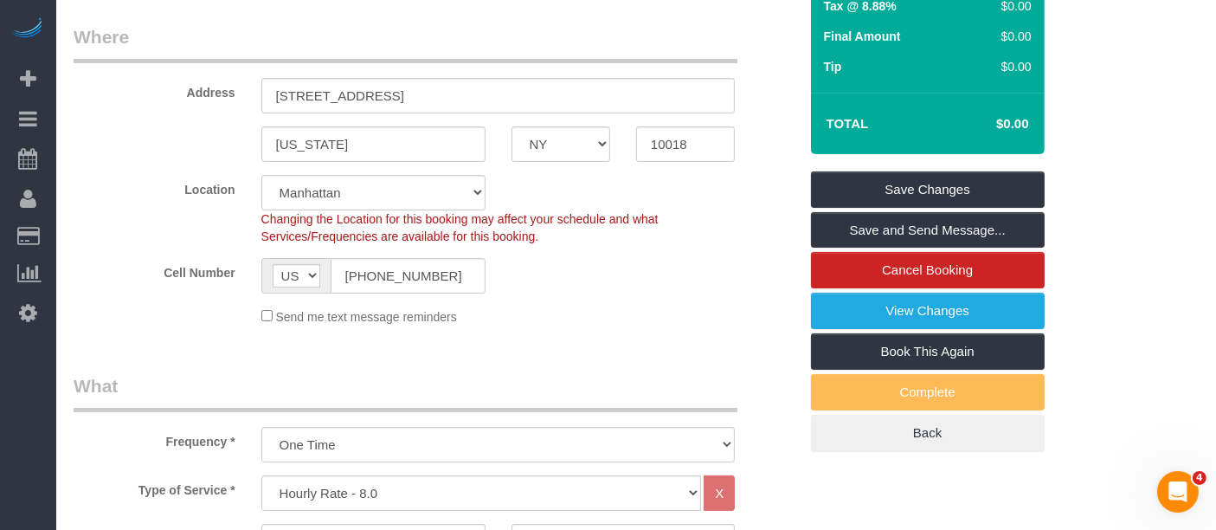
scroll to position [0, 0]
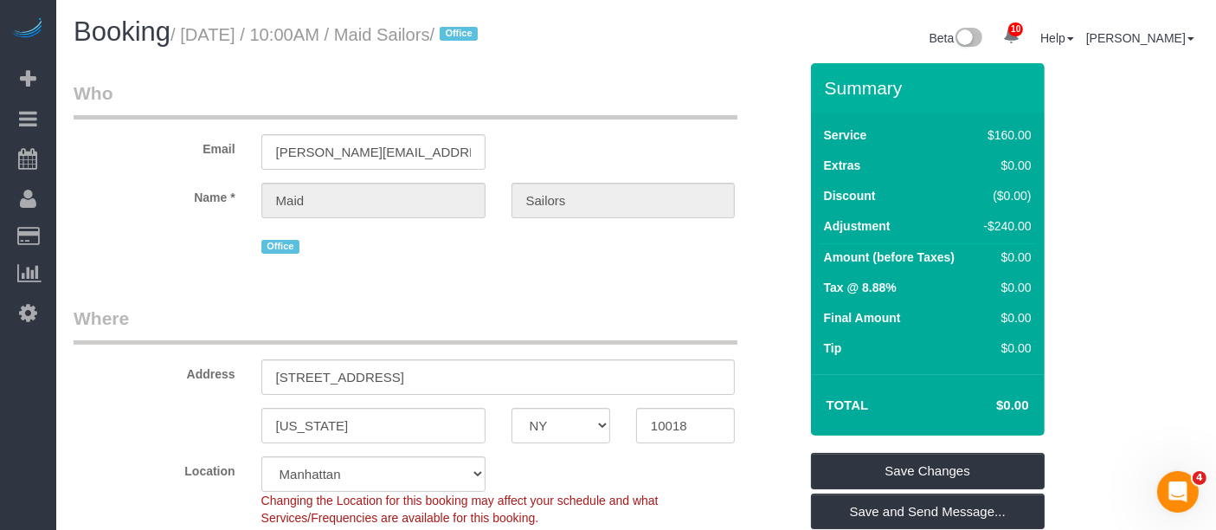
click at [589, 111] on legend "Who" at bounding box center [406, 100] width 664 height 39
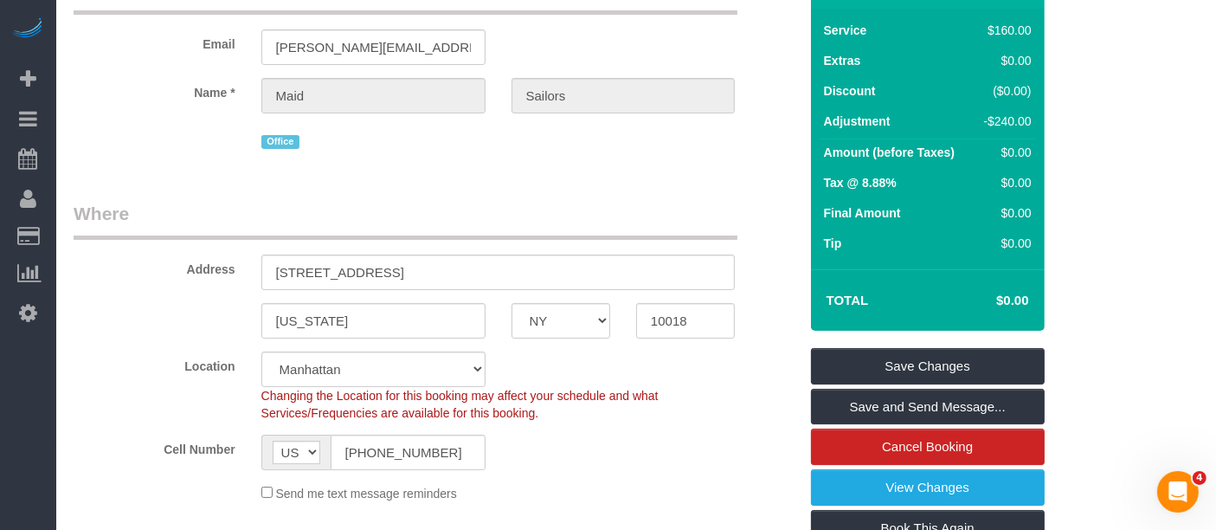
scroll to position [288, 0]
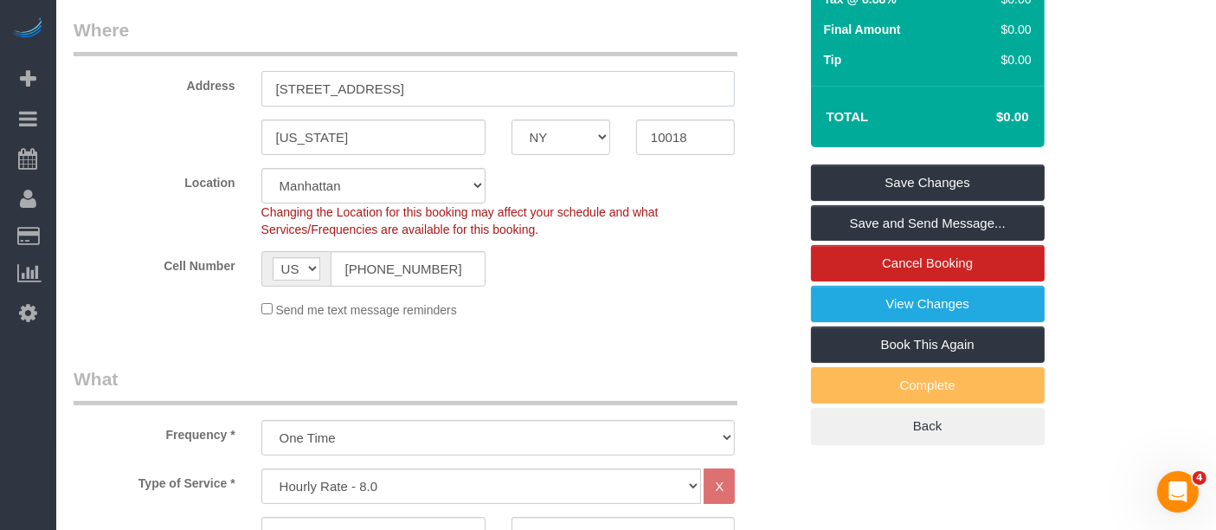
drag, startPoint x: 453, startPoint y: 87, endPoint x: 514, endPoint y: 87, distance: 61.5
click at [454, 87] on input "[STREET_ADDRESS]" at bounding box center [498, 88] width 474 height 35
paste input "5108 4th Ave, Brooklyn, NY 11220, USA"
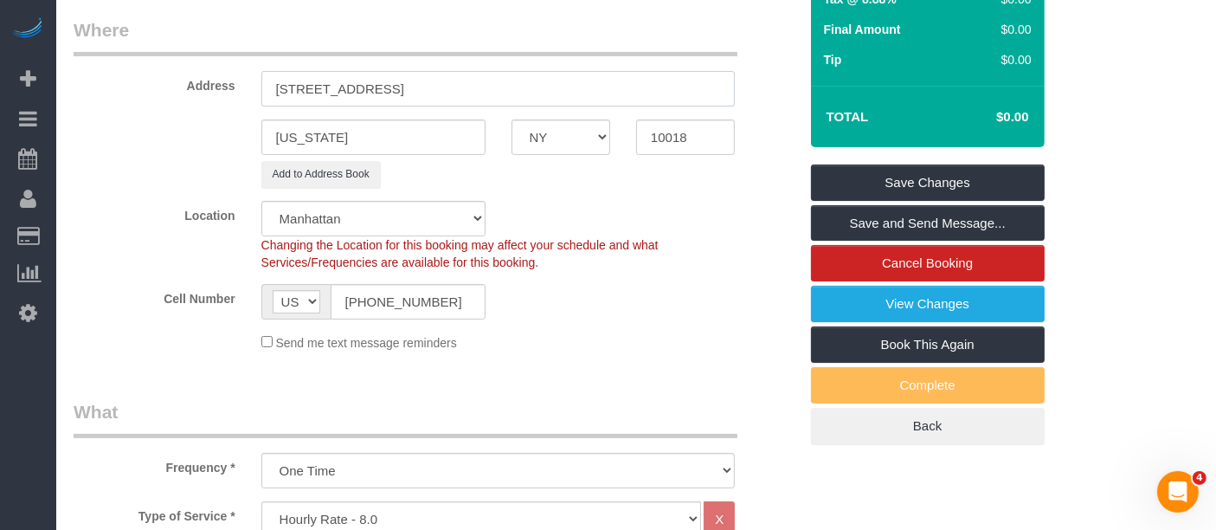
click at [449, 89] on input "5108 4th Ave, Brooklyn, NY 11220, USA" at bounding box center [498, 88] width 474 height 35
type input "5108 4th Ave, Brooklyn, NY 11220, USA"
click at [667, 136] on input "10018" at bounding box center [685, 136] width 99 height 35
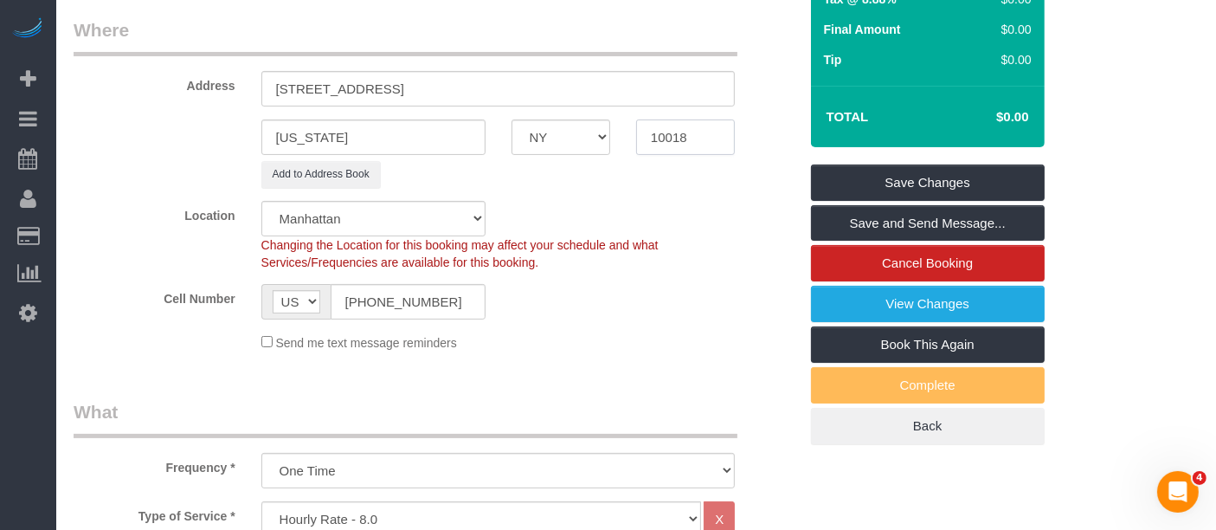
paste input "1220"
type input "11220"
drag, startPoint x: 472, startPoint y: 92, endPoint x: 489, endPoint y: 96, distance: 17.8
click at [489, 96] on input "5108 4th Ave, Brooklyn, NY 11220, USA" at bounding box center [498, 88] width 474 height 35
click at [371, 89] on input "5108 4th Ave, Brooklyn, NY 11220, USA" at bounding box center [498, 88] width 474 height 35
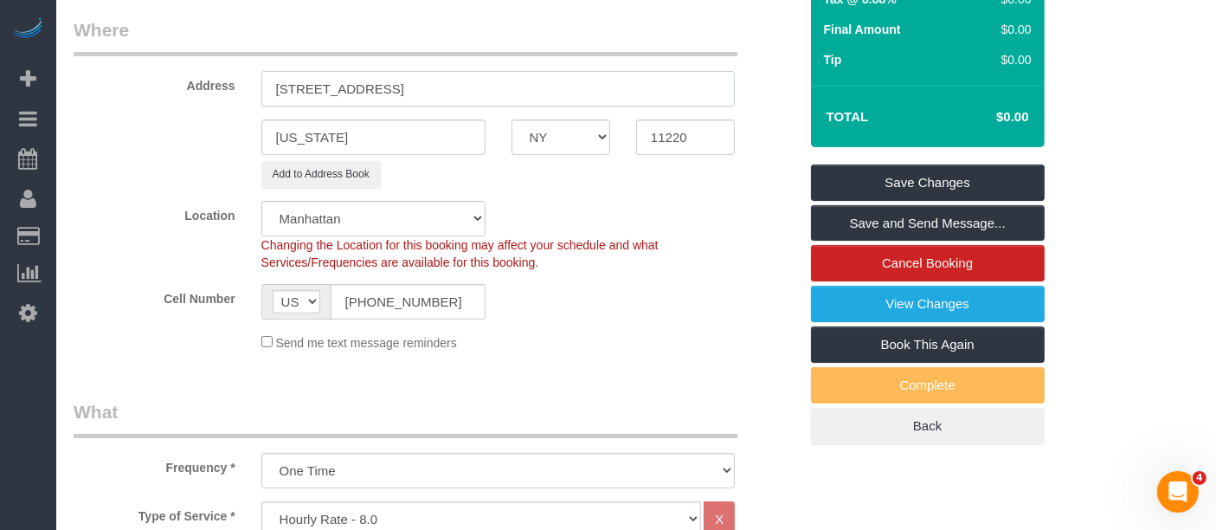
click at [371, 89] on input "5108 4th Ave, Brooklyn, NY 11220, USA" at bounding box center [498, 88] width 474 height 35
click at [74, 156] on sui-booking-address "Address 5108 4th Ave, Brooklyn, NY 11220, USA New York AK AL AR AZ CA CO CT DC …" at bounding box center [436, 102] width 725 height 171
paste input "[GEOGRAPHIC_DATA]"
type input "[GEOGRAPHIC_DATA]"
click at [349, 93] on input "5108 4th Ave, Brooklyn, NY 11220, USA" at bounding box center [498, 88] width 474 height 35
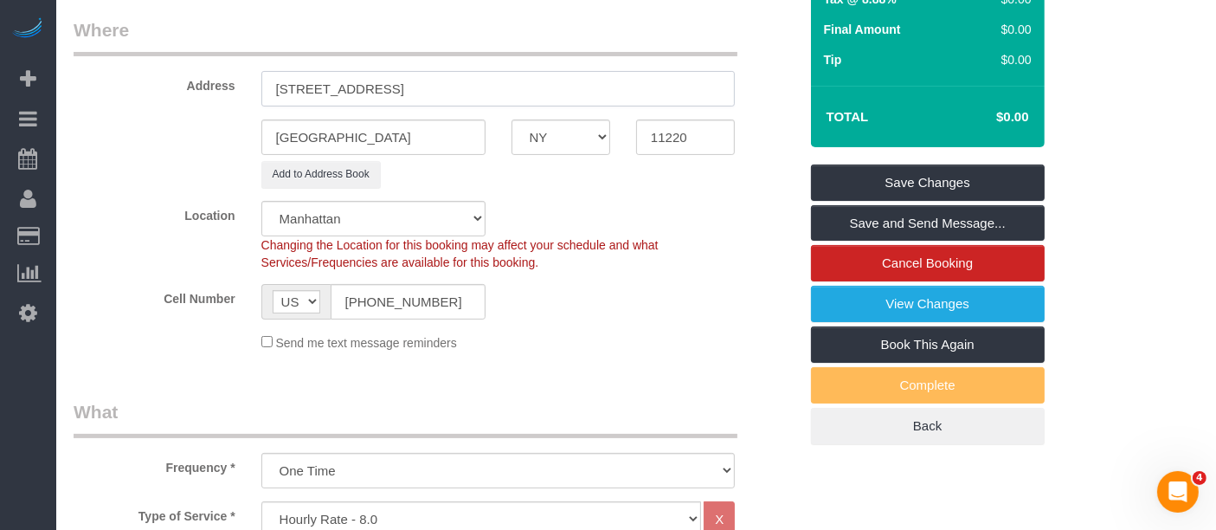
drag, startPoint x: 597, startPoint y: 84, endPoint x: 576, endPoint y: 78, distance: 21.6
click at [597, 83] on input "5108 4th Avenue, Brooklyn, NY 11220, USA" at bounding box center [498, 88] width 474 height 35
type input "5108 4th Avenue"
click at [622, 184] on div "Add to Address Book" at bounding box center [498, 174] width 500 height 27
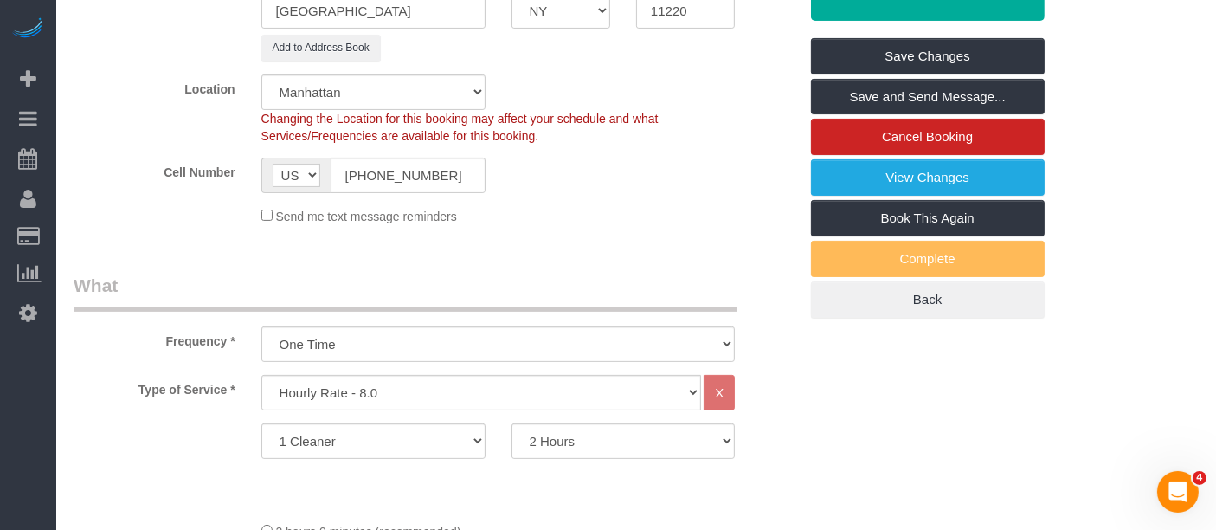
scroll to position [384, 0]
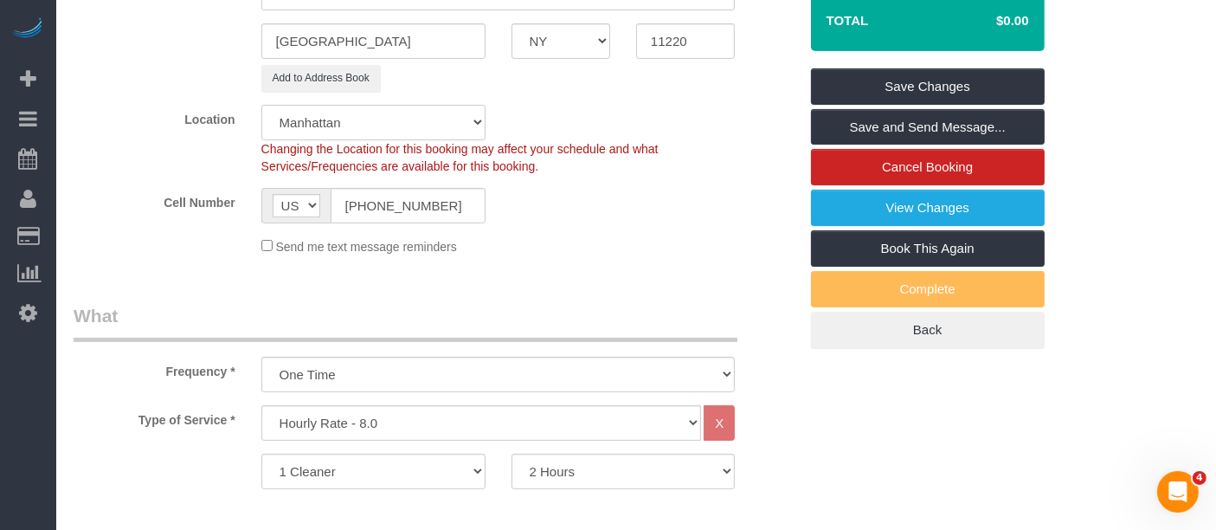
click at [359, 119] on select "Manhattan Austin Boston Bronx Brooklyn Charlotte Denver New Jersey Portland Que…" at bounding box center [373, 122] width 224 height 35
select select "6"
click at [261, 105] on select "Manhattan Austin Boston Bronx Brooklyn Charlotte Denver New Jersey Portland Que…" at bounding box center [373, 122] width 224 height 35
click at [703, 179] on sui-booking-location "Location Manhattan Austin Boston Bronx Brooklyn Charlotte Denver New Jersey Por…" at bounding box center [436, 180] width 725 height 151
select select "object:1774"
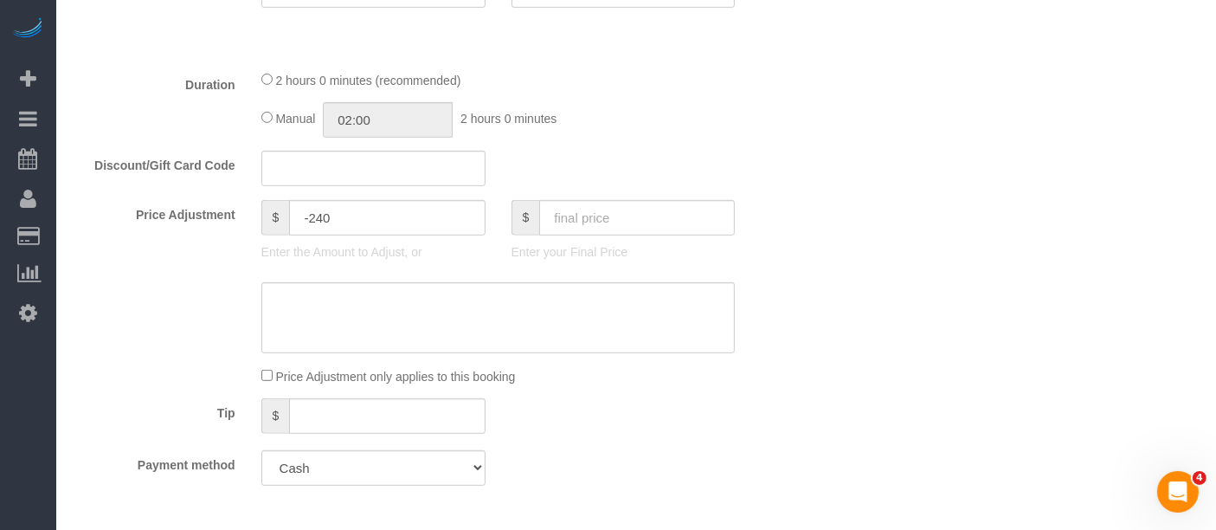
select select "spot59"
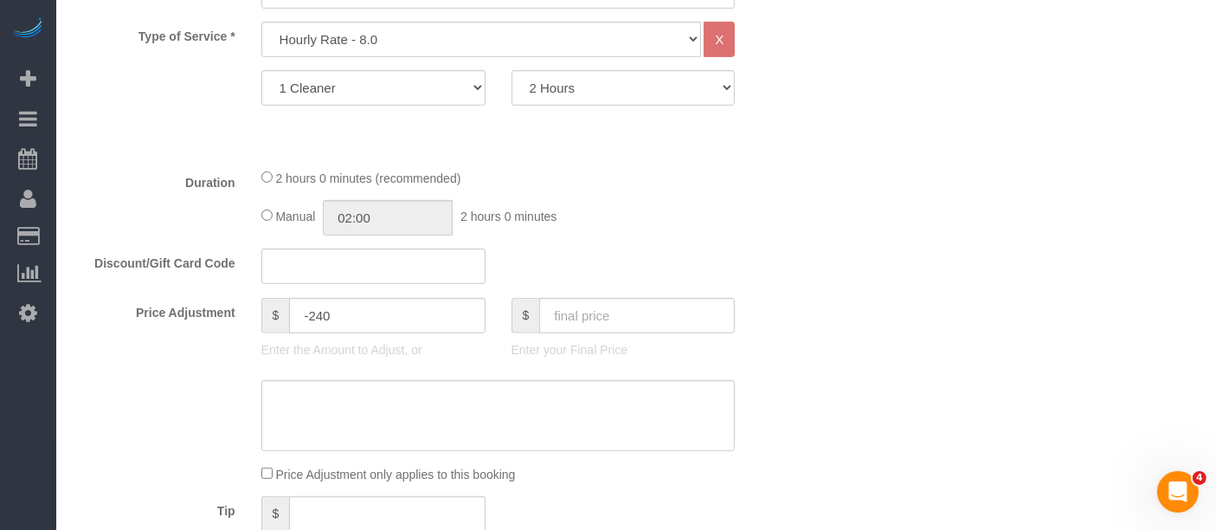
scroll to position [673, 0]
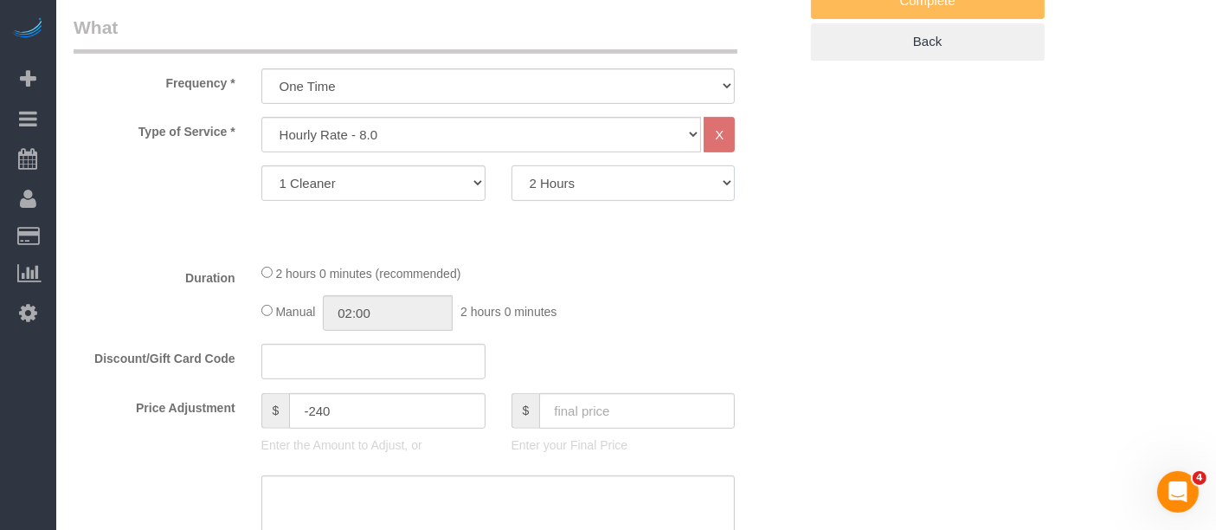
drag, startPoint x: 593, startPoint y: 186, endPoint x: 593, endPoint y: 197, distance: 10.4
click at [593, 186] on select "1 Hour 1.5 Hour 2 Hours 2.5 Hours 3 Hours 3.5 Hours 4 Hours 4.5 Hours 5 Hours 5…" at bounding box center [624, 182] width 224 height 35
select select "180"
click at [512, 165] on select "1 Hour 1.5 Hour 2 Hours 2.5 Hours 3 Hours 3.5 Hours 4 Hours 4.5 Hours 5 Hours 5…" at bounding box center [624, 182] width 224 height 35
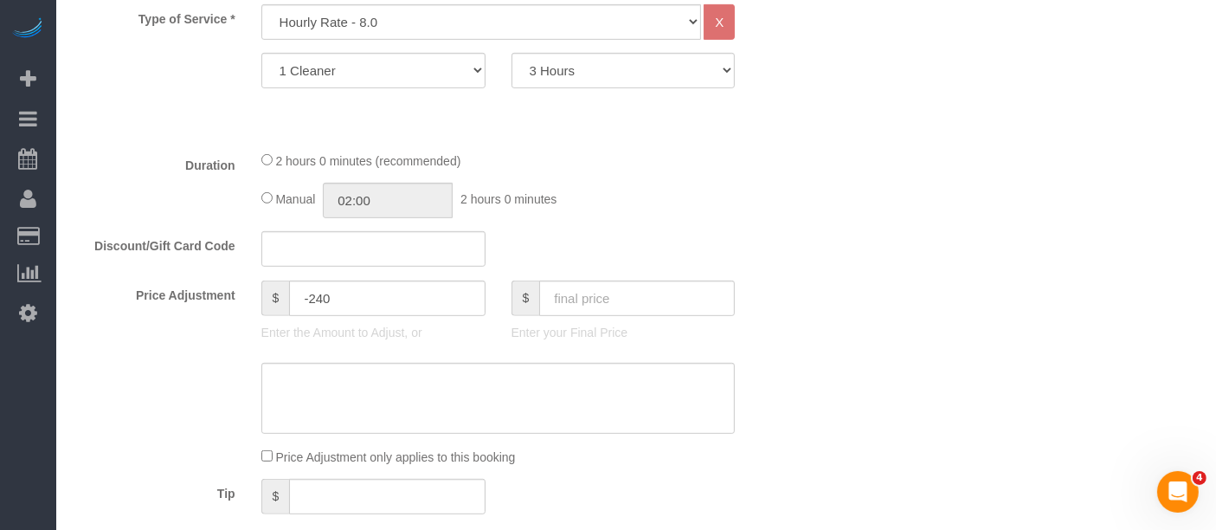
scroll to position [866, 0]
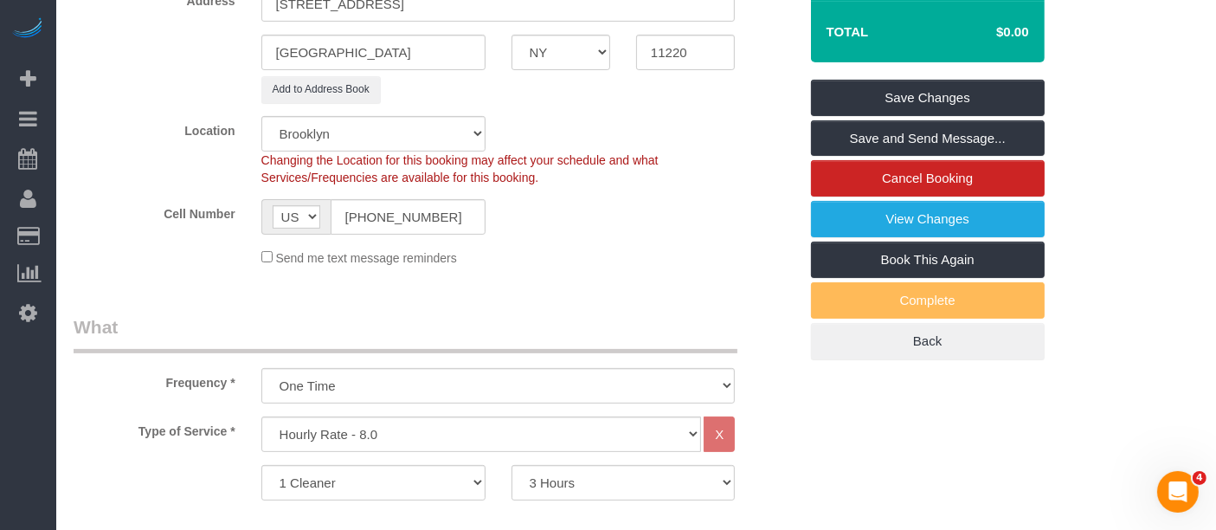
select select "spot119"
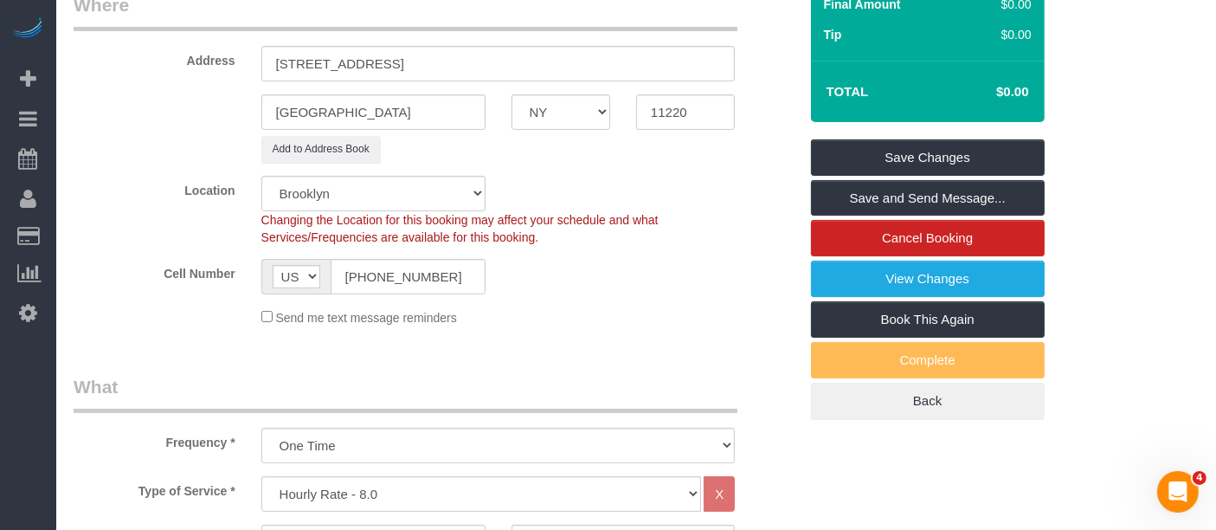
scroll to position [481, 0]
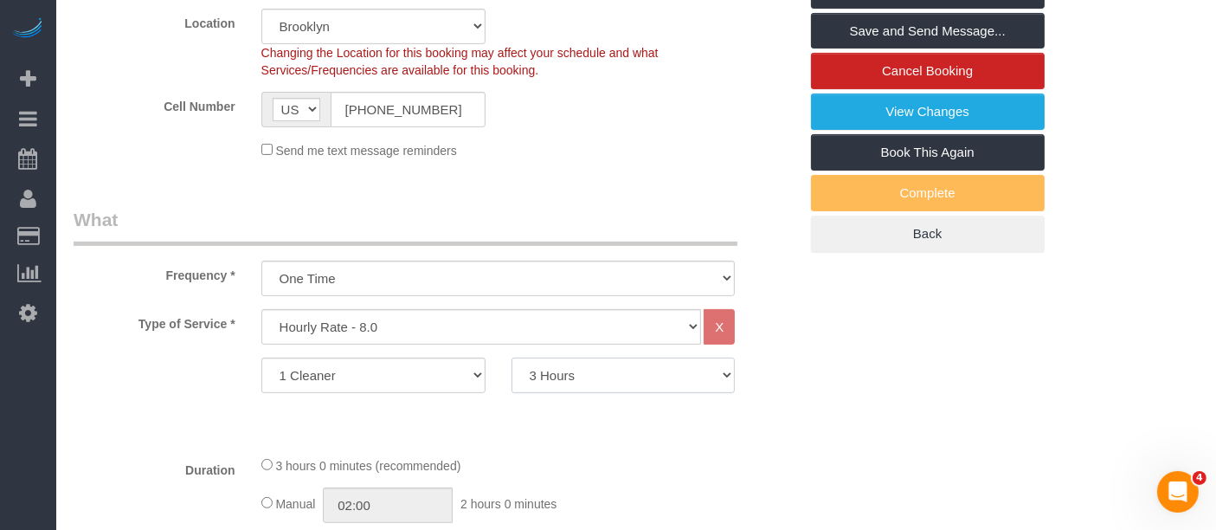
click at [628, 377] on select "1 Hour 1.5 Hour 2 Hours 2.5 Hours 3 Hours 3.5 Hours 4 Hours 4.5 Hours 5 Hours 5…" at bounding box center [624, 375] width 224 height 35
select select "300"
click at [512, 358] on select "1 Hour 1.5 Hour 2 Hours 2.5 Hours 3 Hours 3.5 Hours 4 Hours 4.5 Hours 5 Hours 5…" at bounding box center [624, 375] width 224 height 35
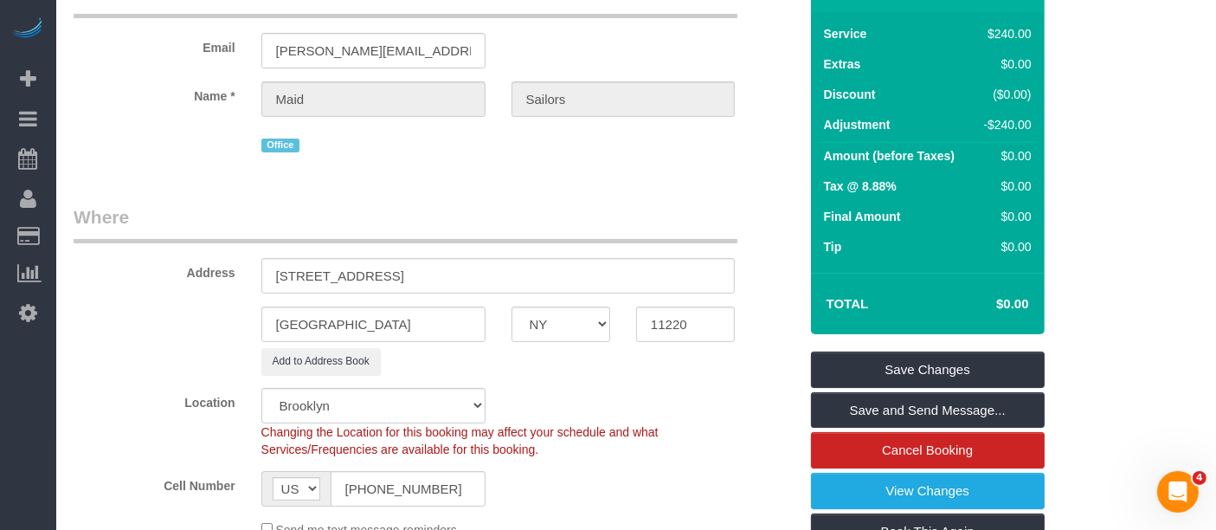
scroll to position [0, 0]
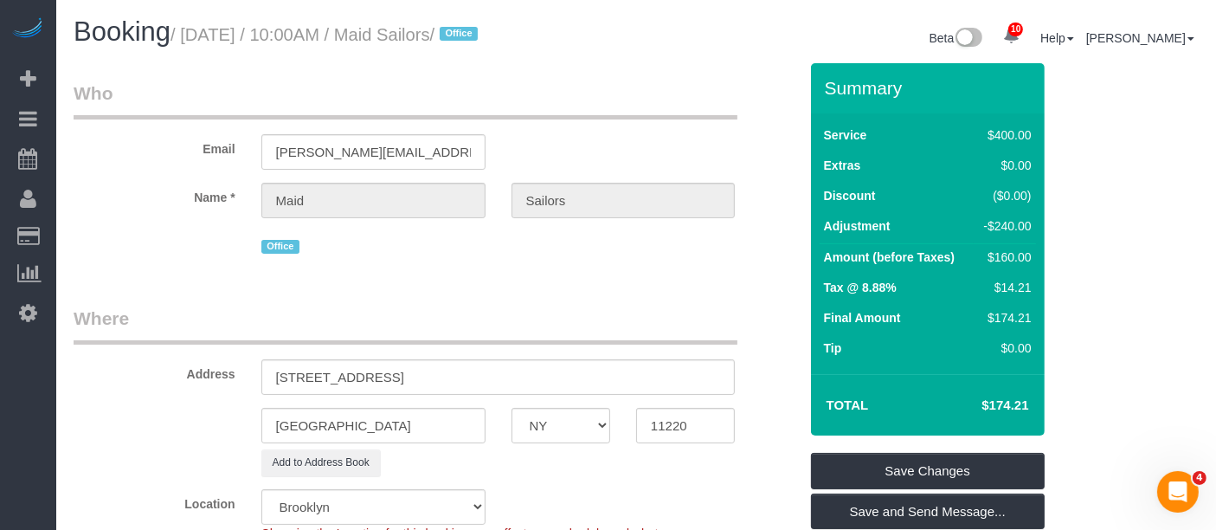
select select "spot179"
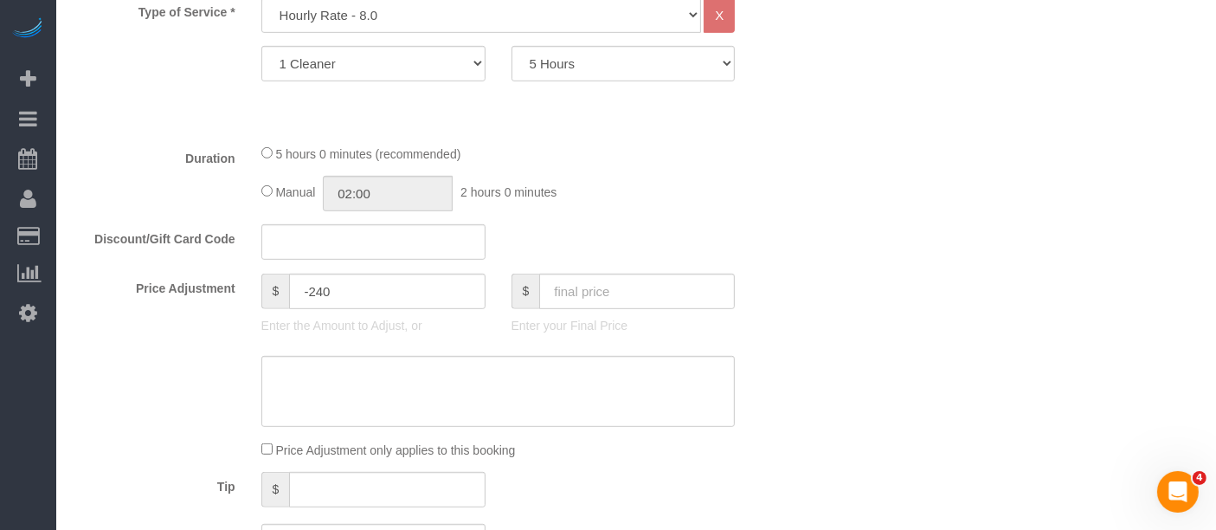
scroll to position [866, 0]
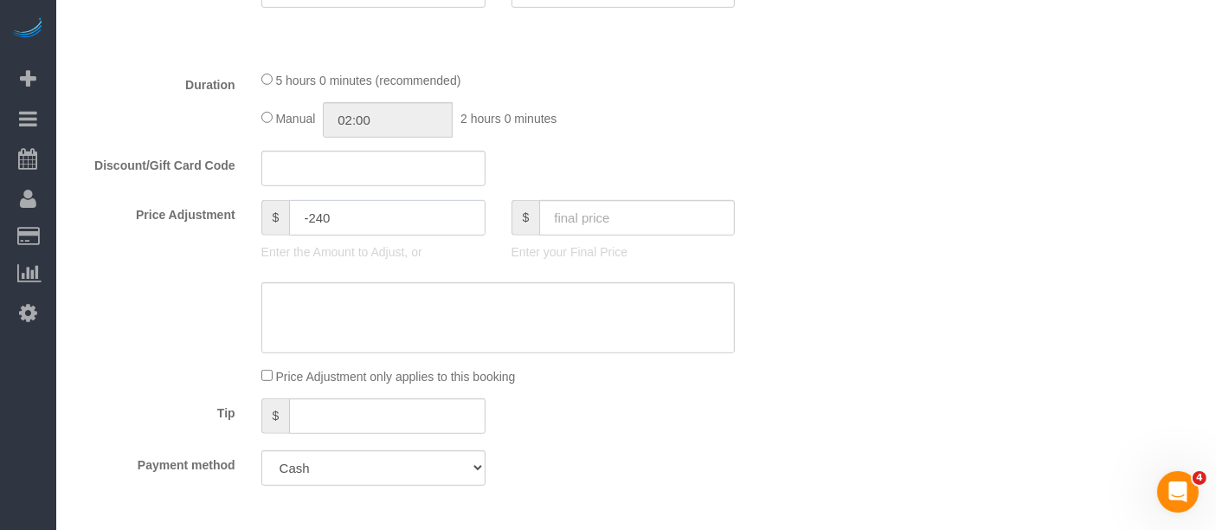
drag, startPoint x: 309, startPoint y: 224, endPoint x: 196, endPoint y: 253, distance: 117.0
click at [97, 242] on div "Price Adjustment $ -240 Enter the Amount to Adjust, or $ Enter your Final Price" at bounding box center [436, 234] width 751 height 69
type input "-400"
click at [826, 273] on div "Who Email brendan+officecleaning@maidsailors.com Name * Maid Sailors Office Whe…" at bounding box center [637, 466] width 1126 height 2539
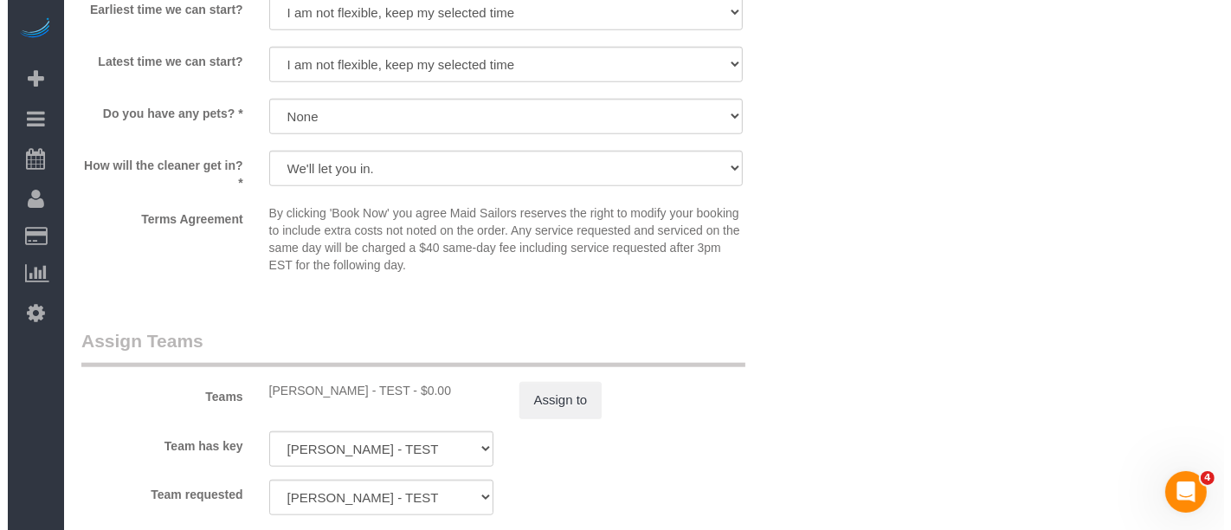
scroll to position [1828, 0]
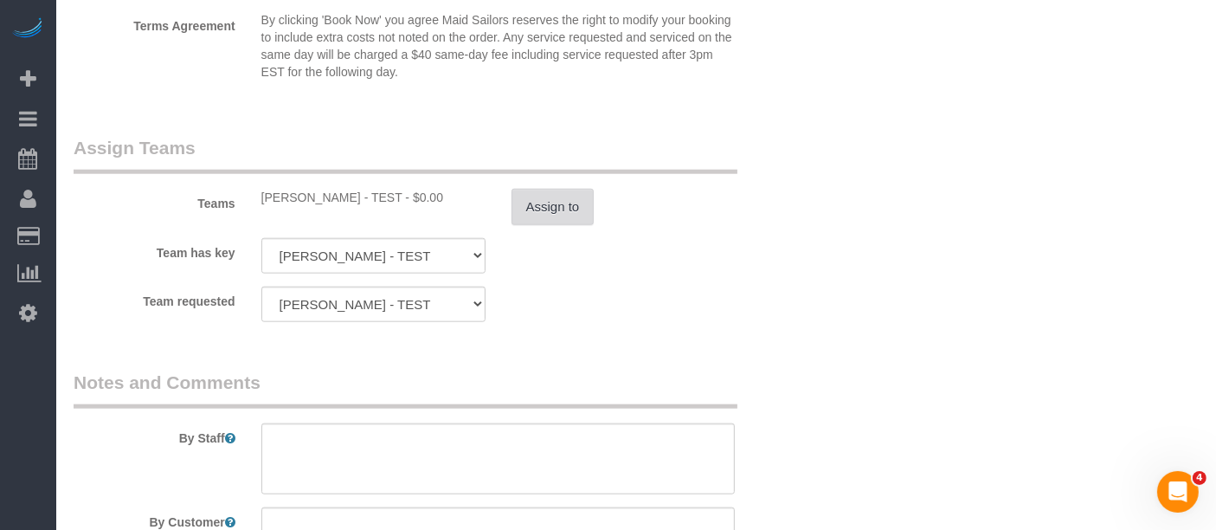
click at [560, 206] on button "Assign to" at bounding box center [553, 207] width 83 height 36
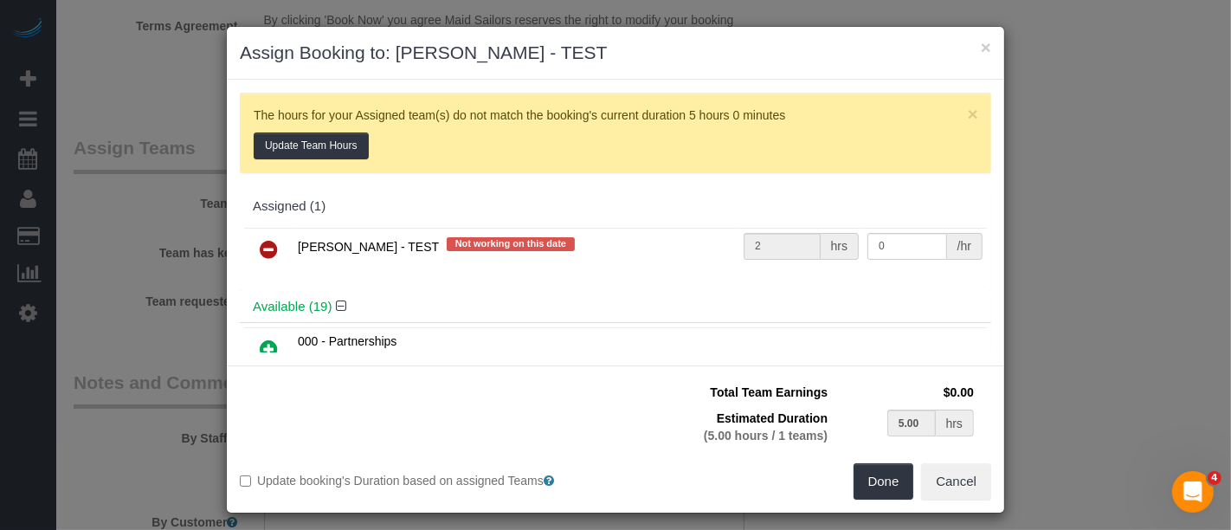
click at [248, 251] on link at bounding box center [268, 250] width 41 height 35
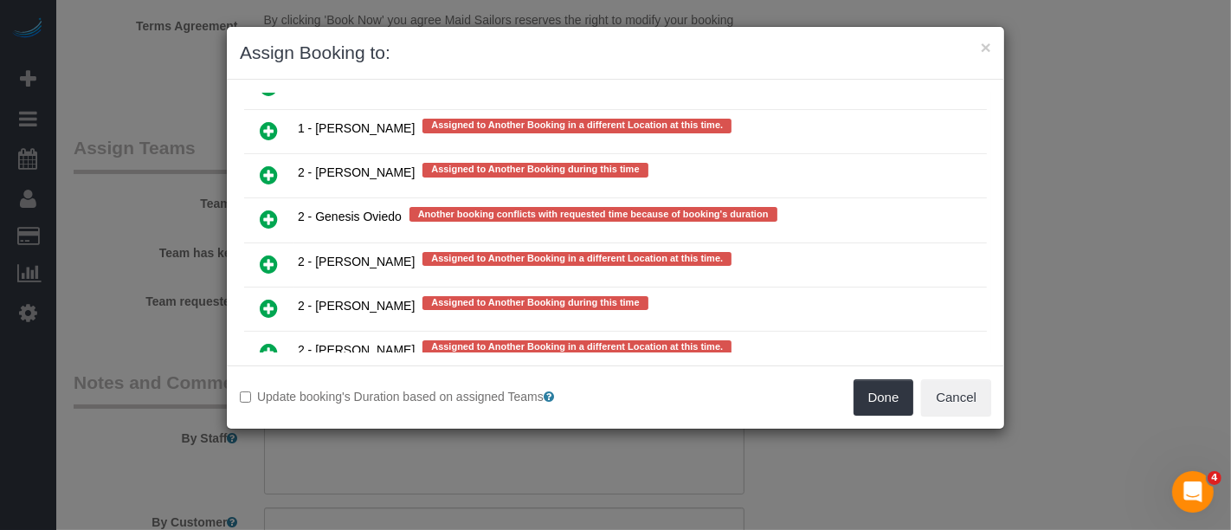
scroll to position [2693, 0]
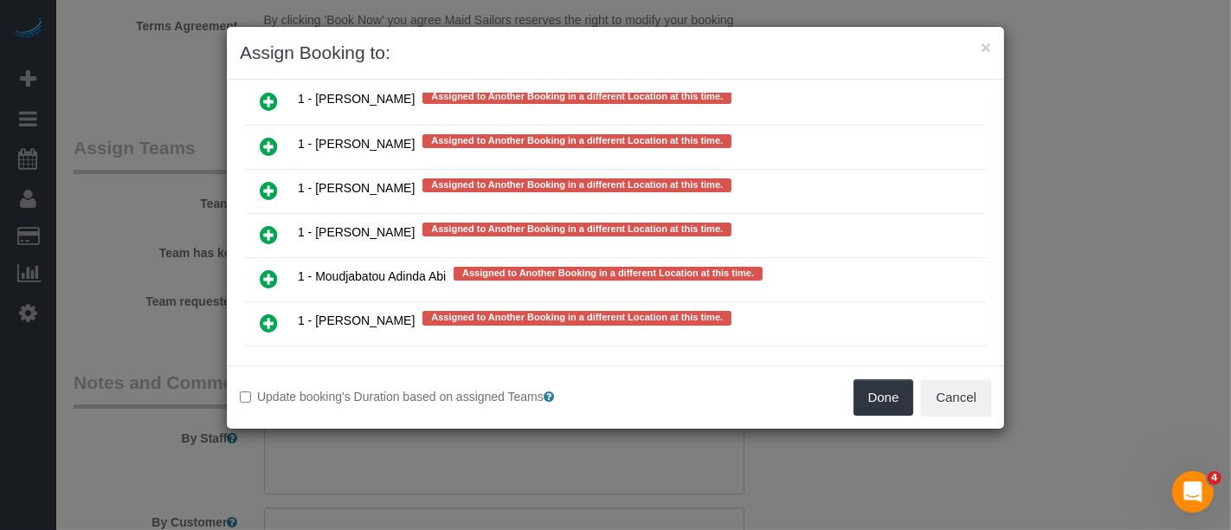
click at [260, 257] on td at bounding box center [268, 279] width 49 height 44
click at [261, 268] on icon at bounding box center [269, 278] width 18 height 21
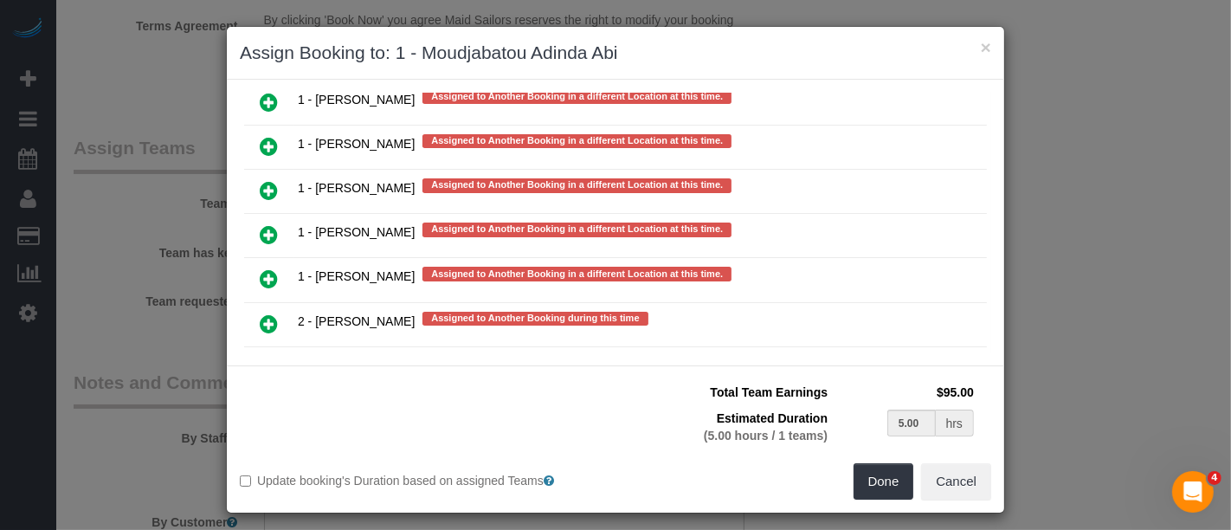
click at [269, 224] on icon at bounding box center [269, 234] width 18 height 21
type input "2.50"
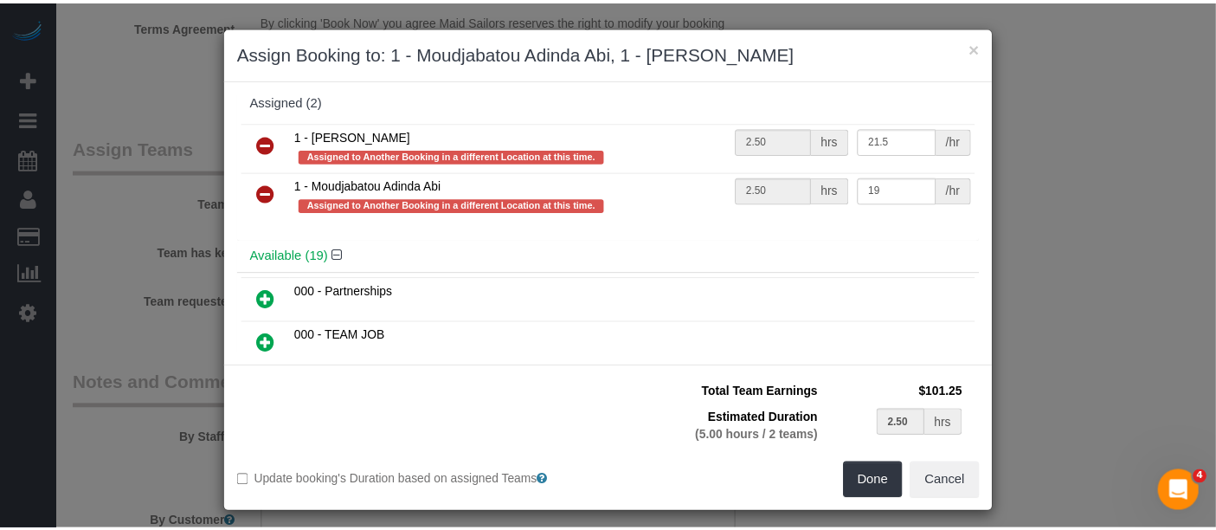
scroll to position [0, 0]
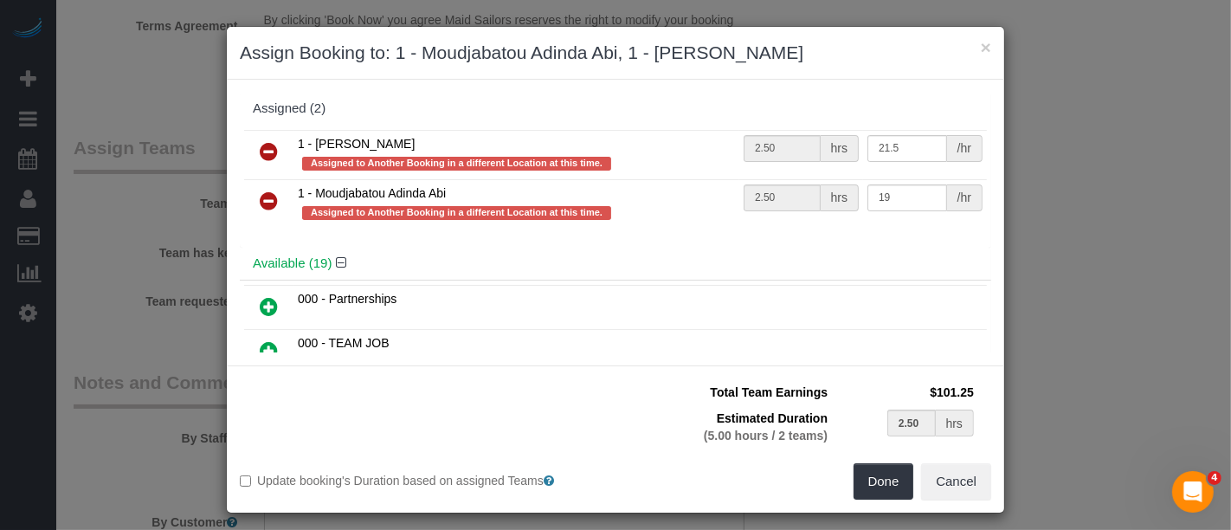
click at [260, 196] on icon at bounding box center [269, 200] width 18 height 21
type input "5.00"
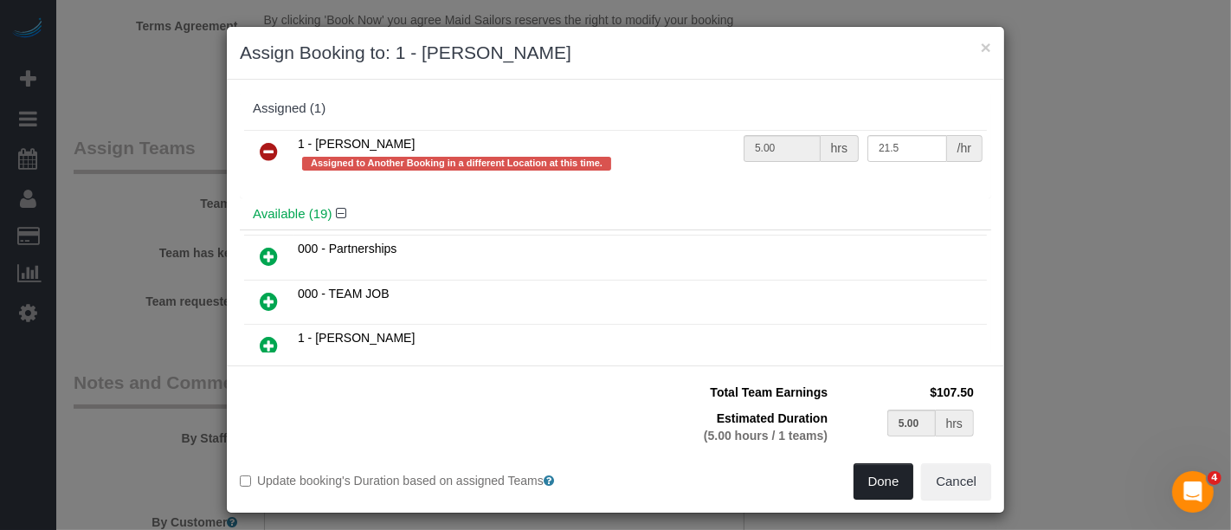
click at [869, 483] on button "Done" at bounding box center [884, 481] width 61 height 36
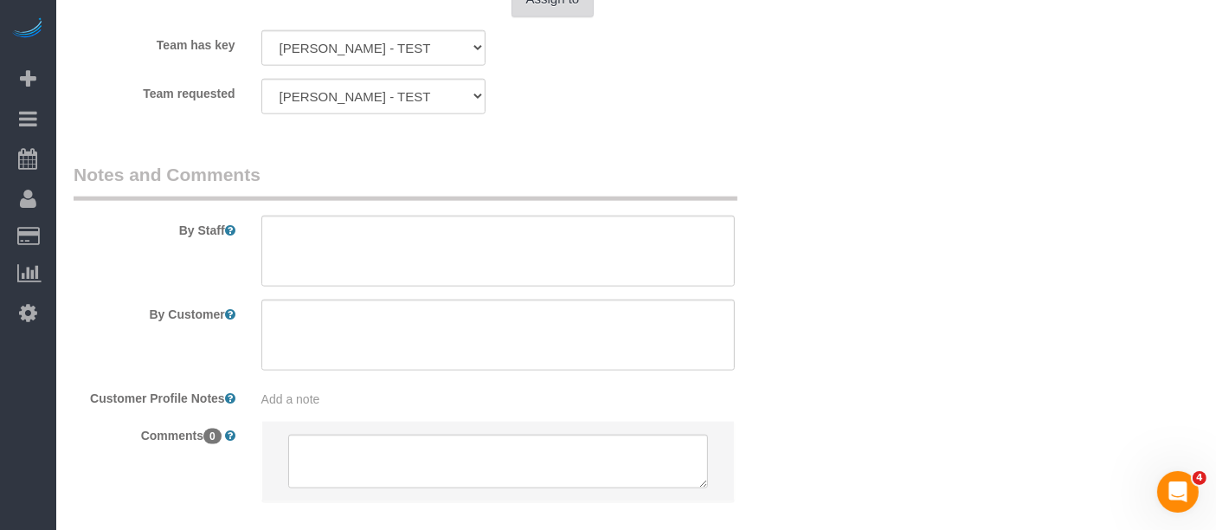
scroll to position [1932, 0]
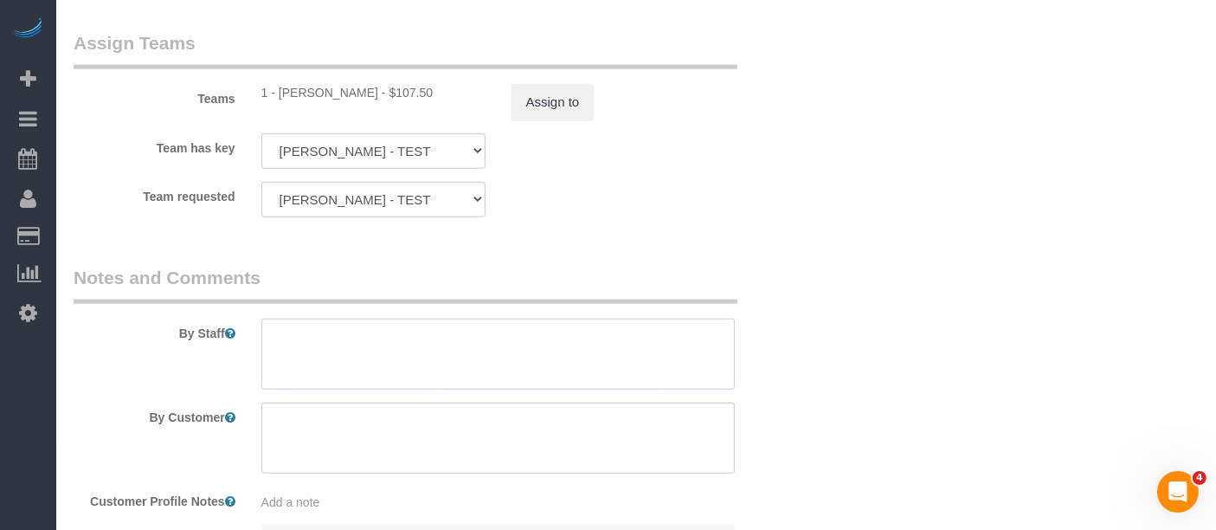
click at [349, 325] on textarea at bounding box center [498, 354] width 474 height 71
paste textarea "Hiring Event - Brooklyn Library"
click at [517, 327] on textarea at bounding box center [498, 354] width 474 height 71
click at [383, 333] on textarea at bounding box center [498, 354] width 474 height 71
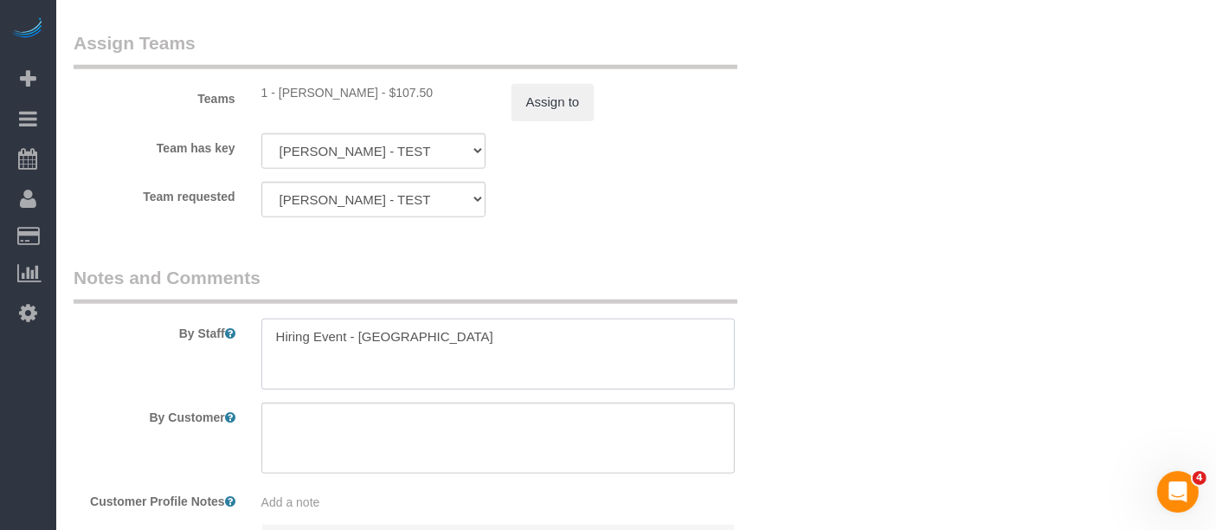
click at [430, 332] on textarea at bounding box center [498, 354] width 474 height 71
paste textarea "Public Library - Sunset Park Branch"
click at [352, 330] on textarea at bounding box center [498, 354] width 474 height 71
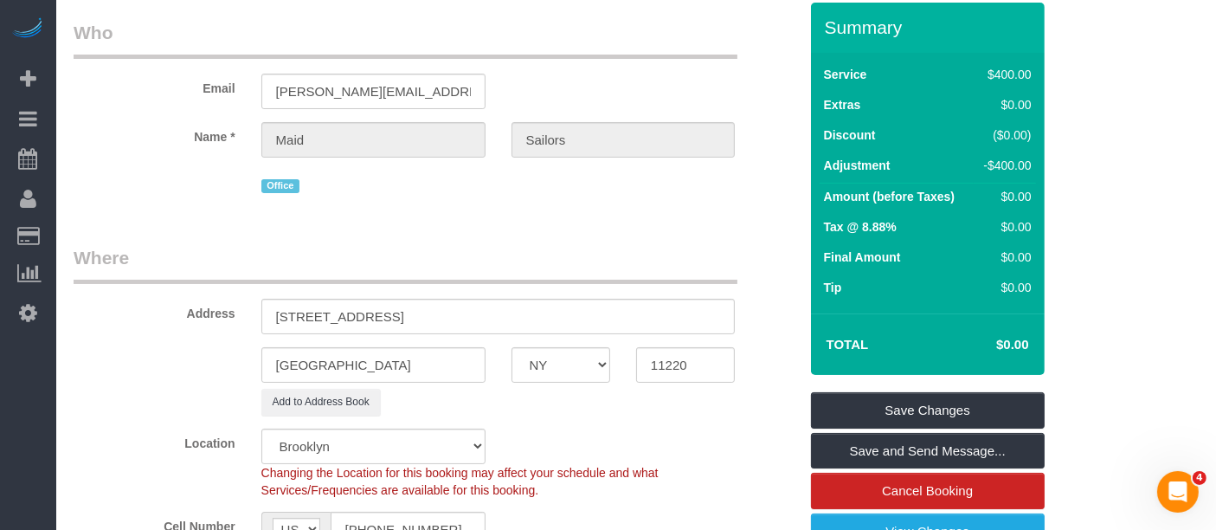
scroll to position [105, 0]
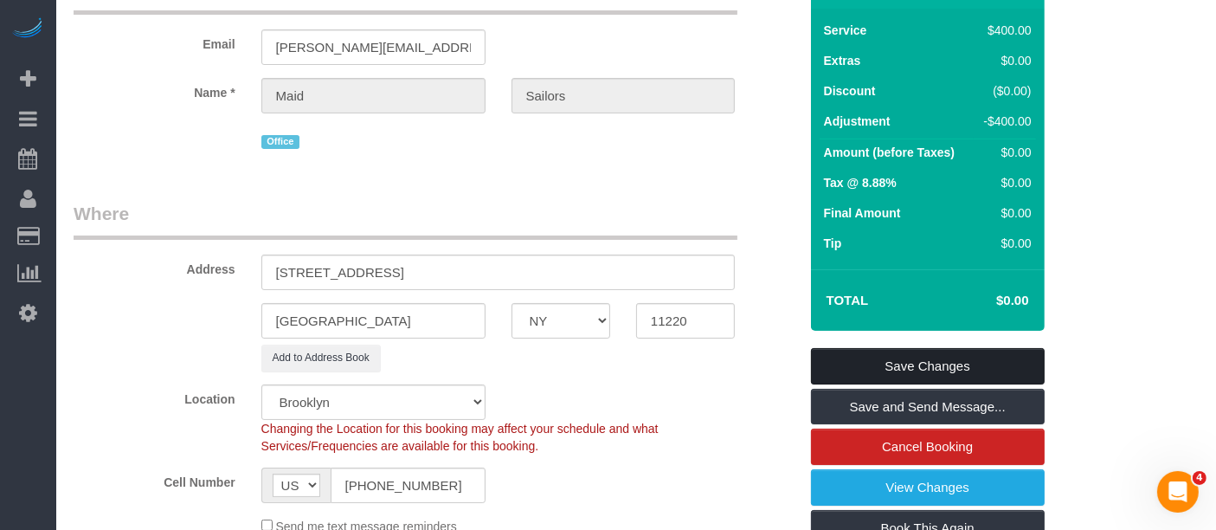
type textarea "Hiring Event: Brooklyn Public Library - Sunset Park Branch"
click at [951, 355] on link "Save Changes" at bounding box center [928, 366] width 234 height 36
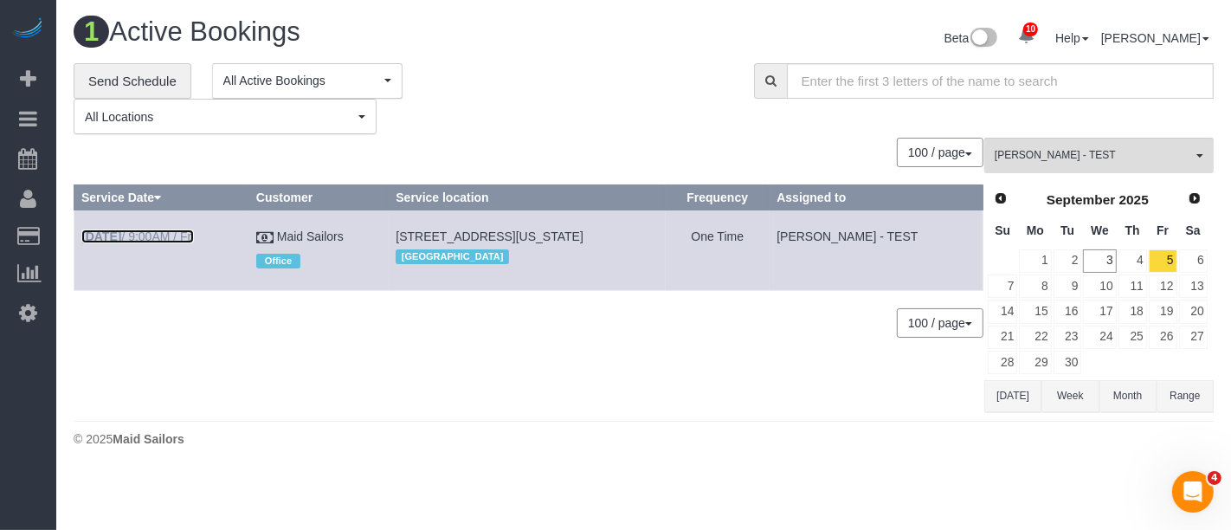
click at [165, 235] on link "Sep 5th / 9:00AM / Fri" at bounding box center [137, 236] width 113 height 14
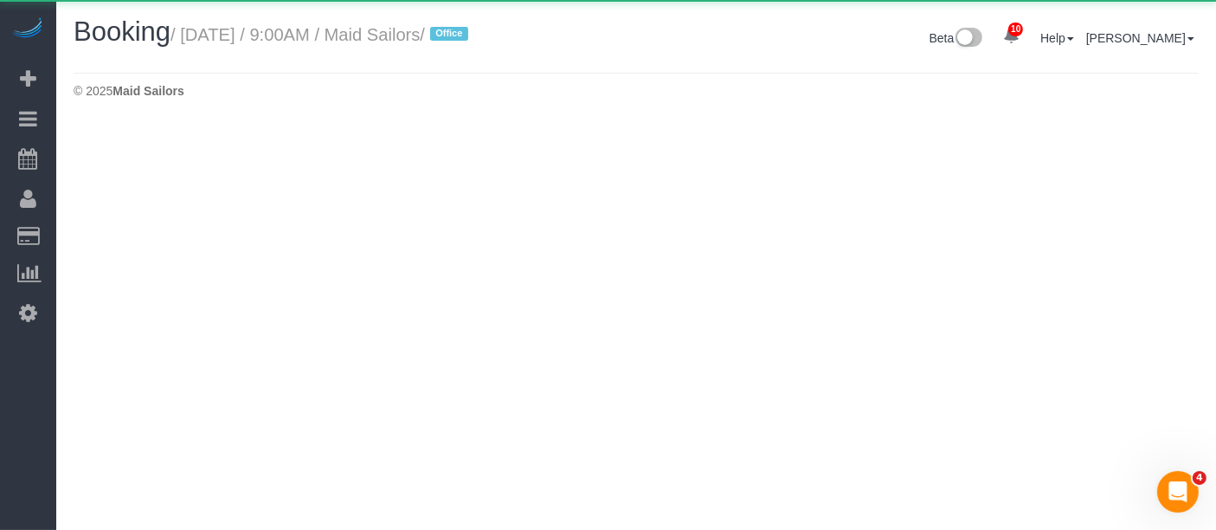
select select "NY"
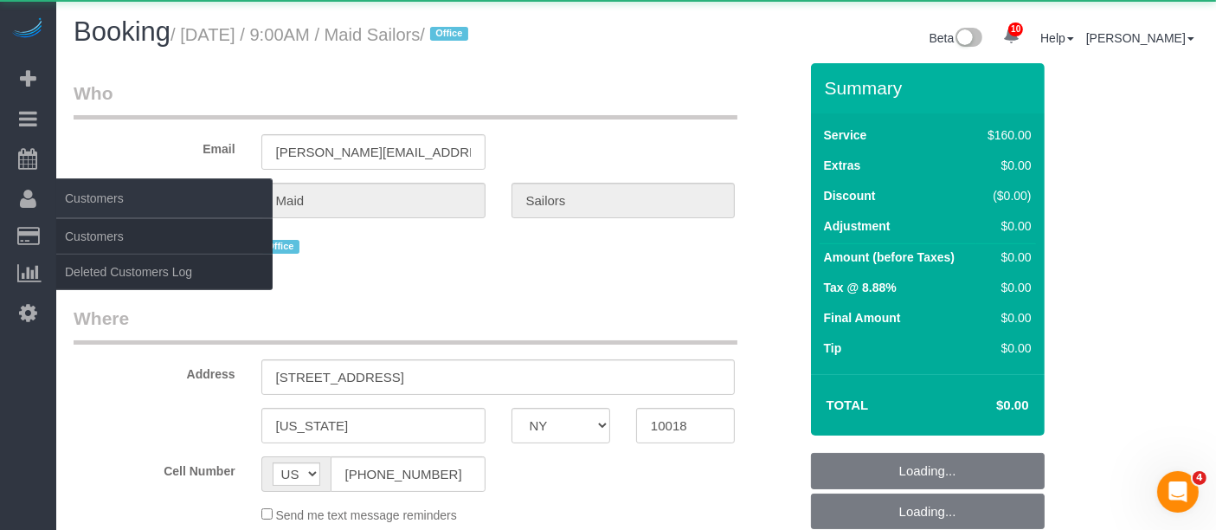
select select "object:4741"
select select "120"
select select "spot238"
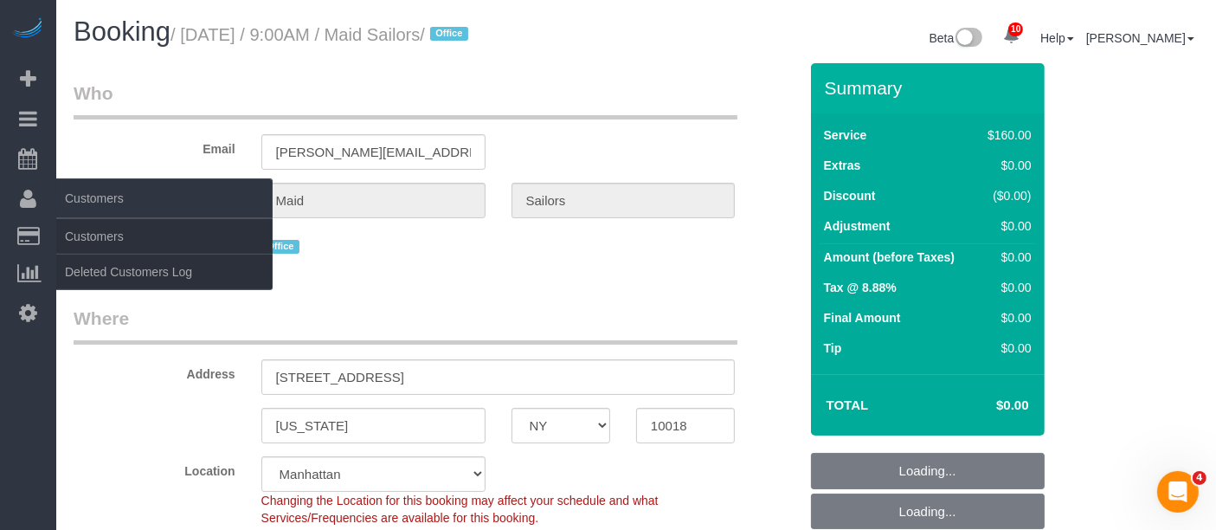
select select "object:4899"
select select "number:89"
select select "number:90"
select select "number:15"
select select "number:5"
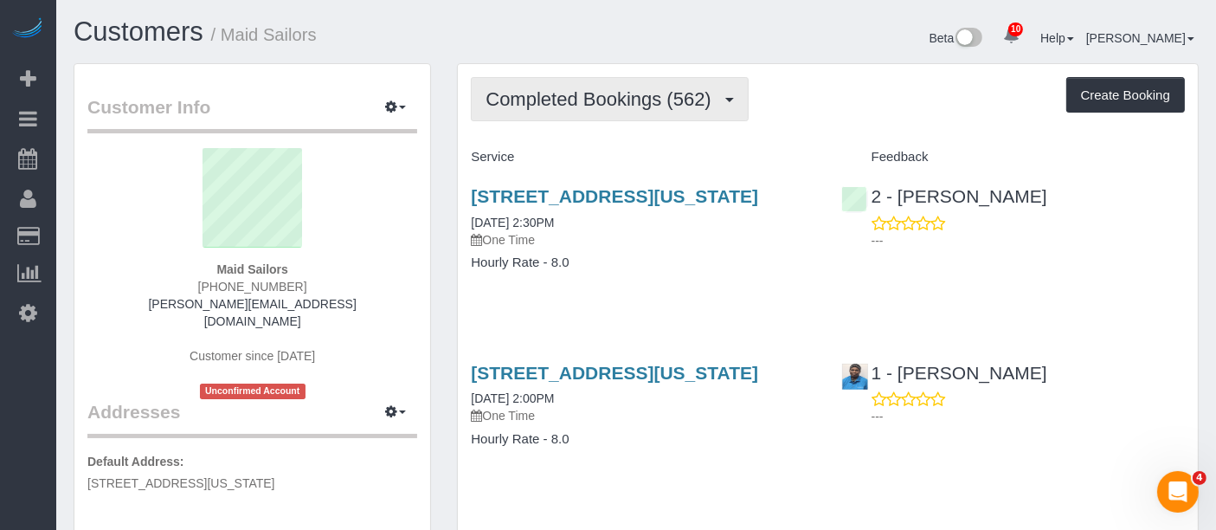
drag, startPoint x: 618, startPoint y: 102, endPoint x: 622, endPoint y: 165, distance: 62.4
click at [618, 103] on span "Completed Bookings (562)" at bounding box center [603, 99] width 234 height 22
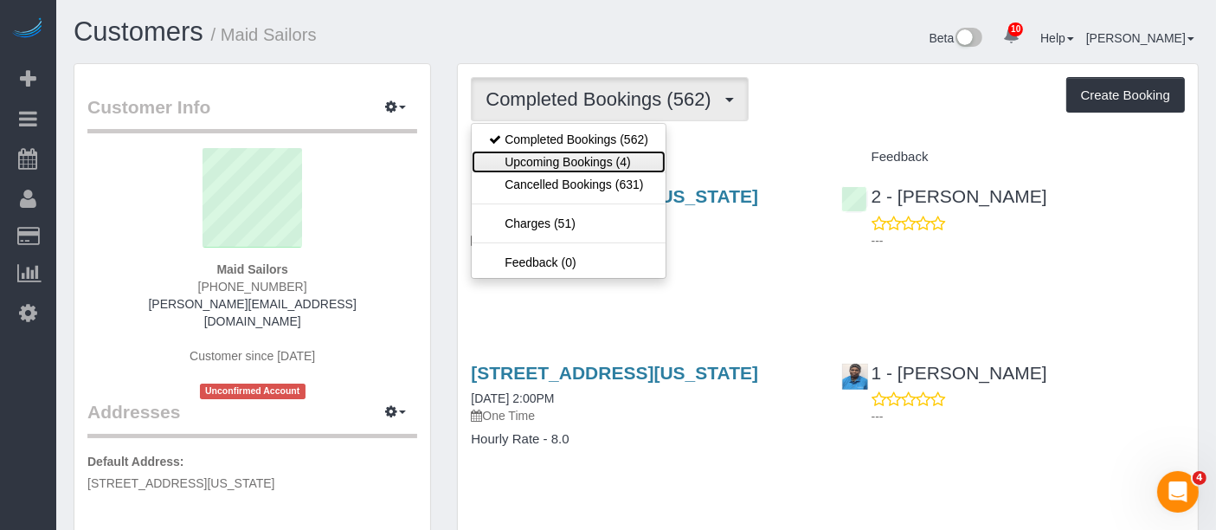
click at [622, 167] on link "Upcoming Bookings (4)" at bounding box center [569, 162] width 194 height 23
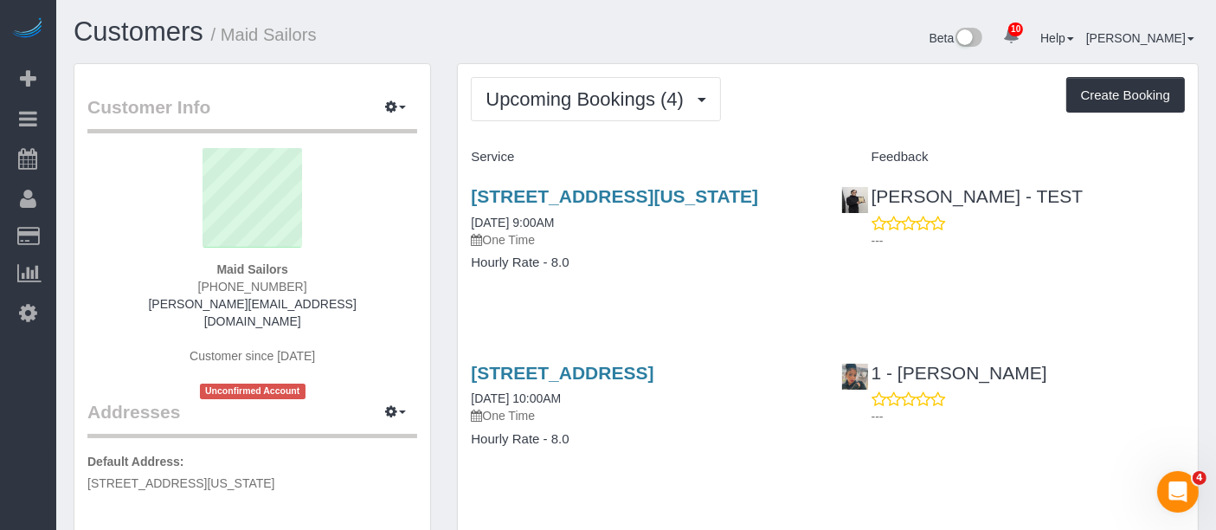
click at [791, 112] on div "Upcoming Bookings (4) Completed Bookings (562) Upcoming Bookings (4) Cancelled …" at bounding box center [828, 99] width 714 height 44
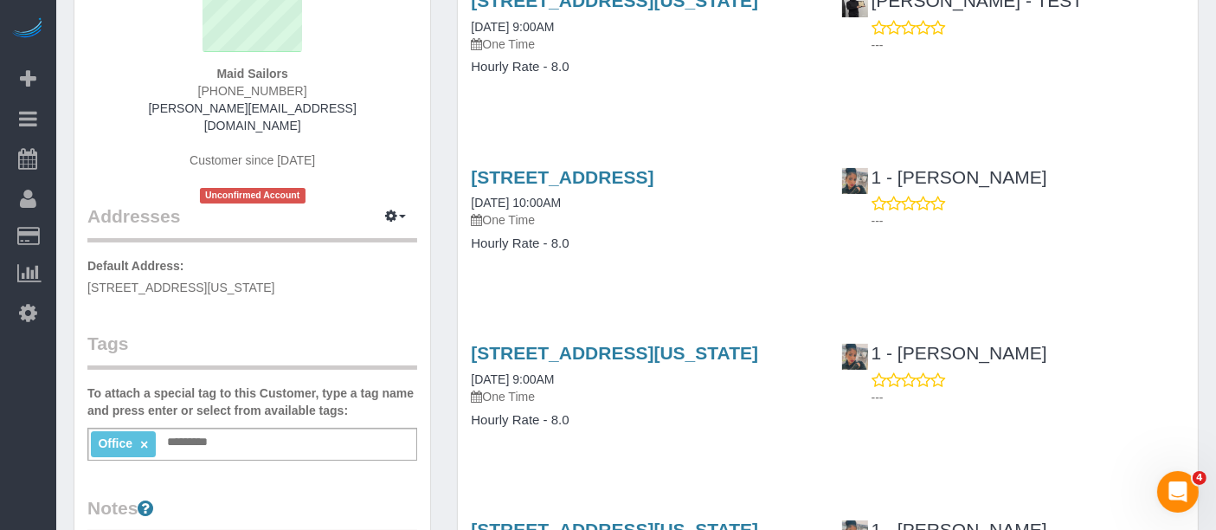
scroll to position [288, 0]
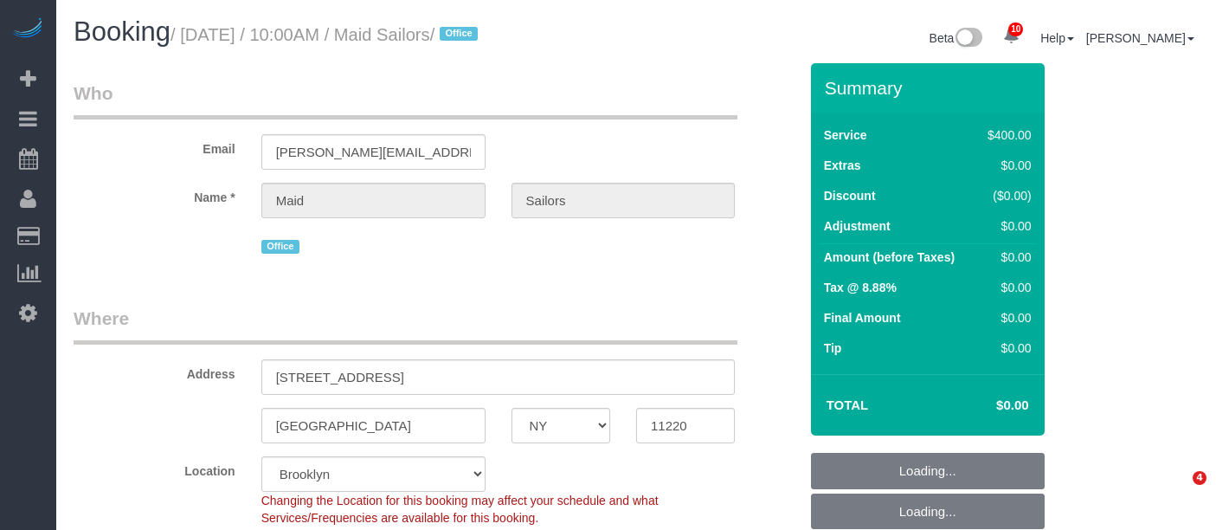
select select "NY"
select select "number:89"
select select "number:90"
select select "number:15"
select select "number:5"
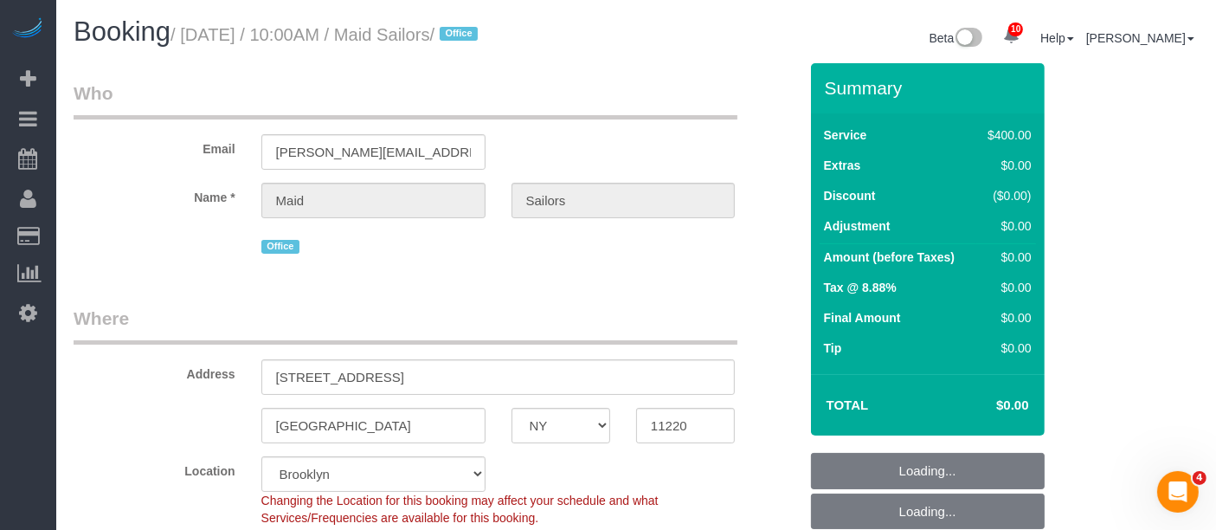
select select "object:850"
select select "spot3"
select select "300"
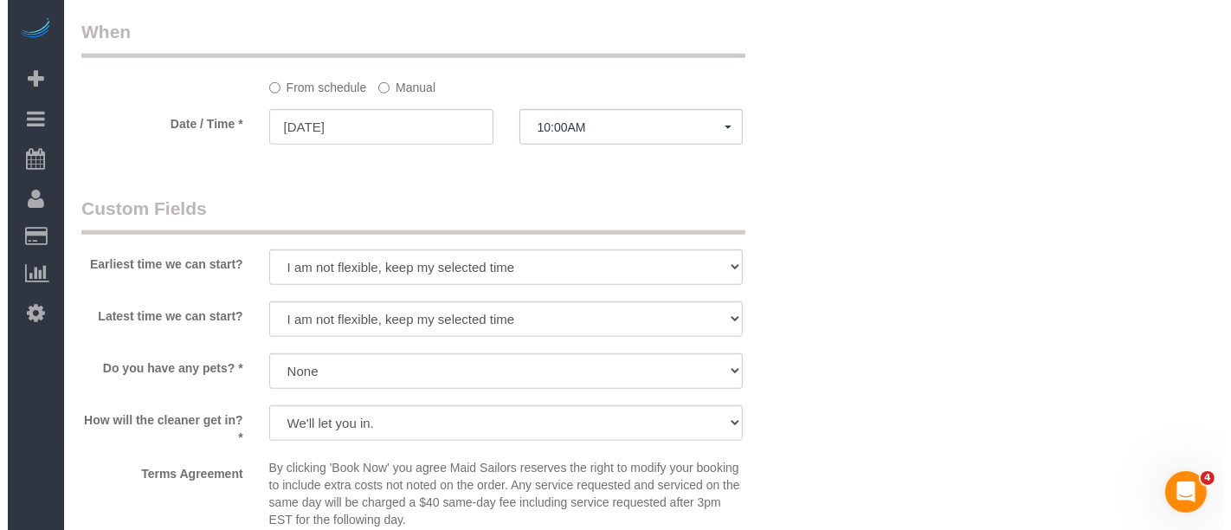
scroll to position [1635, 0]
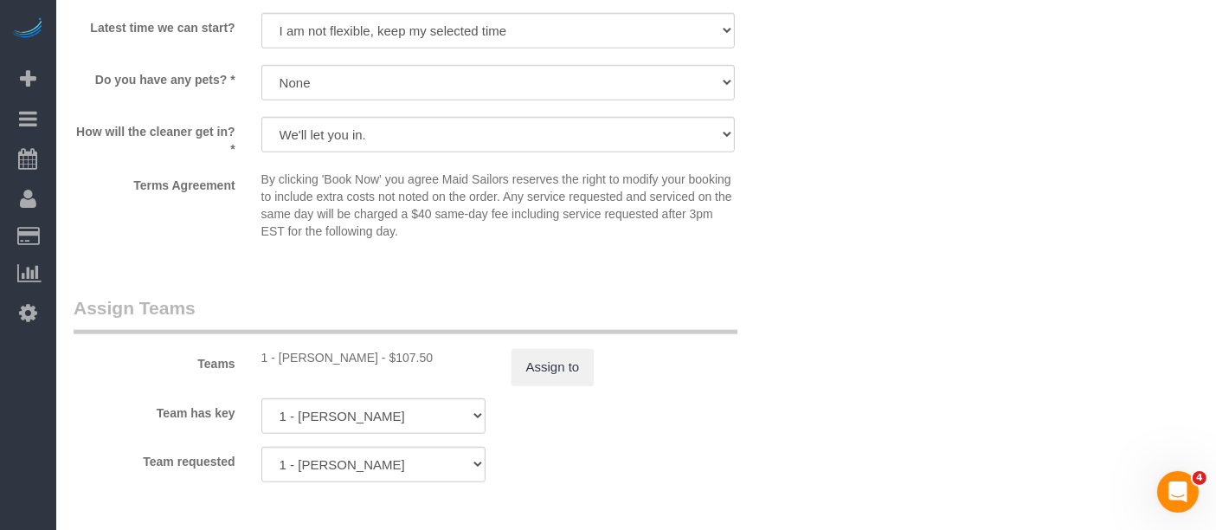
click at [559, 336] on div "Teams 1 - Marlenyn Robles - $107.50 Assign to" at bounding box center [436, 340] width 751 height 90
click at [558, 349] on button "Assign to" at bounding box center [553, 367] width 83 height 36
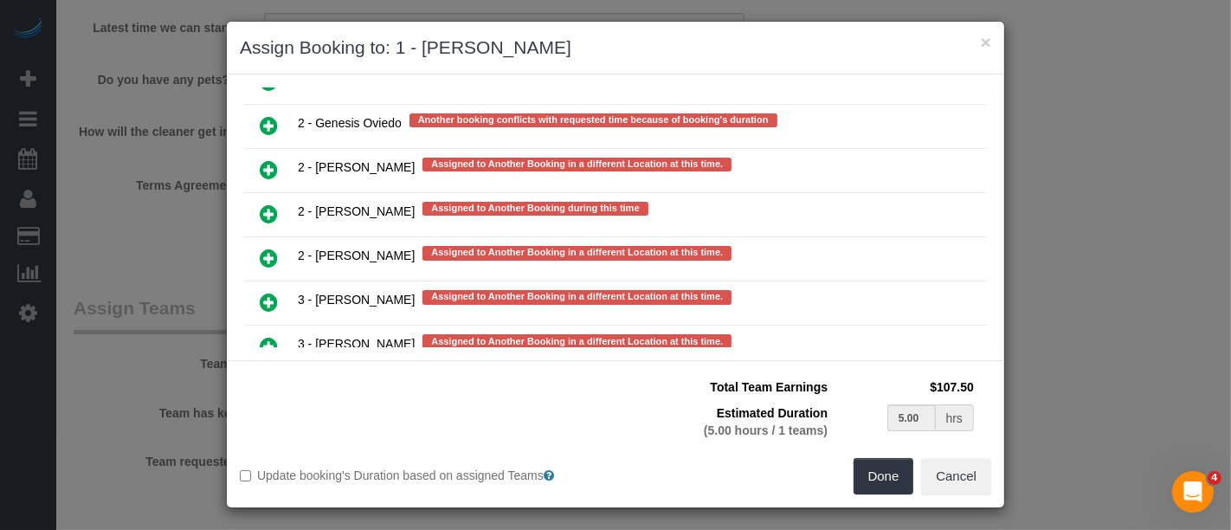
scroll to position [7, 0]
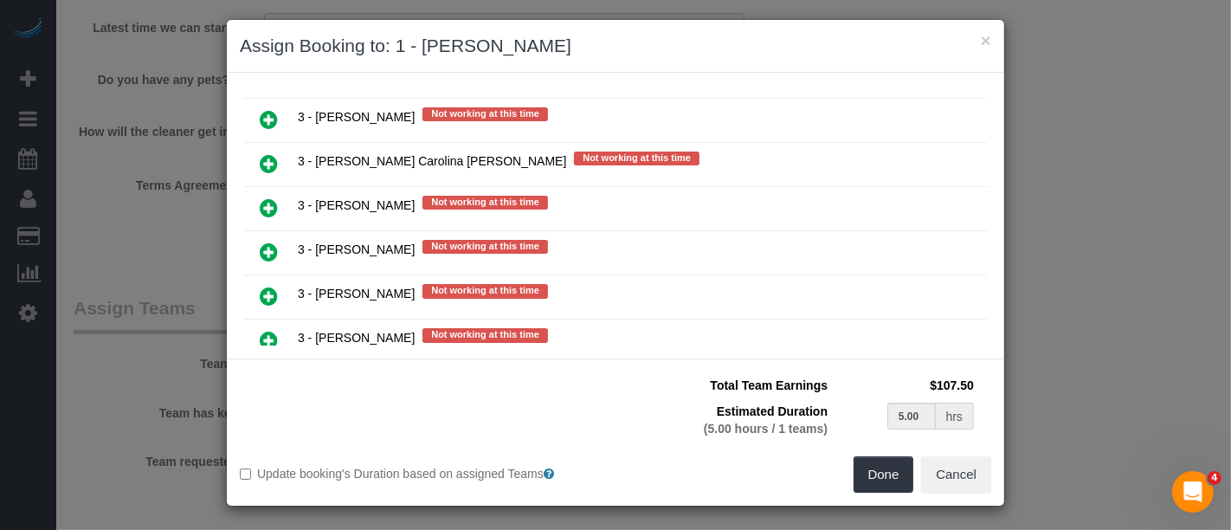
click at [265, 374] on icon at bounding box center [269, 384] width 18 height 21
type input "2.50"
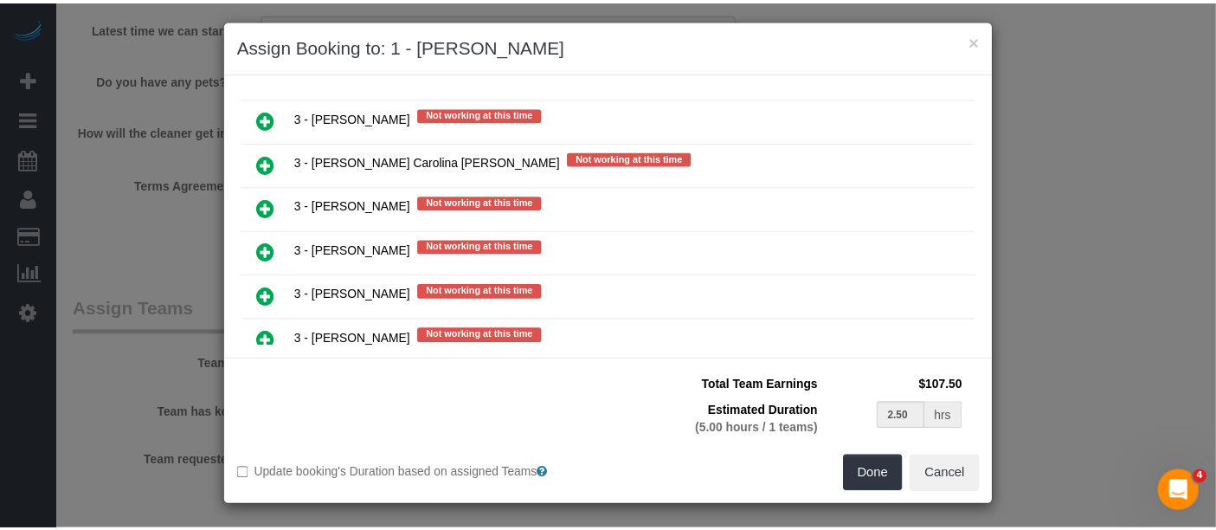
scroll to position [2153, 0]
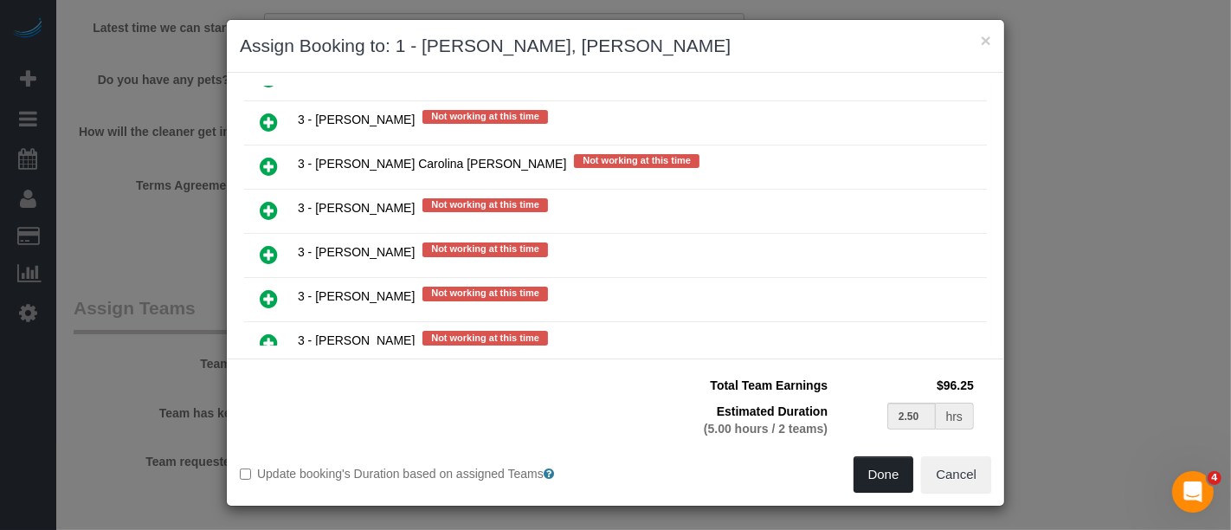
click at [879, 467] on button "Done" at bounding box center [884, 474] width 61 height 36
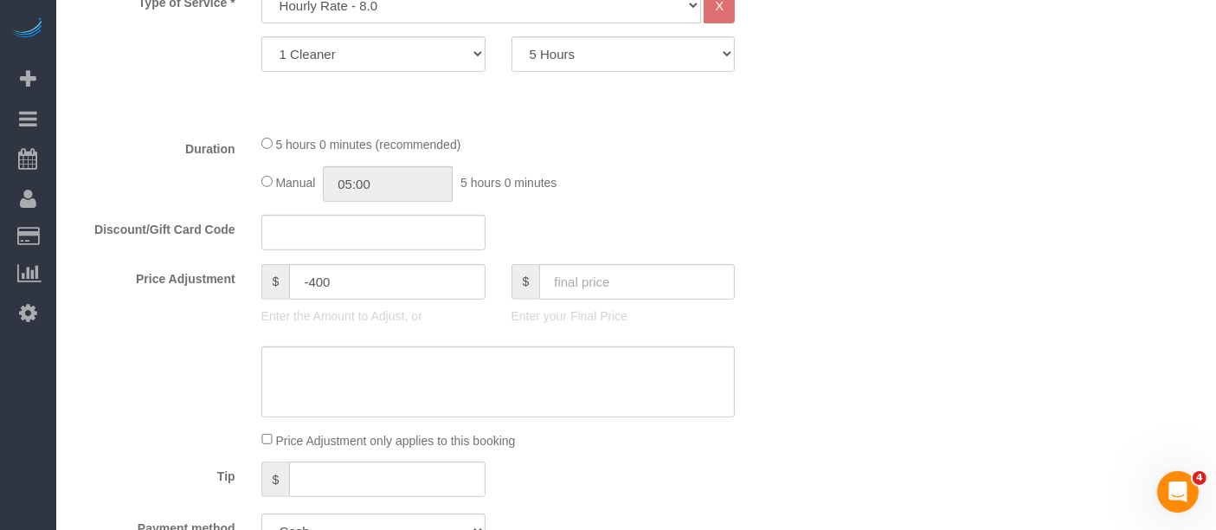
select select "spot63"
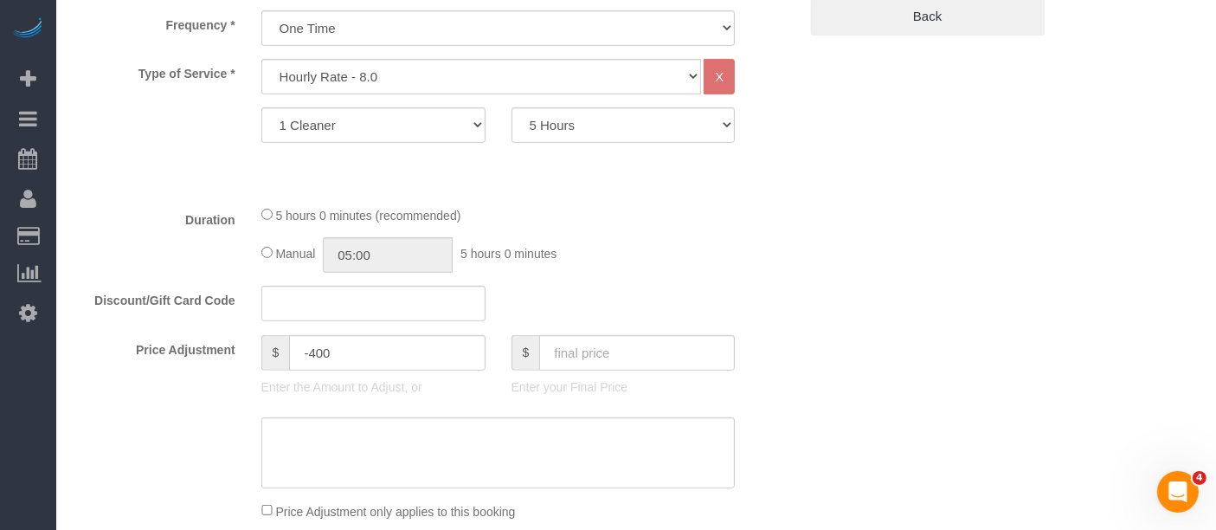
scroll to position [673, 0]
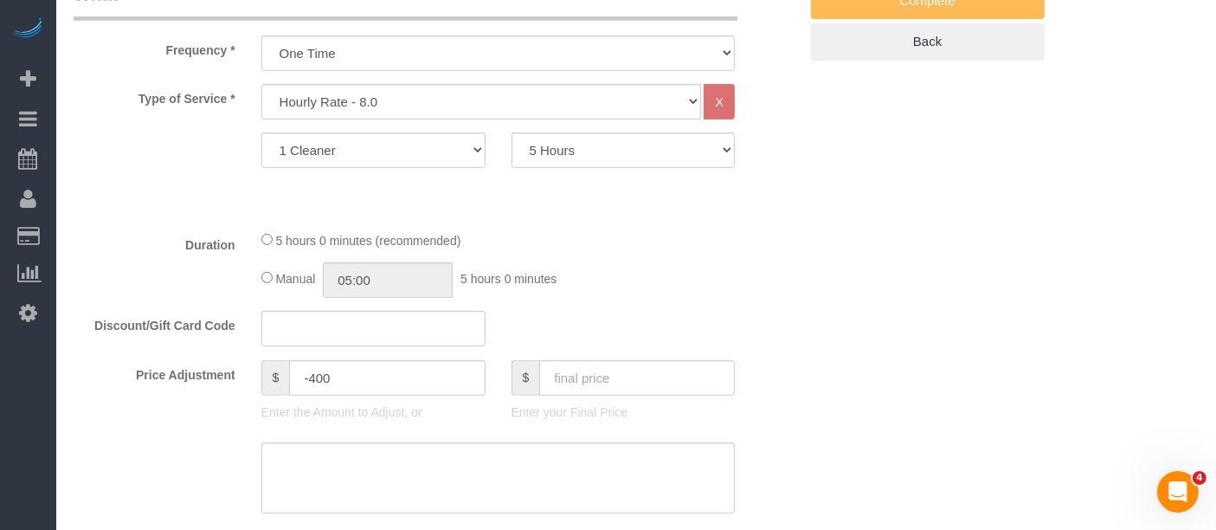
click at [270, 281] on div "Manual 05:00 5 hours 0 minutes" at bounding box center [498, 279] width 474 height 35
select select "spot123"
click at [795, 237] on div "Duration 5 hours 0 minutes (recommended) Manual 05:00 5 hours 0 minutes" at bounding box center [436, 264] width 751 height 68
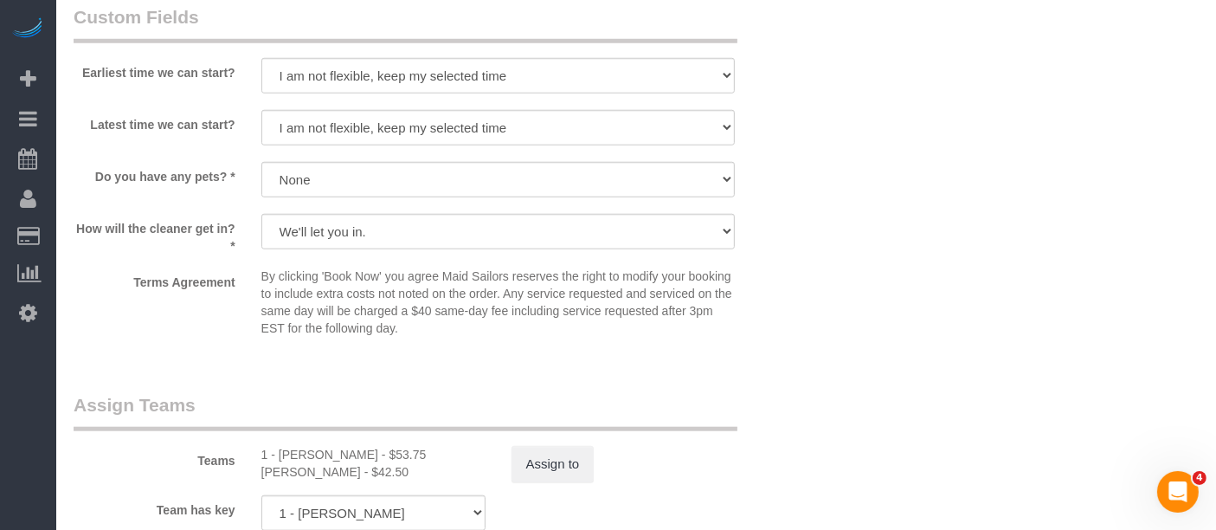
scroll to position [1539, 0]
click at [528, 454] on button "Assign to" at bounding box center [553, 463] width 83 height 36
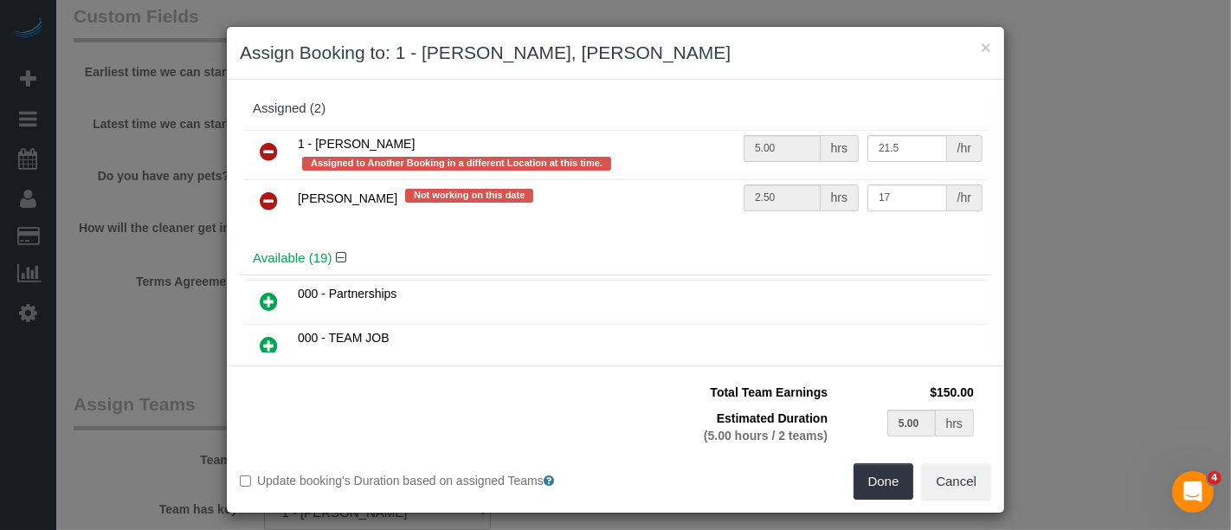
click at [260, 145] on icon at bounding box center [269, 151] width 18 height 21
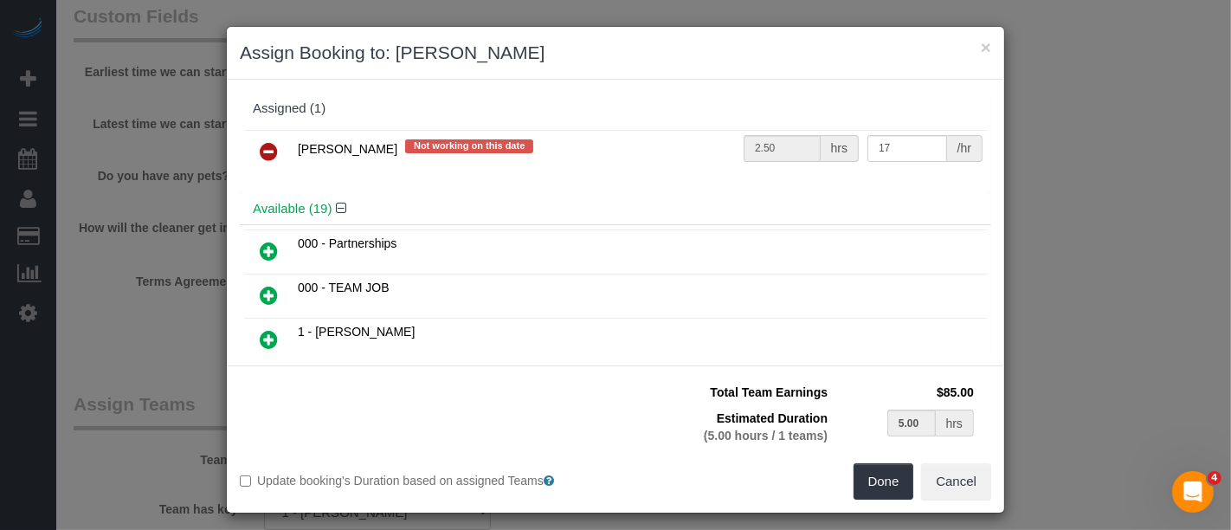
type input "5.00"
click at [881, 470] on button "Done" at bounding box center [884, 481] width 61 height 36
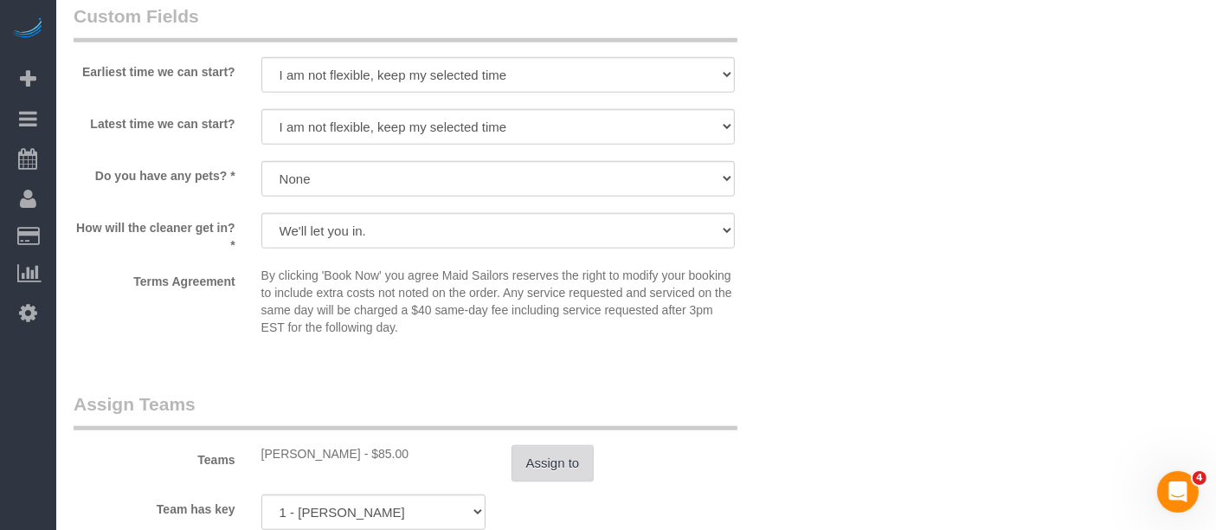
scroll to position [1828, 0]
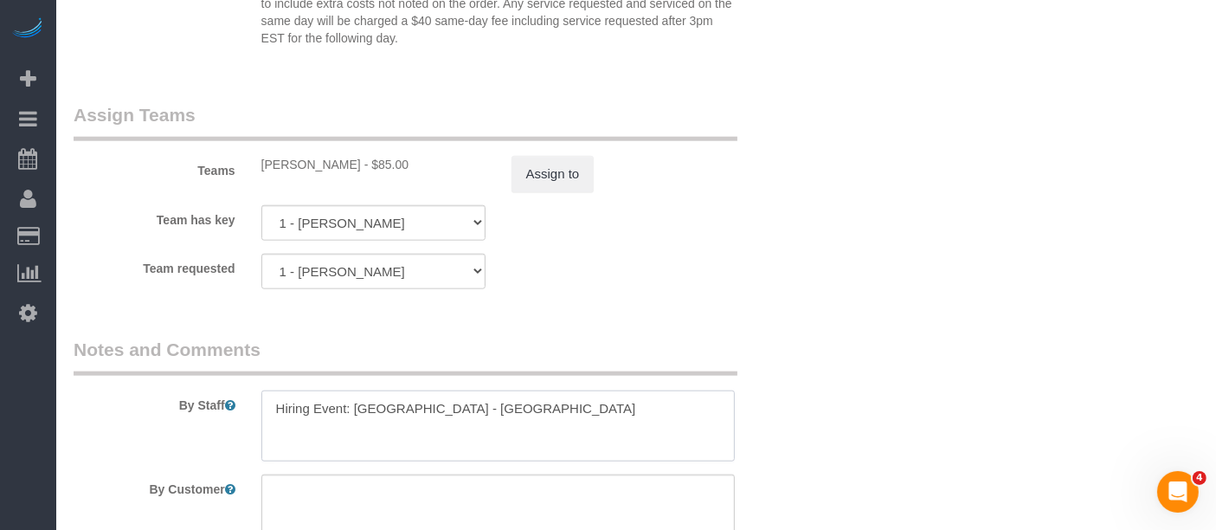
click at [663, 402] on textarea at bounding box center [498, 425] width 474 height 71
paste textarea "Gabby will accompany Raymond. Please create a job for this location and in the …"
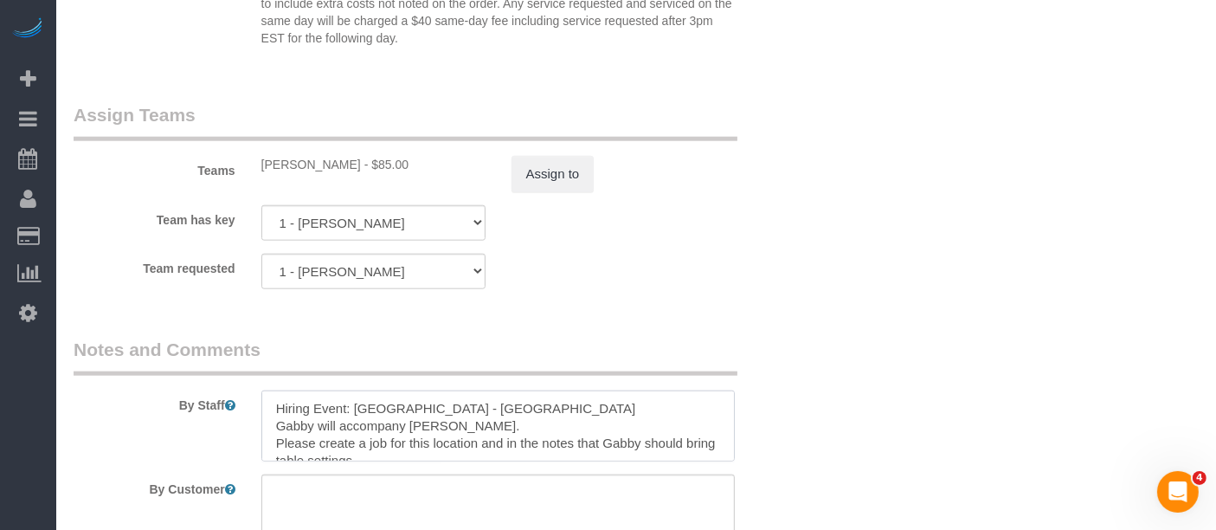
scroll to position [7, 0]
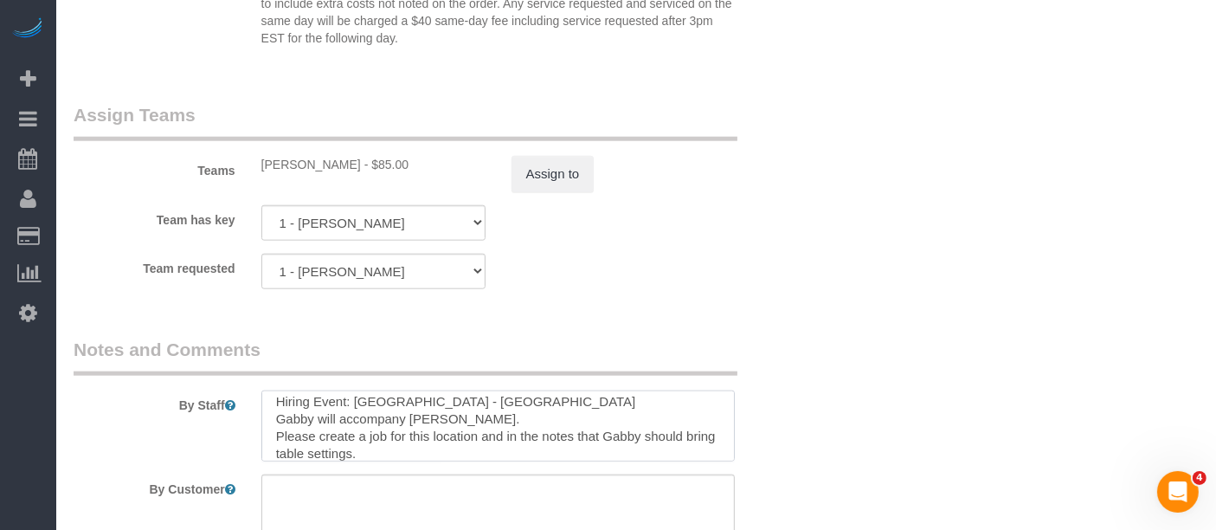
click at [273, 411] on textarea at bounding box center [498, 425] width 474 height 71
click at [281, 411] on textarea at bounding box center [498, 425] width 474 height 71
click at [334, 429] on textarea at bounding box center [498, 425] width 474 height 71
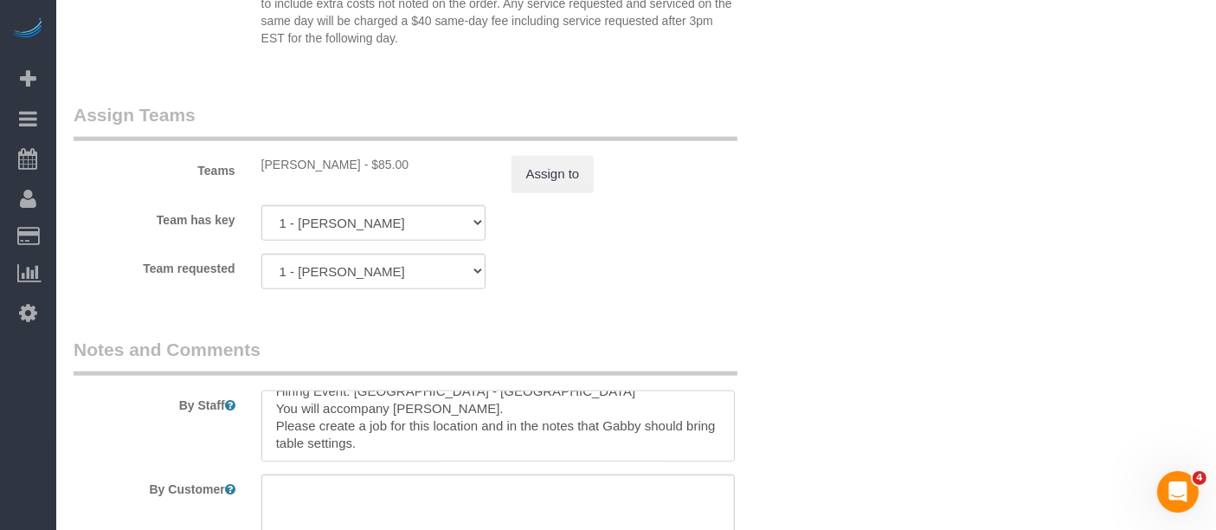
drag, startPoint x: 270, startPoint y: 432, endPoint x: 404, endPoint y: 436, distance: 134.3
click at [404, 448] on textarea at bounding box center [498, 425] width 474 height 71
drag, startPoint x: 321, startPoint y: 416, endPoint x: 448, endPoint y: 442, distance: 129.9
click at [445, 446] on textarea at bounding box center [498, 425] width 474 height 71
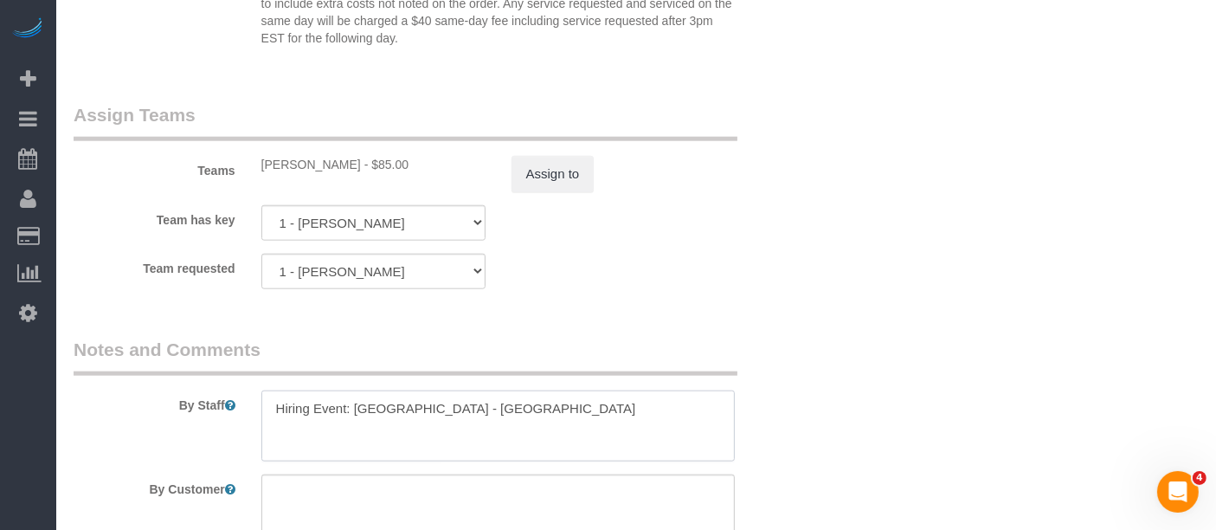
scroll to position [0, 0]
paste textarea "Gabby should bring table settings."
click at [295, 422] on textarea at bounding box center [498, 425] width 474 height 71
click at [343, 418] on textarea at bounding box center [498, 425] width 474 height 71
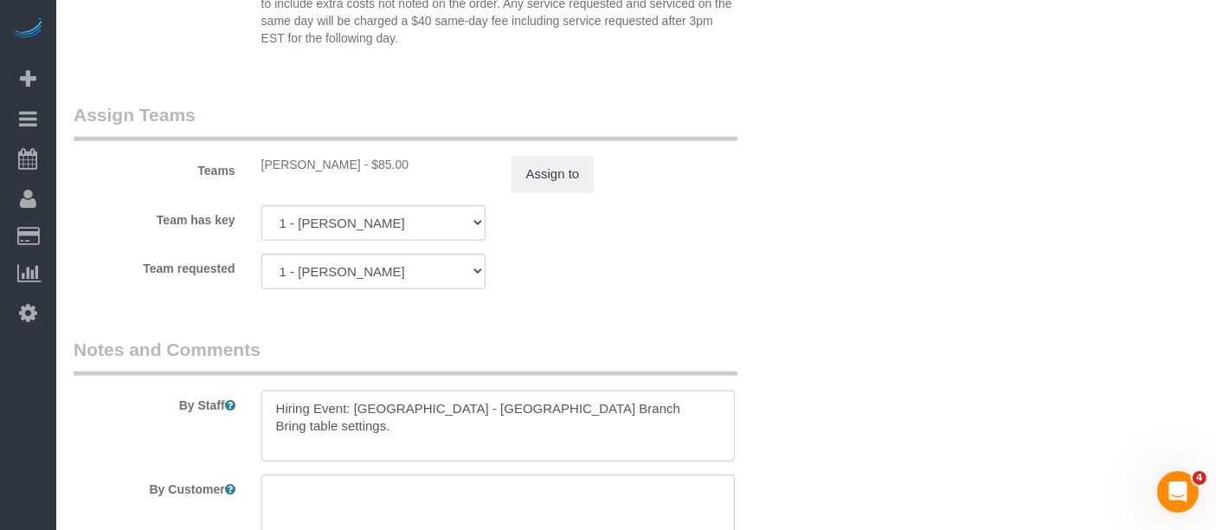
drag, startPoint x: 276, startPoint y: 399, endPoint x: 638, endPoint y: 395, distance: 361.9
click at [637, 395] on textarea at bounding box center [498, 425] width 474 height 71
click at [481, 416] on textarea at bounding box center [498, 425] width 474 height 71
paste textarea "Hiring Event: Brooklyn Public Library - Sunset Park Branch"
click at [413, 398] on textarea at bounding box center [498, 425] width 474 height 71
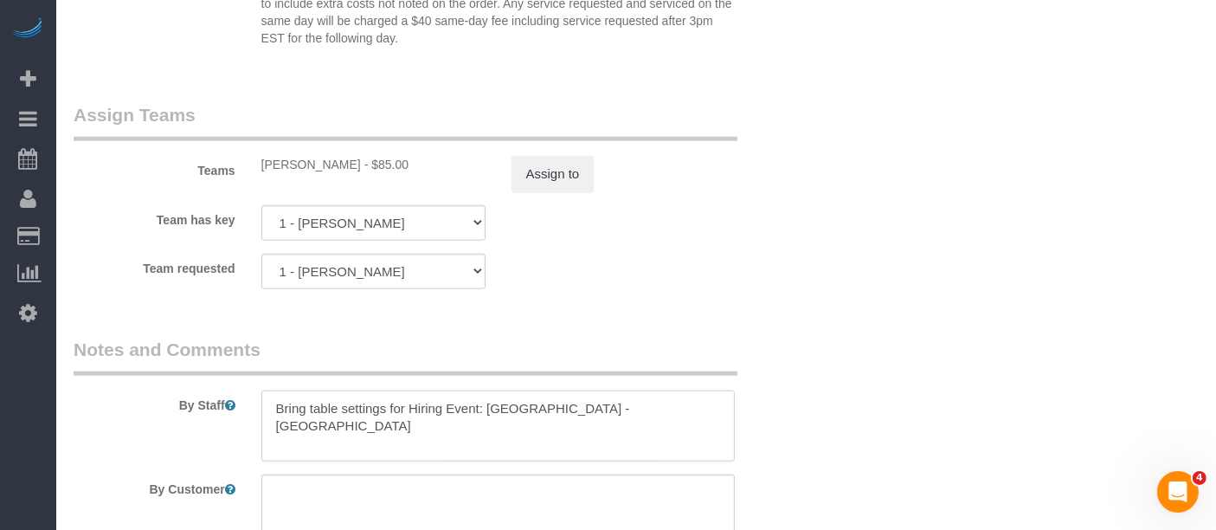
click at [491, 404] on textarea at bounding box center [498, 425] width 474 height 71
click at [485, 399] on textarea at bounding box center [498, 425] width 474 height 71
paste textarea "Please bring table settings for the Hiring Event at the Brooklyn Public Library…"
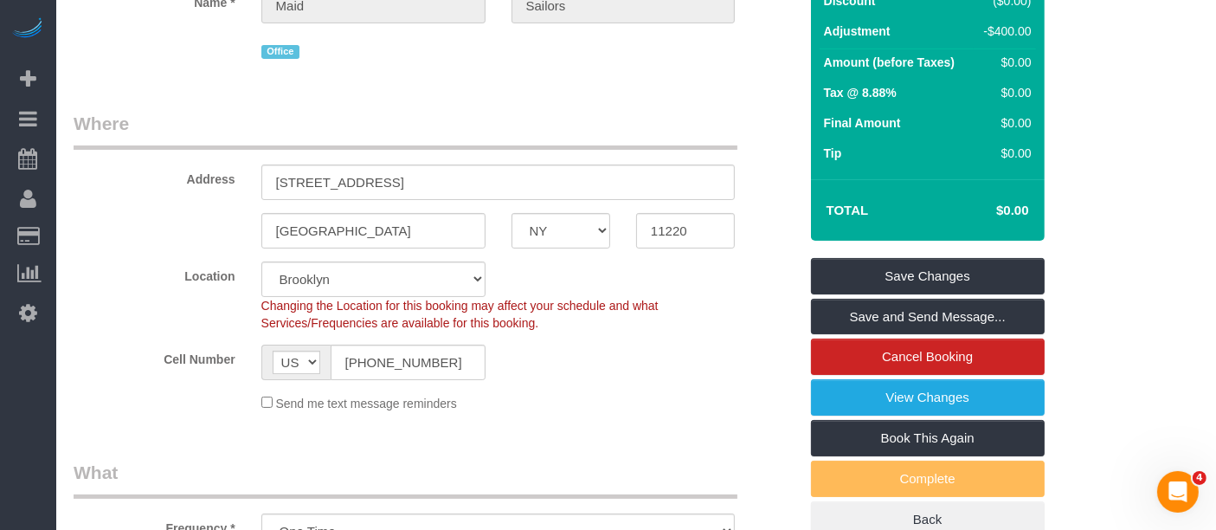
scroll to position [192, 0]
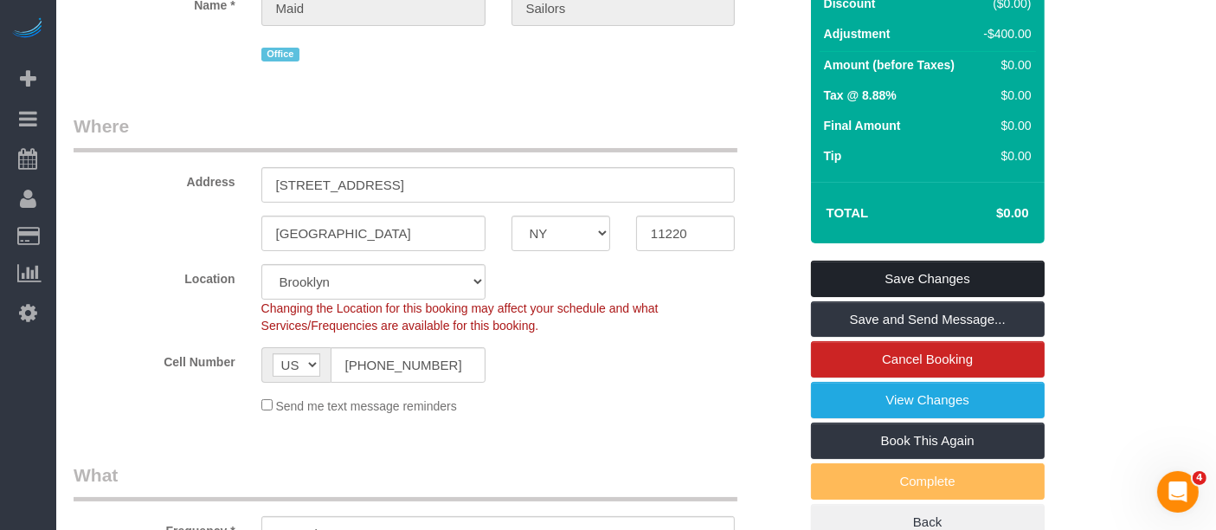
type textarea "Please bring table settings for the Hiring Event at the Brooklyn Public Library…"
drag, startPoint x: 927, startPoint y: 281, endPoint x: 919, endPoint y: 281, distance: 8.7
click at [927, 281] on link "Save Changes" at bounding box center [928, 279] width 234 height 36
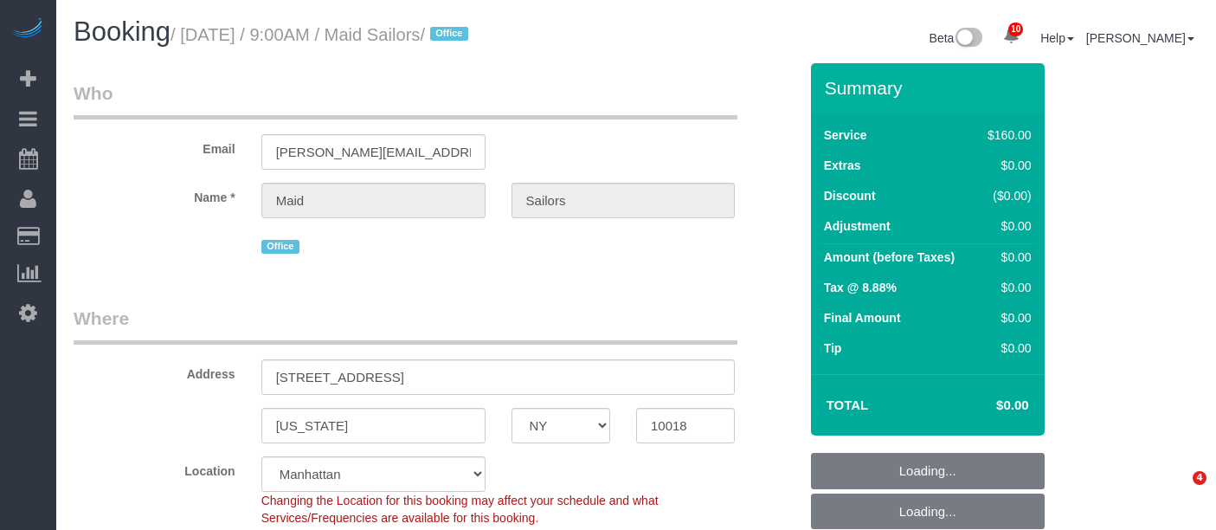
select select "NY"
select select "120"
select select "string:[GEOGRAPHIC_DATA]"
select select "object:1096"
select select "spot2"
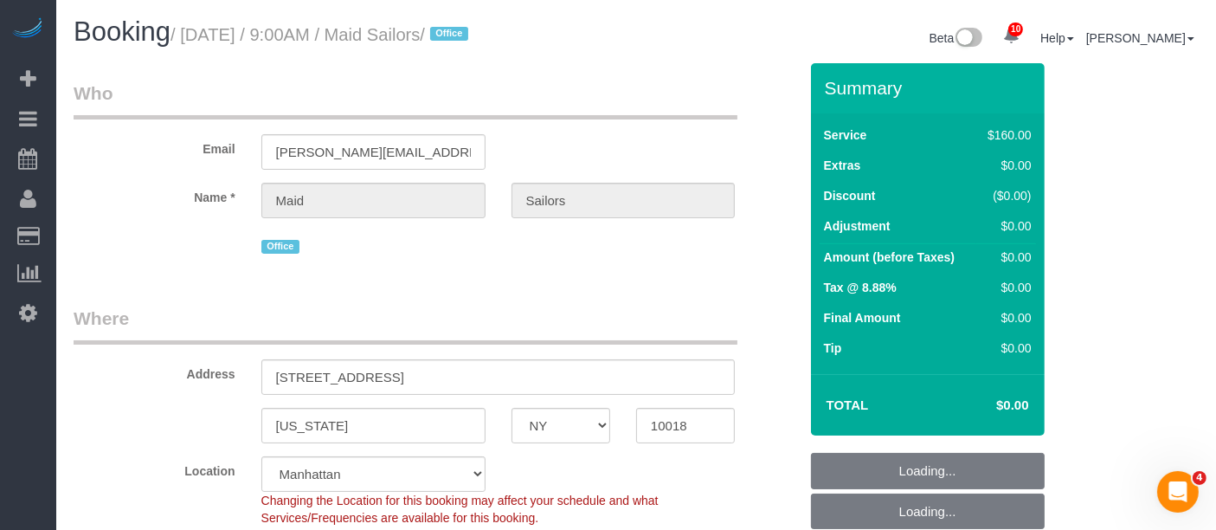
select select "number:89"
select select "number:90"
select select "number:15"
select select "number:5"
select select "object:1638"
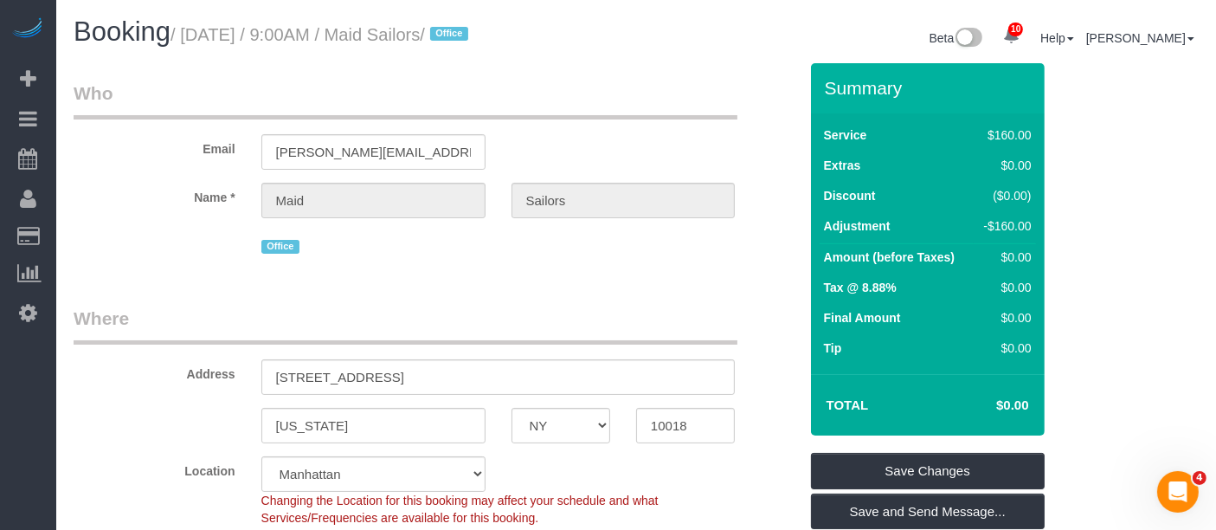
click at [626, 139] on div "Email [PERSON_NAME][EMAIL_ADDRESS][DOMAIN_NAME]" at bounding box center [436, 125] width 751 height 89
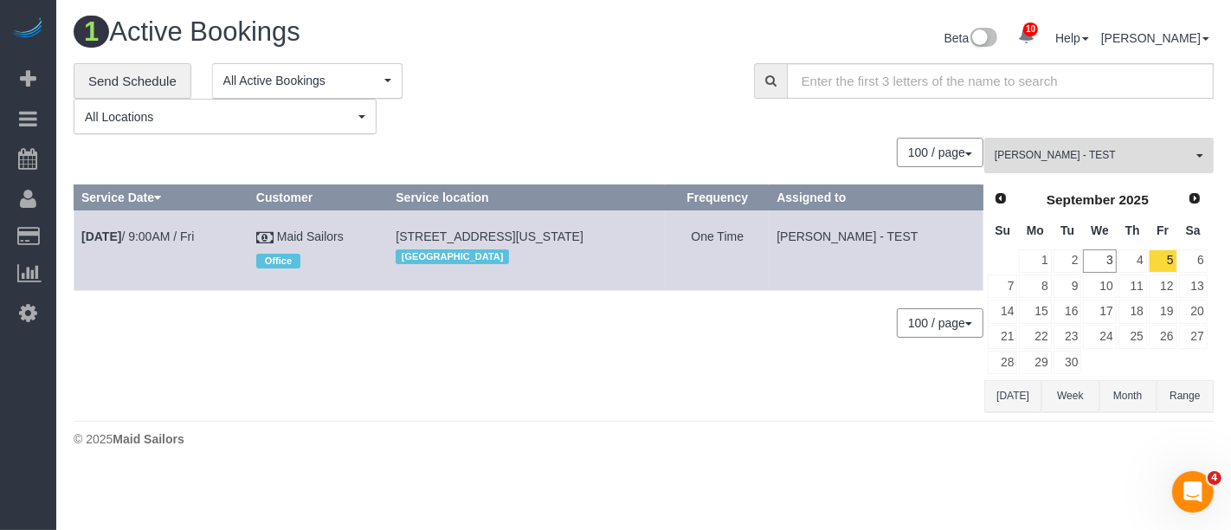
click at [1089, 142] on button "[PERSON_NAME] - TEST All Teams" at bounding box center [1098, 155] width 229 height 35
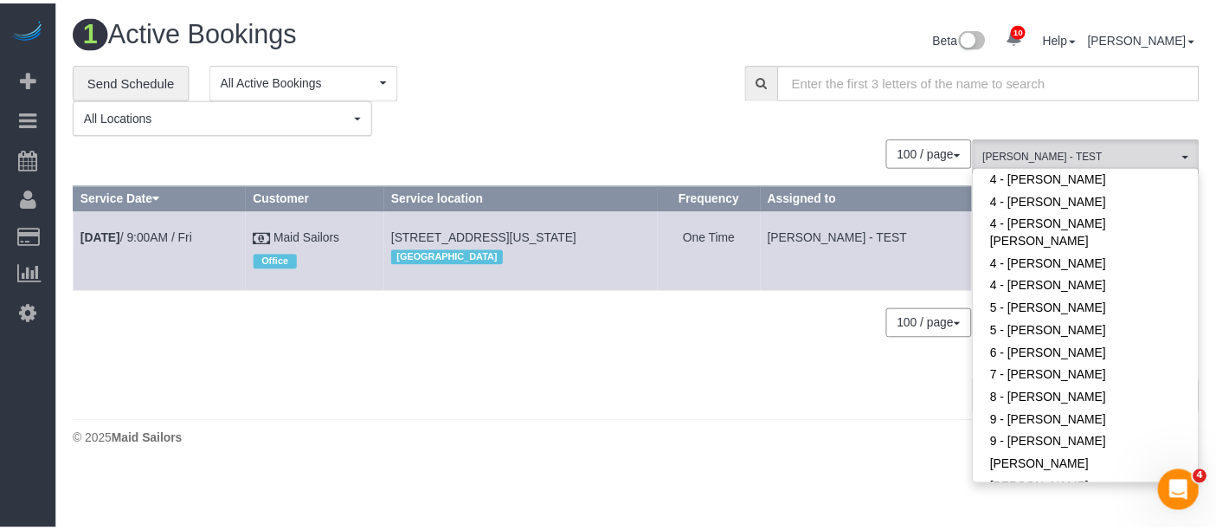
scroll to position [1830, 0]
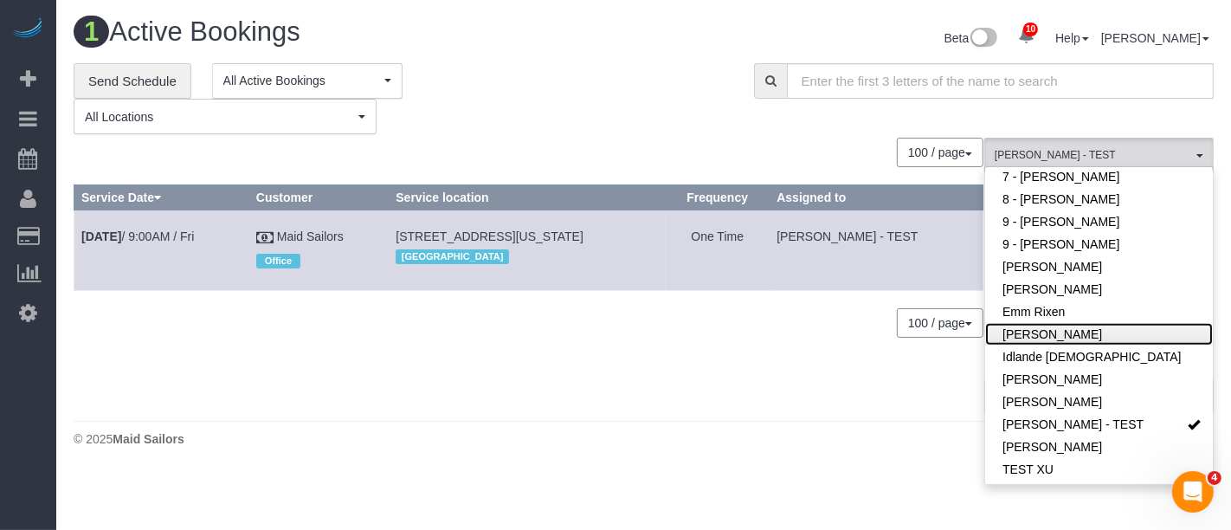
click at [1115, 330] on link "Gabby Robles" at bounding box center [1099, 334] width 228 height 23
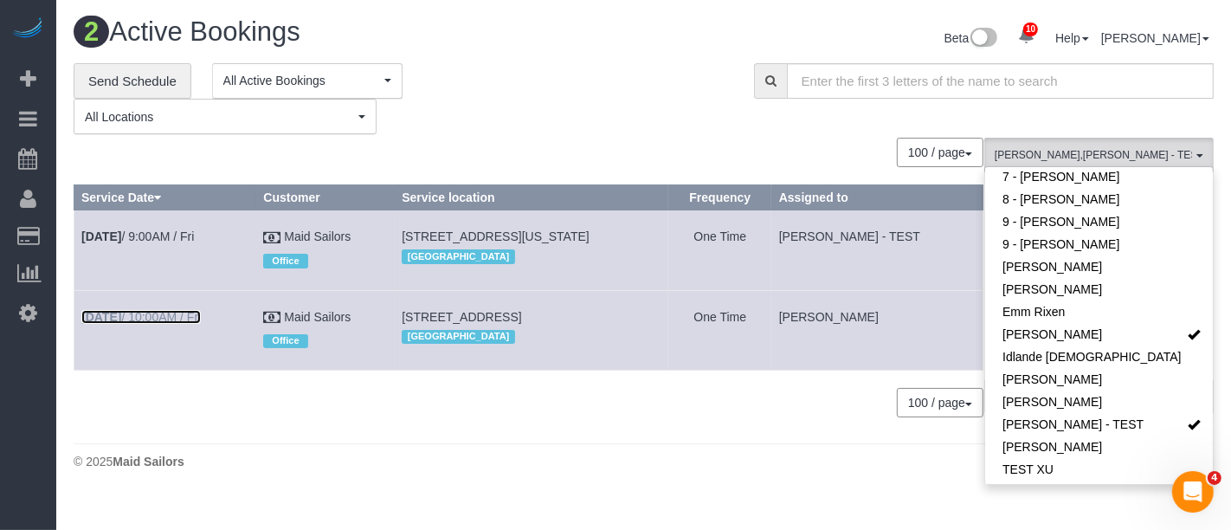
click at [161, 324] on link "Sep 5th / 10:00AM / Fri" at bounding box center [140, 317] width 119 height 14
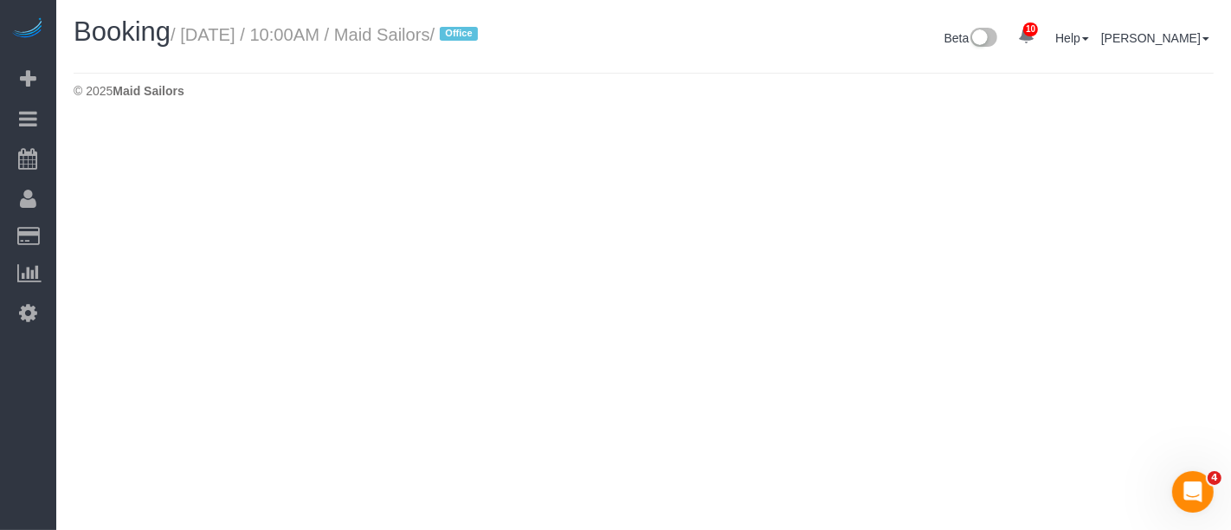
select select "NY"
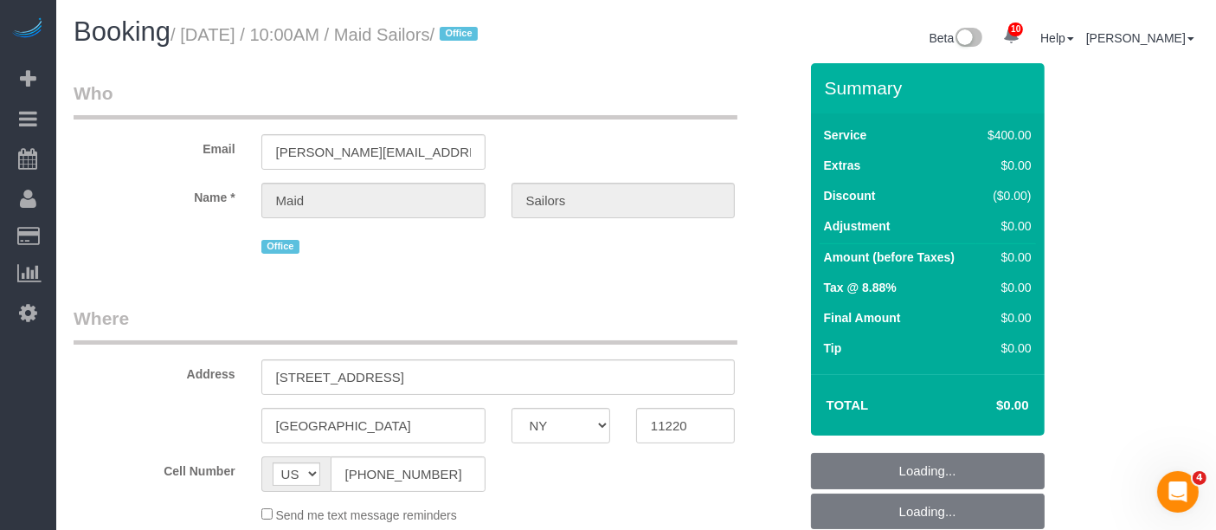
select select "number:89"
select select "number:90"
select select "number:15"
select select "number:5"
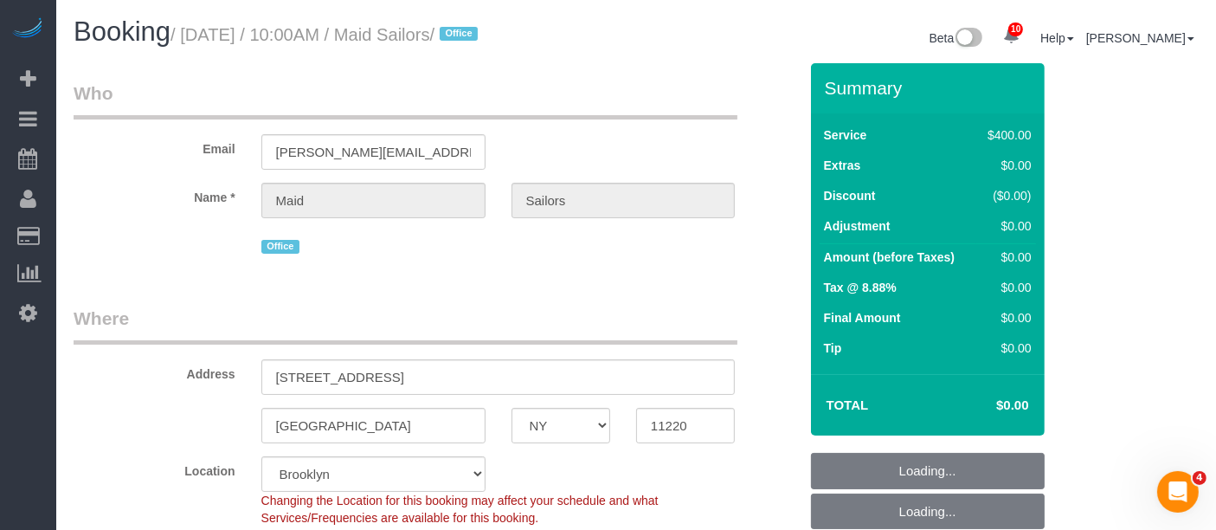
select select "object:2711"
select select "spot59"
select select "object:3083"
select select "300"
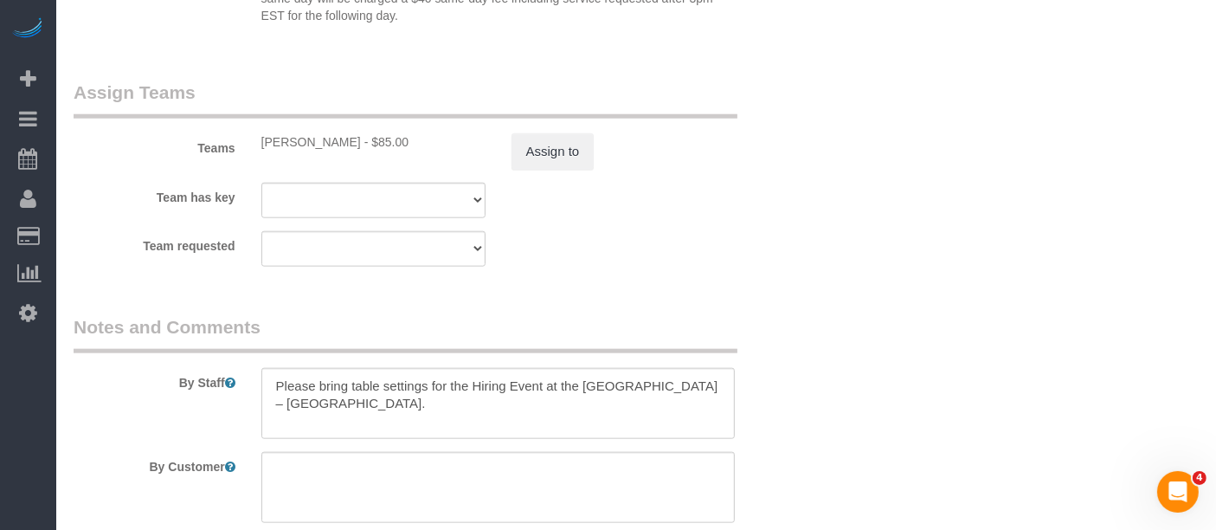
scroll to position [2093, 0]
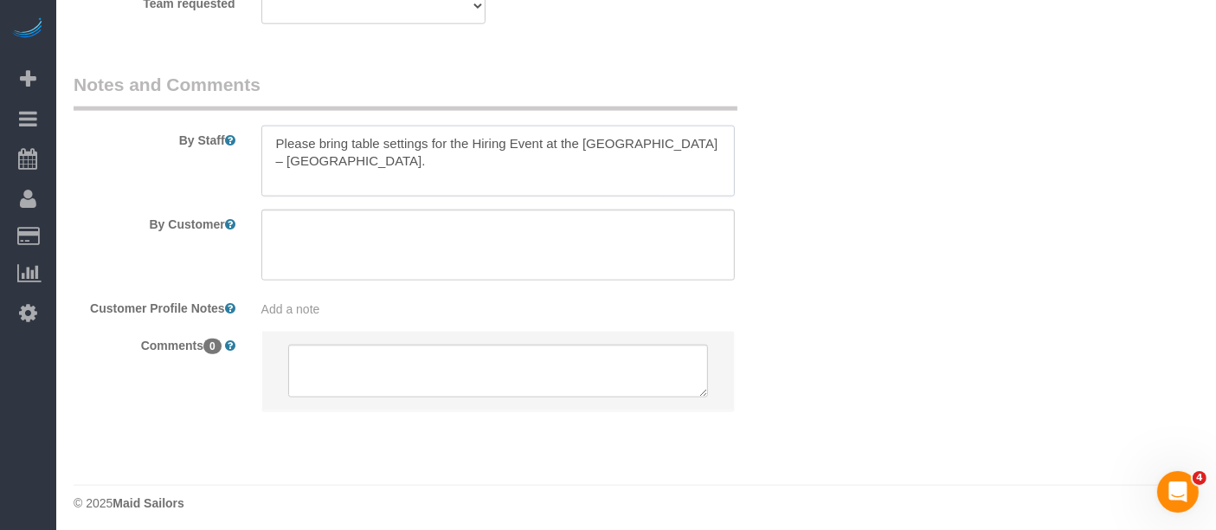
click at [464, 159] on textarea at bounding box center [498, 161] width 474 height 71
paste textarea "give the table settings for Raymond to take home"
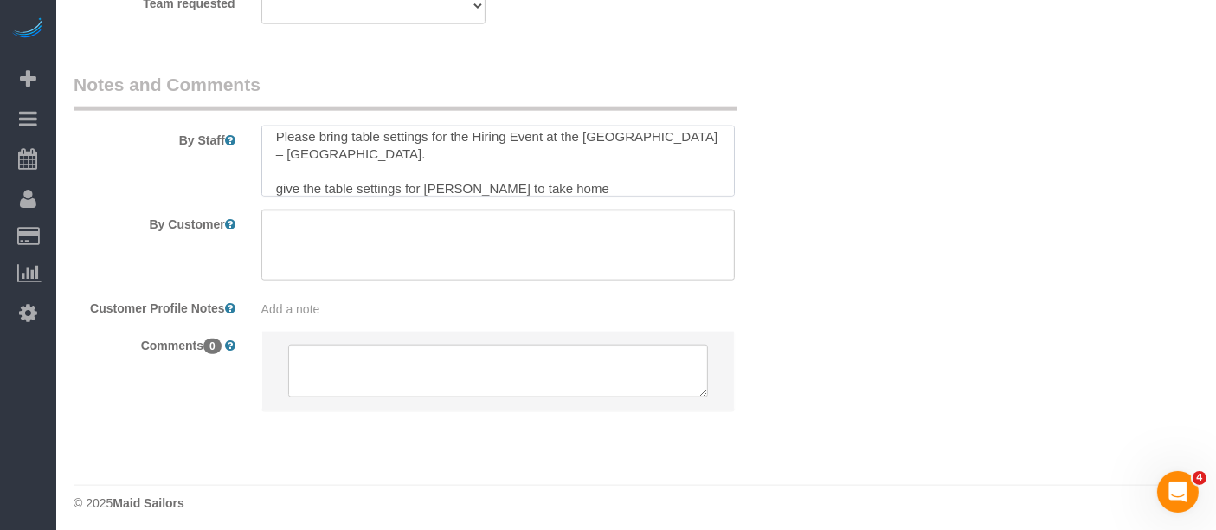
click at [279, 184] on textarea at bounding box center [498, 161] width 474 height 71
click at [569, 182] on textarea at bounding box center [498, 161] width 474 height 71
click at [272, 189] on textarea at bounding box center [498, 161] width 474 height 71
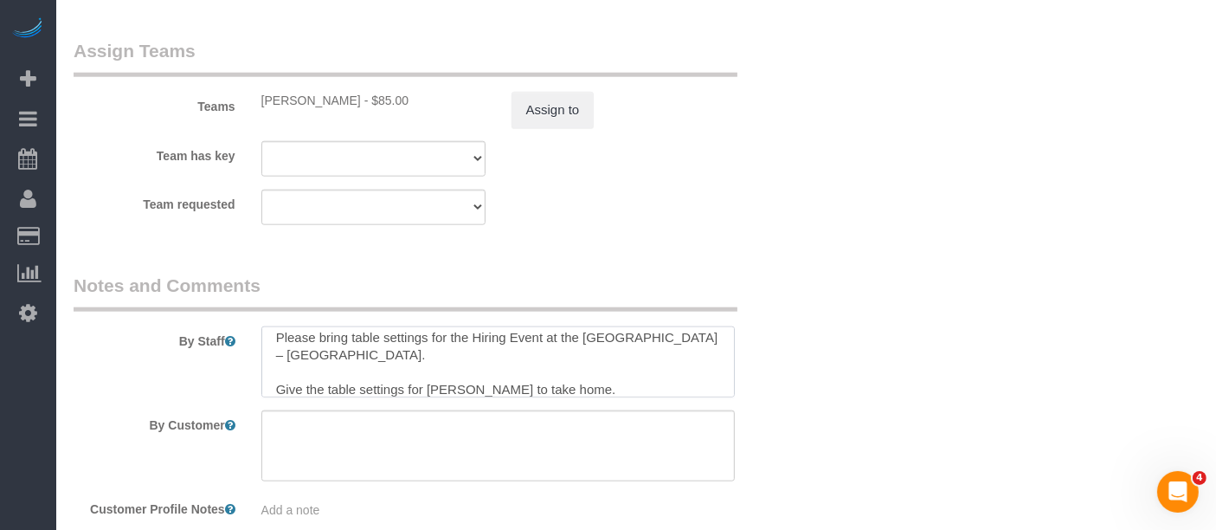
scroll to position [1996, 0]
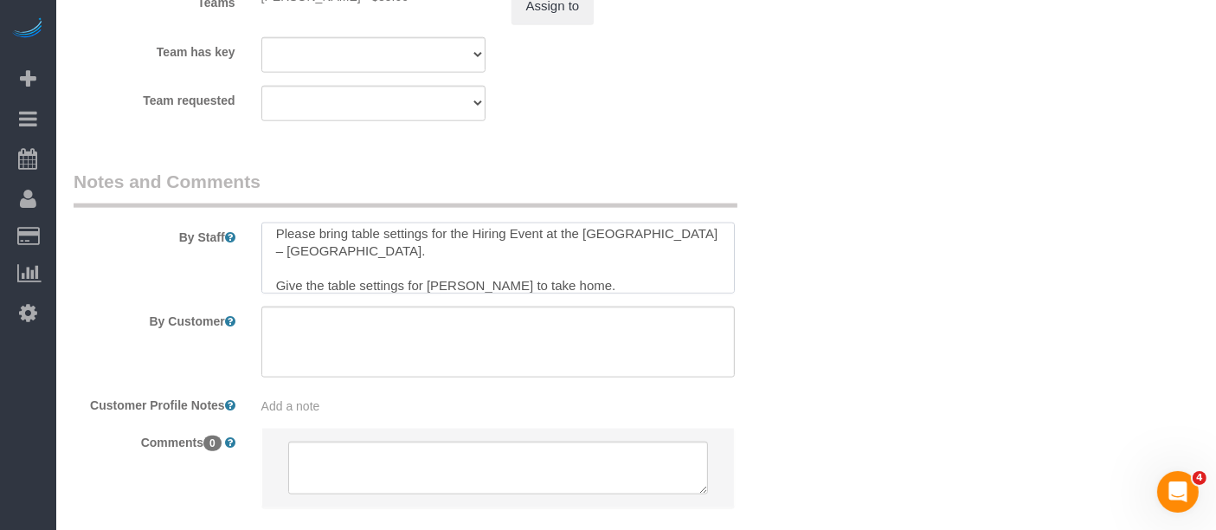
click at [429, 228] on textarea at bounding box center [498, 258] width 474 height 71
click at [454, 246] on textarea at bounding box center [498, 258] width 474 height 71
click at [467, 254] on textarea at bounding box center [498, 258] width 474 height 71
paste textarea "Make sure to give them to Raymond to take home."
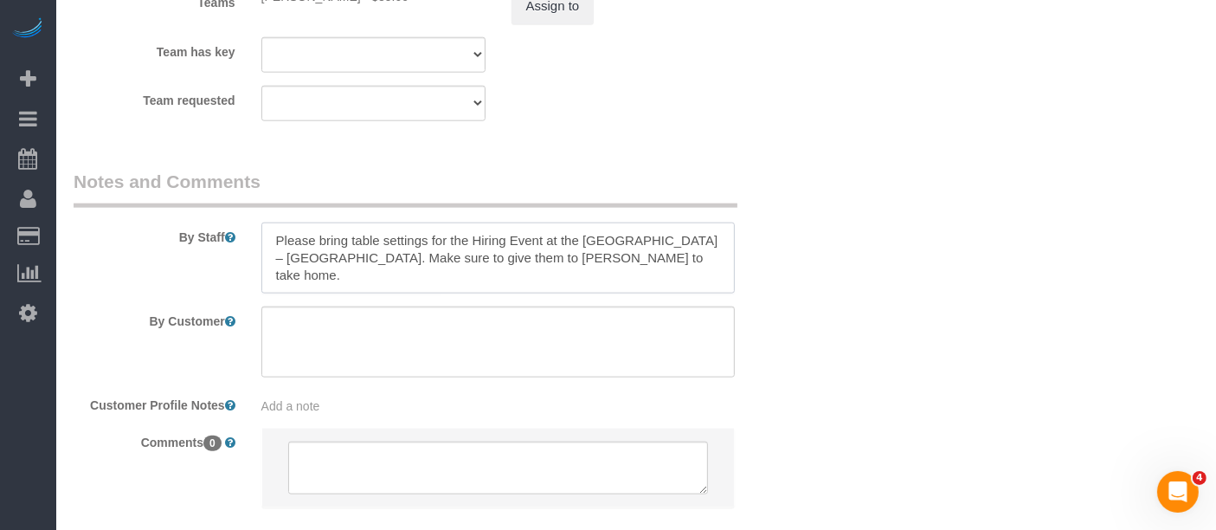
scroll to position [0, 0]
drag, startPoint x: 608, startPoint y: 232, endPoint x: 745, endPoint y: 253, distance: 138.4
click at [745, 253] on div at bounding box center [498, 258] width 500 height 71
type textarea "Please bring table settings for the Hiring Event at the Brooklyn Public Library…"
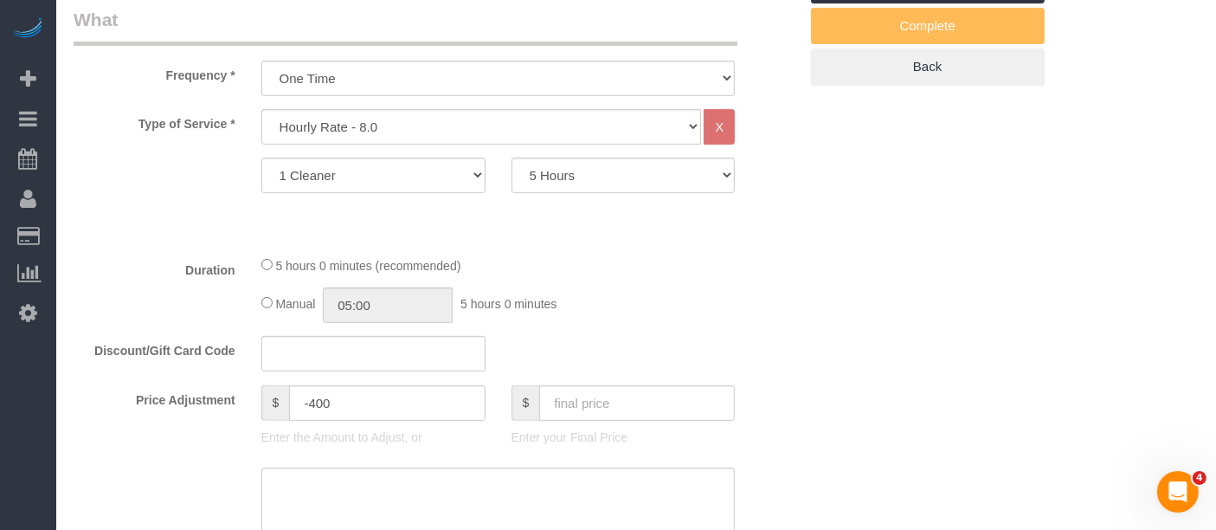
scroll to position [168, 0]
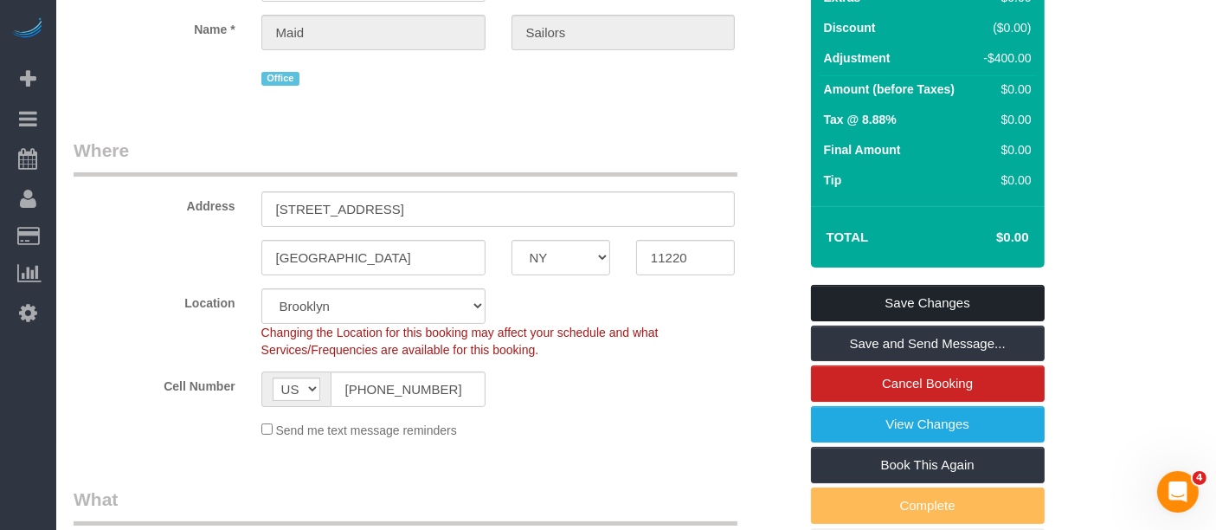
click at [952, 289] on link "Save Changes" at bounding box center [928, 303] width 234 height 36
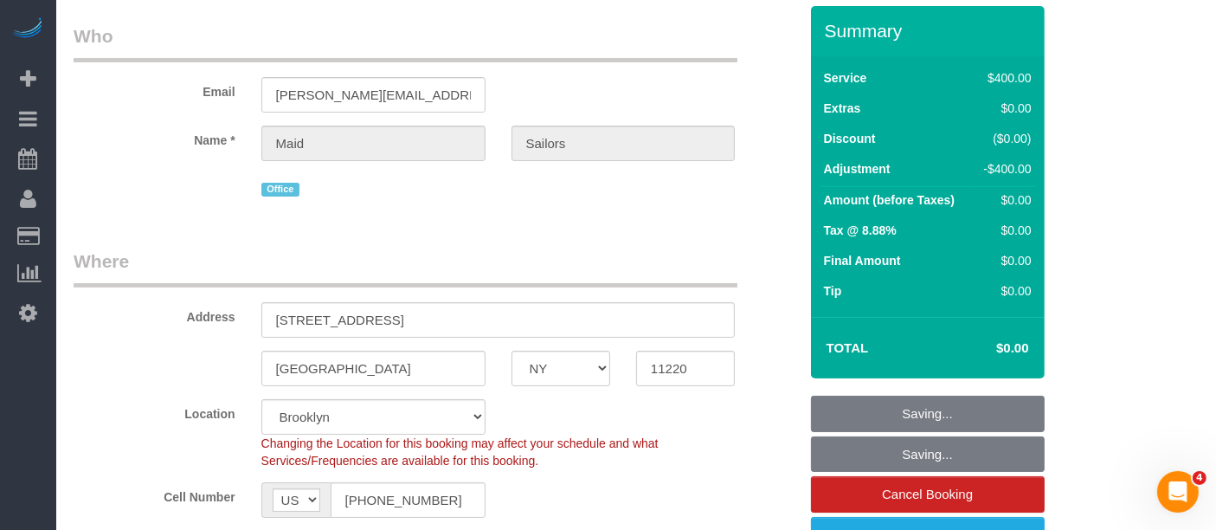
scroll to position [0, 0]
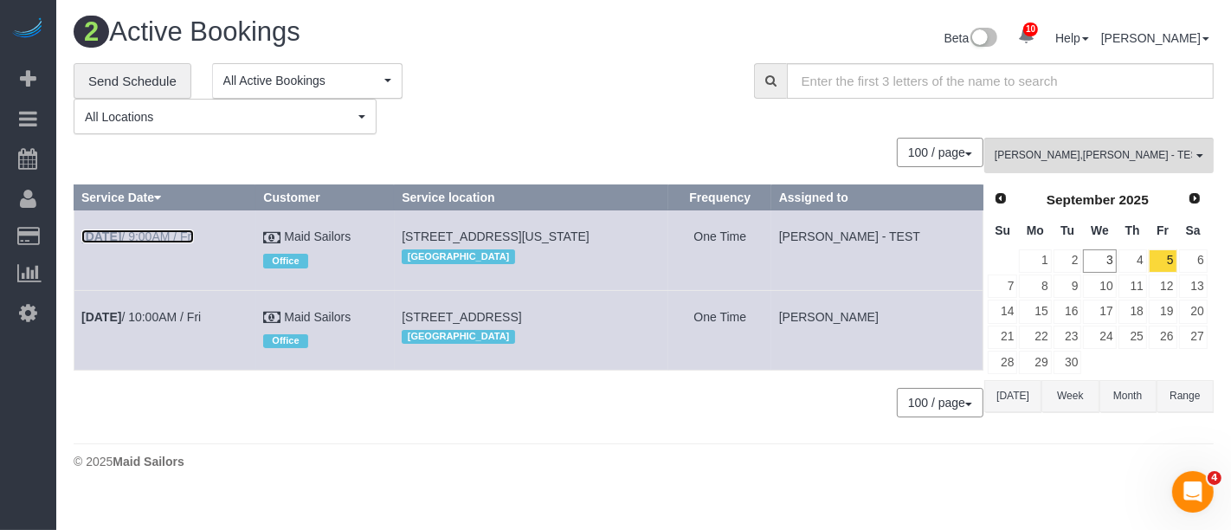
click at [168, 235] on link "Sep 5th / 9:00AM / Fri" at bounding box center [137, 236] width 113 height 14
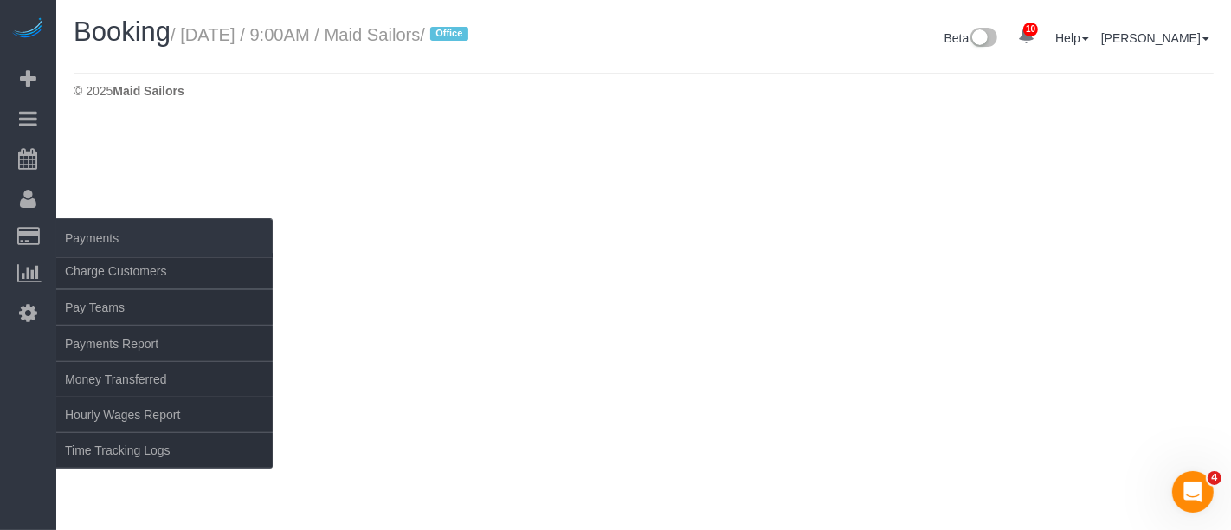
select select "NY"
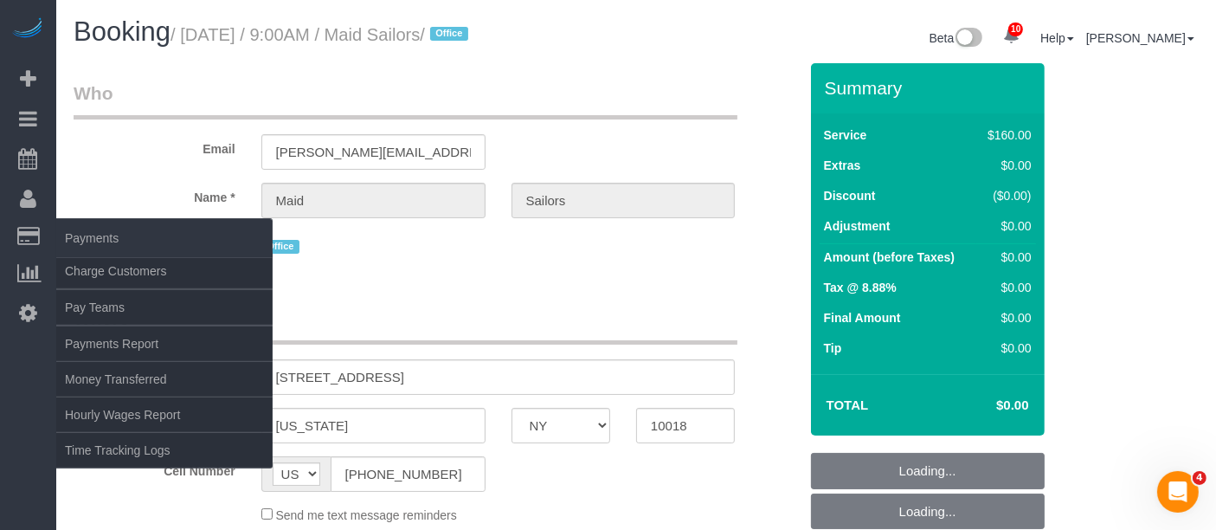
select select "number:89"
select select "number:90"
select select "number:15"
select select "number:5"
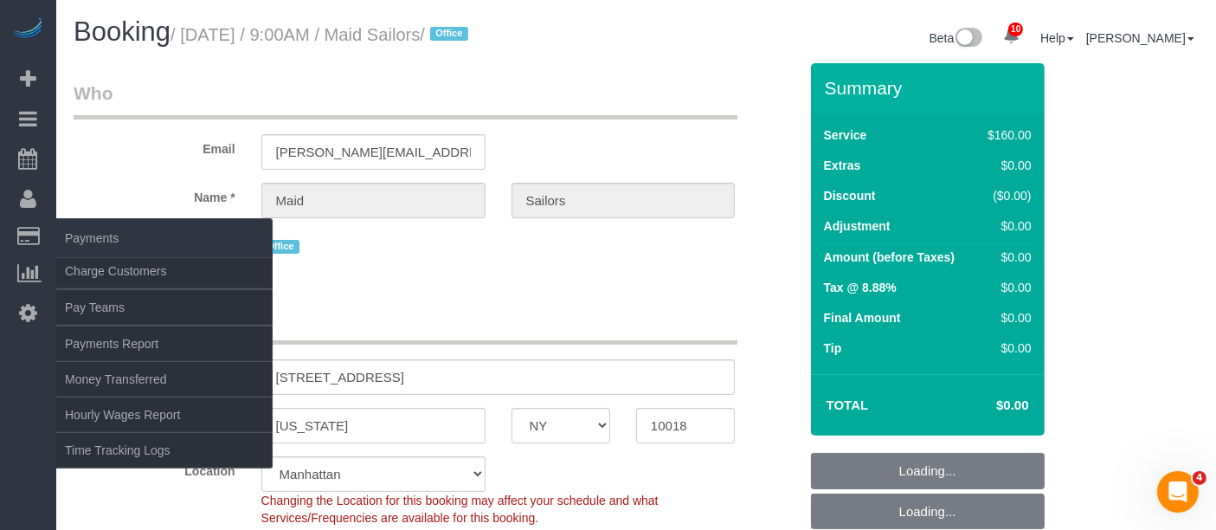
select select "object:4267"
select select "120"
select select "spot118"
select select "object:4811"
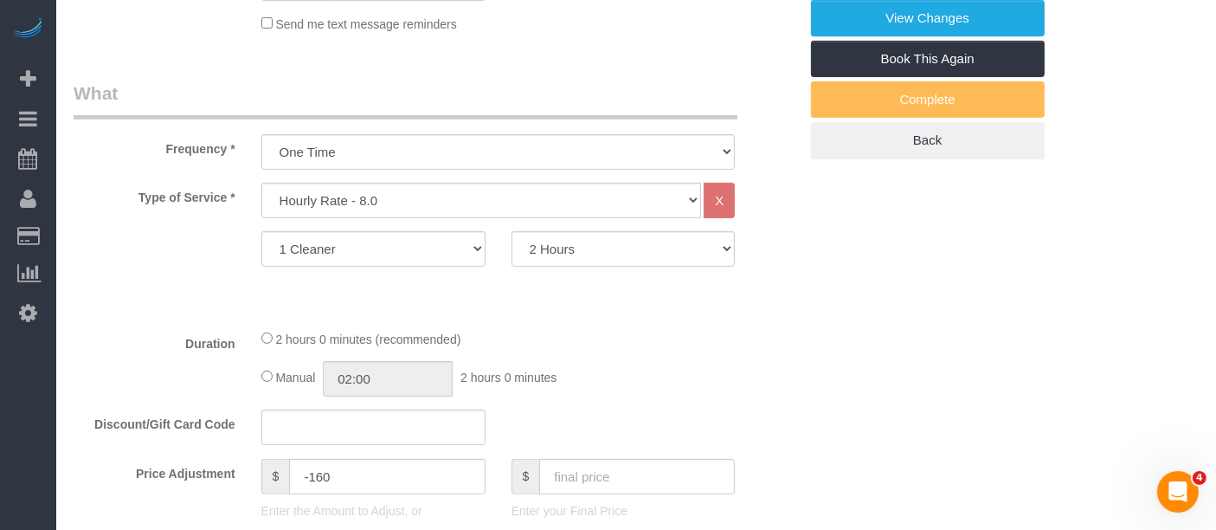
scroll to position [577, 0]
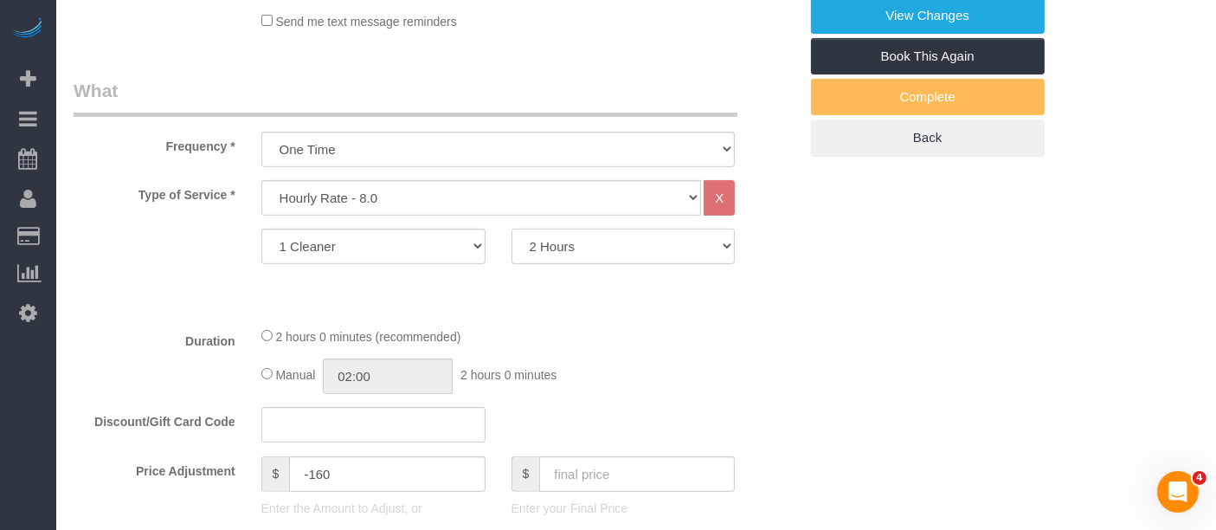
click at [624, 235] on select "1 Hour 1.5 Hour 2 Hours 2.5 Hours 3 Hours 3.5 Hours 4 Hours 4.5 Hours 5 Hours 5…" at bounding box center [624, 246] width 224 height 35
click at [397, 78] on legend "What" at bounding box center [406, 97] width 664 height 39
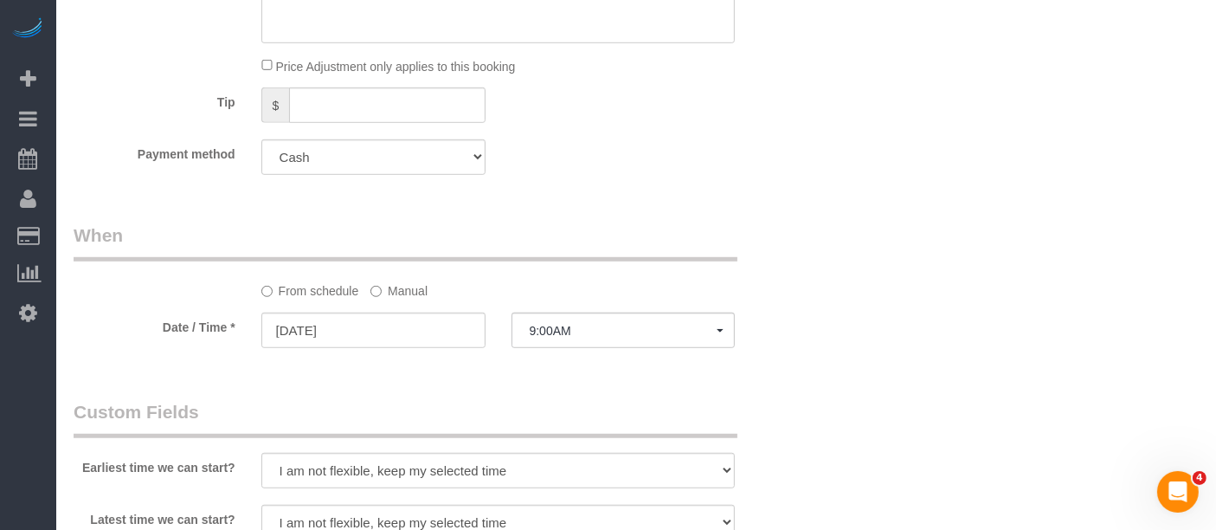
scroll to position [1250, 0]
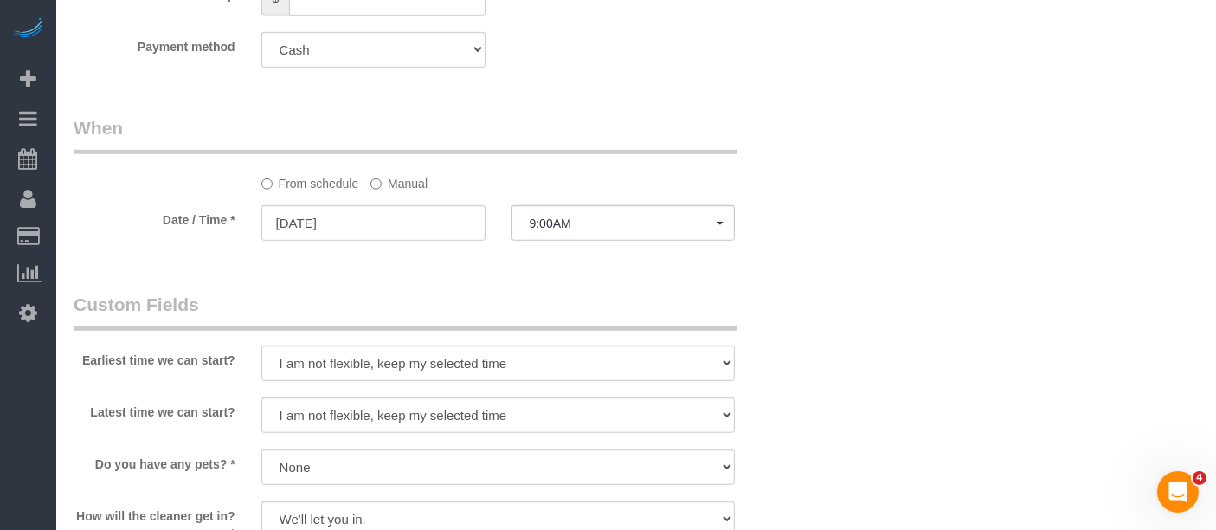
click at [392, 185] on label "Manual" at bounding box center [399, 180] width 57 height 23
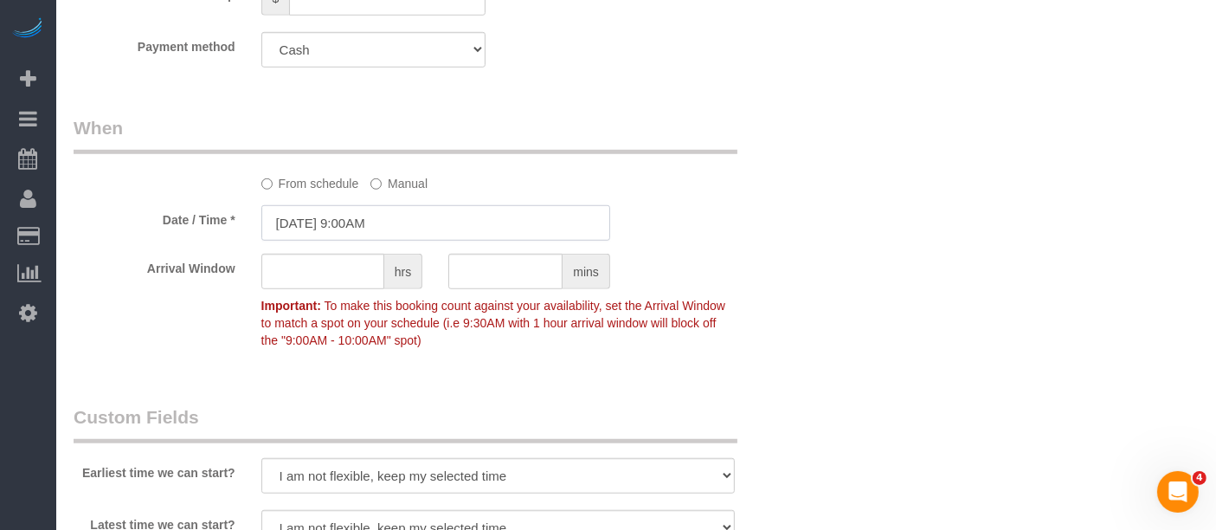
click at [408, 230] on input "09/05/2025 9:00AM" at bounding box center [435, 222] width 349 height 35
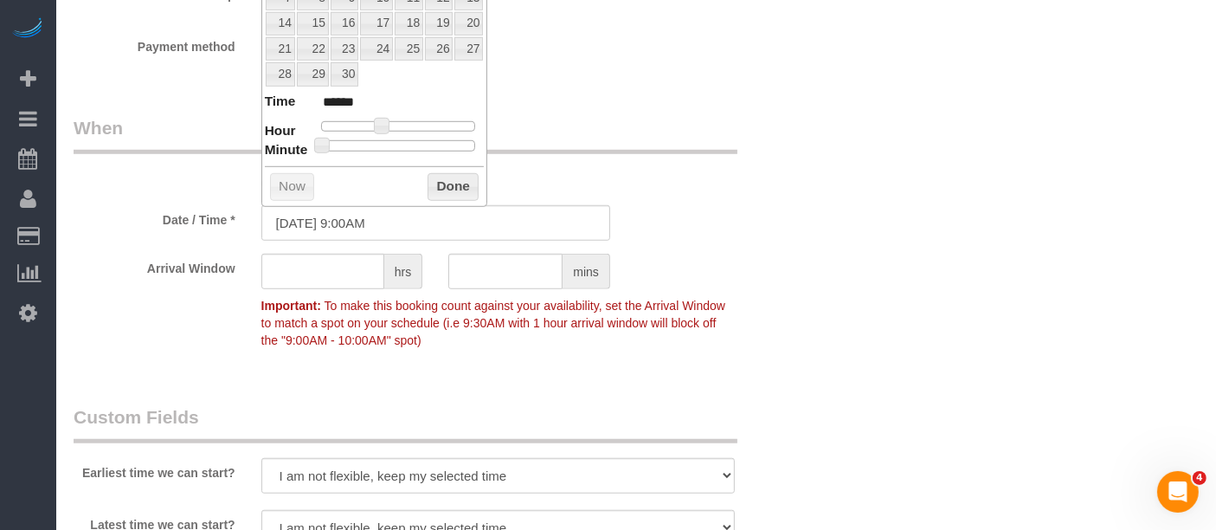
type input "09/05/2025 1:00PM"
type input "******"
click at [410, 121] on div at bounding box center [398, 126] width 155 height 10
click at [470, 184] on button "Done" at bounding box center [453, 187] width 51 height 28
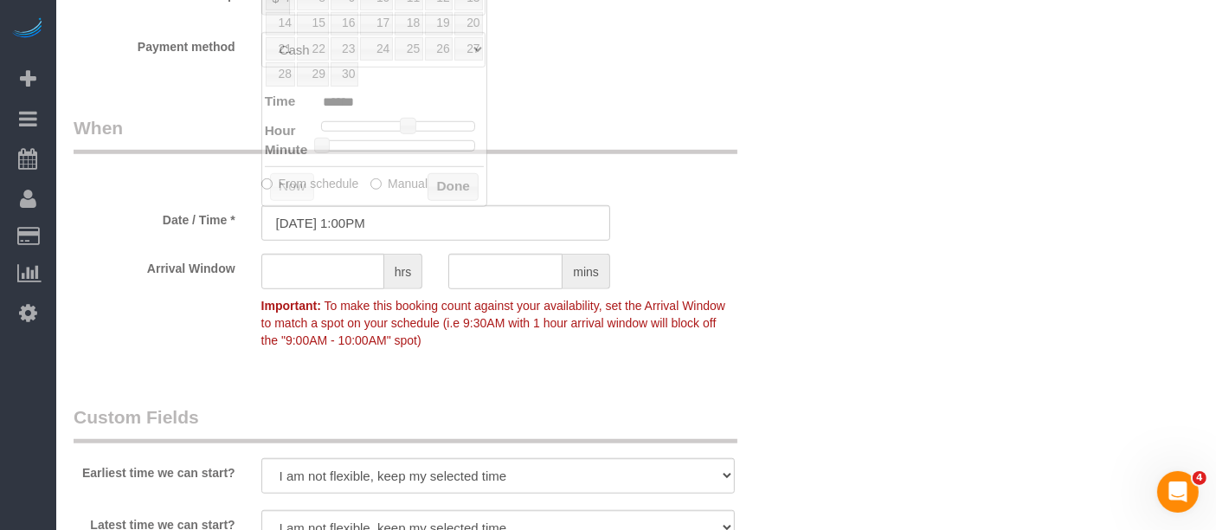
click at [781, 201] on sui-booking-spot "From schedule Manual Date / Time * 09/05/2025 1:00PM Arrival Window hrs mins Im…" at bounding box center [436, 236] width 725 height 242
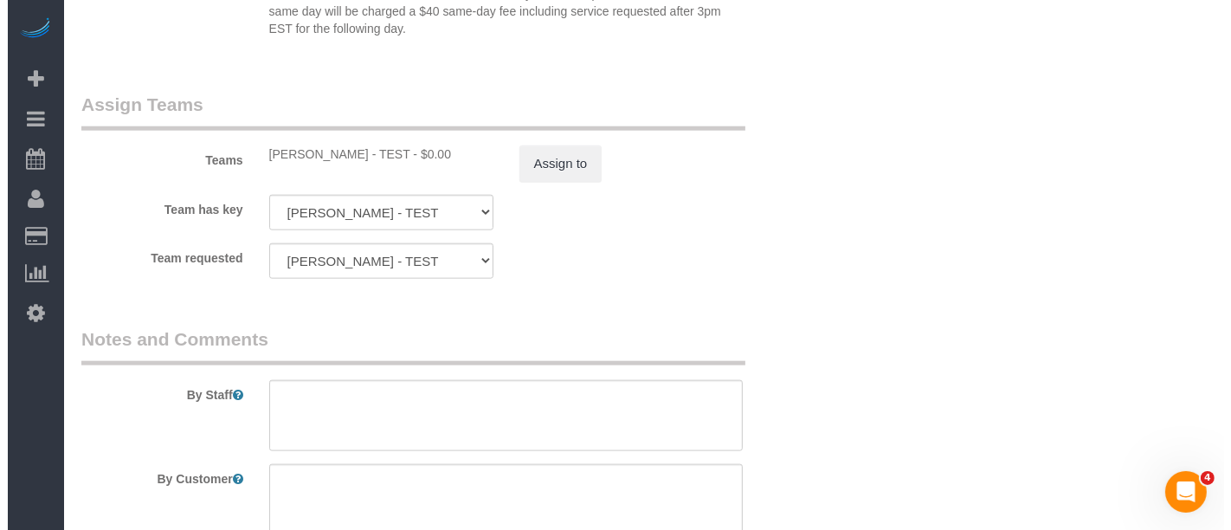
scroll to position [2020, 0]
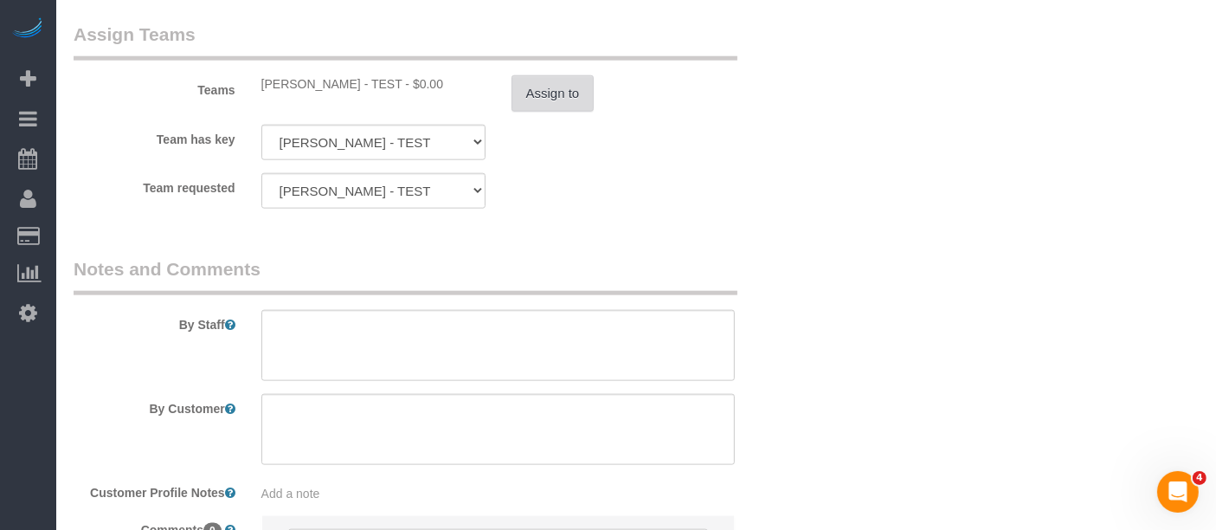
click at [552, 75] on button "Assign to" at bounding box center [553, 93] width 83 height 36
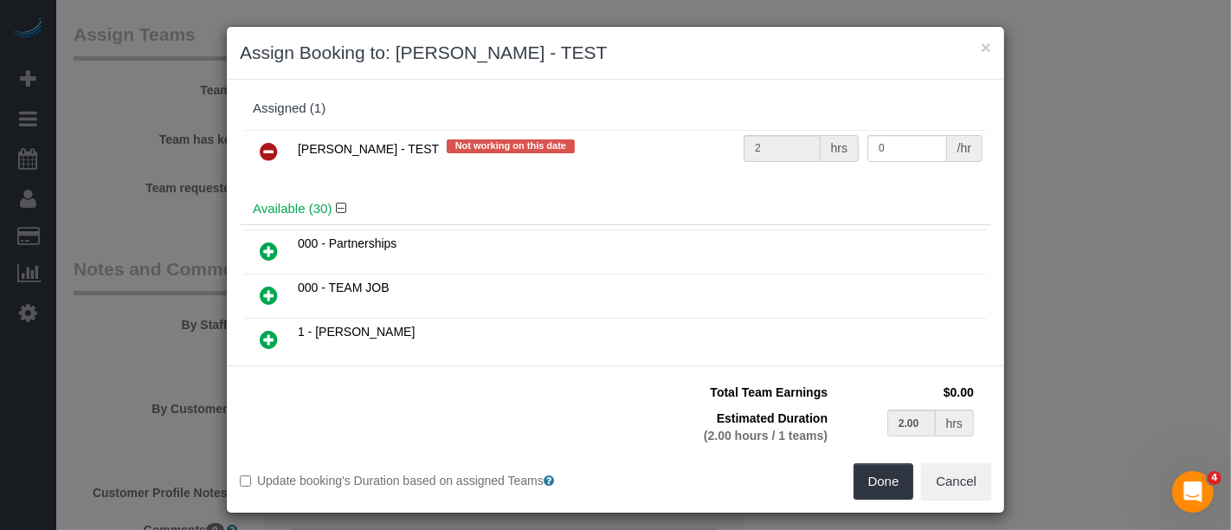
click at [260, 145] on icon at bounding box center [269, 151] width 18 height 21
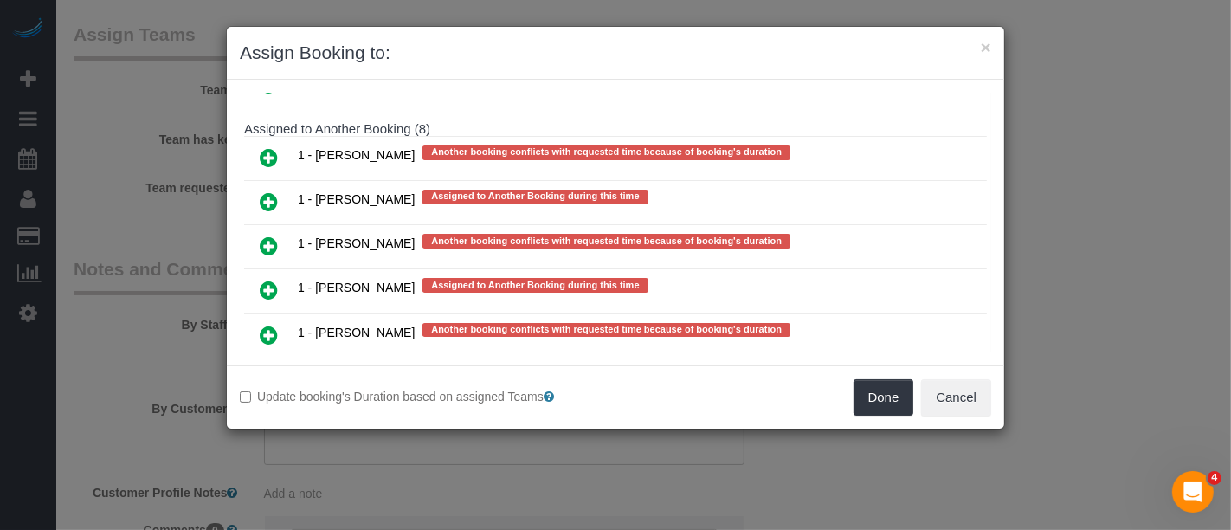
scroll to position [3174, 0]
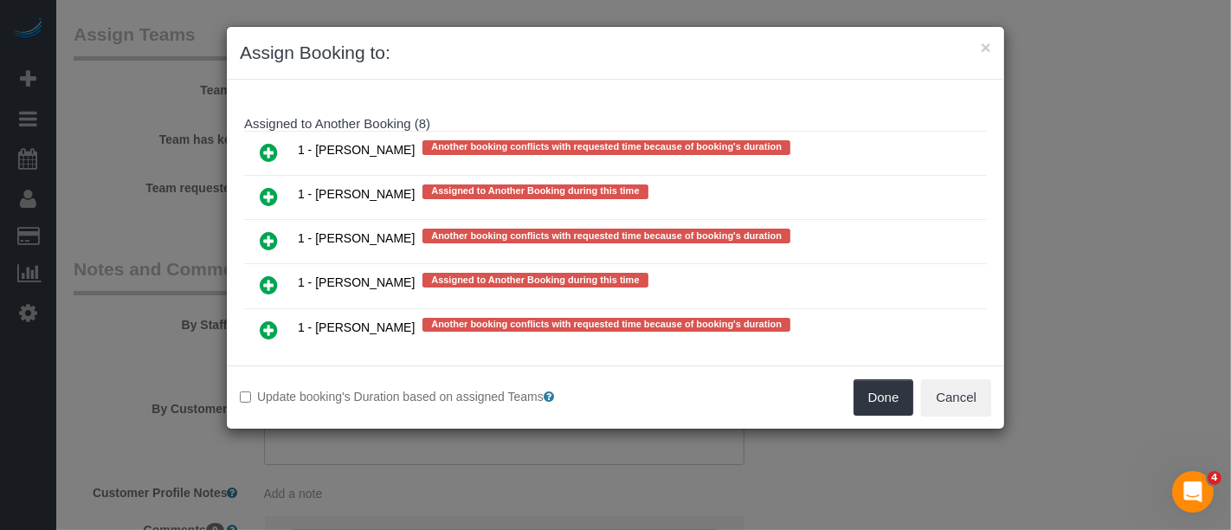
click at [271, 274] on icon at bounding box center [269, 284] width 18 height 21
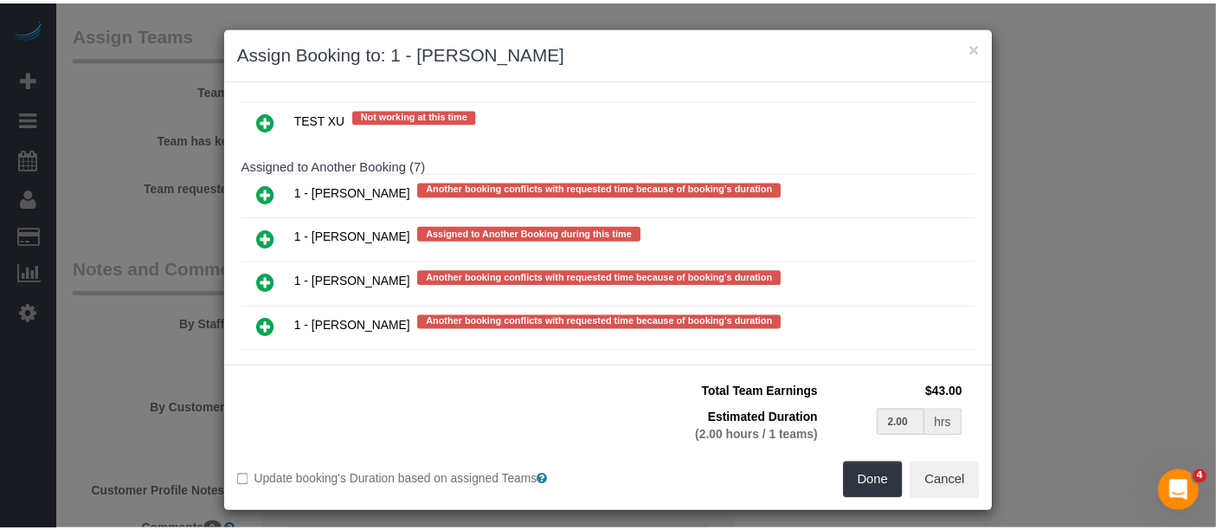
scroll to position [3181, 0]
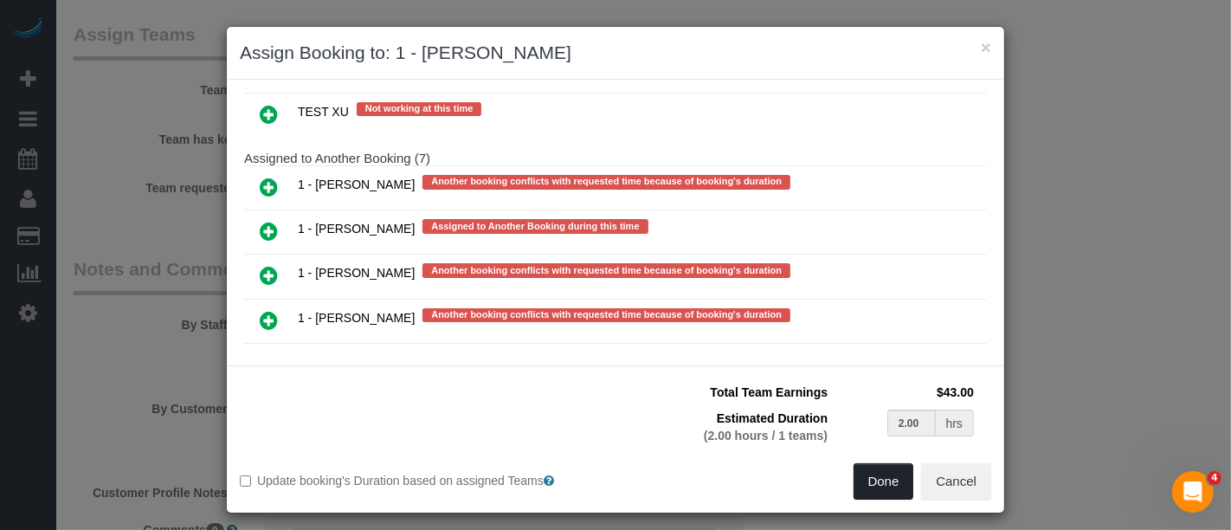
click at [882, 488] on button "Done" at bounding box center [884, 481] width 61 height 36
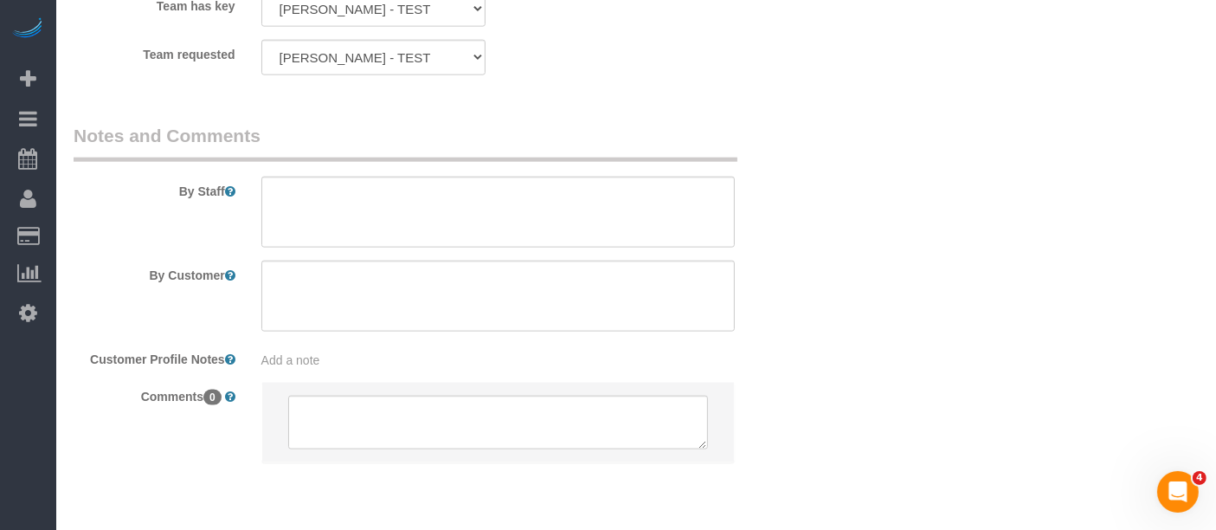
scroll to position [2204, 0]
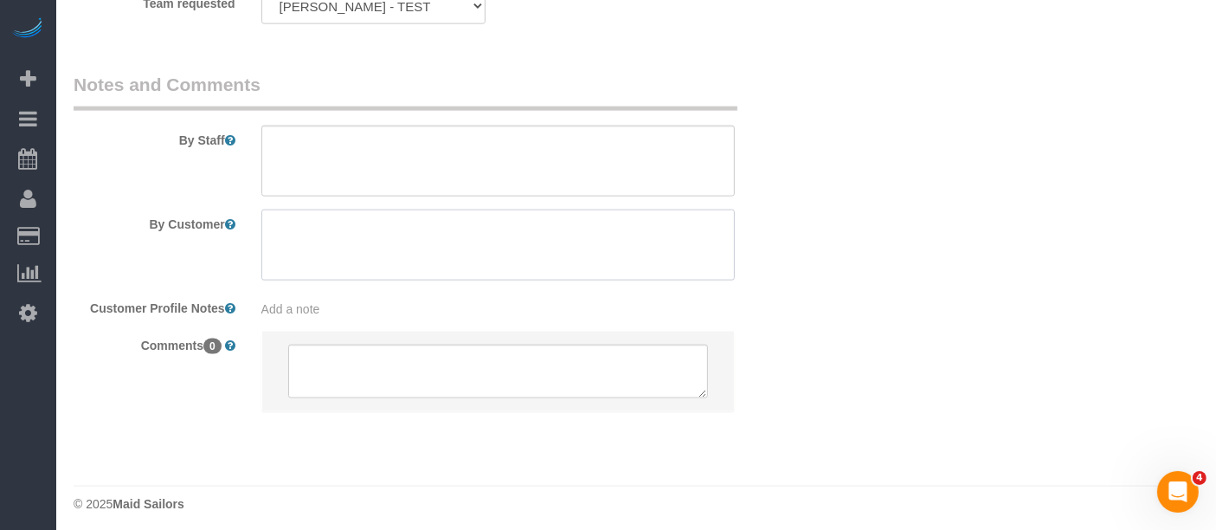
click at [385, 211] on textarea at bounding box center [498, 245] width 474 height 71
drag, startPoint x: 379, startPoint y: 132, endPoint x: 756, endPoint y: 134, distance: 376.6
click at [380, 132] on textarea at bounding box center [498, 161] width 474 height 71
paste textarea "Marlenyn - Zoom Call witness statement"
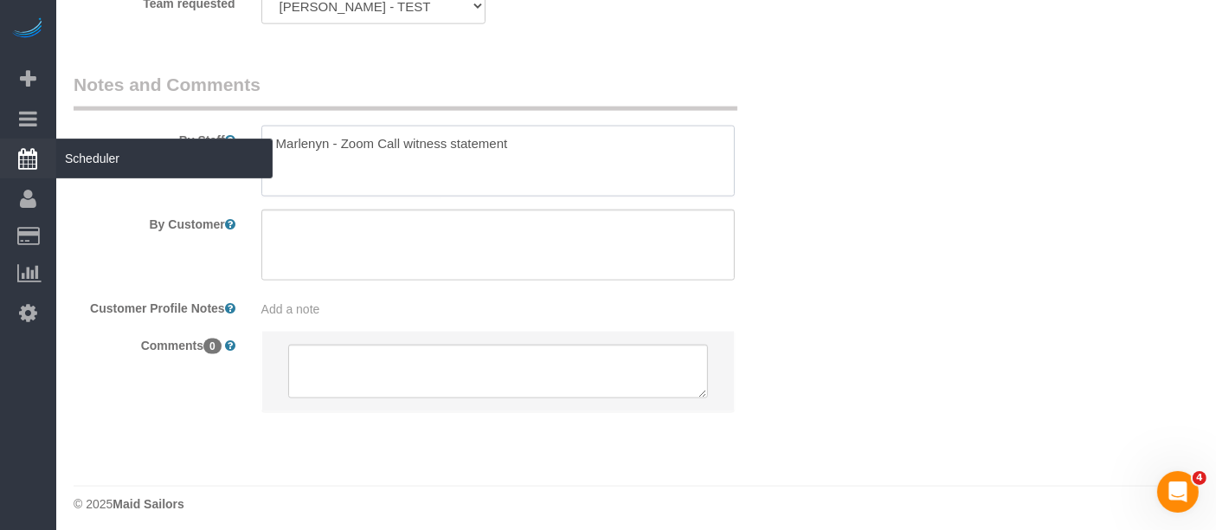
type textarea "Marlenyn - Zoom Call witness statement"
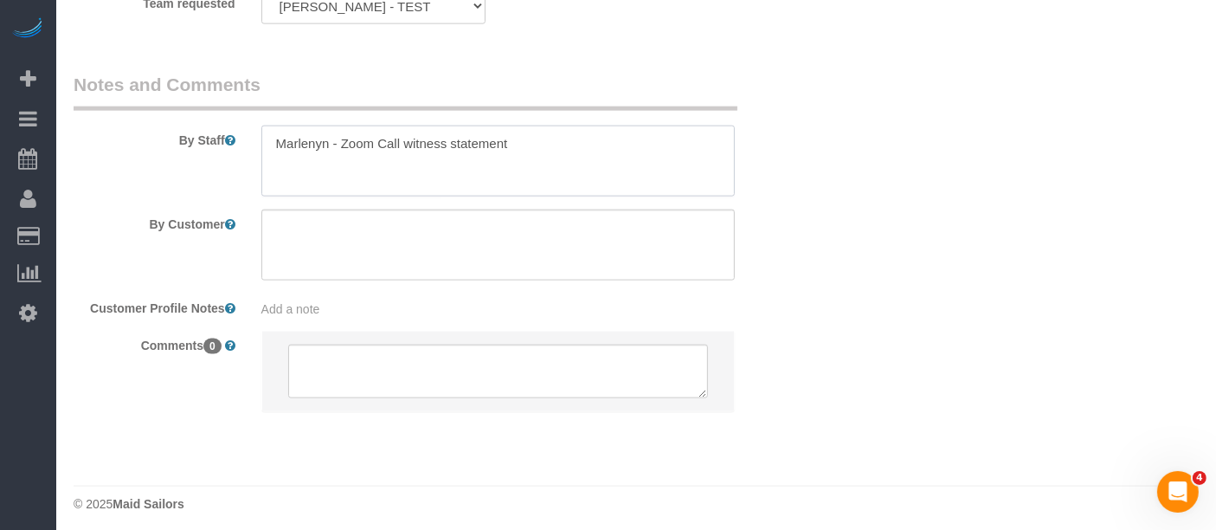
click at [546, 142] on textarea at bounding box center [498, 161] width 474 height 71
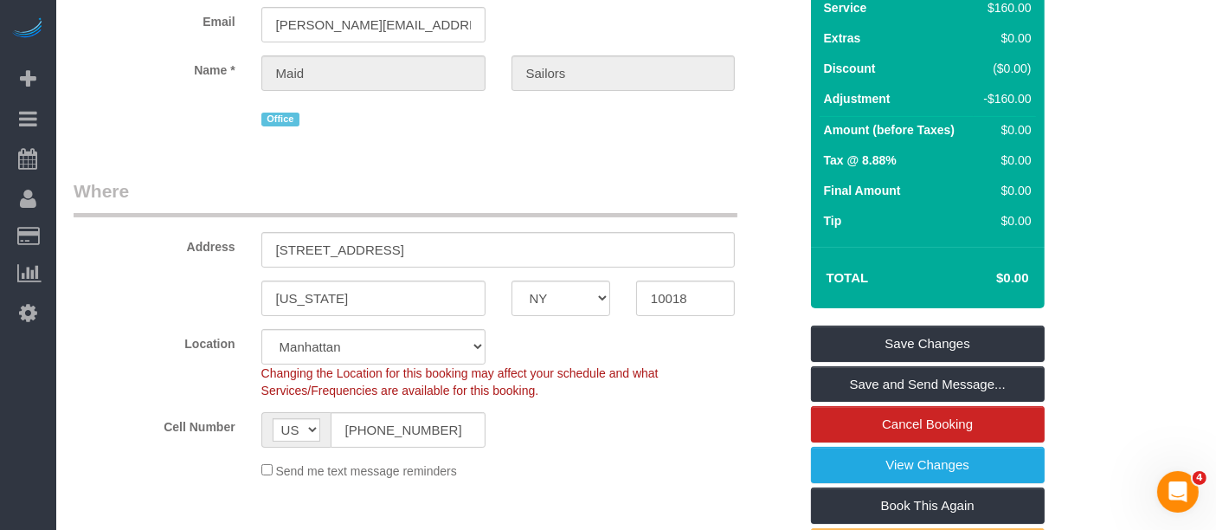
scroll to position [192, 0]
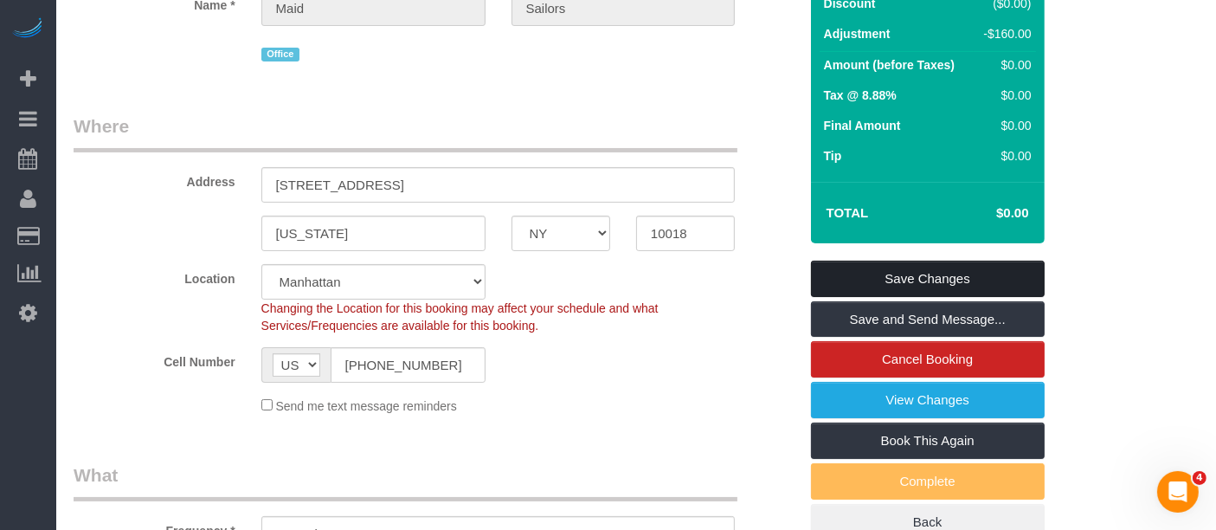
click at [931, 273] on link "Save Changes" at bounding box center [928, 279] width 234 height 36
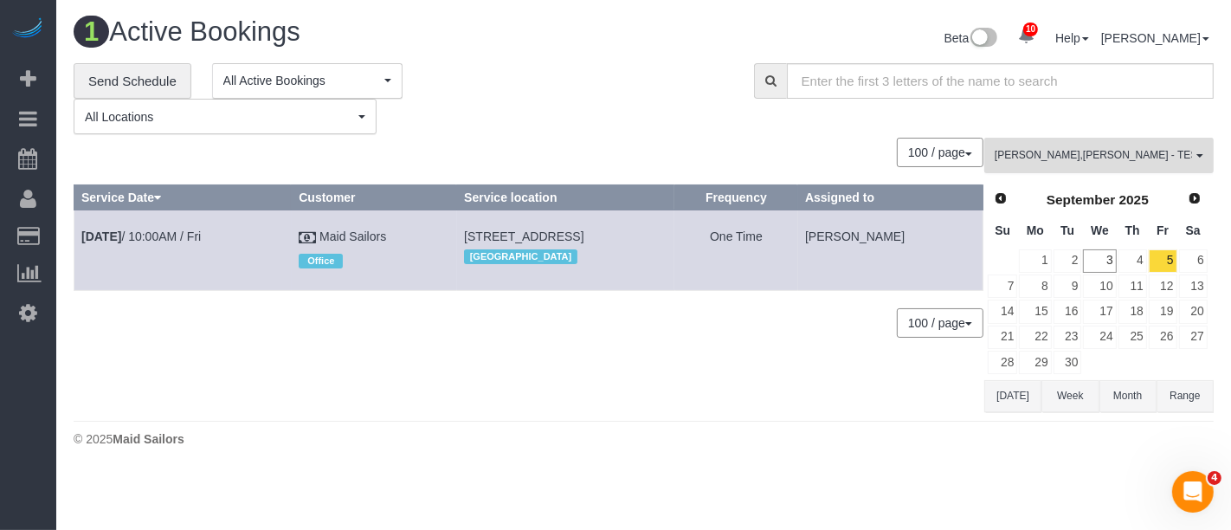
click at [1093, 155] on span "Gabby Robles , Latoya Banfield - TEST" at bounding box center [1093, 155] width 197 height 15
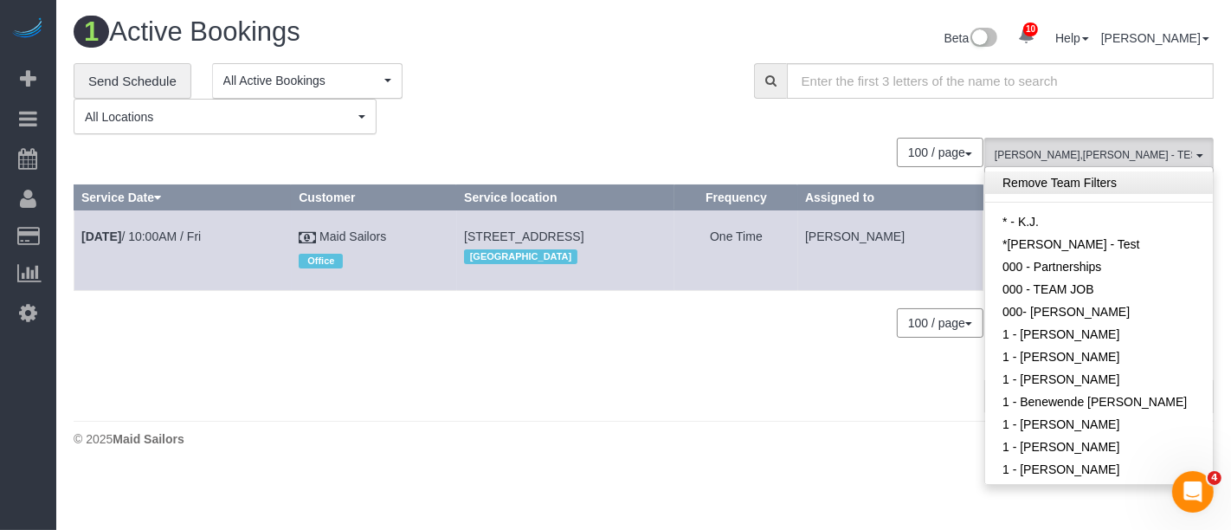
click at [1059, 184] on link "Remove Team Filters" at bounding box center [1099, 182] width 228 height 23
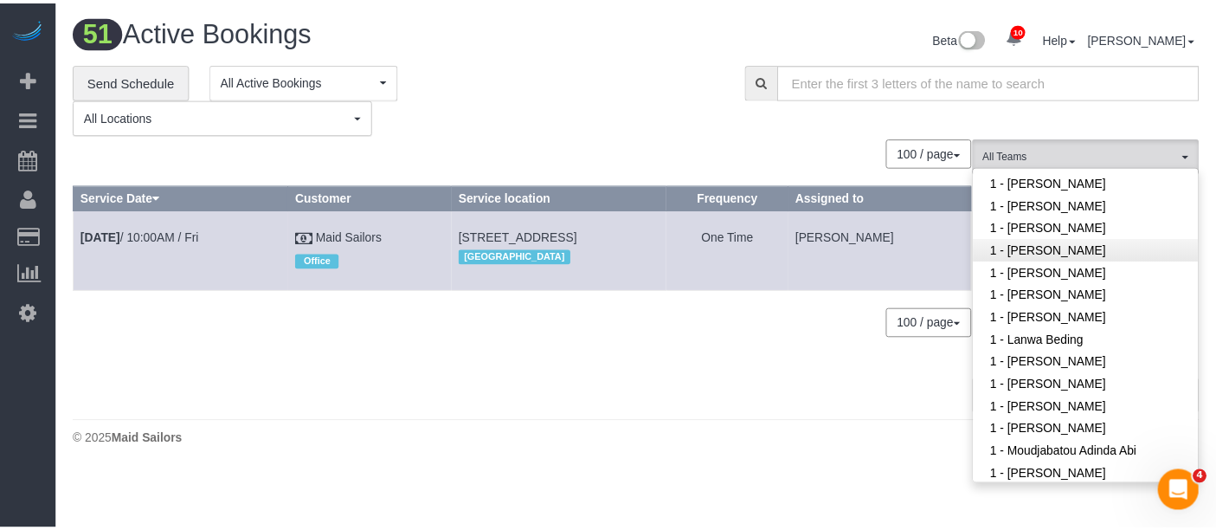
scroll to position [577, 0]
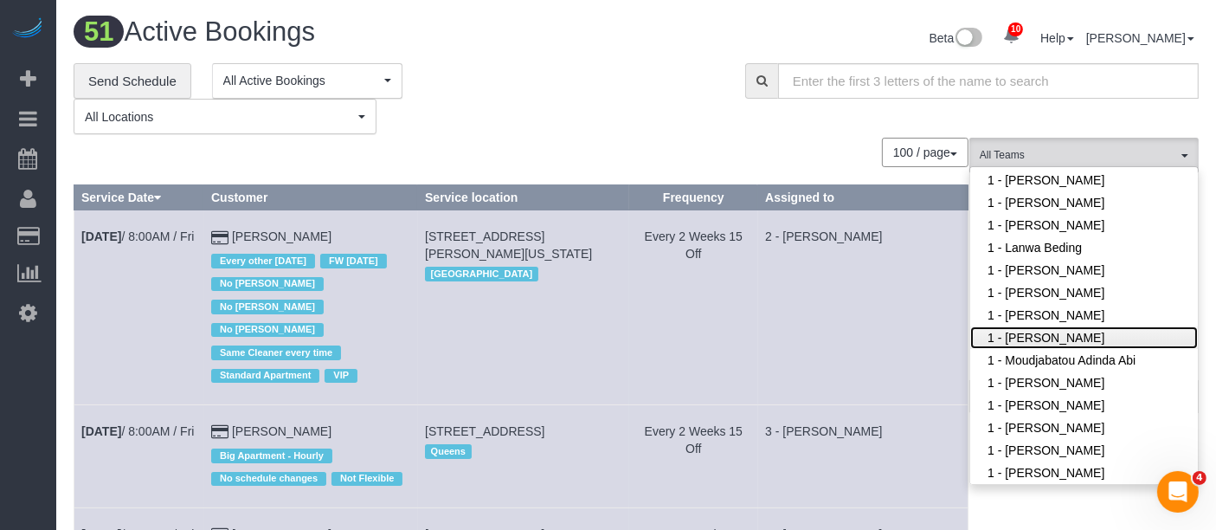
click at [1092, 338] on link "1 - [PERSON_NAME]" at bounding box center [1085, 337] width 228 height 23
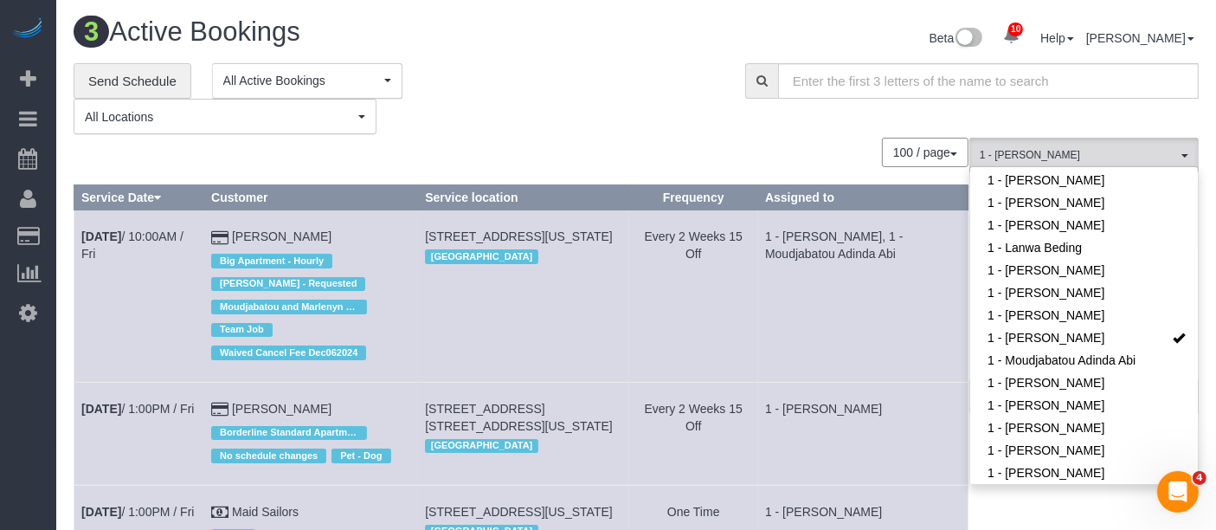
click at [571, 93] on div "**********" at bounding box center [397, 99] width 646 height 72
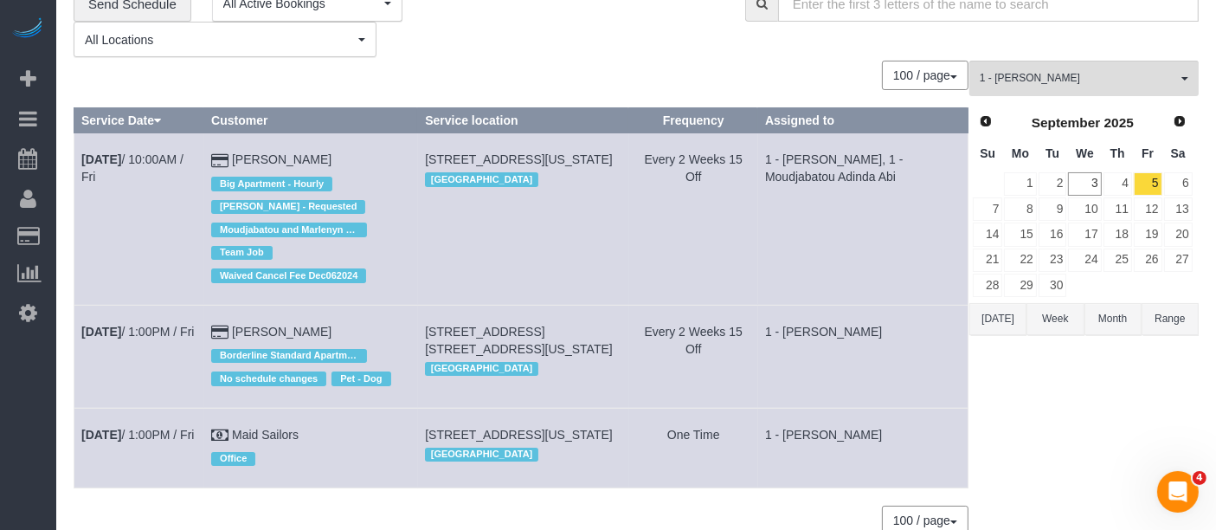
scroll to position [171, 0]
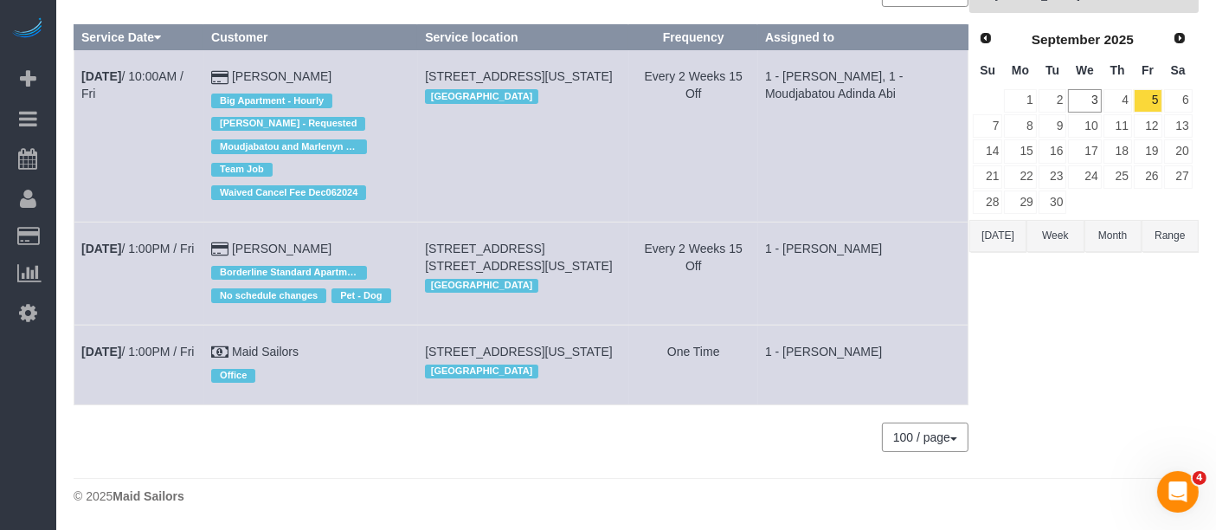
click at [558, 157] on td "128 West 23rd St, 3a, New York, NY 10011 Manhattan" at bounding box center [523, 135] width 211 height 171
drag, startPoint x: 78, startPoint y: 234, endPoint x: 365, endPoint y: 237, distance: 287.5
click at [365, 237] on tr "Sep 5th / 1:00PM / Fri Ryan Beatty Borderline Standard Apartment No schedule ch…" at bounding box center [521, 273] width 894 height 103
copy tr "Sep 5th / 1:00PM / Fri Ryan Beatty"
drag, startPoint x: 162, startPoint y: 234, endPoint x: 499, endPoint y: 174, distance: 342.1
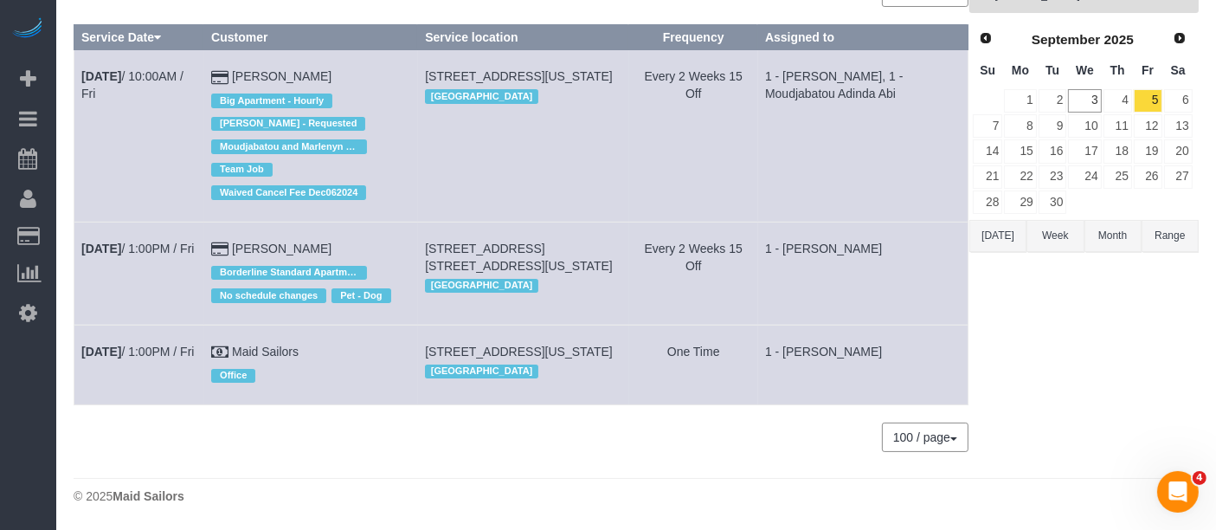
click at [680, 146] on td "Every 2 Weeks 15 Off" at bounding box center [693, 135] width 129 height 171
click at [567, 185] on td "128 West 23rd St, 3a, New York, NY 10011 Manhattan" at bounding box center [523, 135] width 211 height 171
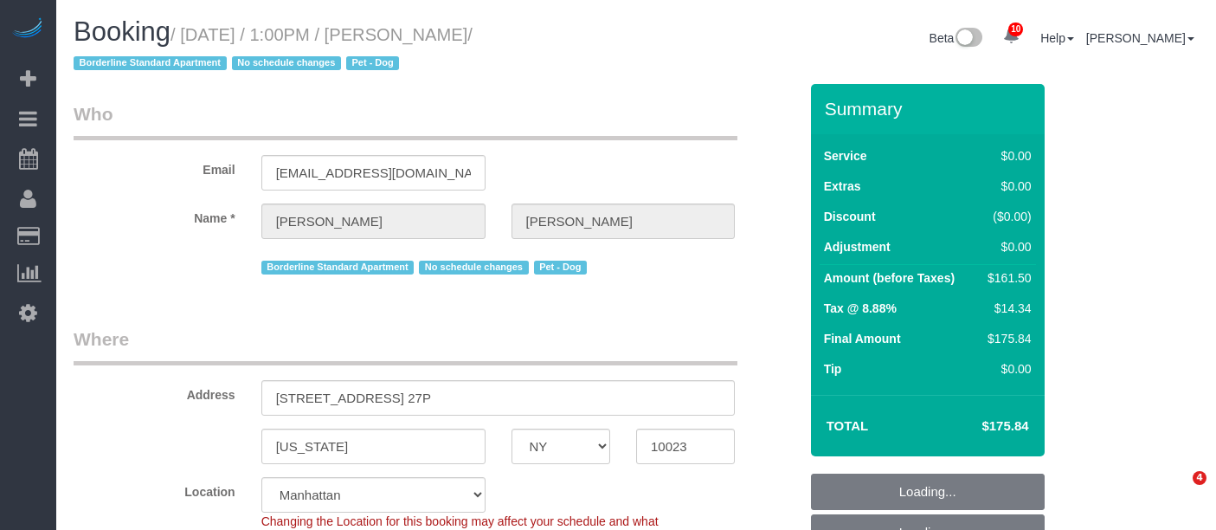
select select "NY"
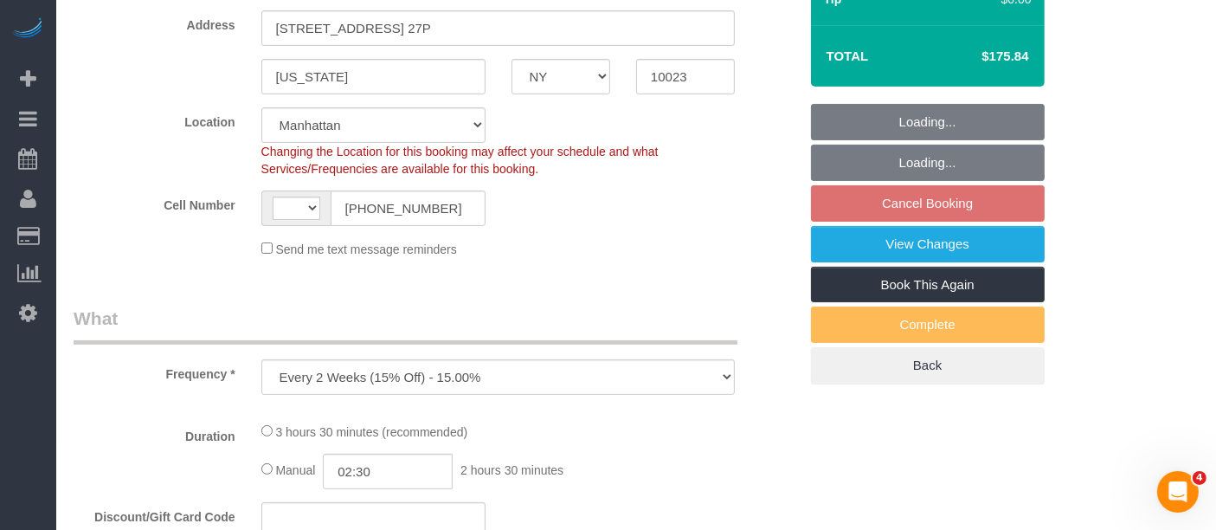
select select "object:831"
select select "string:[GEOGRAPHIC_DATA]"
select select "1"
select select "2"
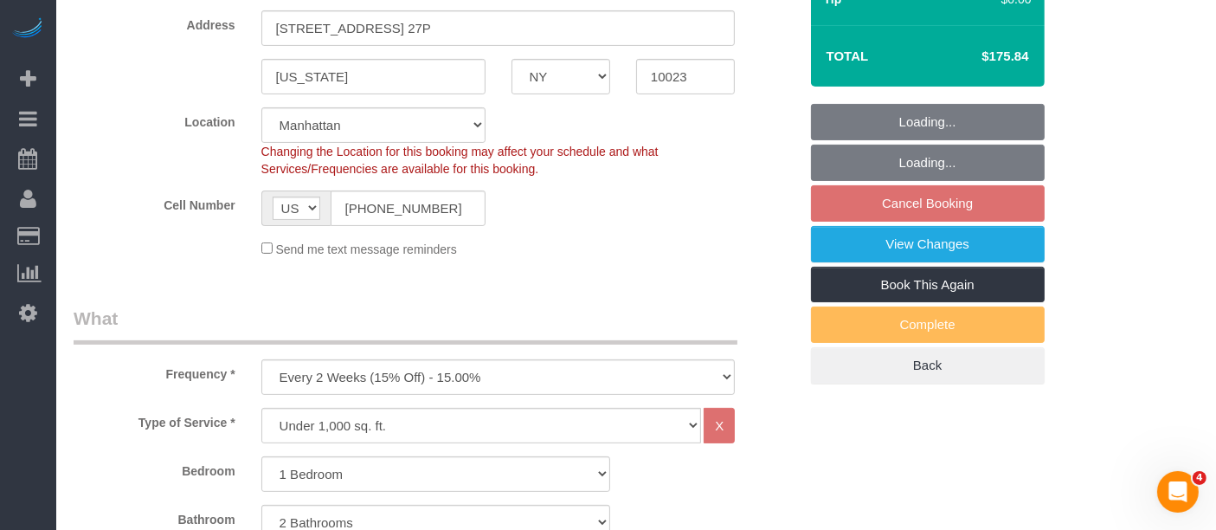
select select "string:stripe-pm_1PQ7RM4VGloSiKo7cVSLgmTg"
select select "spot6"
select select "number:89"
select select "number:90"
select select "number:13"
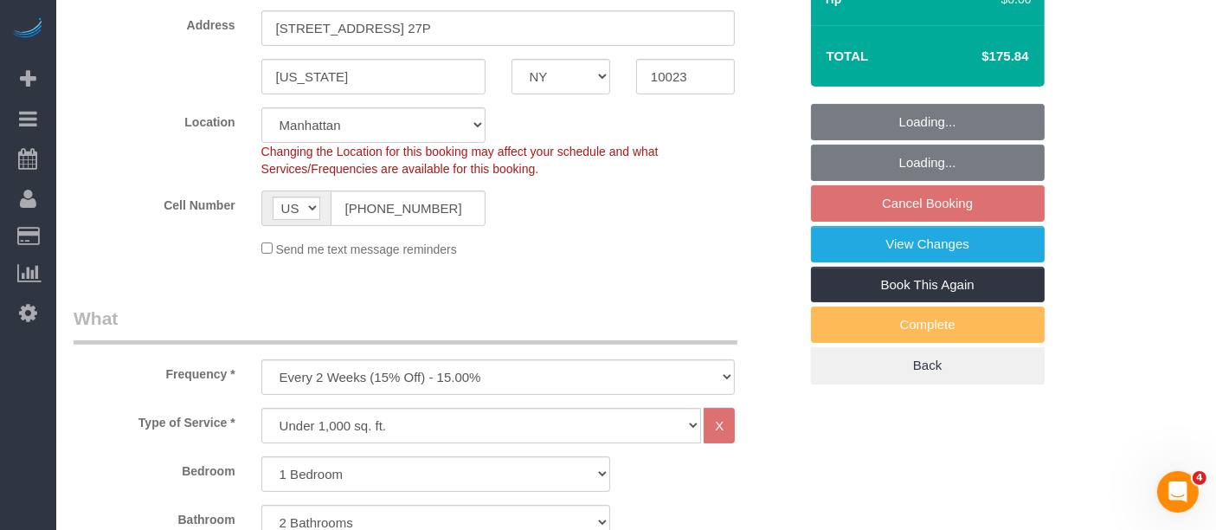
select select "number:5"
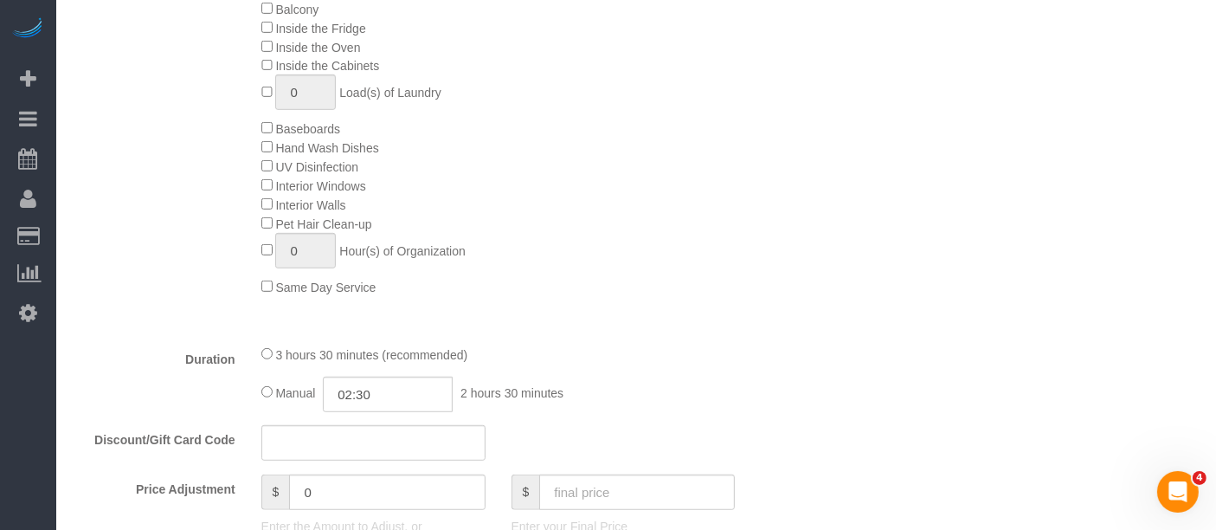
select select "1"
select select "2"
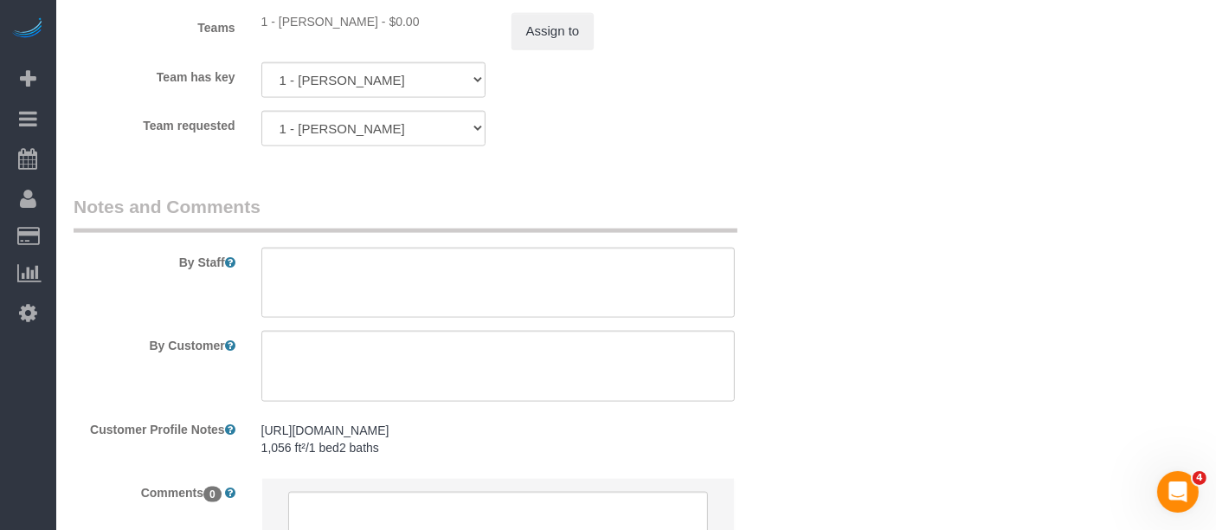
scroll to position [2212, 0]
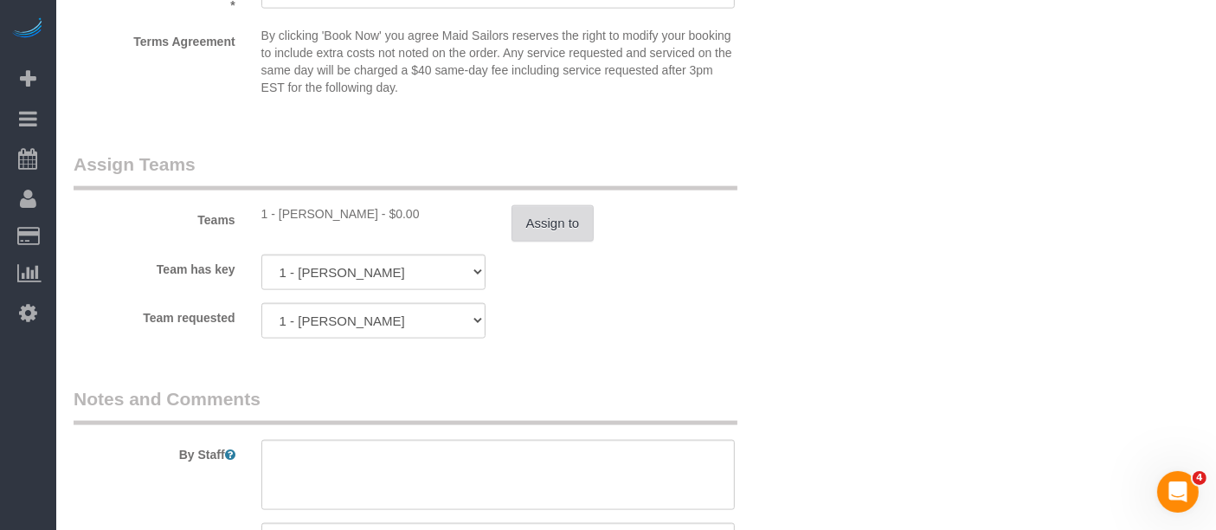
click at [564, 242] on button "Assign to" at bounding box center [553, 223] width 83 height 36
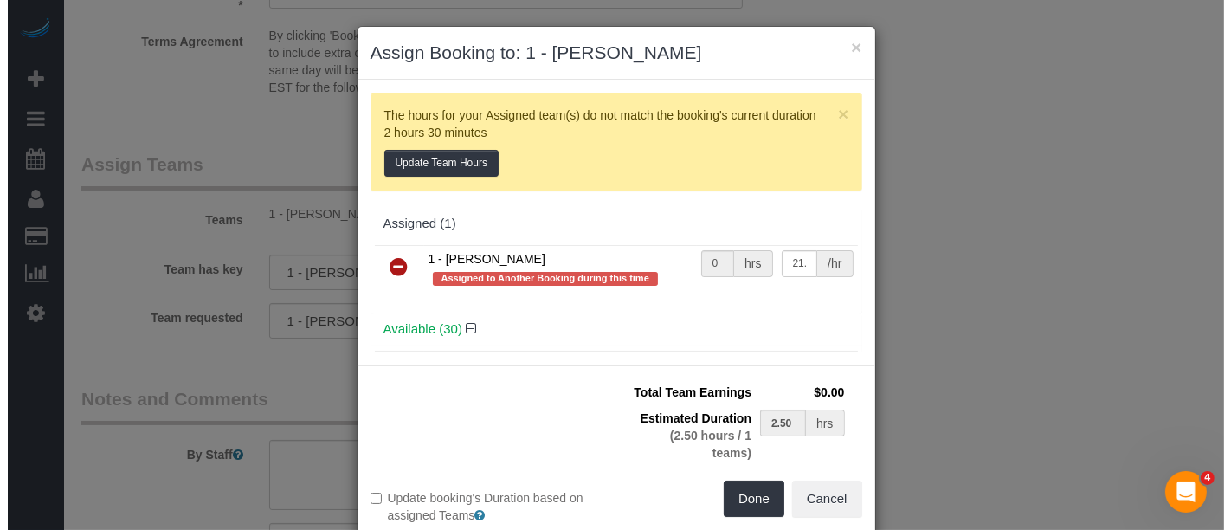
scroll to position [2195, 0]
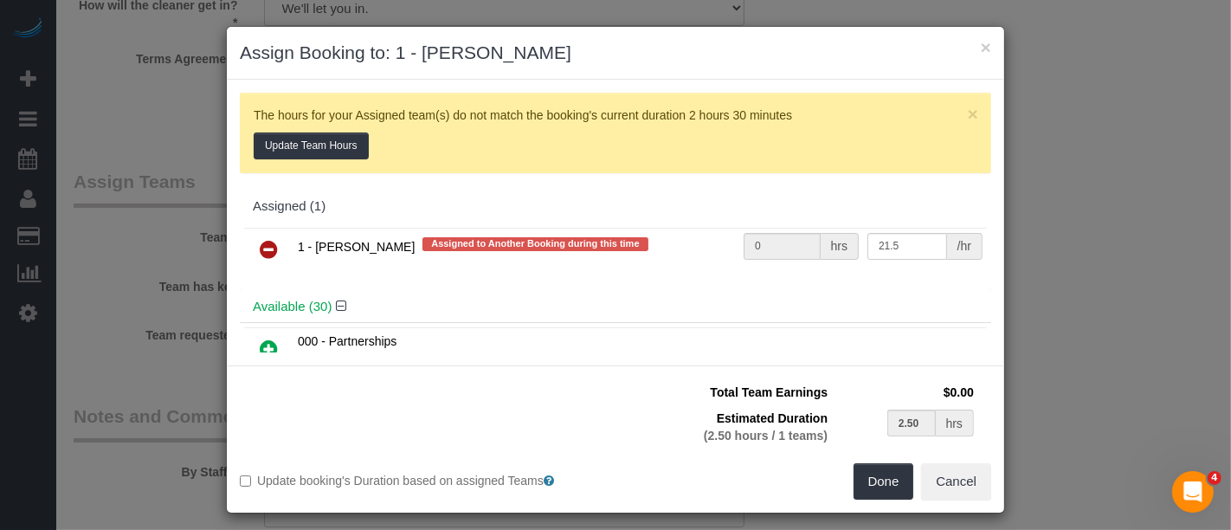
click at [240, 250] on div "1 - [PERSON_NAME] Assigned to Another Booking during this time 0 hrs 21.5 /hr" at bounding box center [616, 257] width 752 height 68
click at [260, 246] on icon at bounding box center [269, 249] width 18 height 21
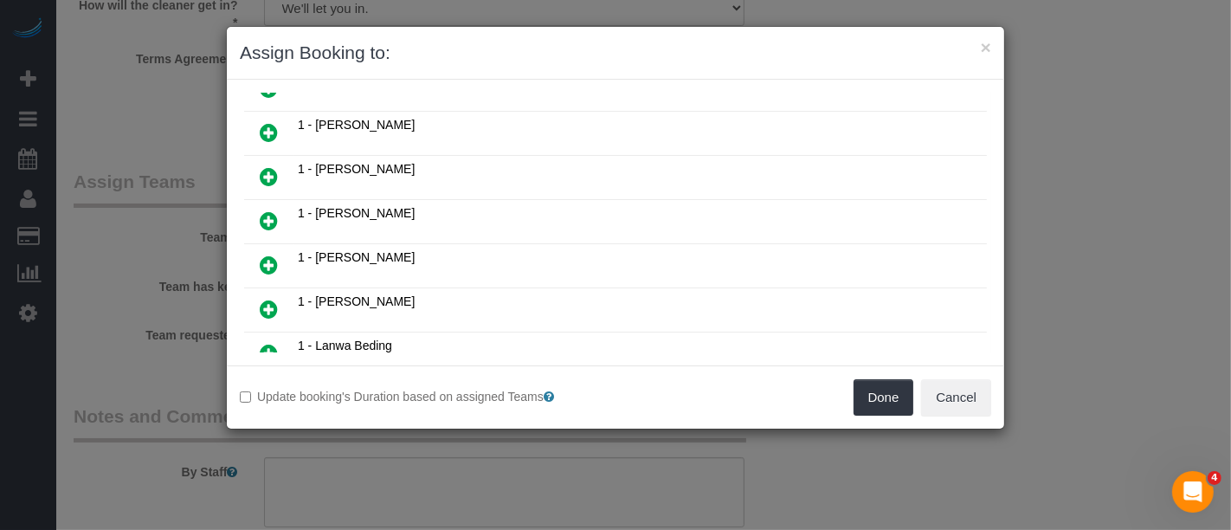
scroll to position [384, 0]
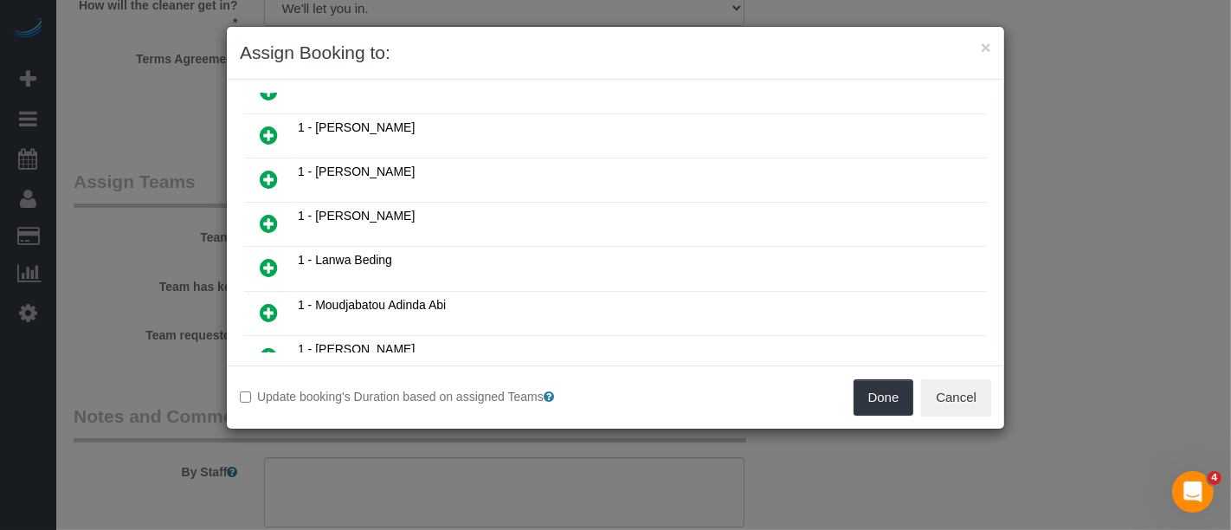
click at [274, 169] on icon at bounding box center [269, 179] width 18 height 21
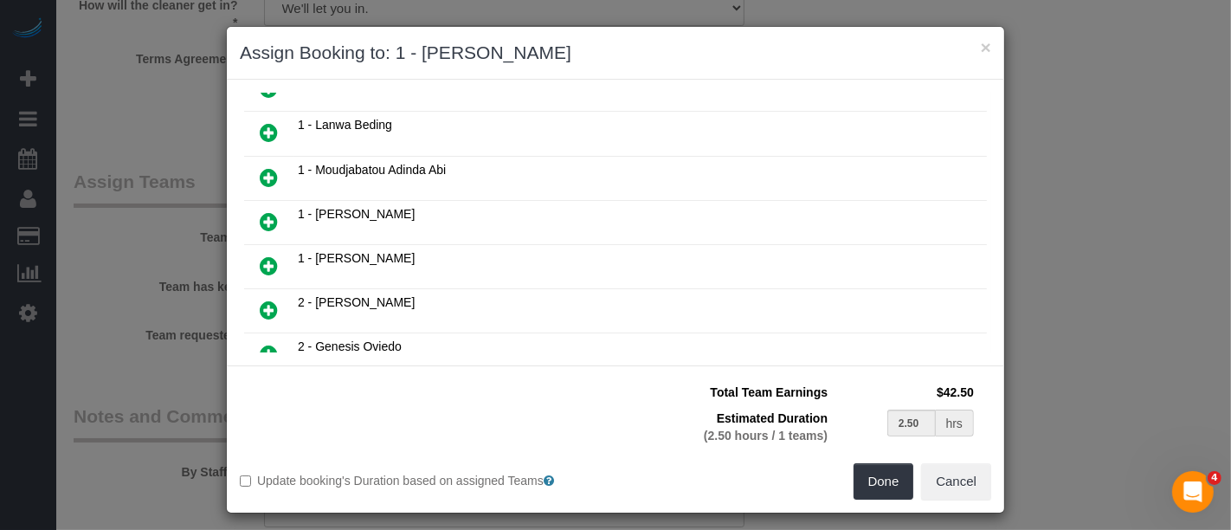
scroll to position [616, 0]
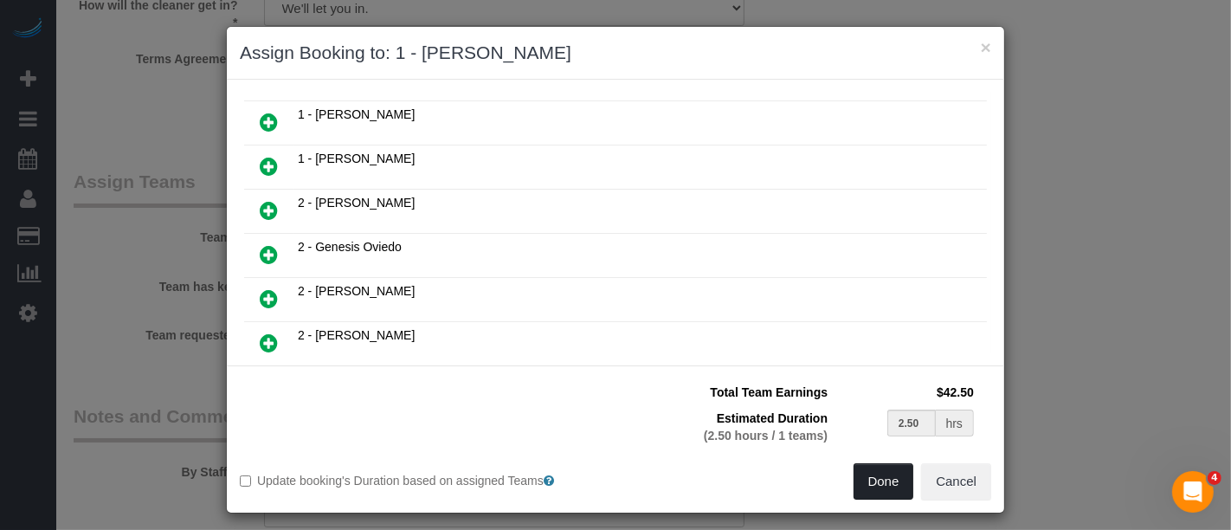
click at [883, 483] on button "Done" at bounding box center [884, 481] width 61 height 36
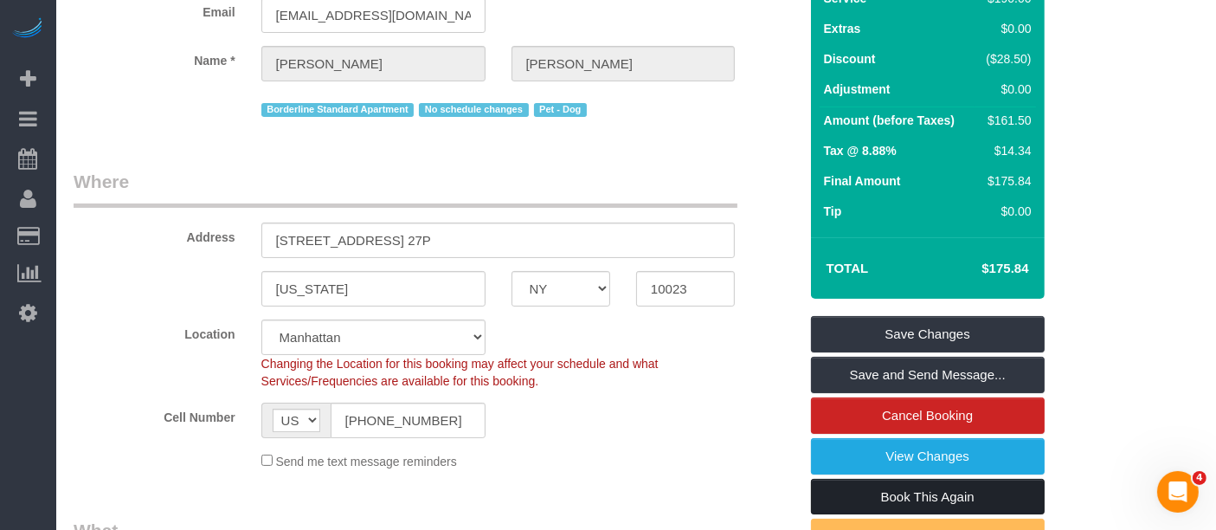
scroll to position [288, 0]
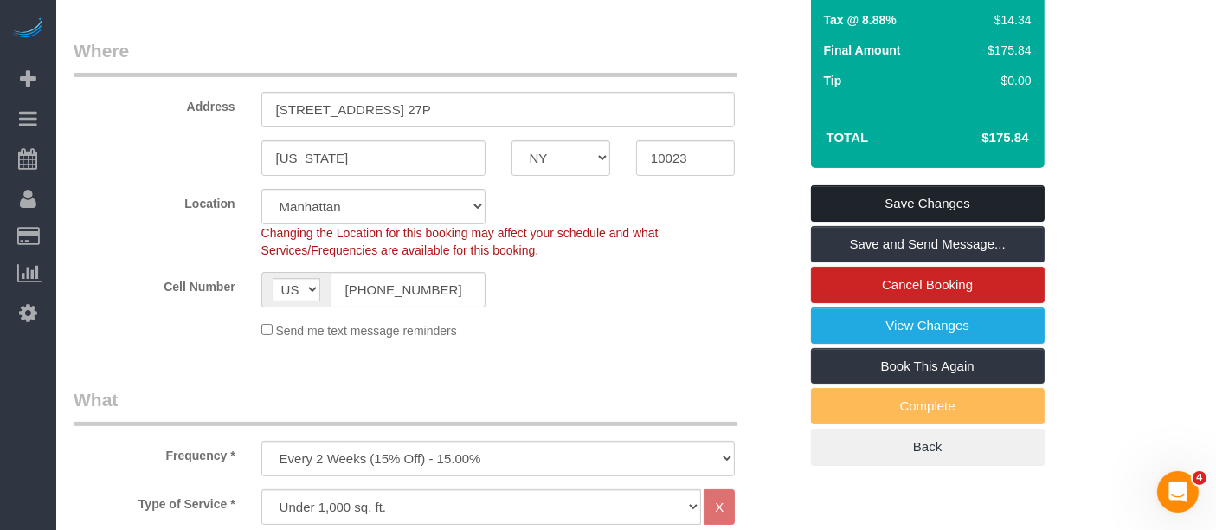
drag, startPoint x: 945, startPoint y: 201, endPoint x: 820, endPoint y: 243, distance: 132.5
click at [945, 200] on link "Save Changes" at bounding box center [928, 203] width 234 height 36
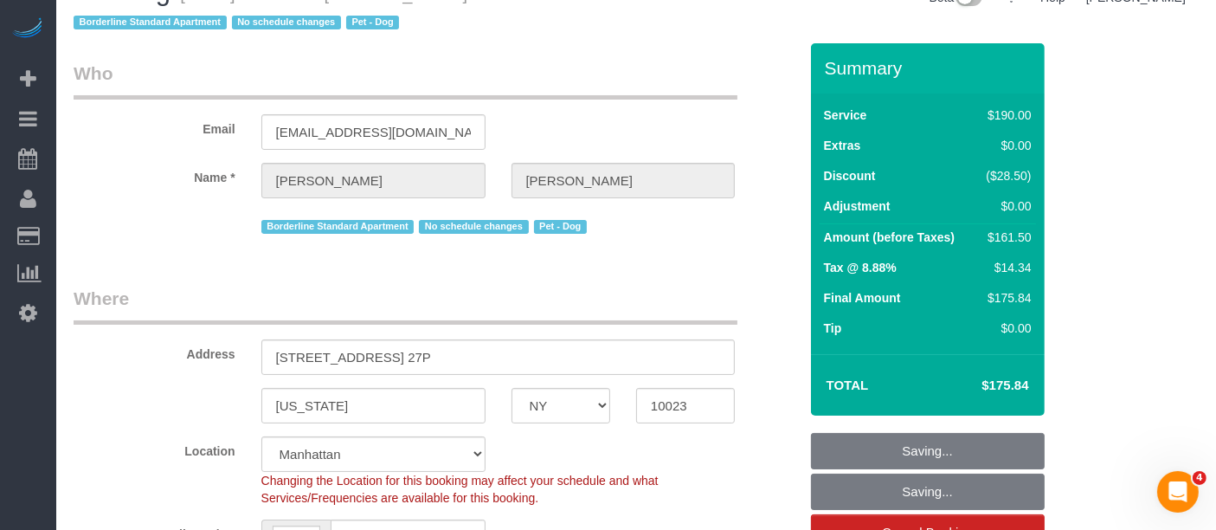
scroll to position [0, 0]
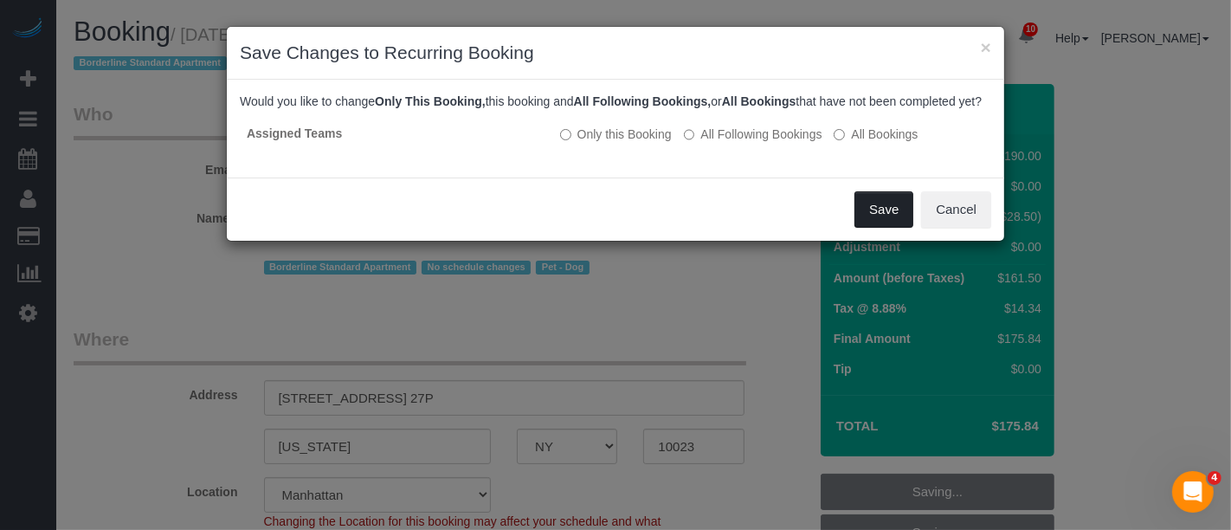
click at [886, 220] on button "Save" at bounding box center [884, 209] width 59 height 36
